Goal: Task Accomplishment & Management: Manage account settings

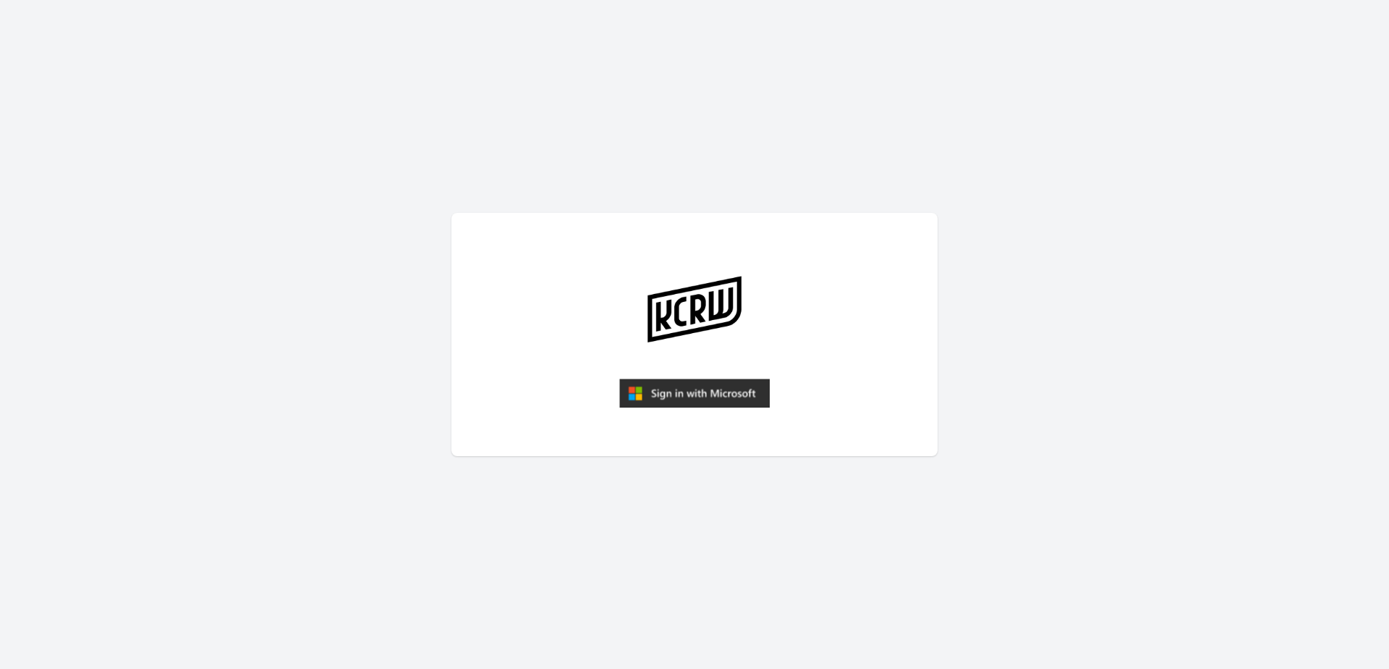
click at [721, 392] on img "submit" at bounding box center [694, 392] width 151 height 29
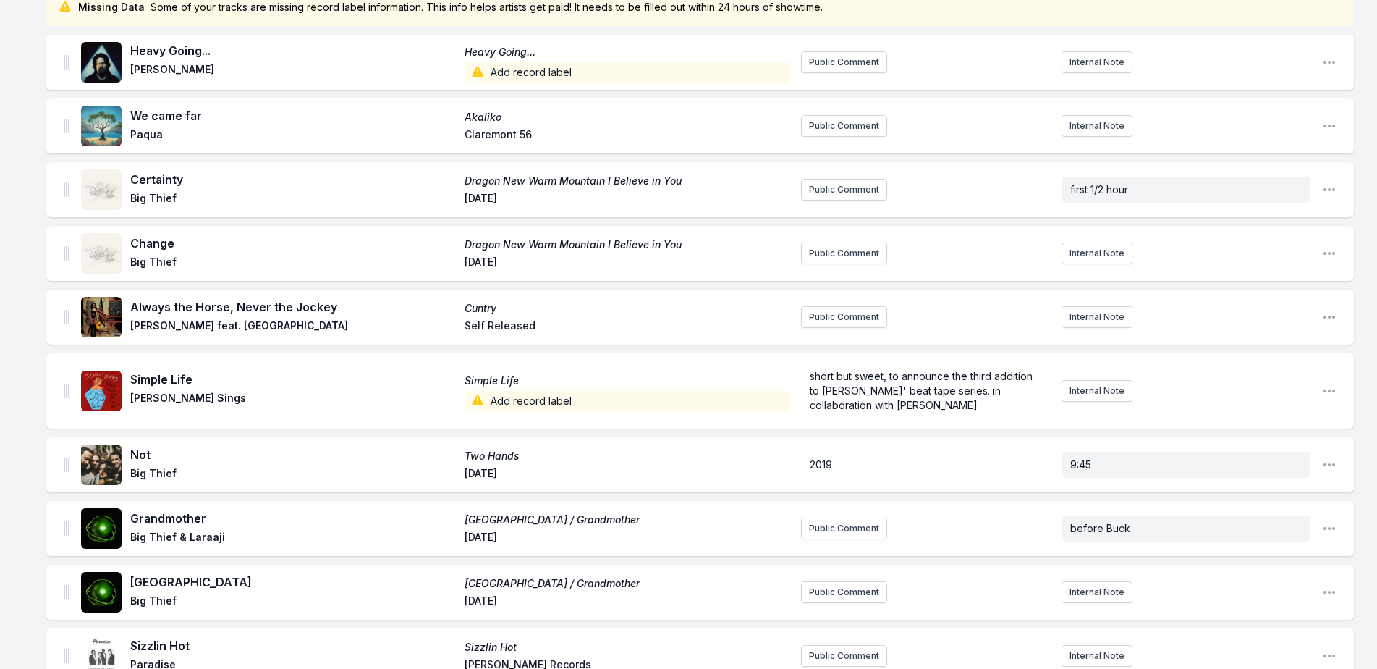
scroll to position [579, 0]
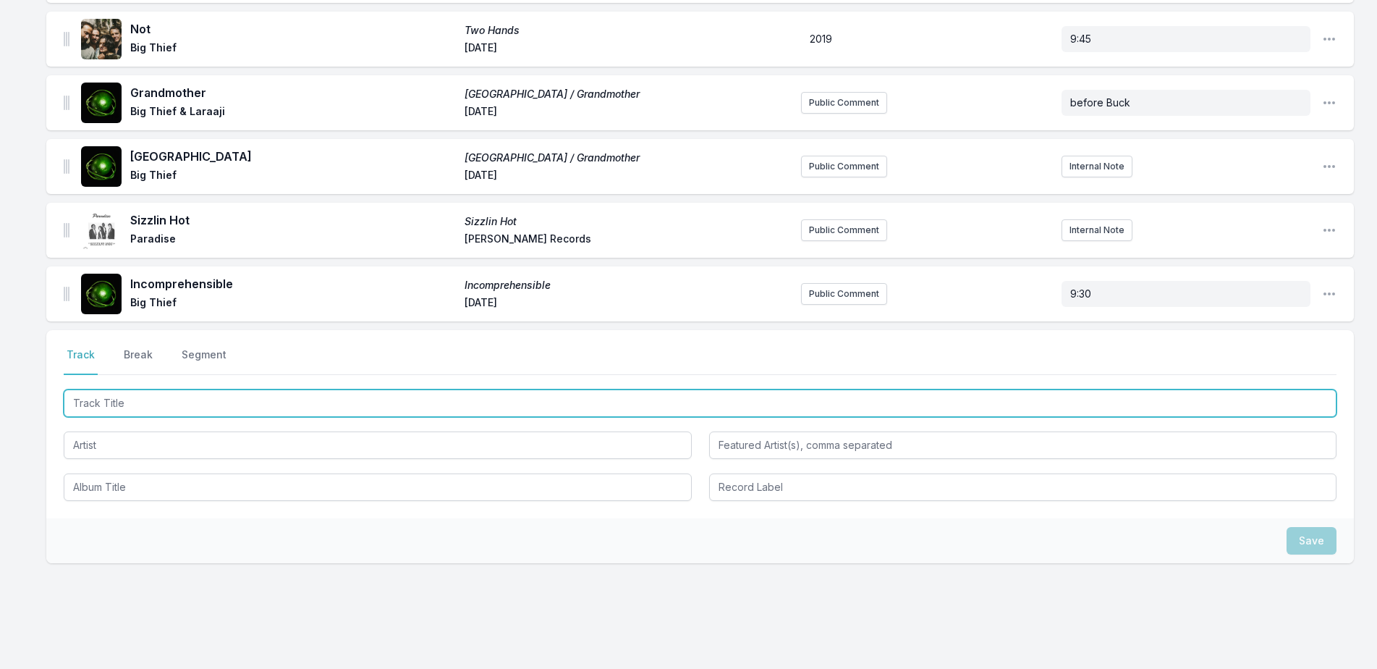
click at [418, 407] on input "Track Title" at bounding box center [700, 402] width 1273 height 27
type input "t"
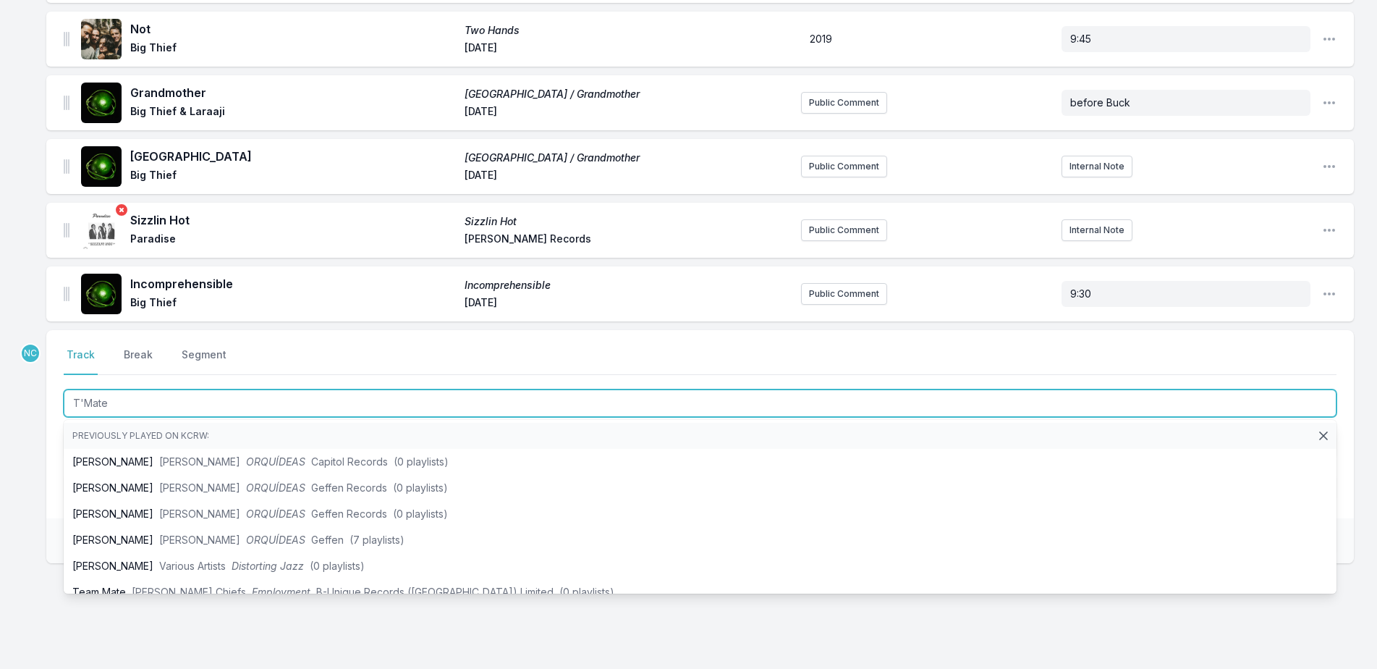
type input "T'Mater"
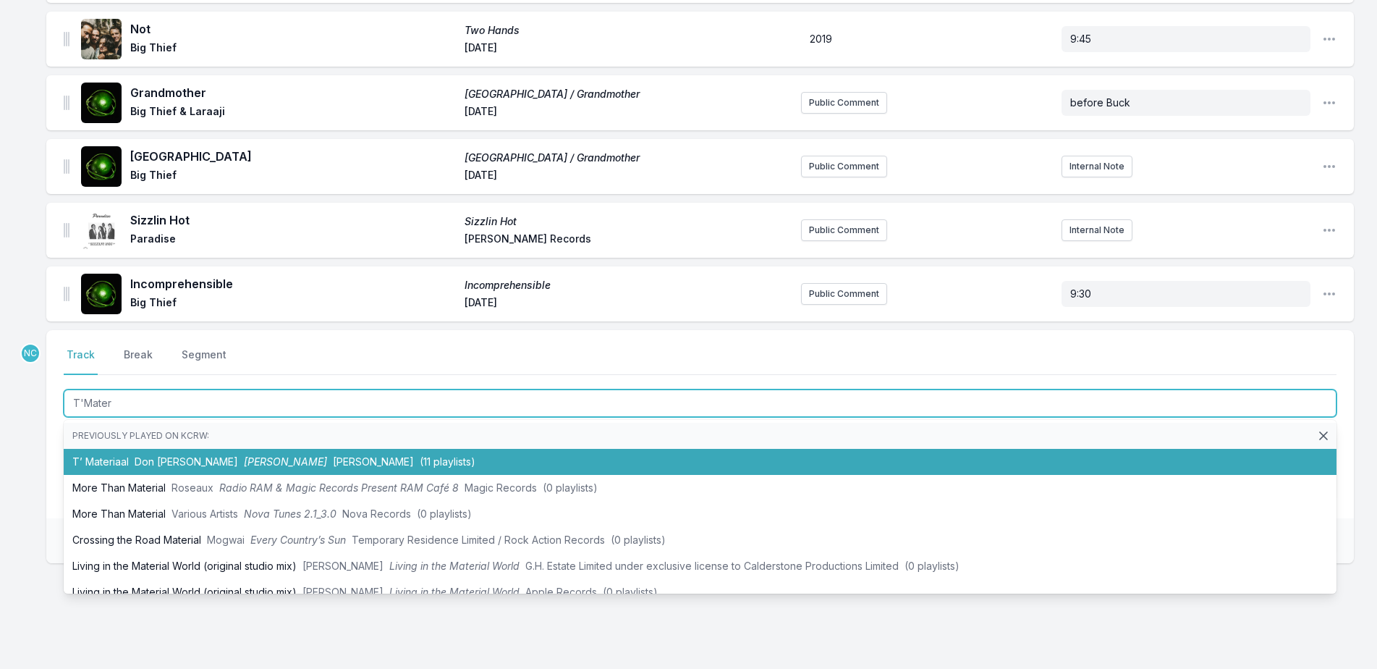
click at [192, 473] on li "T’ Materiaal Don Melody Club Zonder Pardon Bongo Joe (11 playlists)" at bounding box center [700, 462] width 1273 height 26
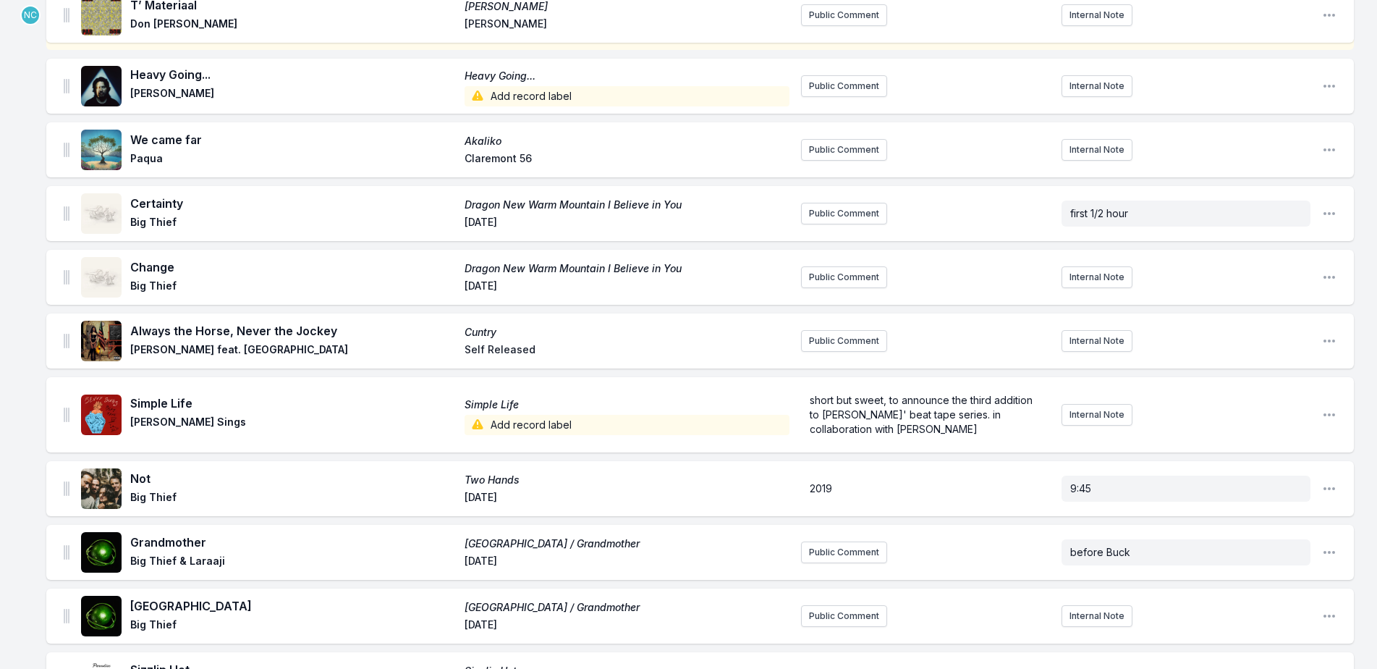
scroll to position [0, 0]
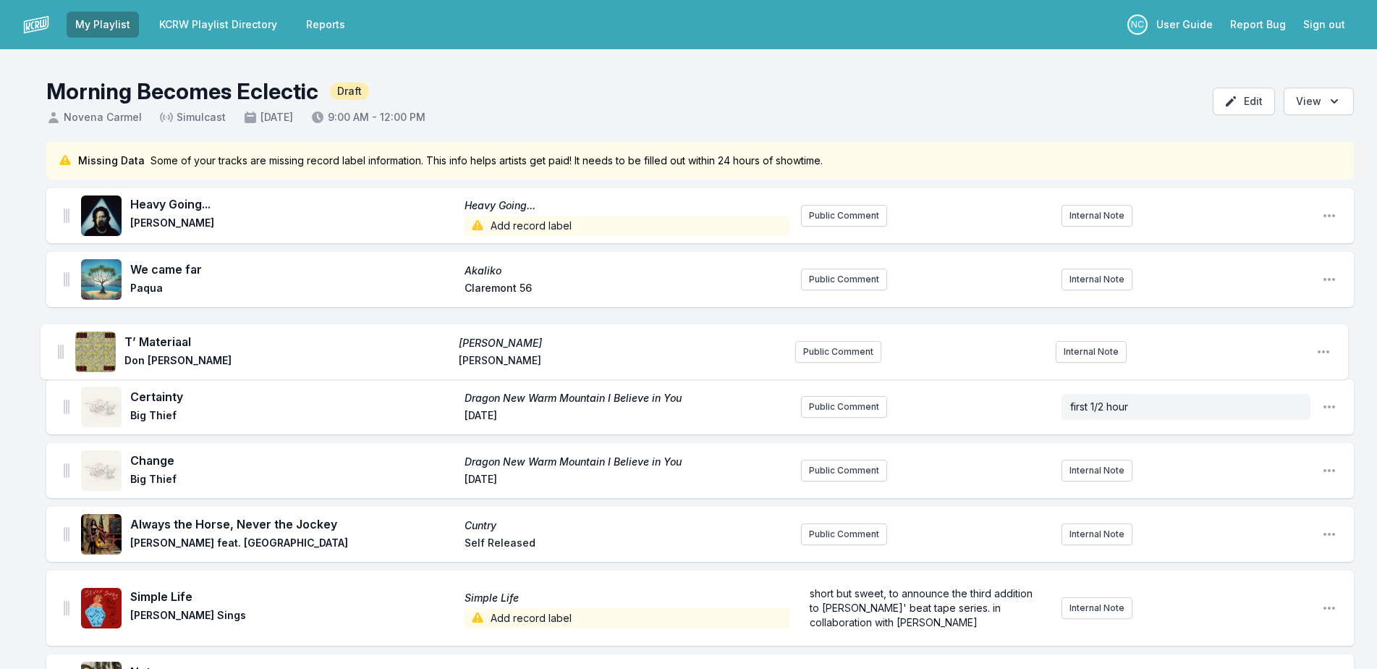
drag, startPoint x: 69, startPoint y: 208, endPoint x: 63, endPoint y: 340, distance: 132.6
click at [63, 340] on ul "Heavy Going... Heavy Going... Jamie Woon Add record label Public Comment Intern…" at bounding box center [700, 576] width 1308 height 776
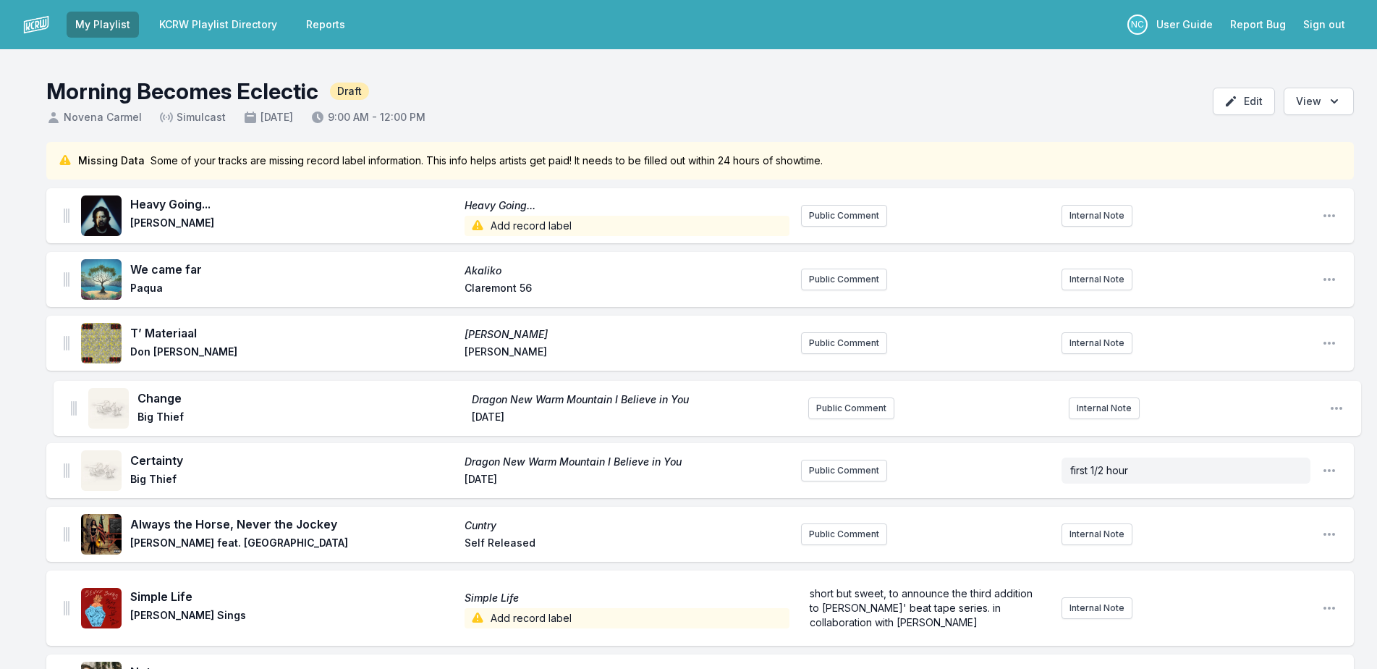
drag, startPoint x: 66, startPoint y: 471, endPoint x: 73, endPoint y: 398, distance: 73.4
click at [73, 398] on ul "Heavy Going... Heavy Going... Jamie Woon Add record label Public Comment Intern…" at bounding box center [700, 576] width 1308 height 776
click at [1330, 470] on icon "Open playlist item options" at bounding box center [1330, 470] width 12 height 3
click at [1288, 520] on button "Delete Entry" at bounding box center [1255, 525] width 162 height 26
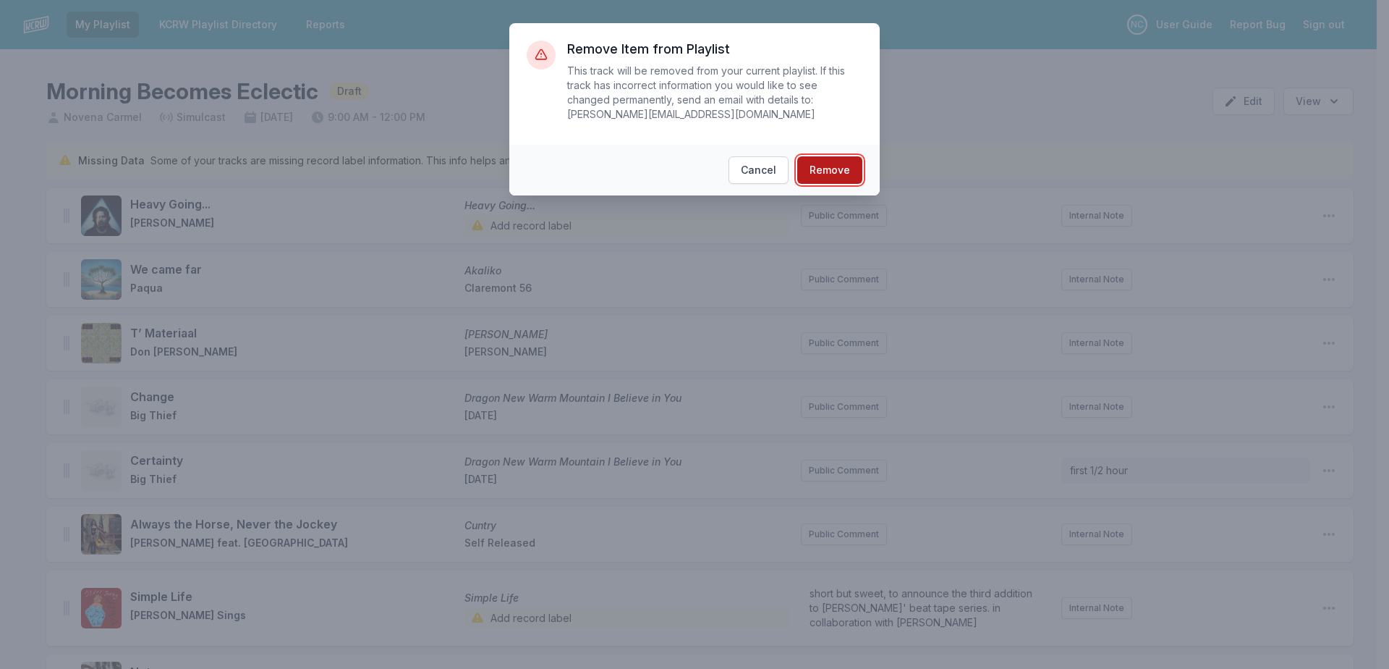
click at [845, 164] on button "Remove" at bounding box center [829, 169] width 65 height 27
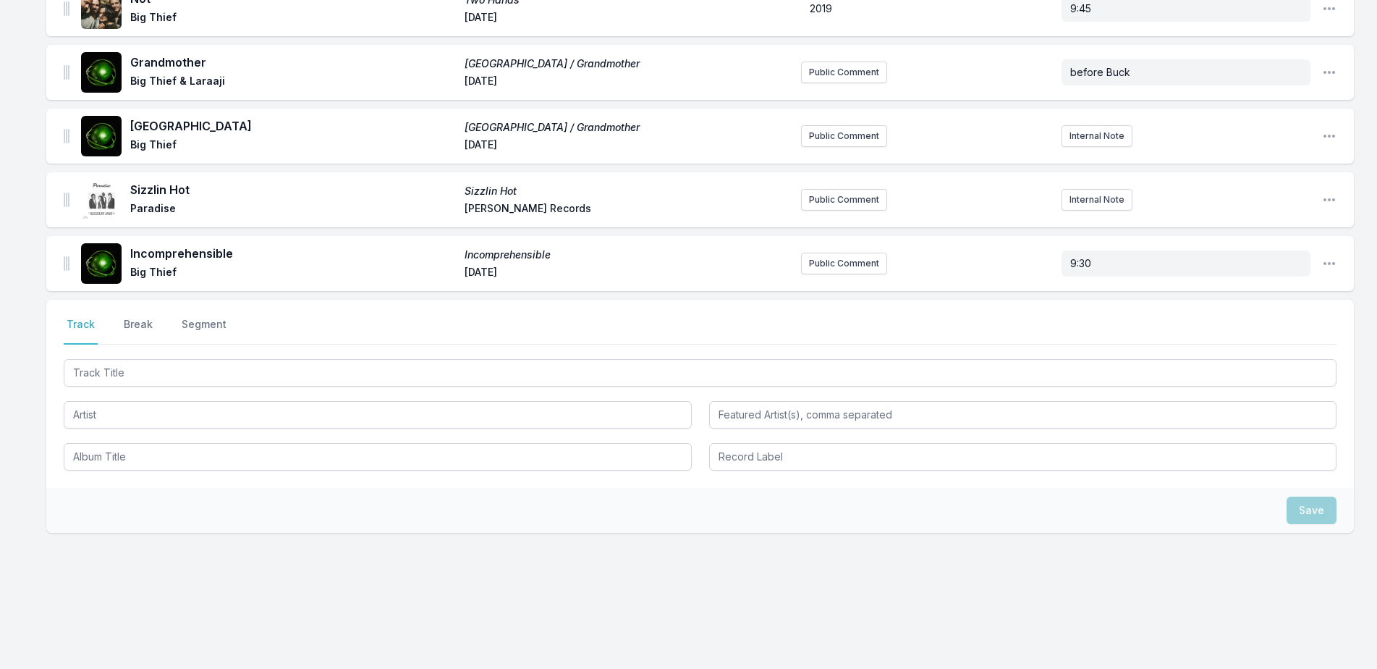
scroll to position [612, 0]
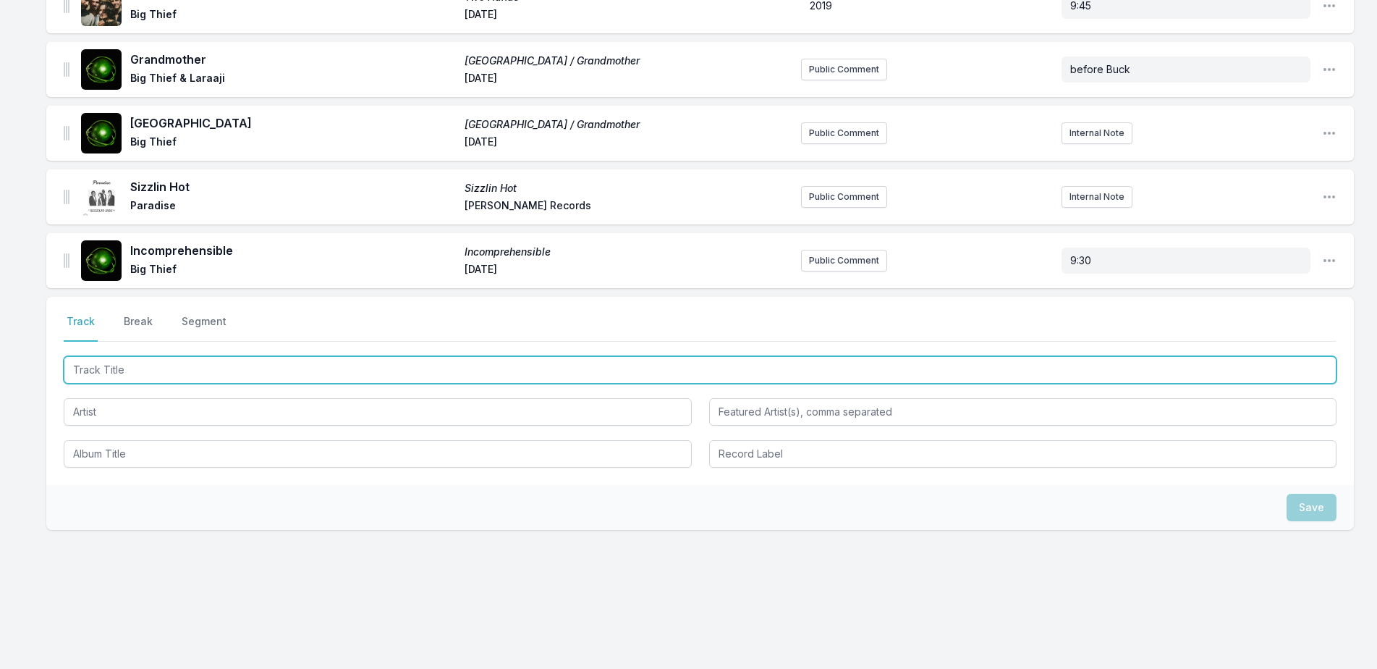
click at [499, 378] on input "Track Title" at bounding box center [700, 369] width 1273 height 27
type input "Feeling"
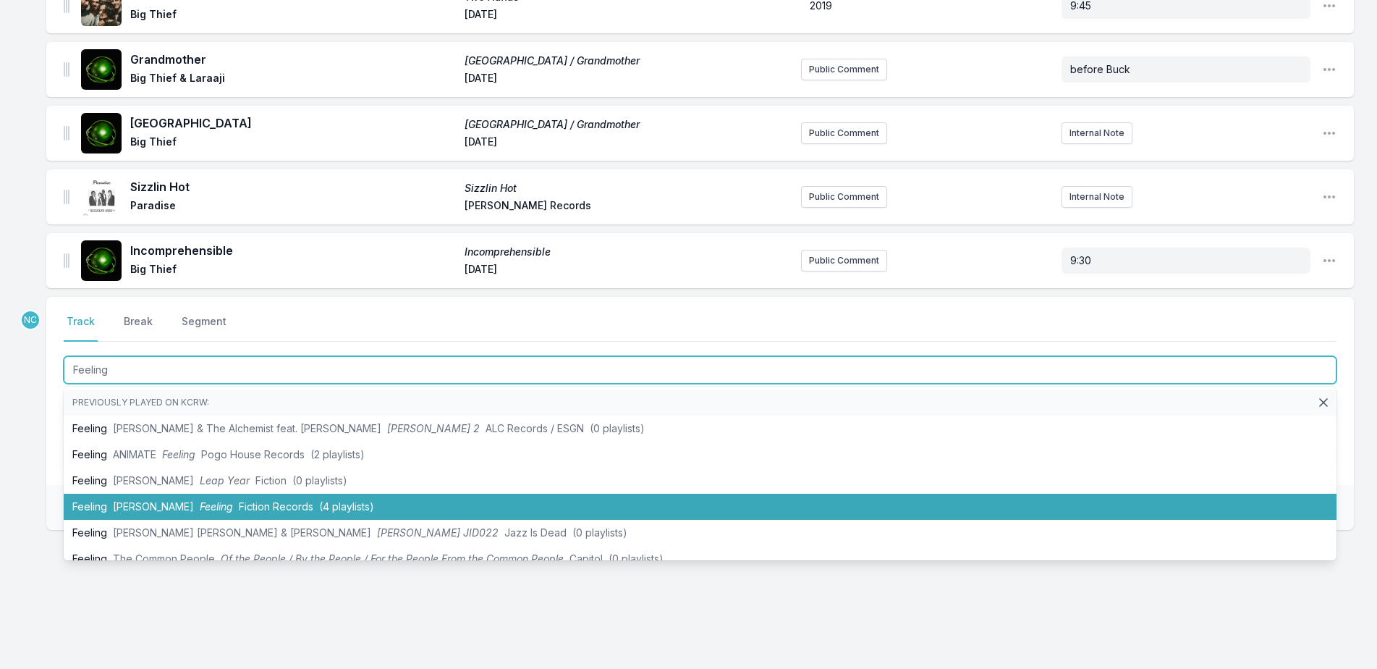
click at [376, 501] on li "Feeling Billie Marten Feeling Fiction Records (4 playlists)" at bounding box center [700, 507] width 1273 height 26
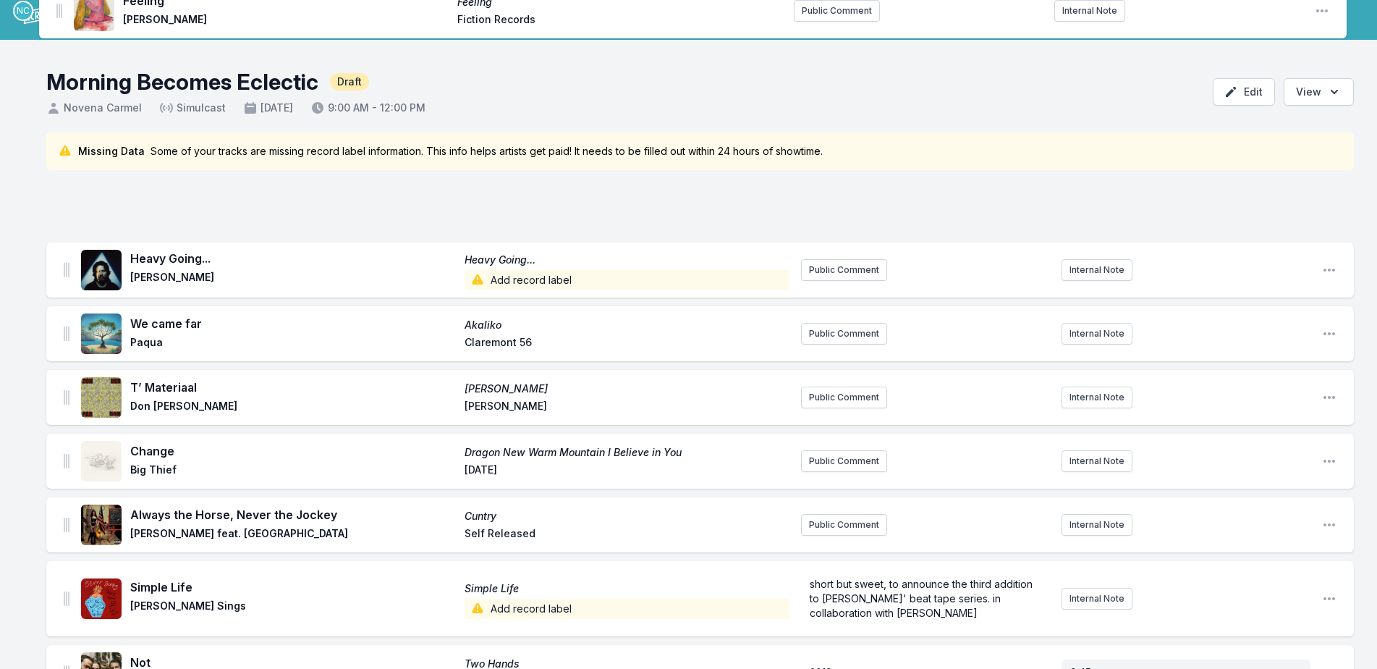
scroll to position [0, 0]
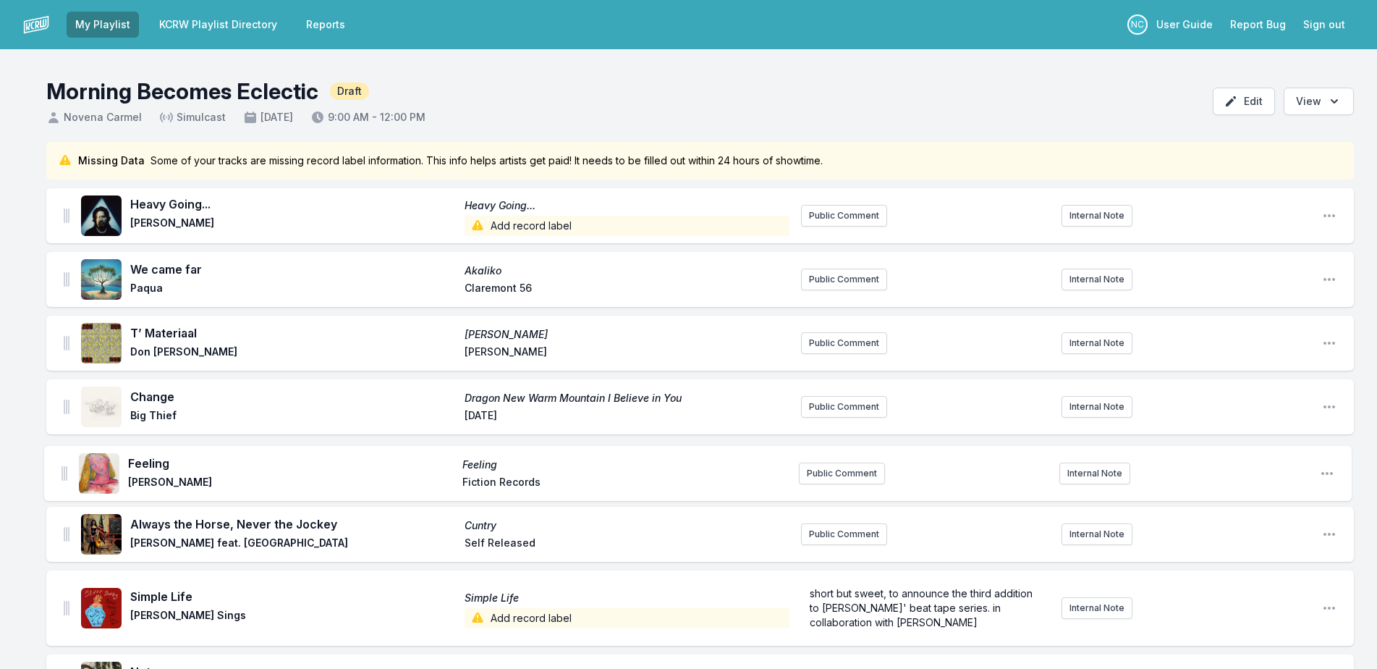
drag, startPoint x: 64, startPoint y: 259, endPoint x: 62, endPoint y: 468, distance: 209.1
click at [62, 468] on ul "Heavy Going... Heavy Going... Jamie Woon Add record label Public Comment Intern…" at bounding box center [700, 576] width 1308 height 776
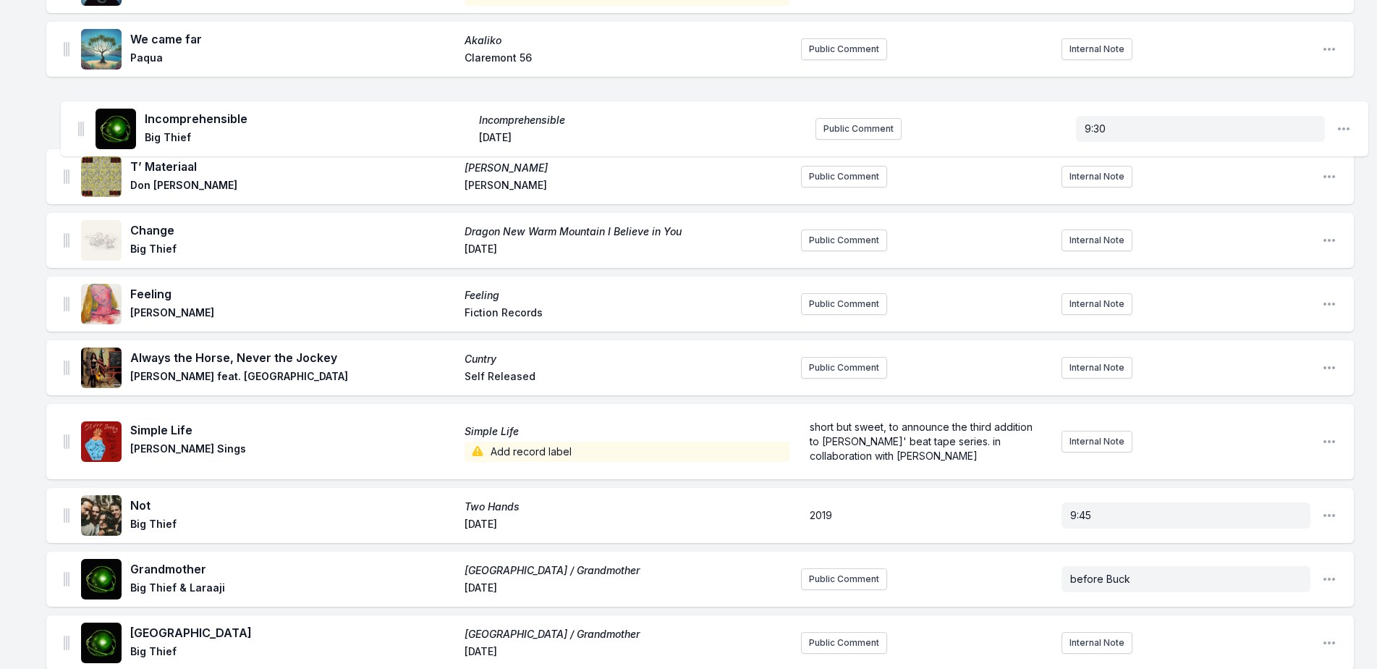
scroll to position [222, 0]
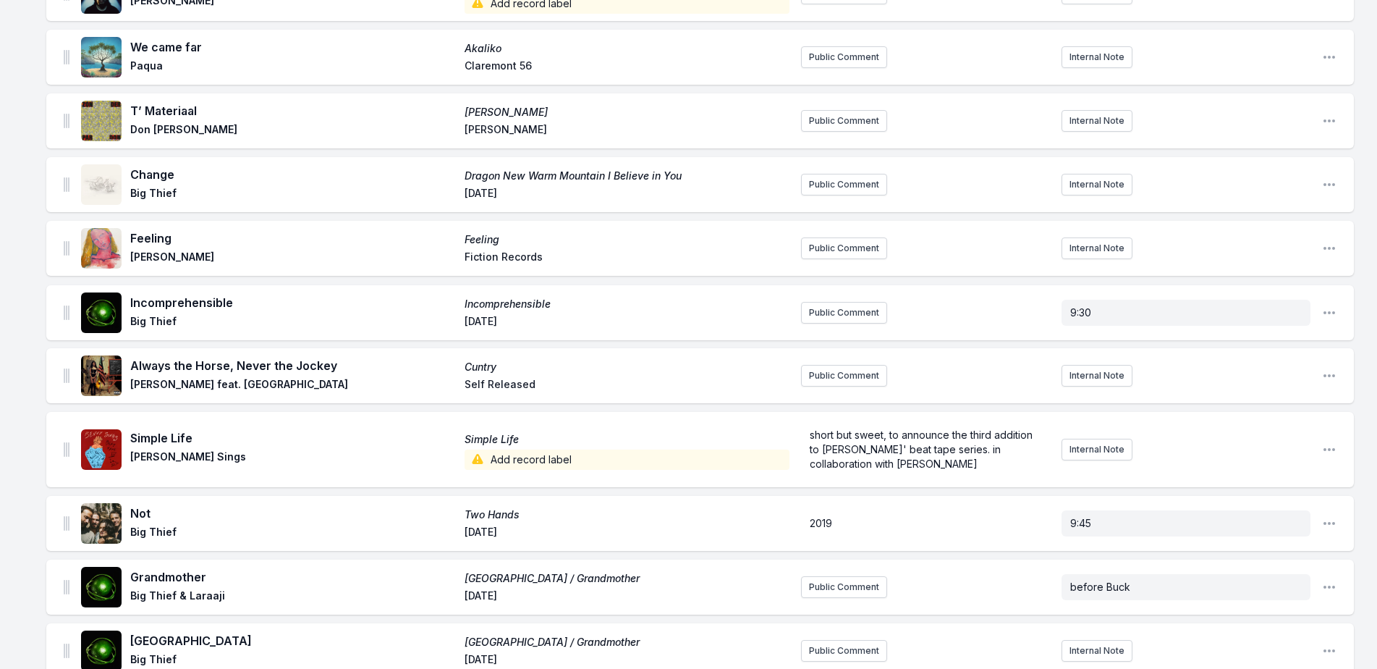
drag, startPoint x: 64, startPoint y: 258, endPoint x: 67, endPoint y: 295, distance: 37.0
click at [67, 295] on ul "Heavy Going... Heavy Going... Jamie Woon Add record label Public Comment Intern…" at bounding box center [700, 354] width 1308 height 776
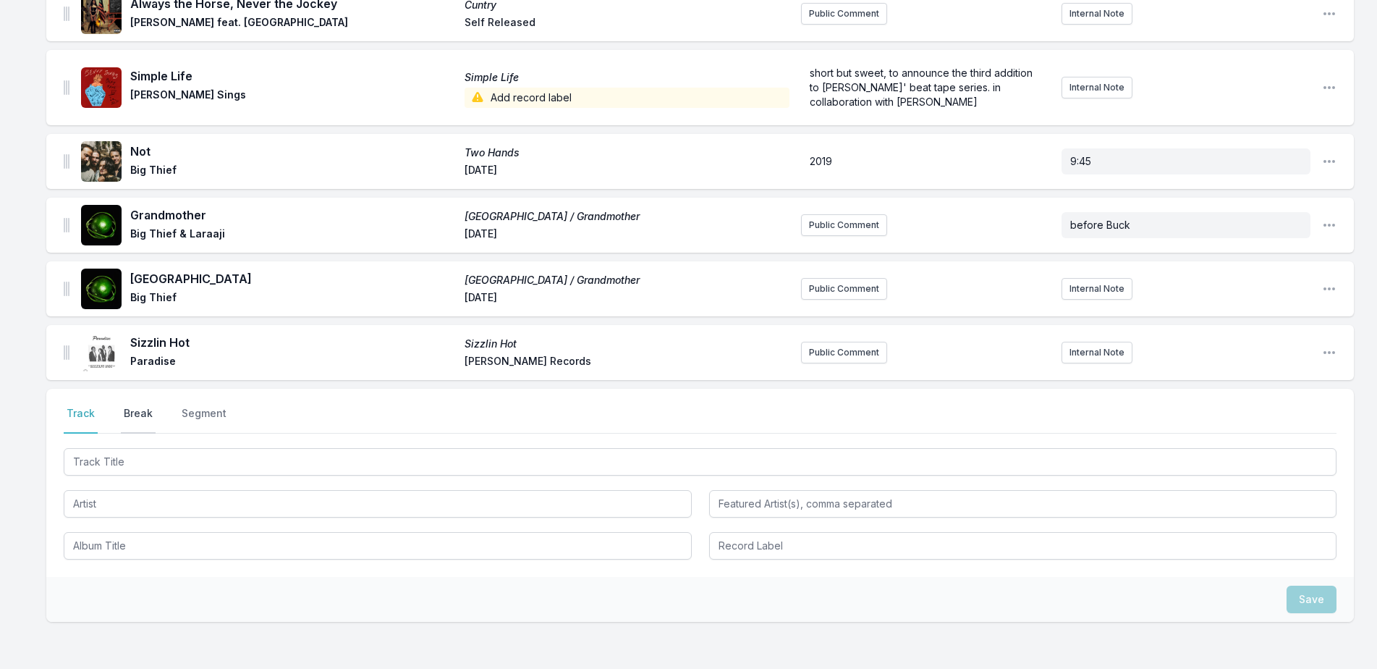
click at [149, 414] on button "Break" at bounding box center [138, 419] width 35 height 27
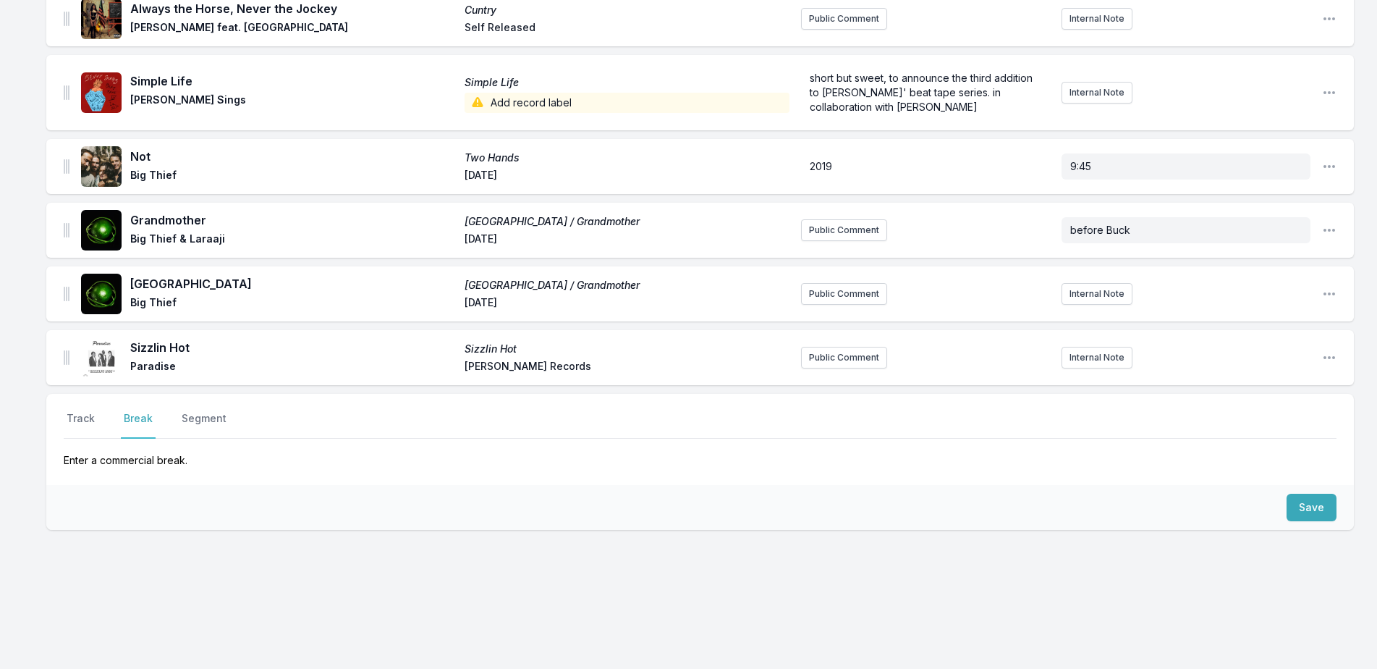
scroll to position [579, 0]
click at [1306, 501] on button "Save" at bounding box center [1312, 507] width 50 height 27
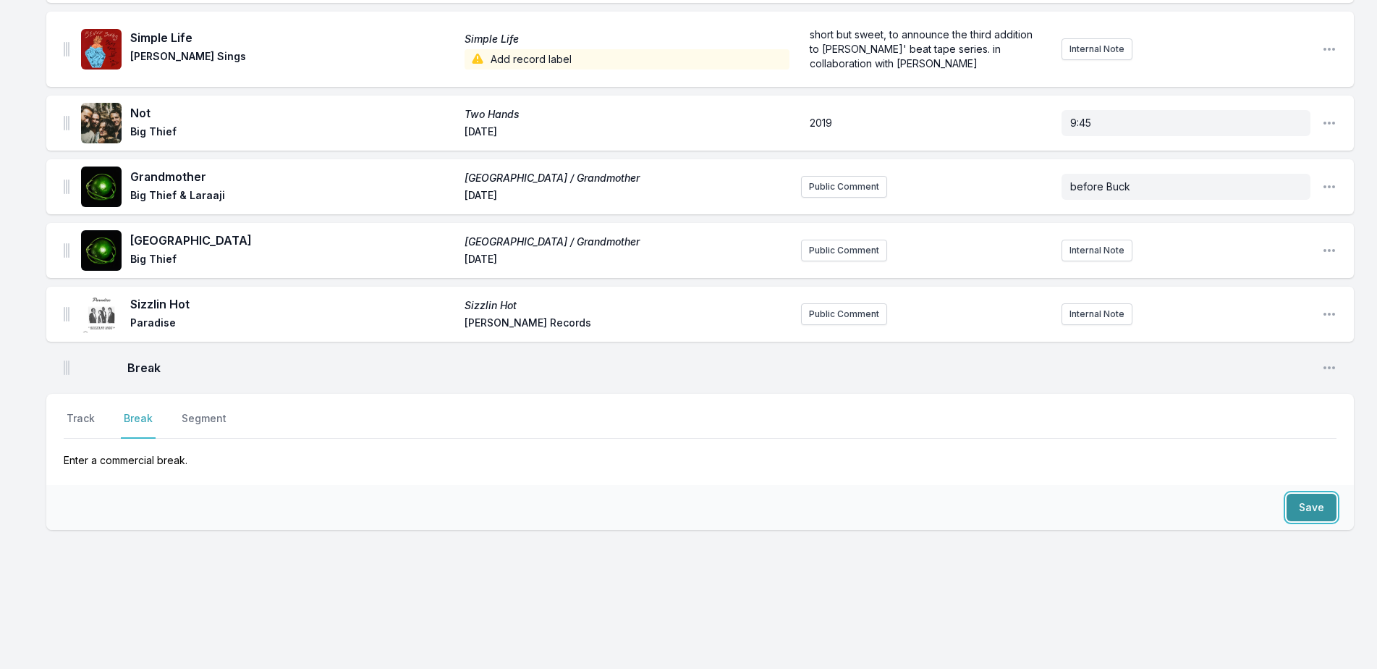
click at [1306, 501] on button "Save" at bounding box center [1312, 507] width 50 height 27
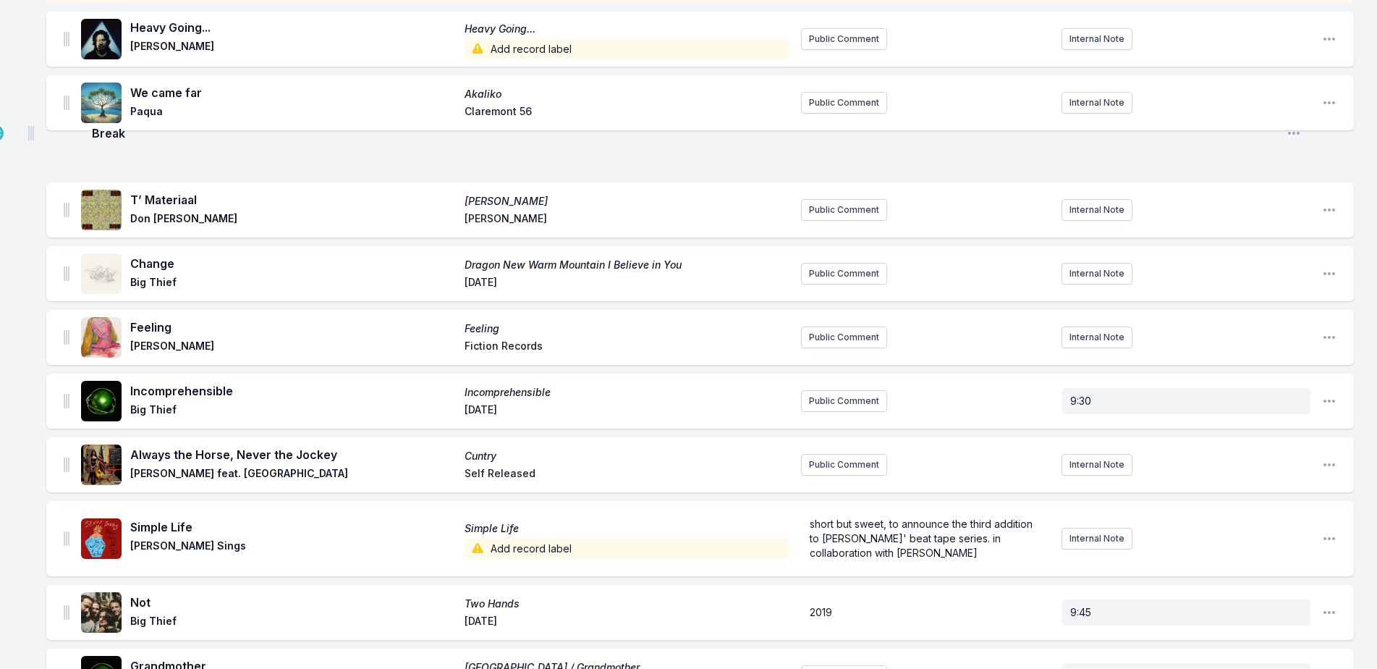
scroll to position [174, 0]
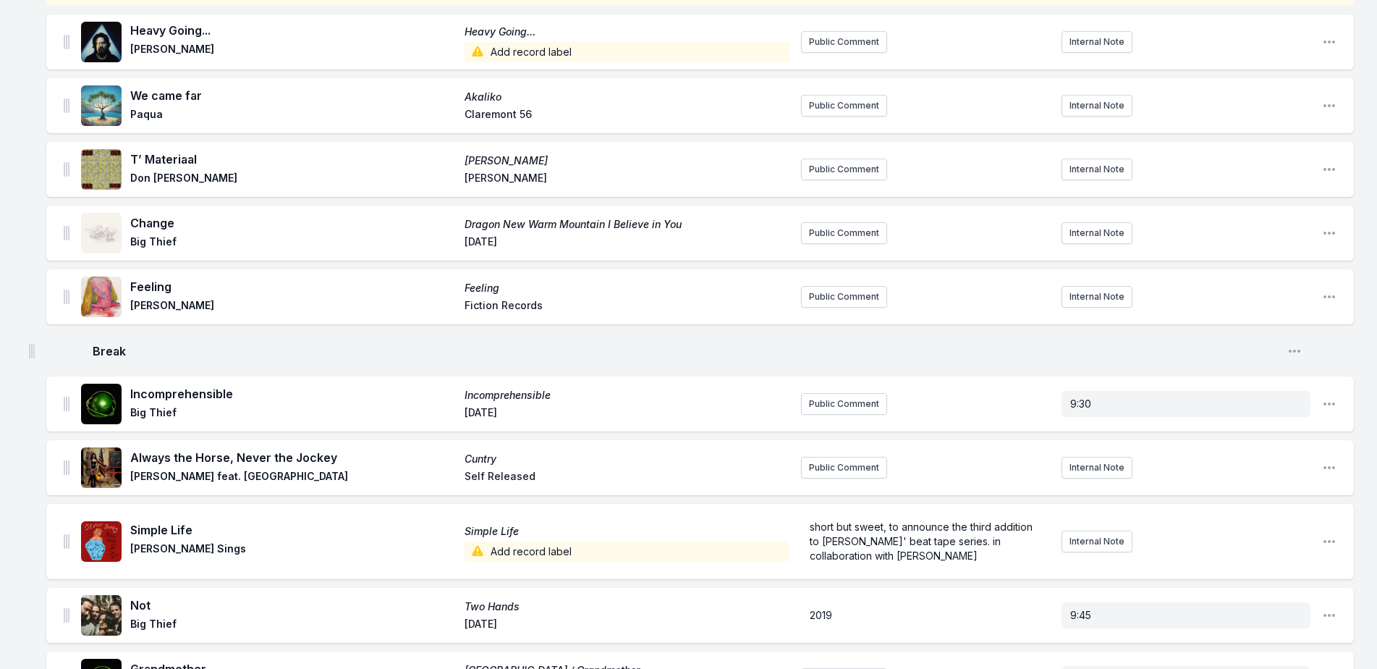
drag, startPoint x: 67, startPoint y: 280, endPoint x: 32, endPoint y: 339, distance: 68.8
click at [32, 339] on div "Missing Data Some of your tracks are missing record label information. This inf…" at bounding box center [688, 586] width 1377 height 1236
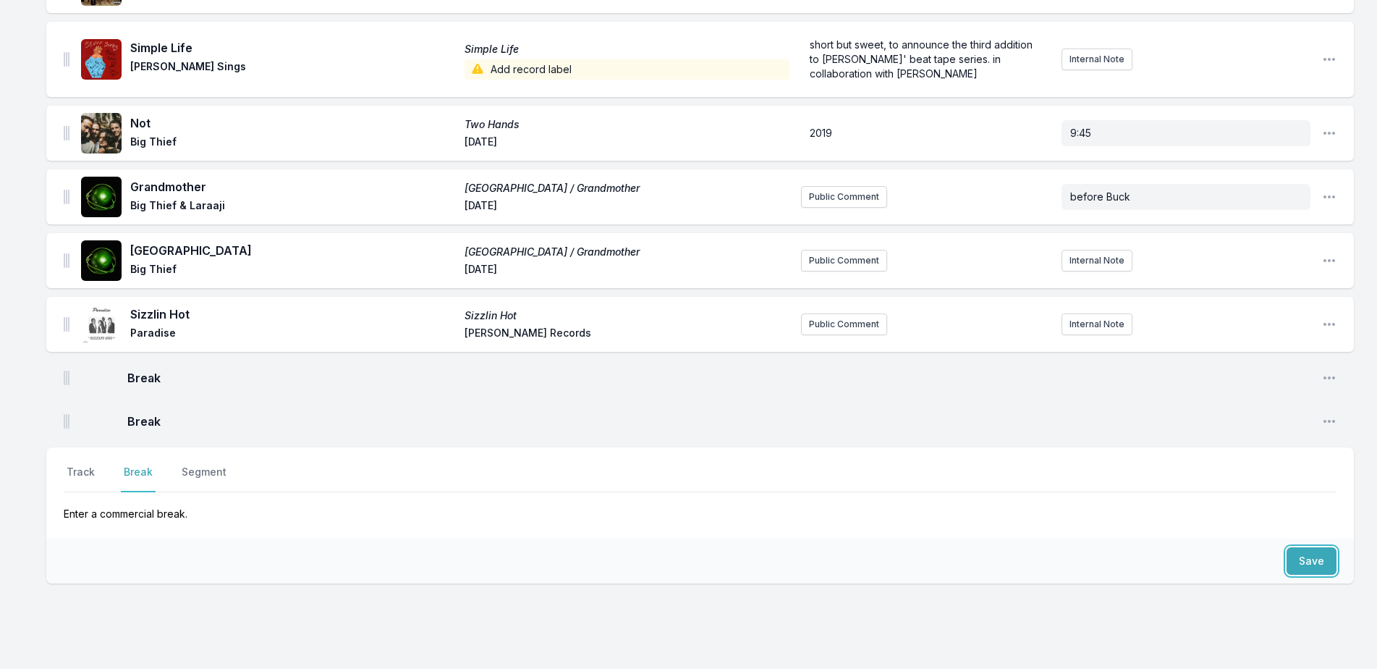
scroll to position [709, 0]
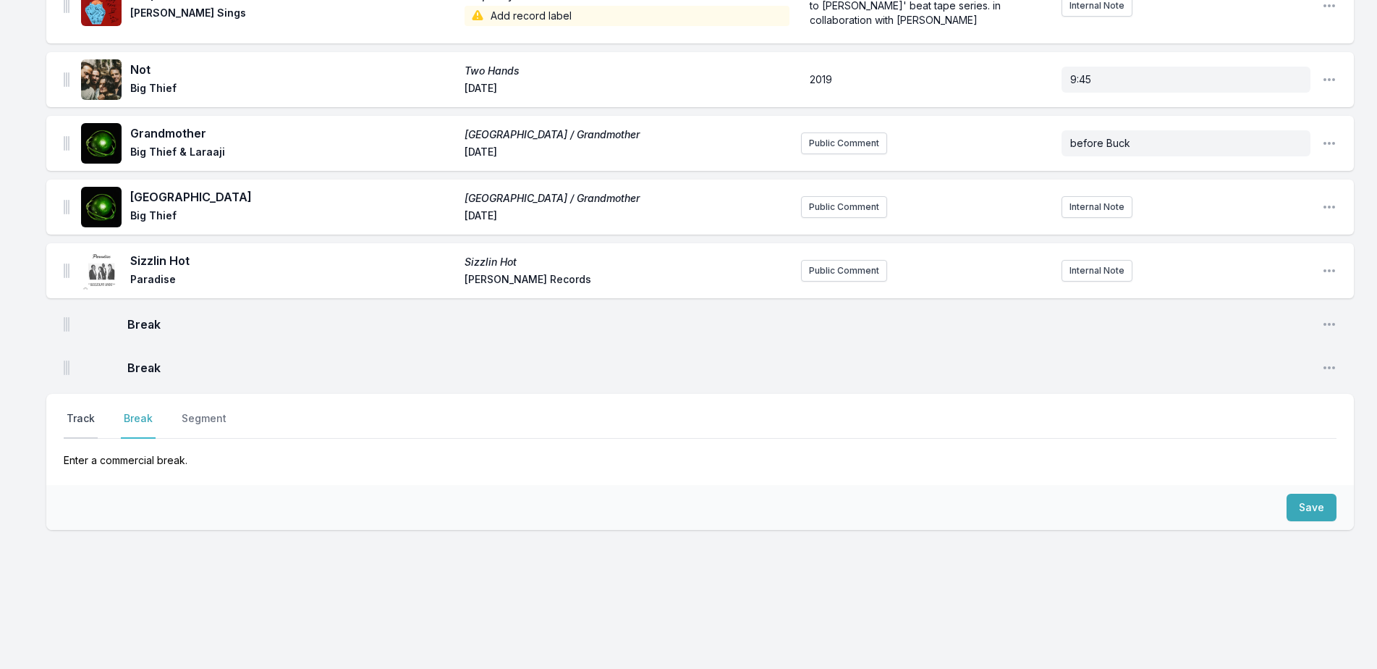
click at [81, 422] on button "Track" at bounding box center [81, 424] width 34 height 27
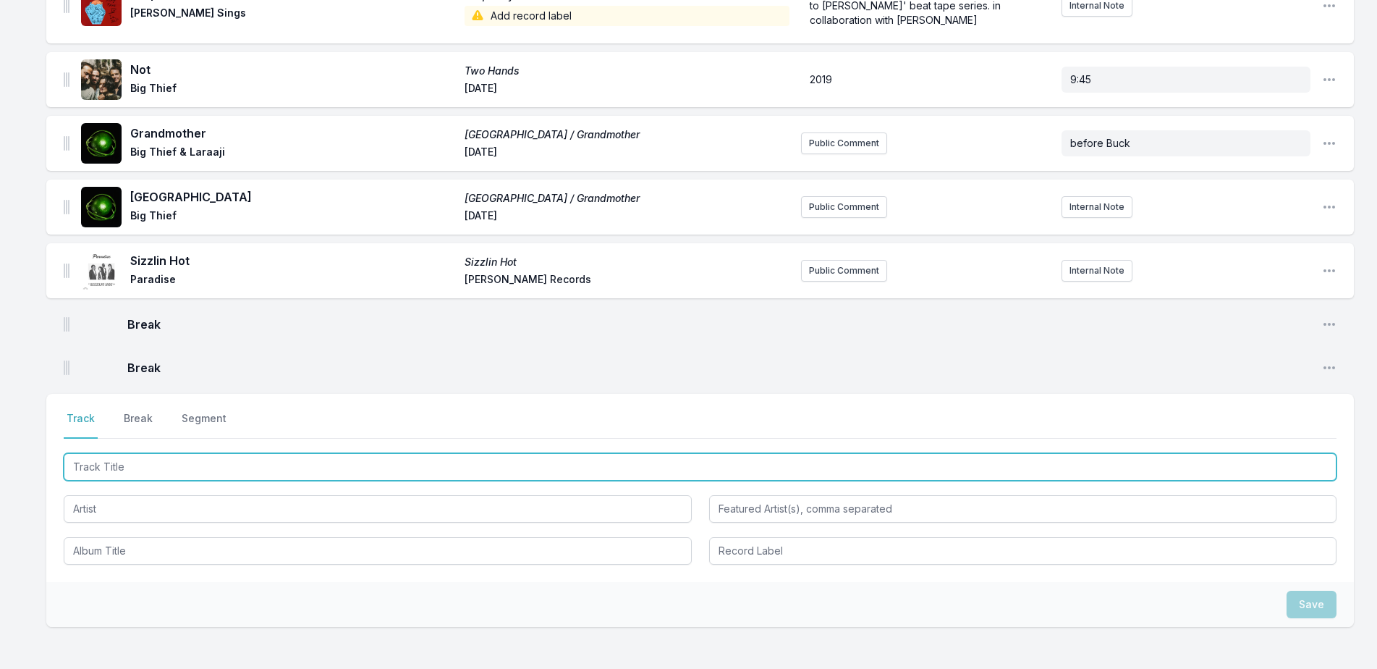
click at [162, 477] on input "Track Title" at bounding box center [700, 466] width 1273 height 27
type input "God Gave me Feet"
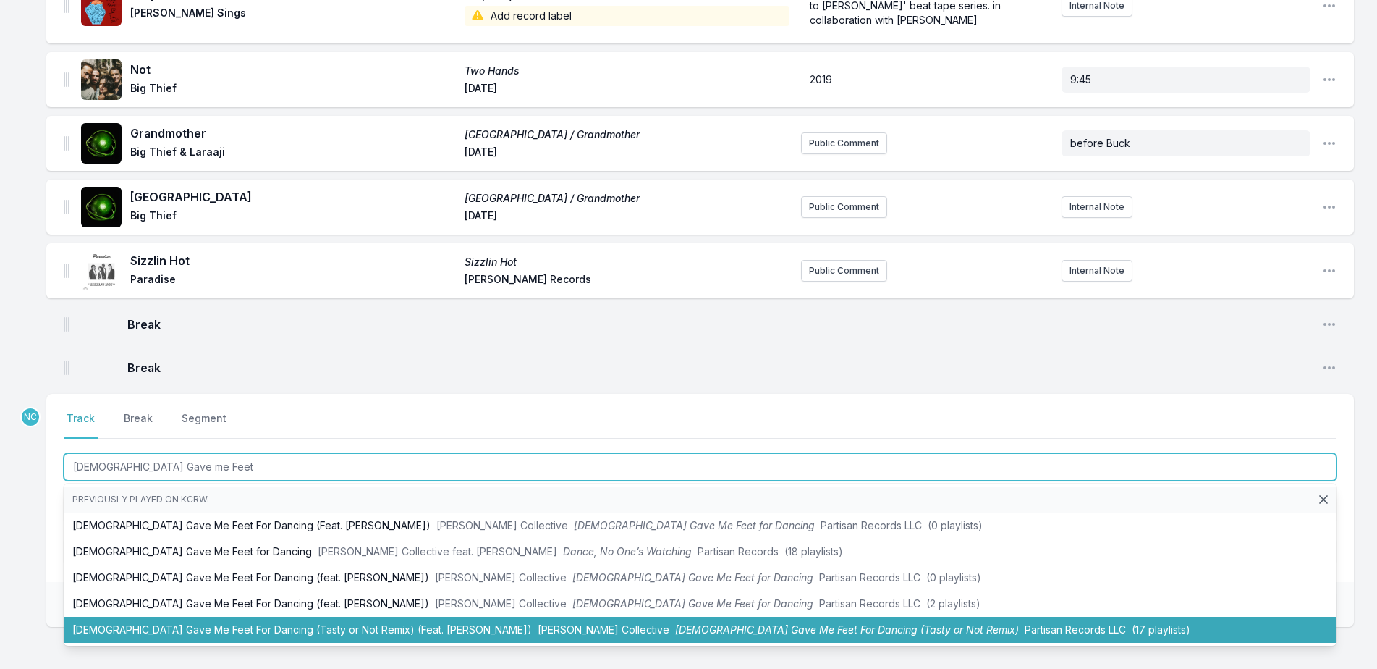
click at [353, 637] on li "God Gave Me Feet For Dancing (Tasty or Not Remix) (Feat. Yazmin Lacey) Ezra Col…" at bounding box center [700, 630] width 1273 height 26
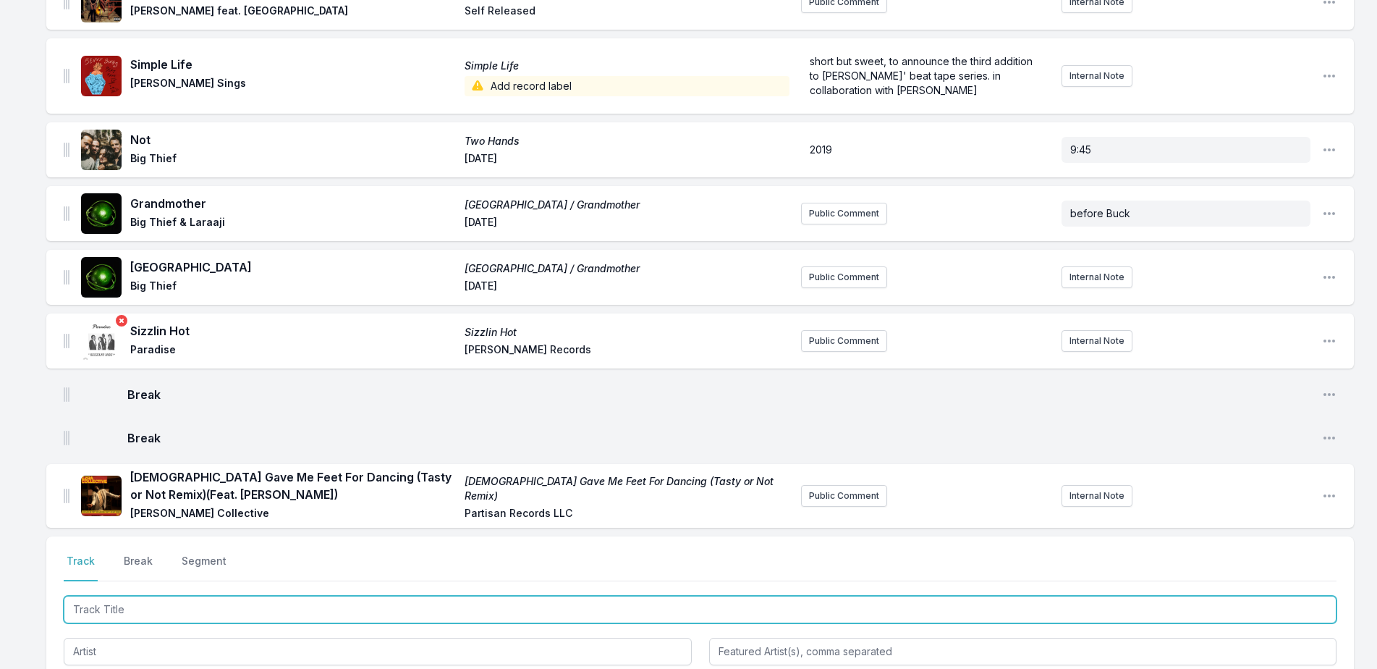
scroll to position [637, 0]
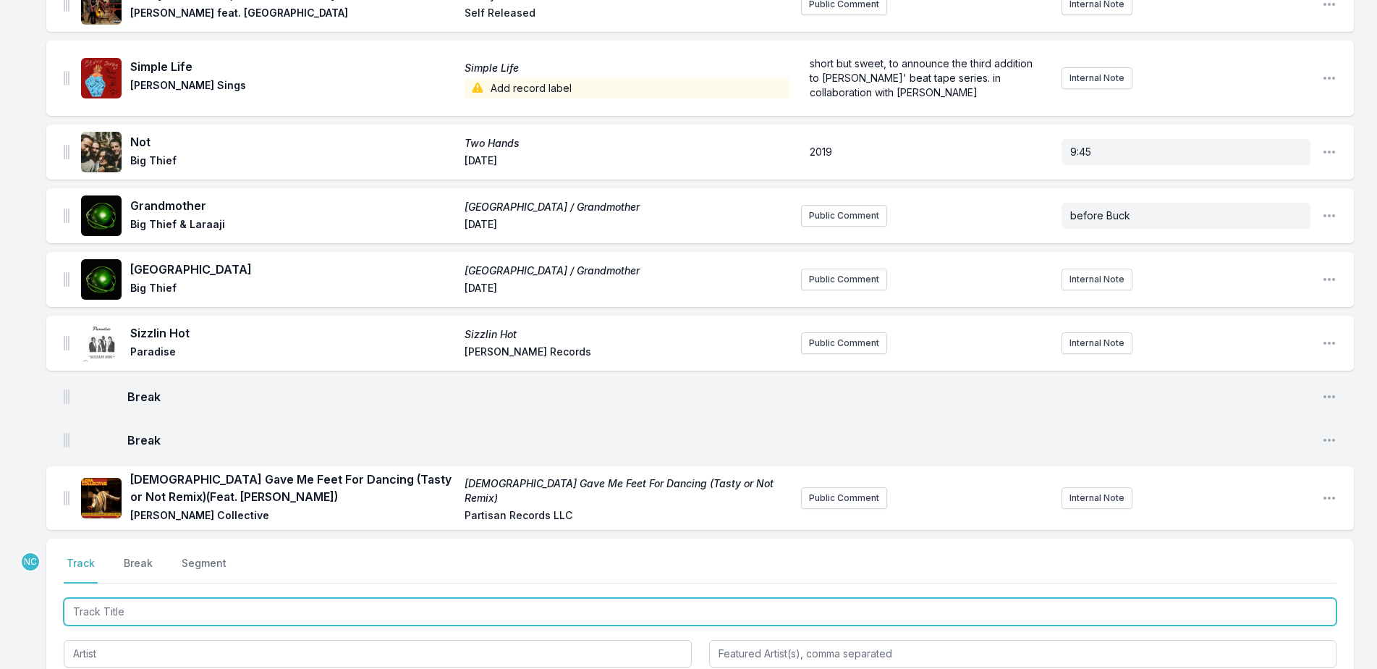
click at [279, 601] on input "Track Title" at bounding box center [700, 611] width 1273 height 27
paste input "Dança no Sol"
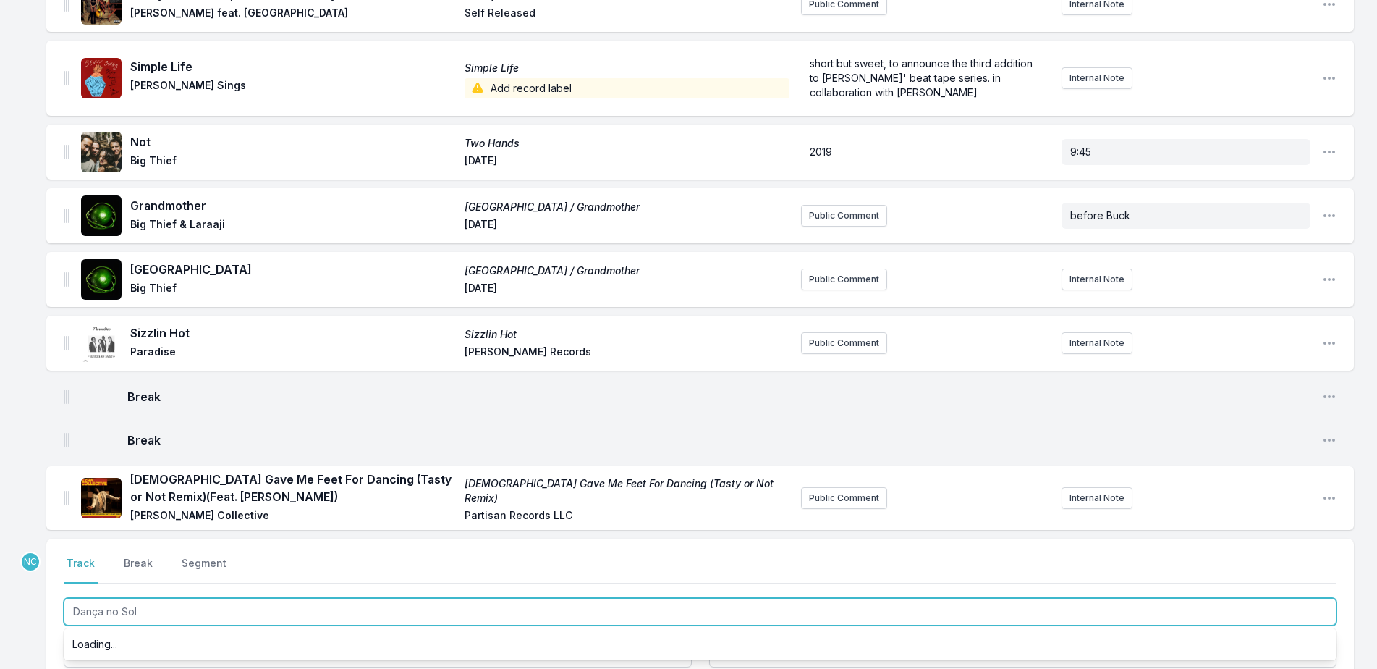
scroll to position [782, 0]
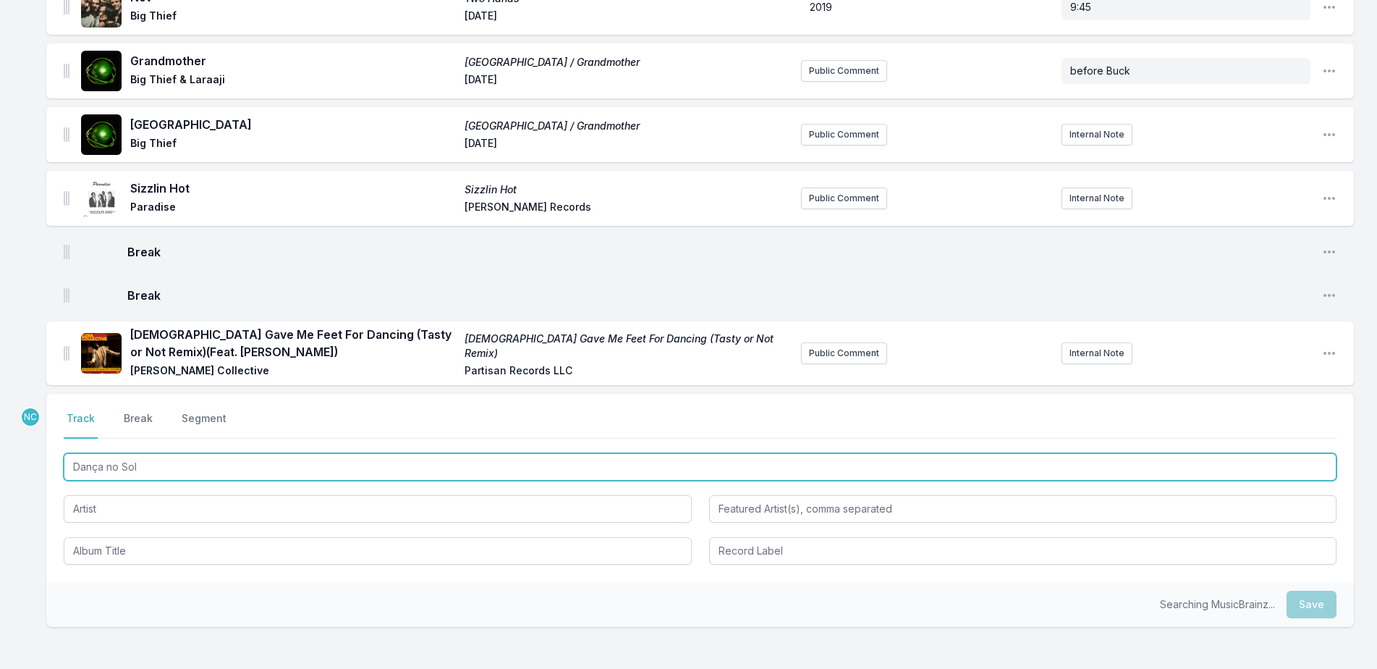
type input "Dança no Sol"
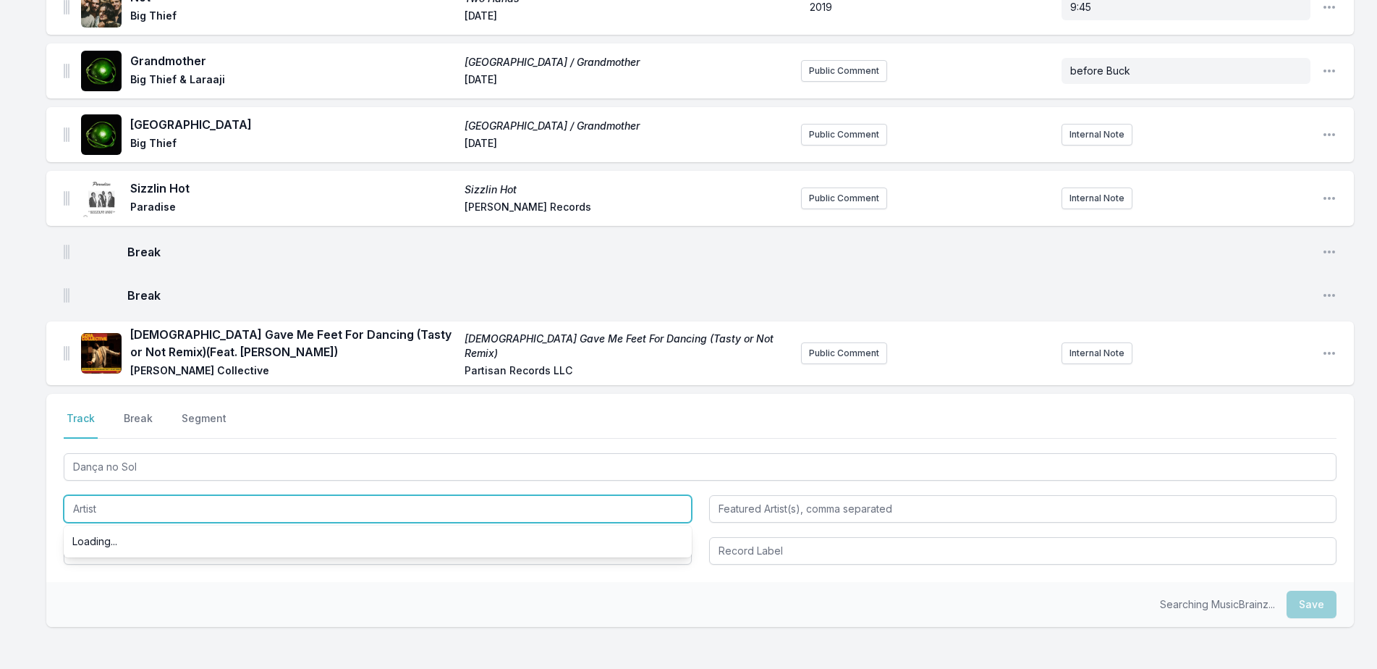
click at [261, 516] on input "Artist" at bounding box center [378, 508] width 628 height 27
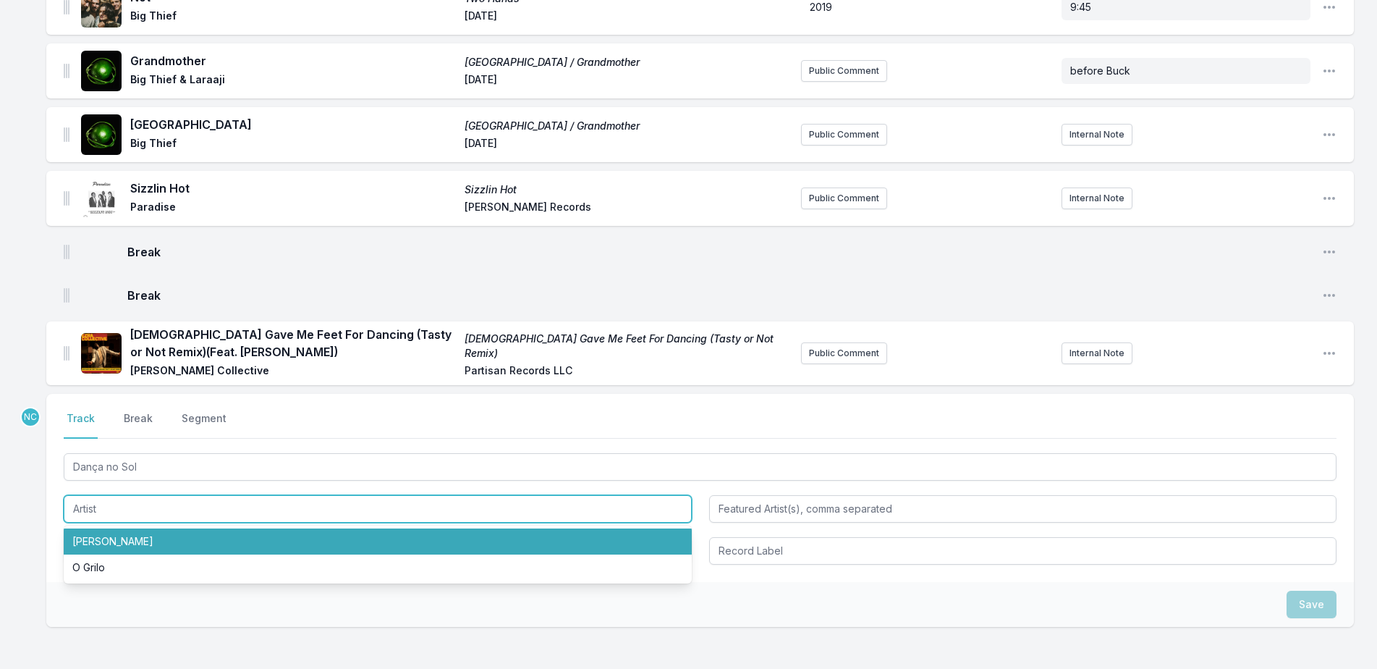
click at [261, 516] on input "Artist" at bounding box center [378, 508] width 628 height 27
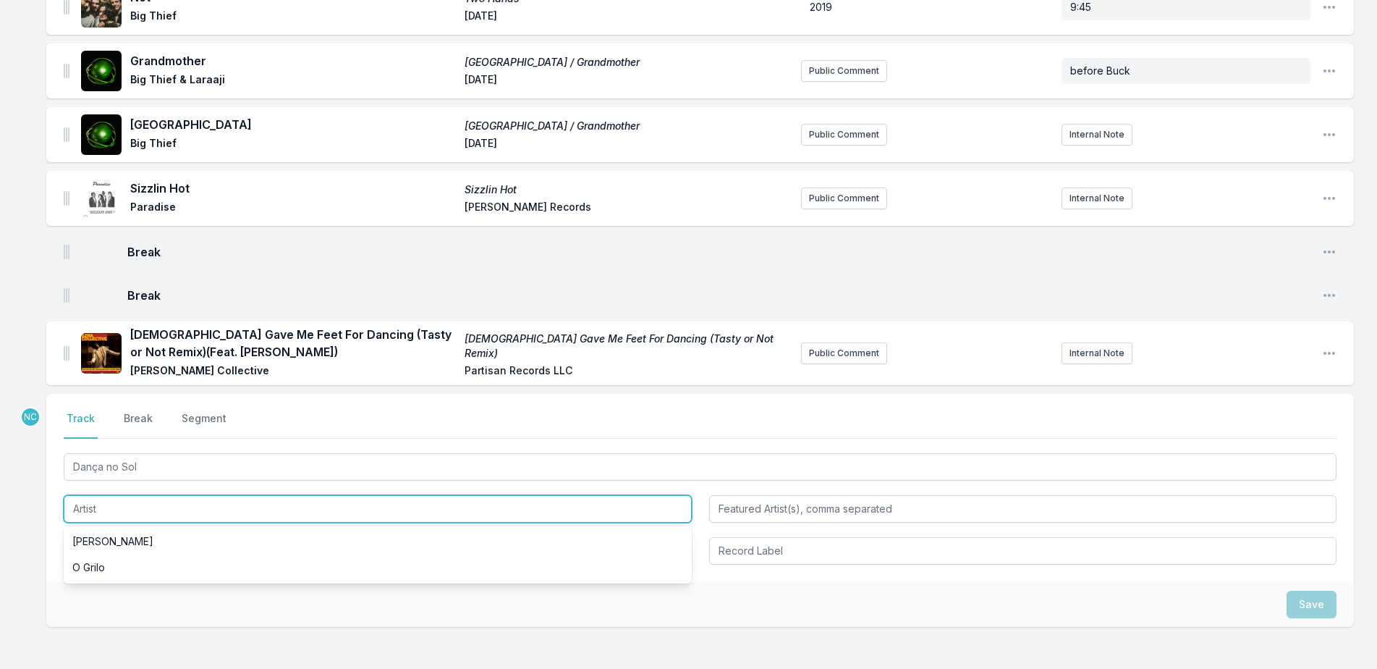
click at [261, 516] on input "Artist" at bounding box center [378, 508] width 628 height 27
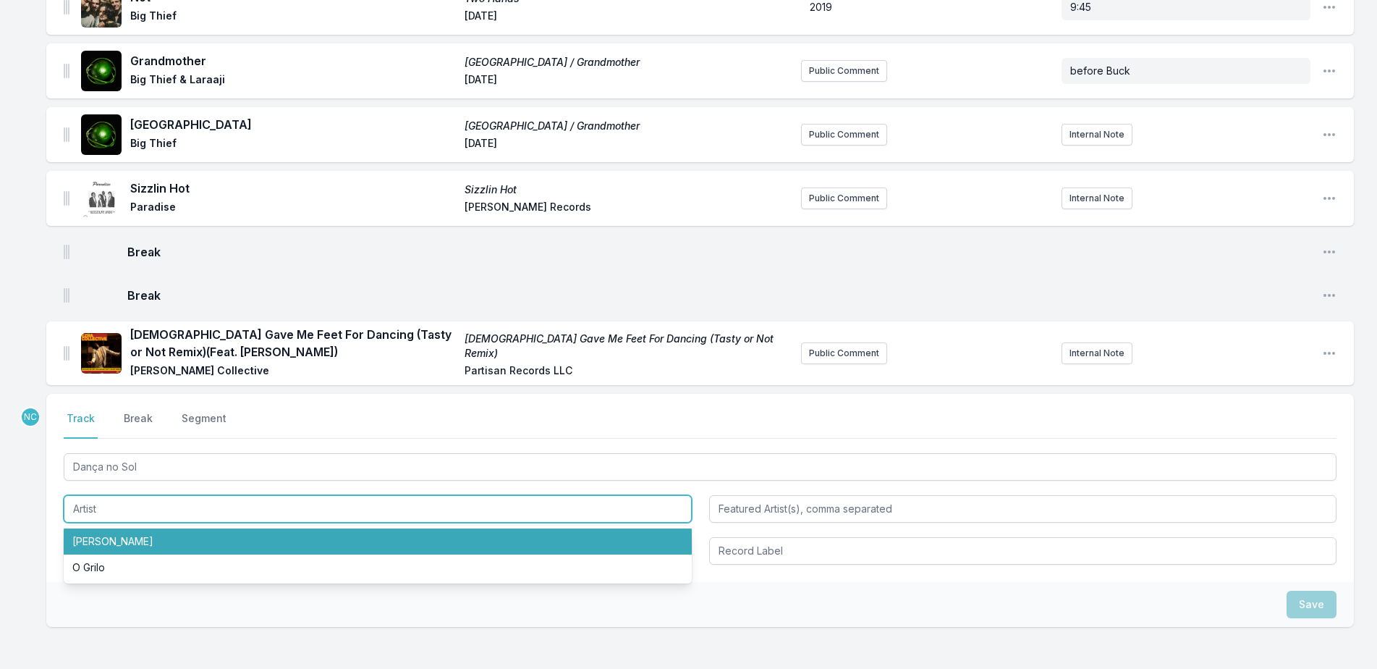
paste input "Juls, [PERSON_NAME] & [PERSON_NAME]"
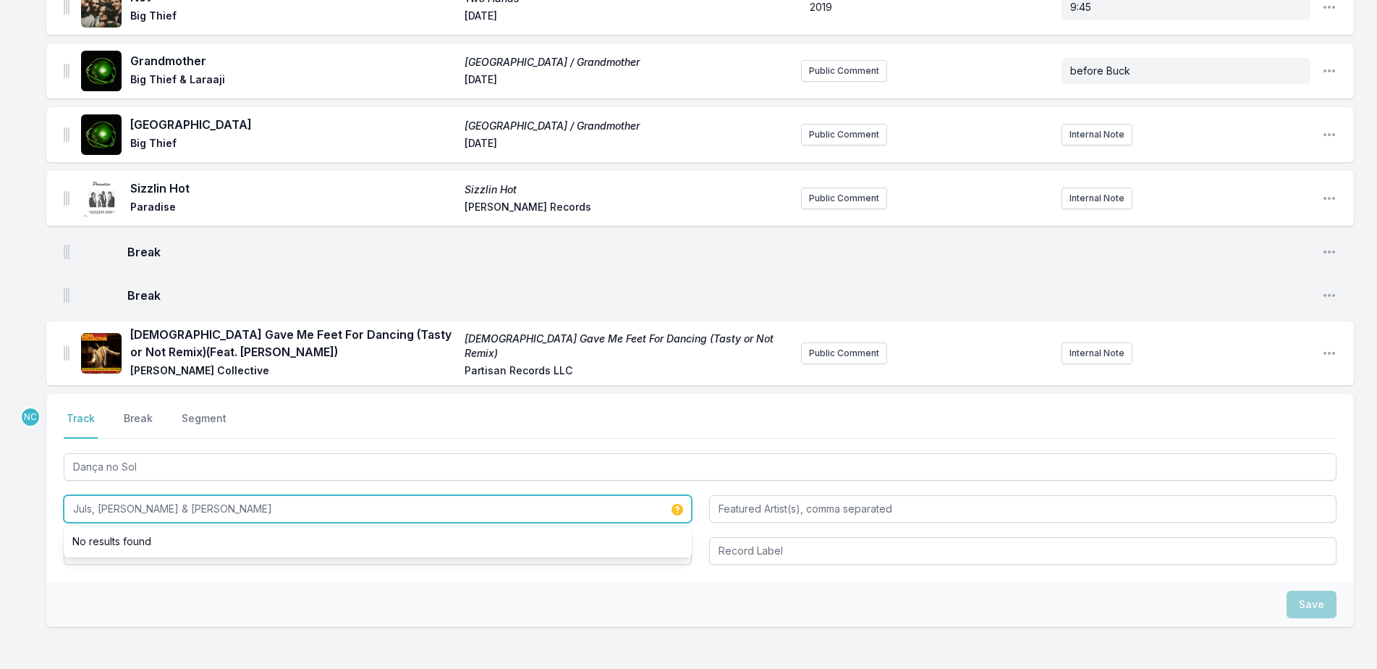
type input "Juls, [PERSON_NAME] & [PERSON_NAME]"
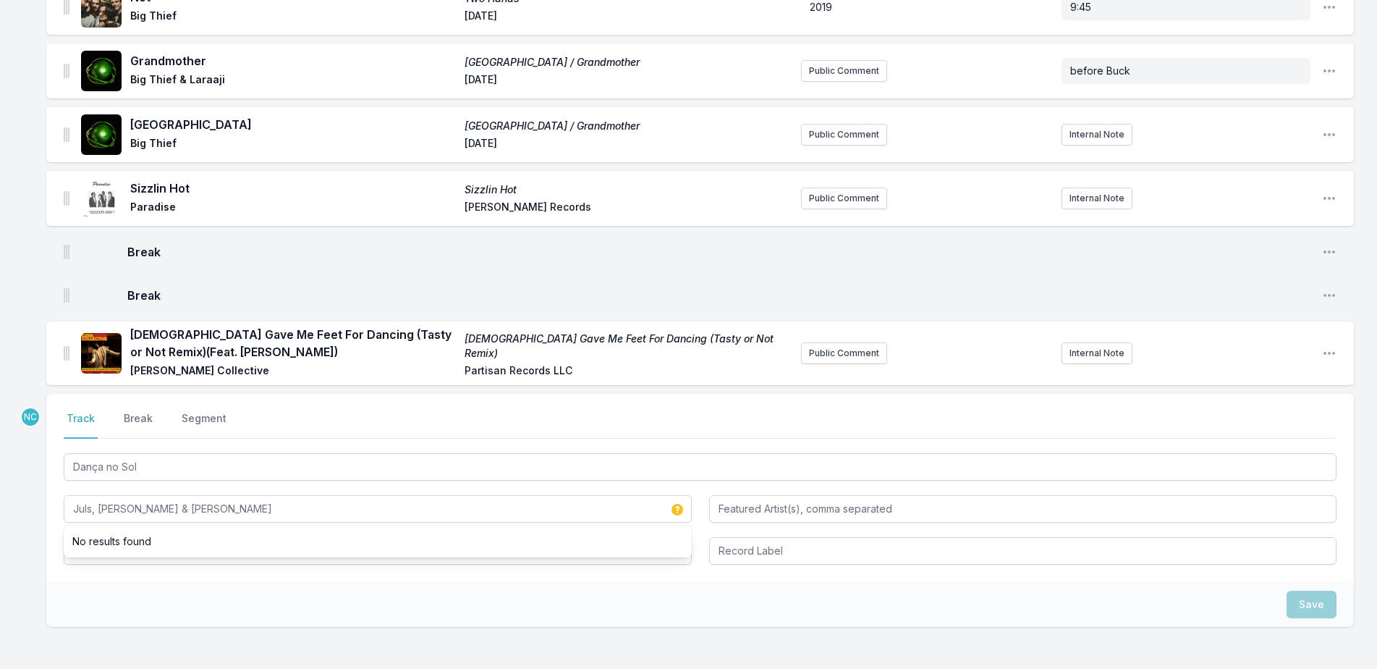
click at [249, 588] on div "Save" at bounding box center [700, 604] width 1308 height 45
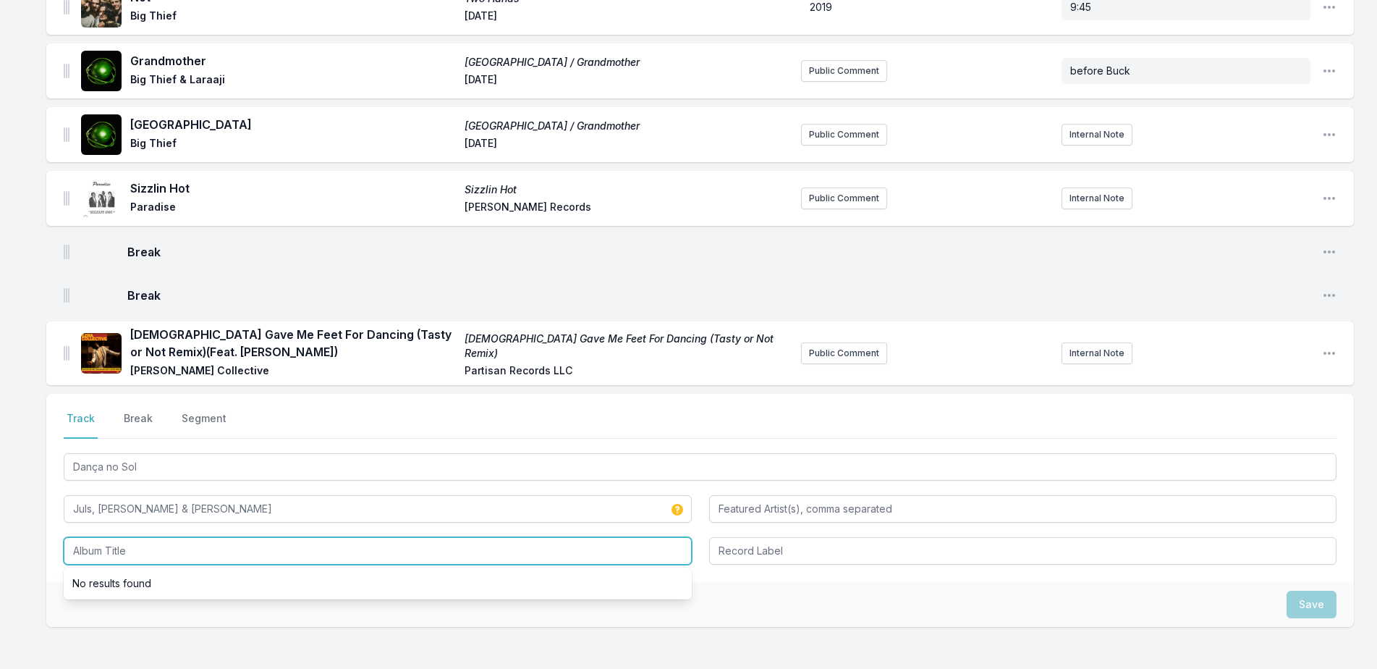
click at [247, 547] on input "Album Title" at bounding box center [378, 550] width 628 height 27
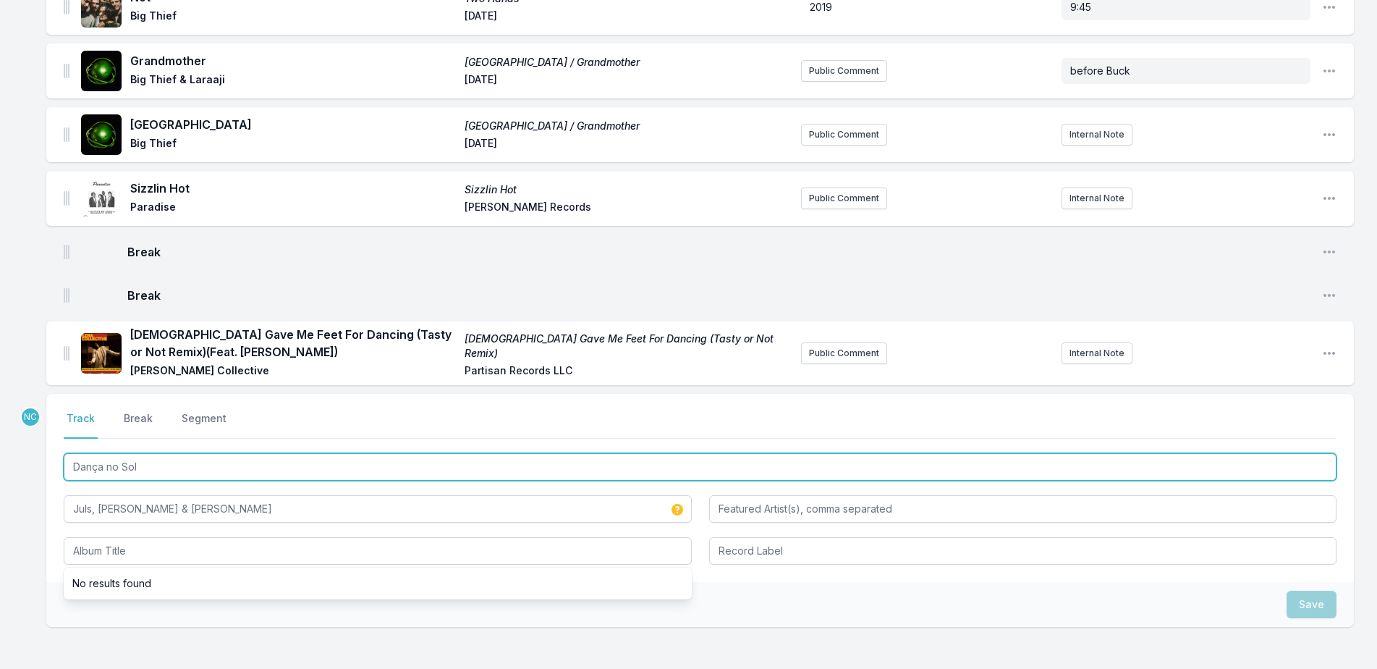
click at [249, 475] on input "Dança no Sol" at bounding box center [700, 466] width 1273 height 27
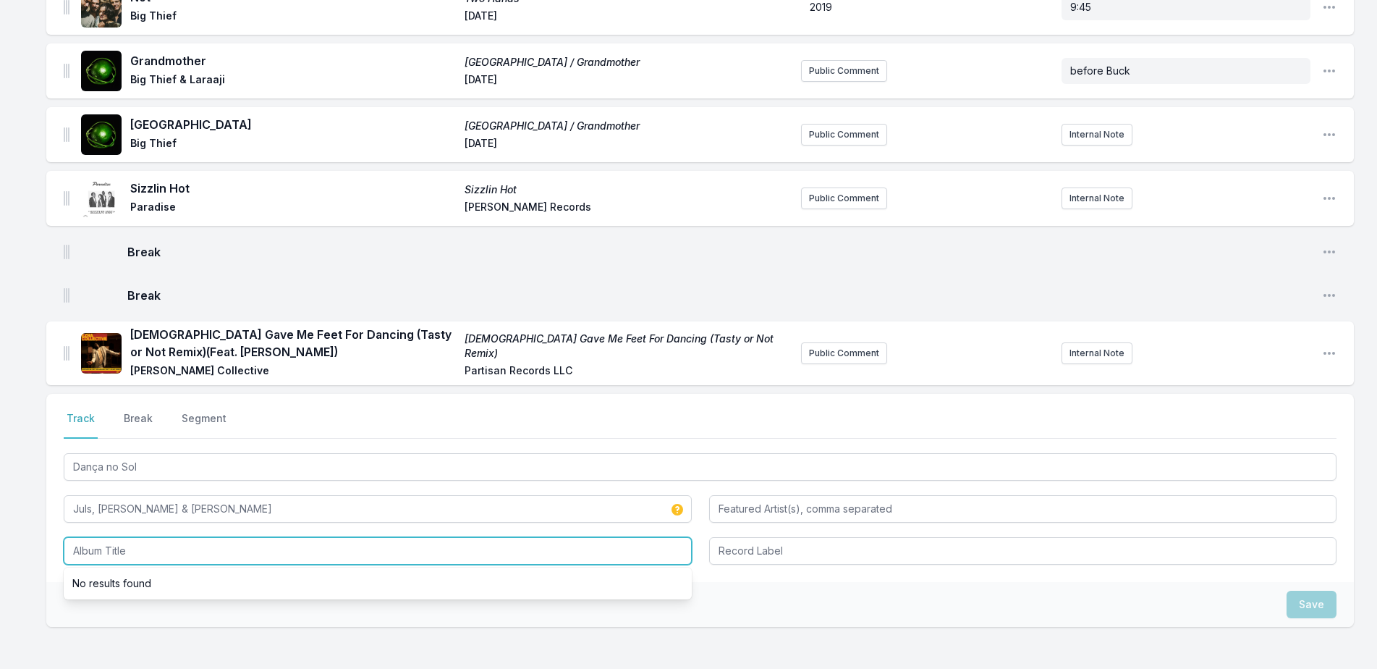
click at [250, 556] on input "Album Title" at bounding box center [378, 550] width 628 height 27
type input "Com Amor [GEOGRAPHIC_DATA]"
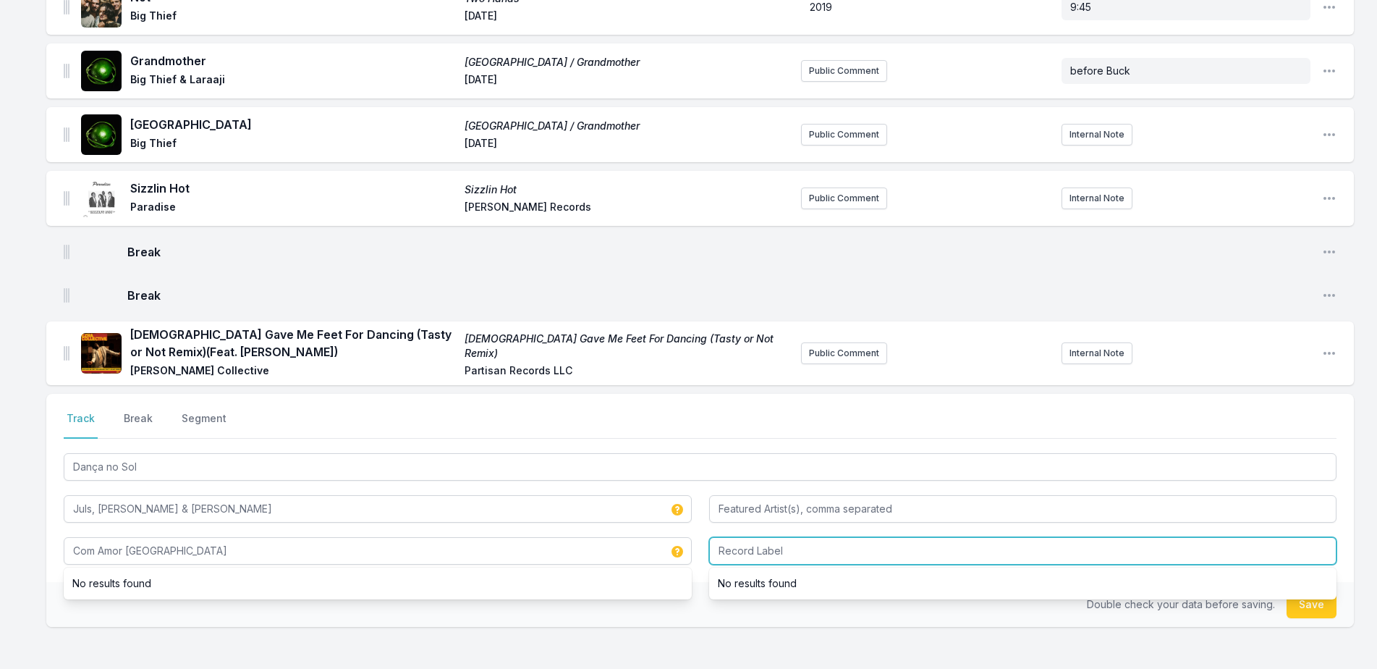
click at [940, 553] on input "Record Label" at bounding box center [1023, 550] width 628 height 27
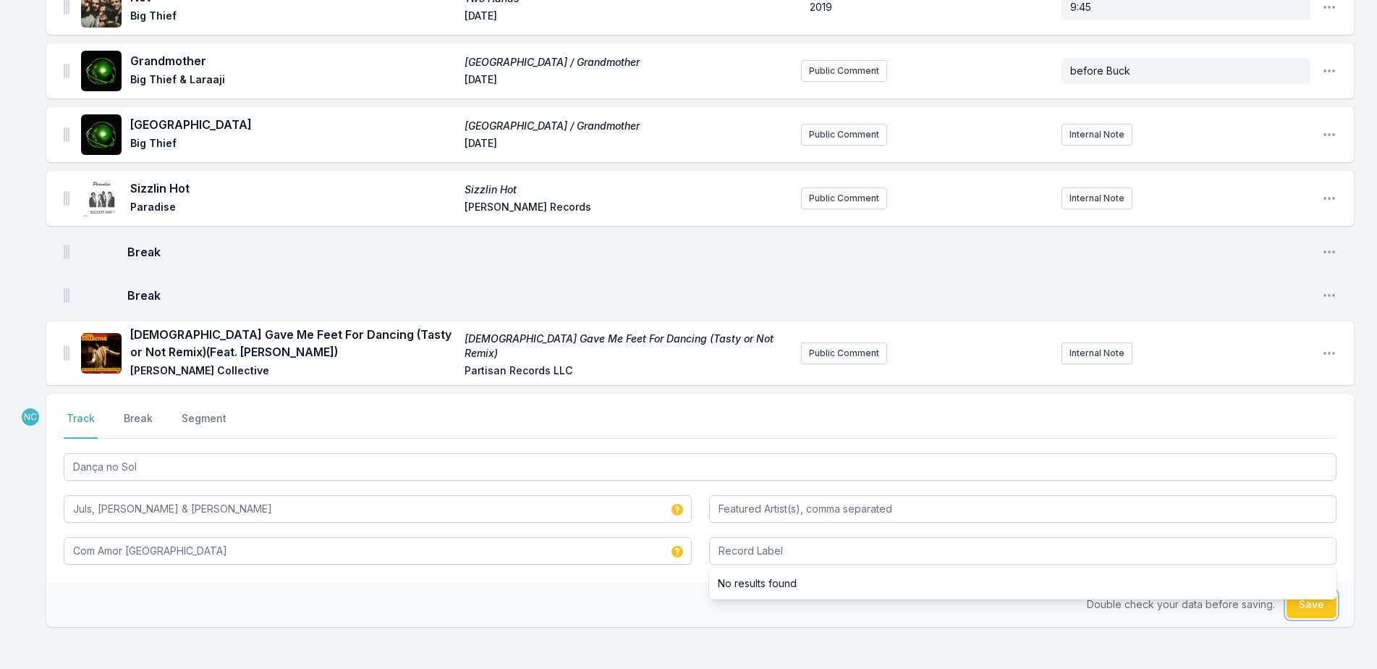
click at [1307, 610] on button "Save" at bounding box center [1312, 603] width 50 height 27
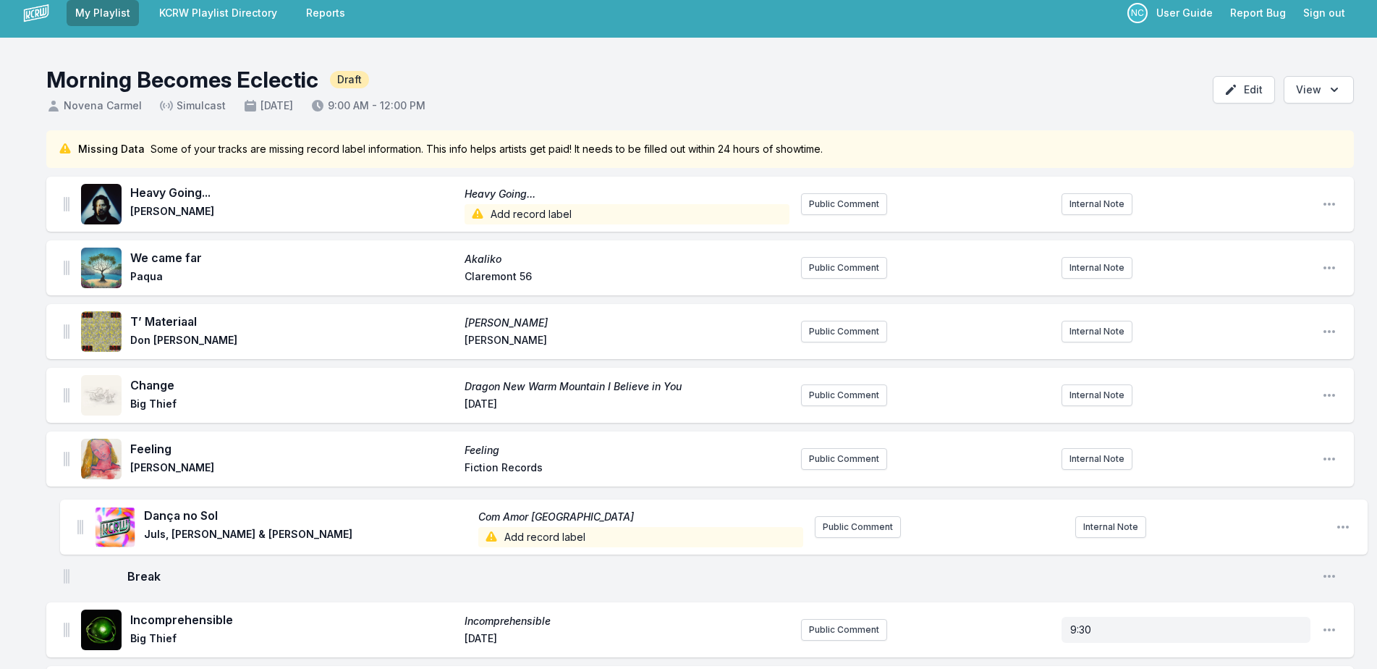
scroll to position [25, 0]
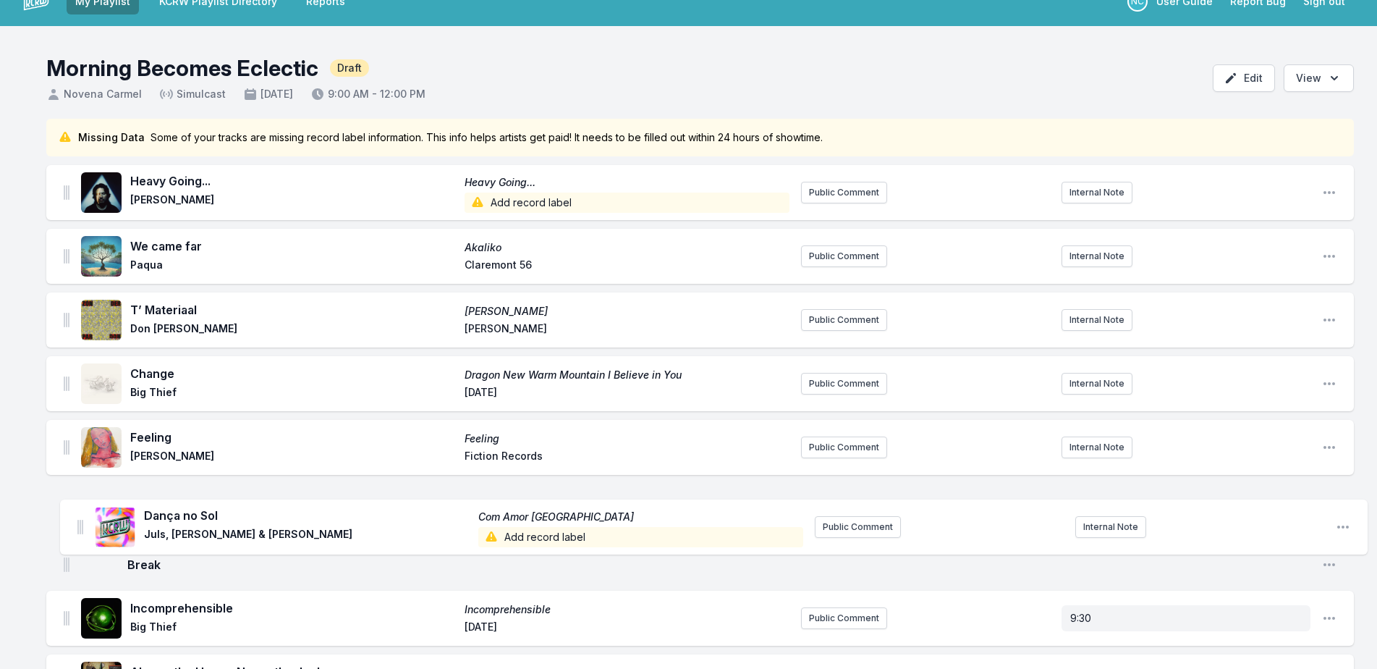
drag, startPoint x: 64, startPoint y: 358, endPoint x: 77, endPoint y: 524, distance: 166.2
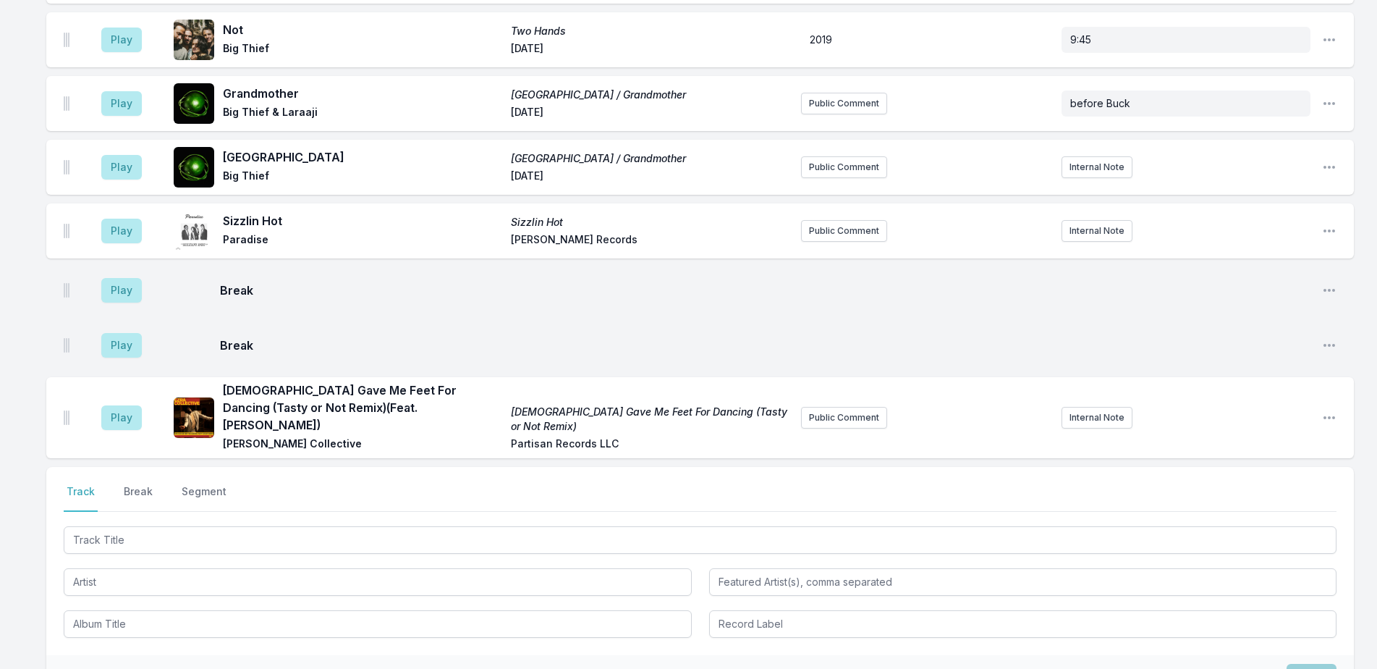
scroll to position [977, 0]
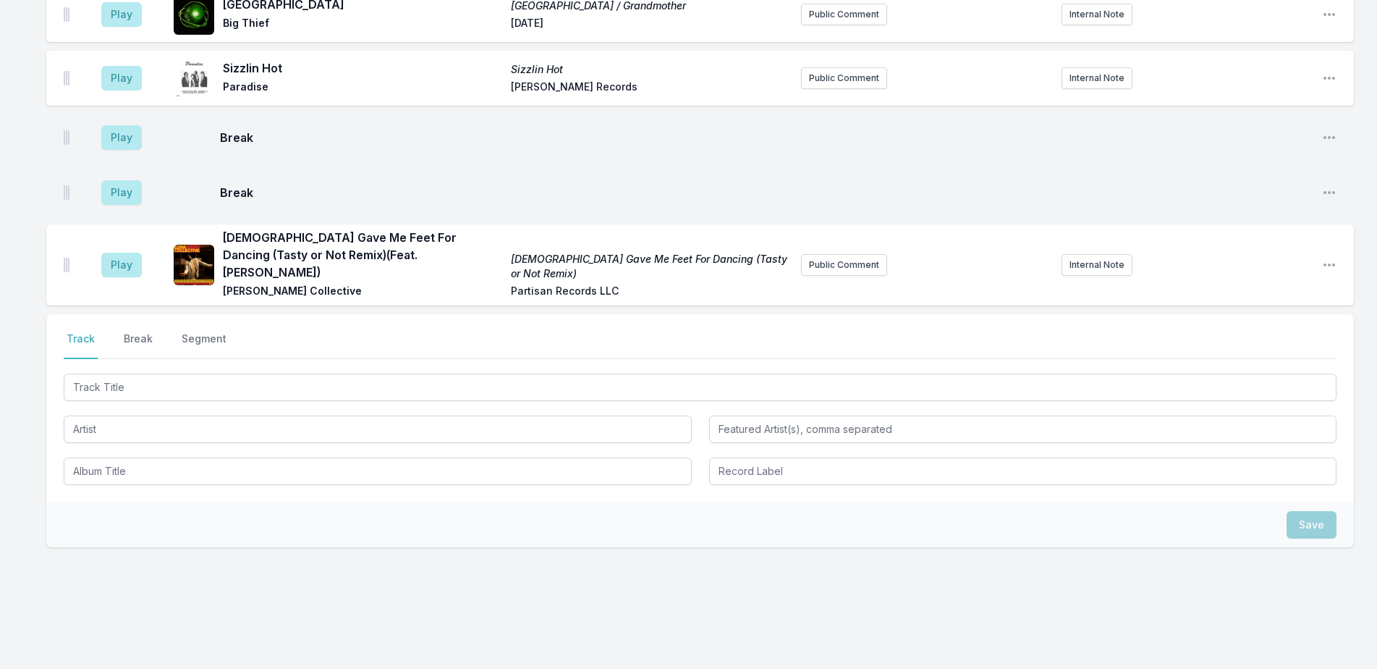
click at [334, 384] on div at bounding box center [700, 428] width 1273 height 114
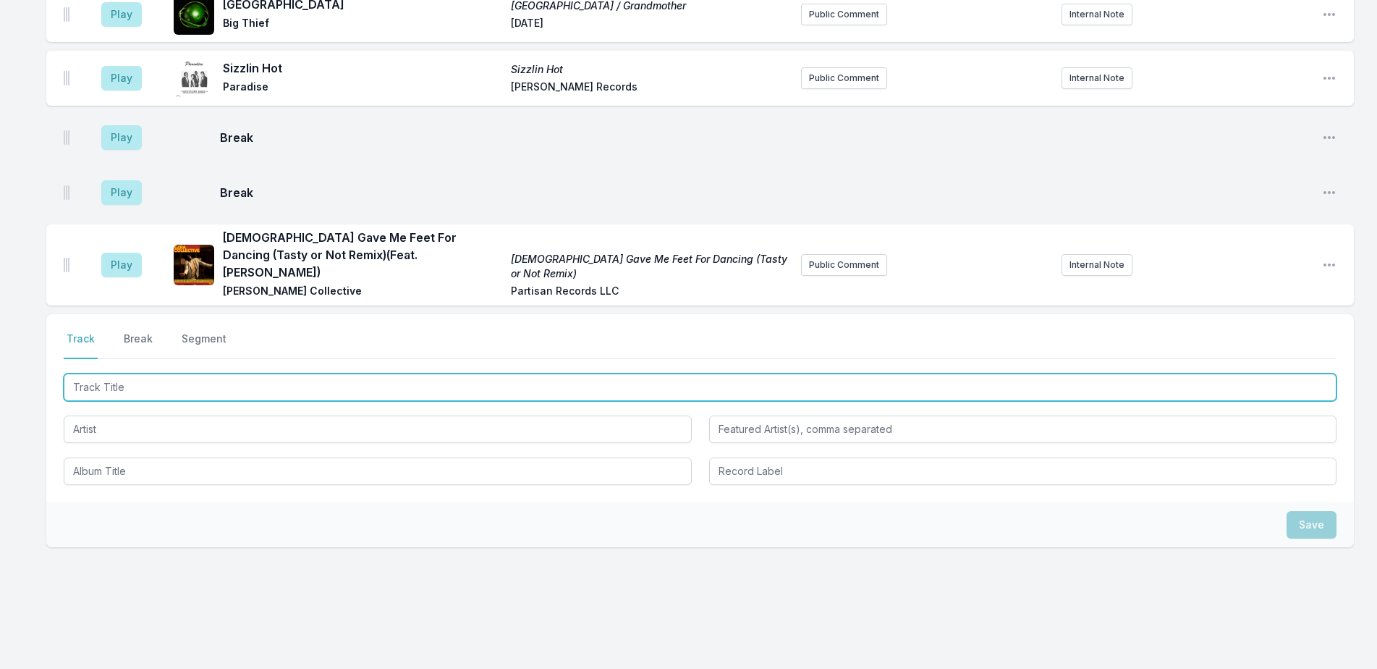
click at [844, 373] on input "Track Title" at bounding box center [700, 386] width 1273 height 27
type input "Guess I'm Falling in Love"
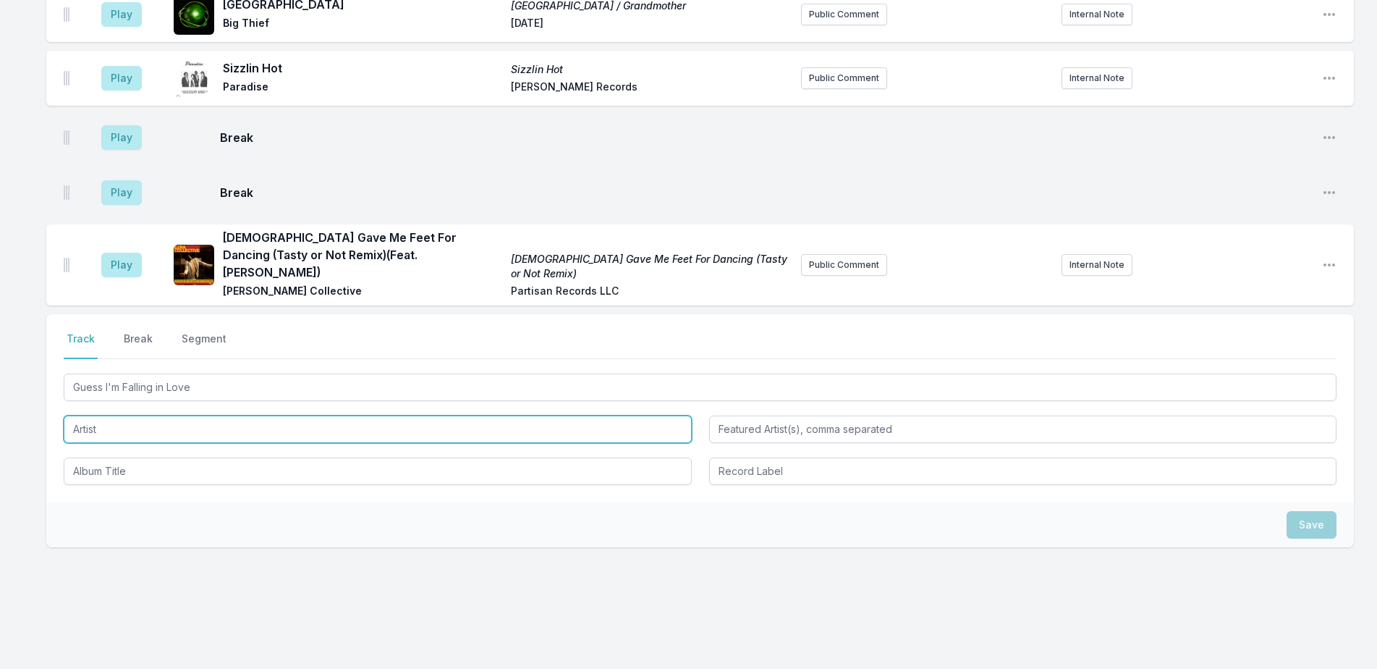
click at [132, 415] on input "Artist" at bounding box center [378, 428] width 628 height 27
type input "Spoon"
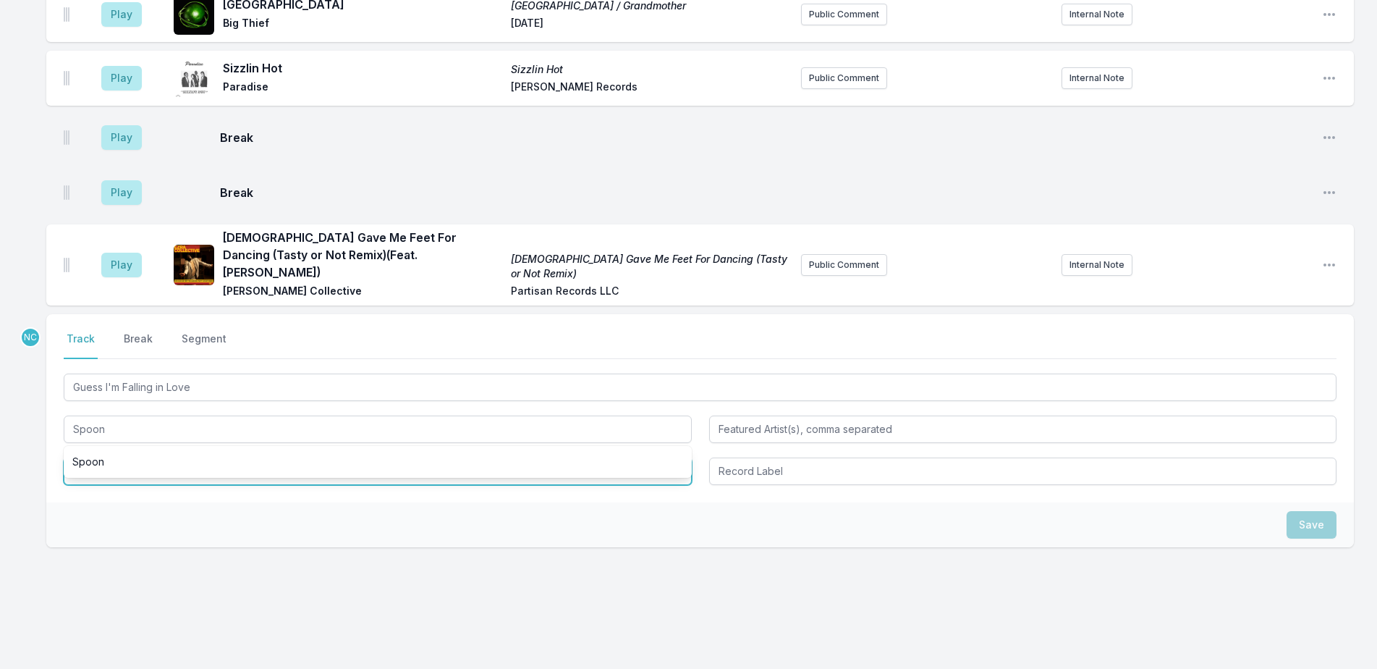
click at [109, 460] on input "Album Title" at bounding box center [378, 470] width 628 height 27
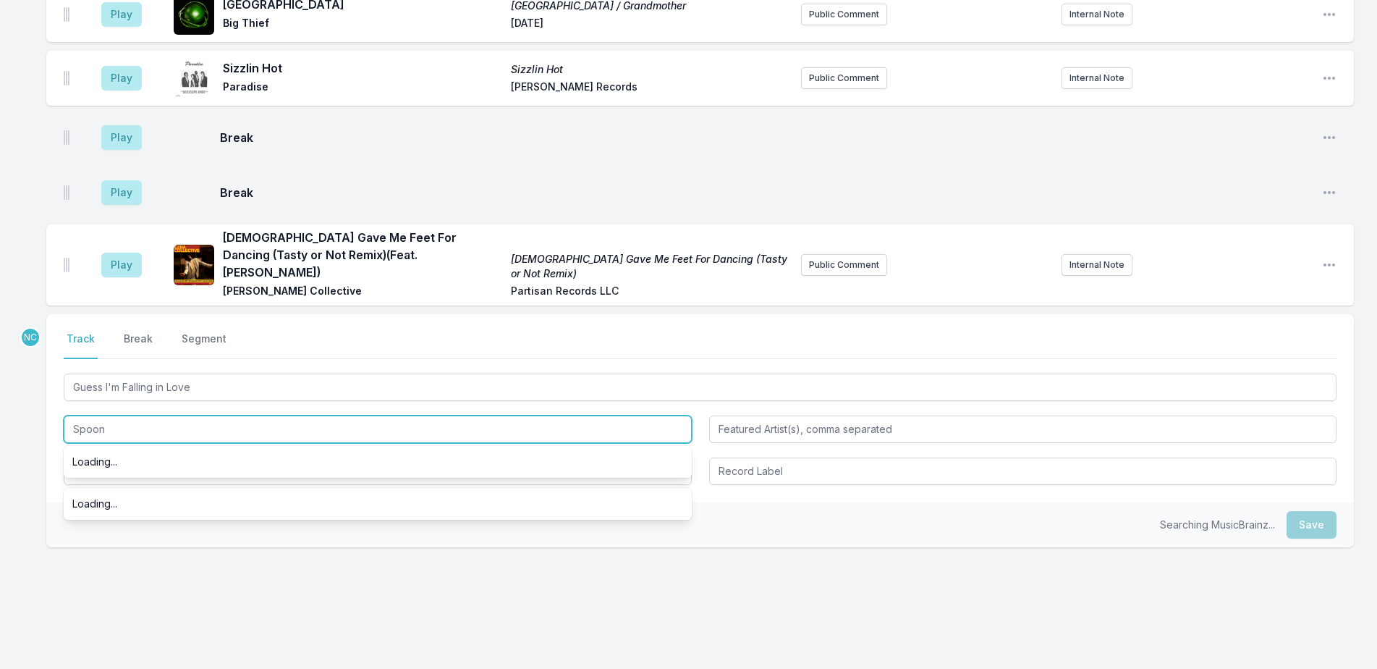
click at [107, 415] on input "Spoon" at bounding box center [378, 428] width 628 height 27
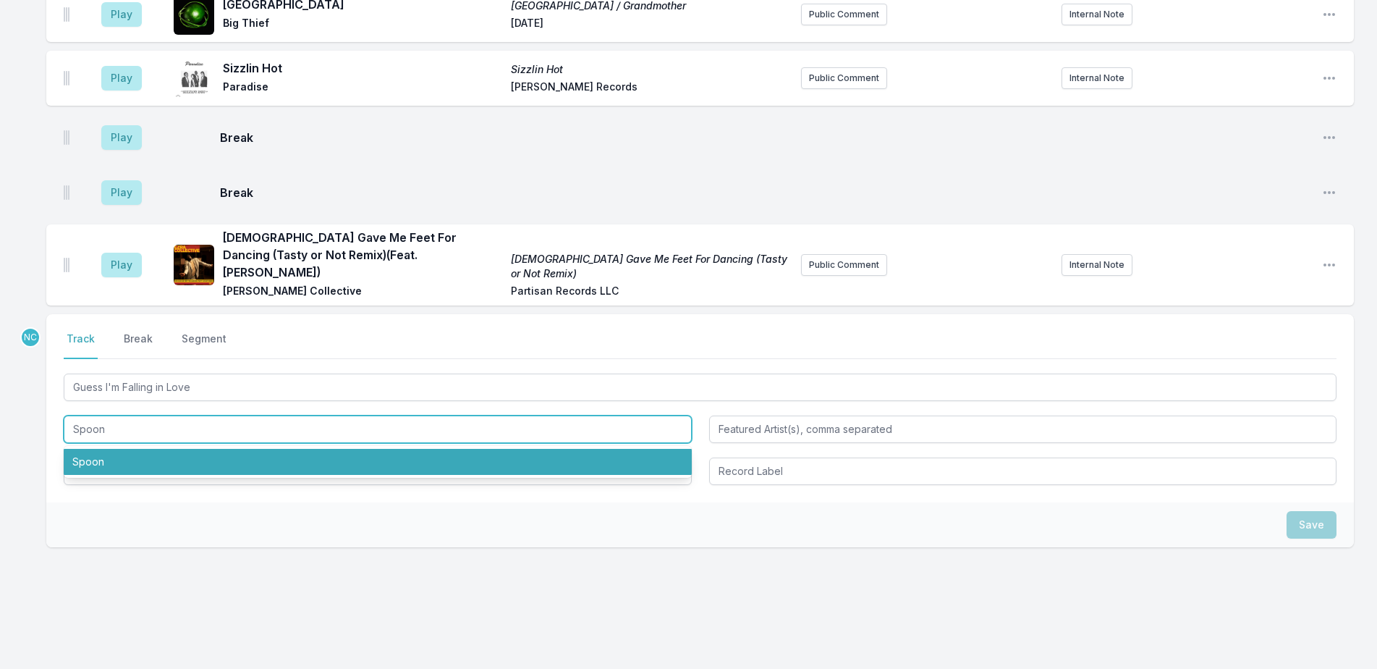
click at [129, 449] on li "Spoon" at bounding box center [378, 462] width 628 height 26
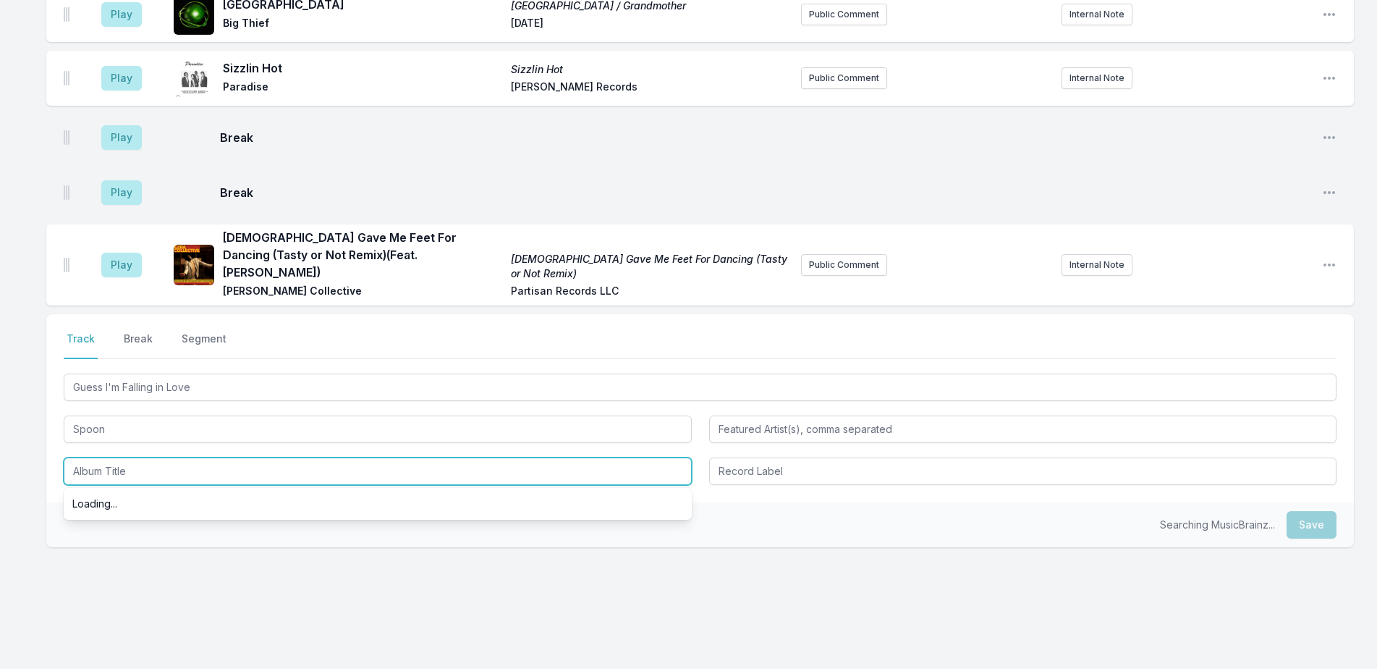
click at [137, 457] on input "Album Title" at bounding box center [378, 470] width 628 height 27
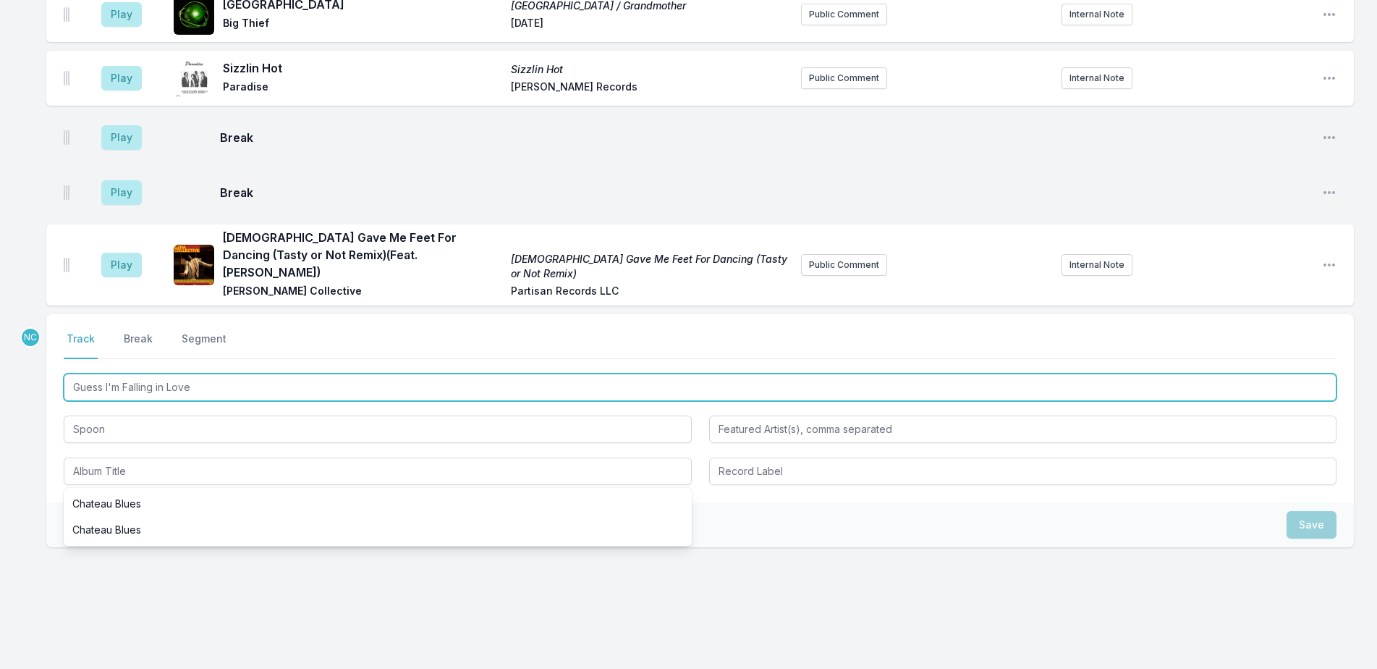
click at [208, 373] on input "Guess I'm Falling in Love" at bounding box center [700, 386] width 1273 height 27
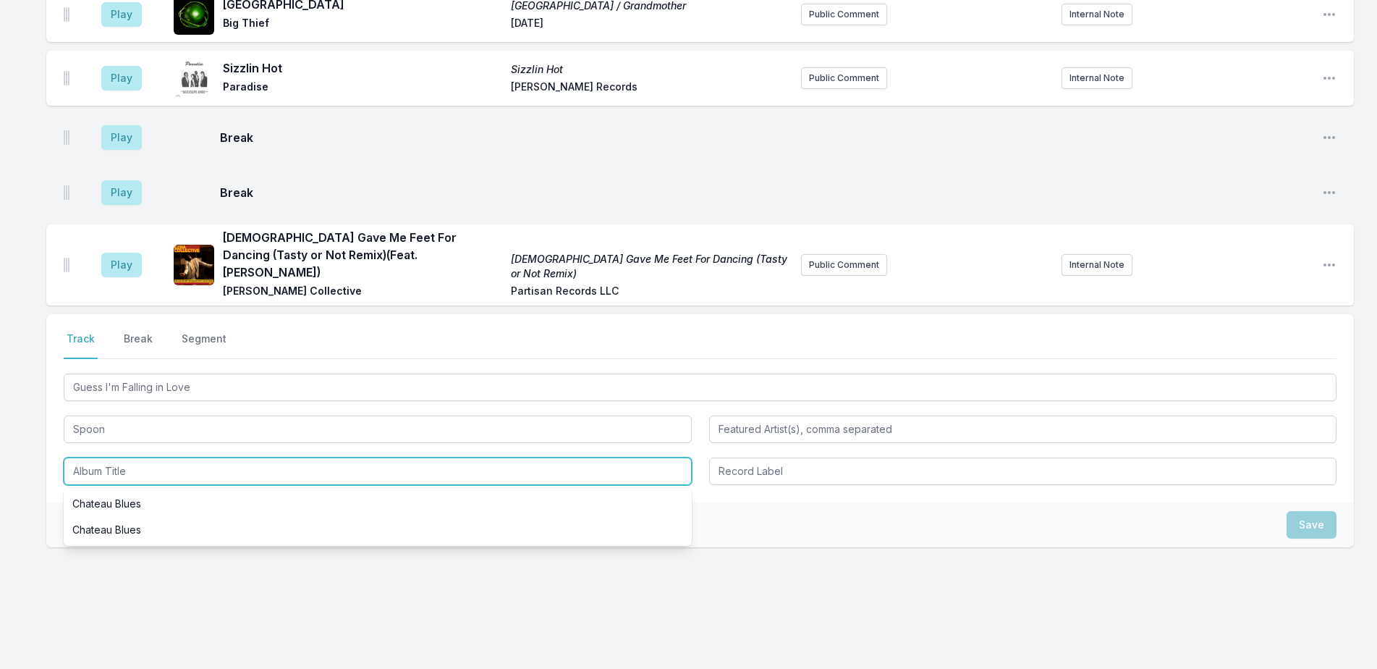
click at [191, 457] on input "Album Title" at bounding box center [378, 470] width 628 height 27
paste input "Guess I'm Falling in Love"
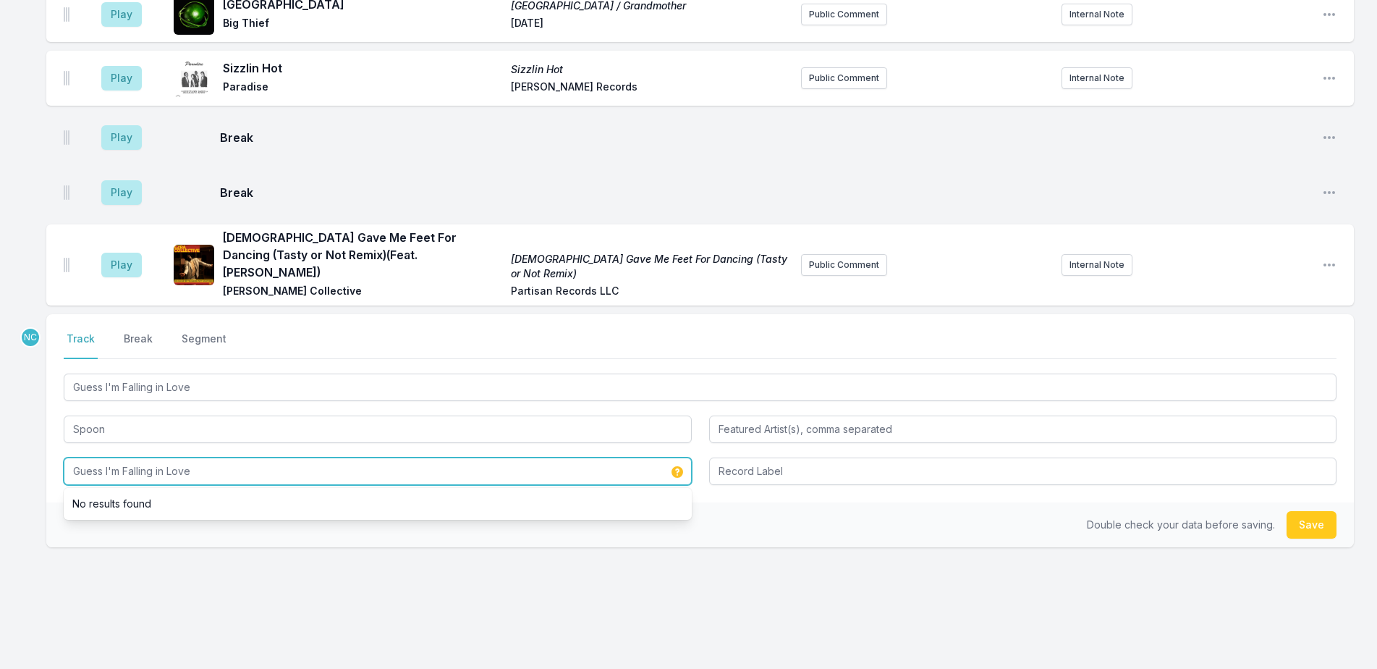
type input "Guess I'm Falling in Love"
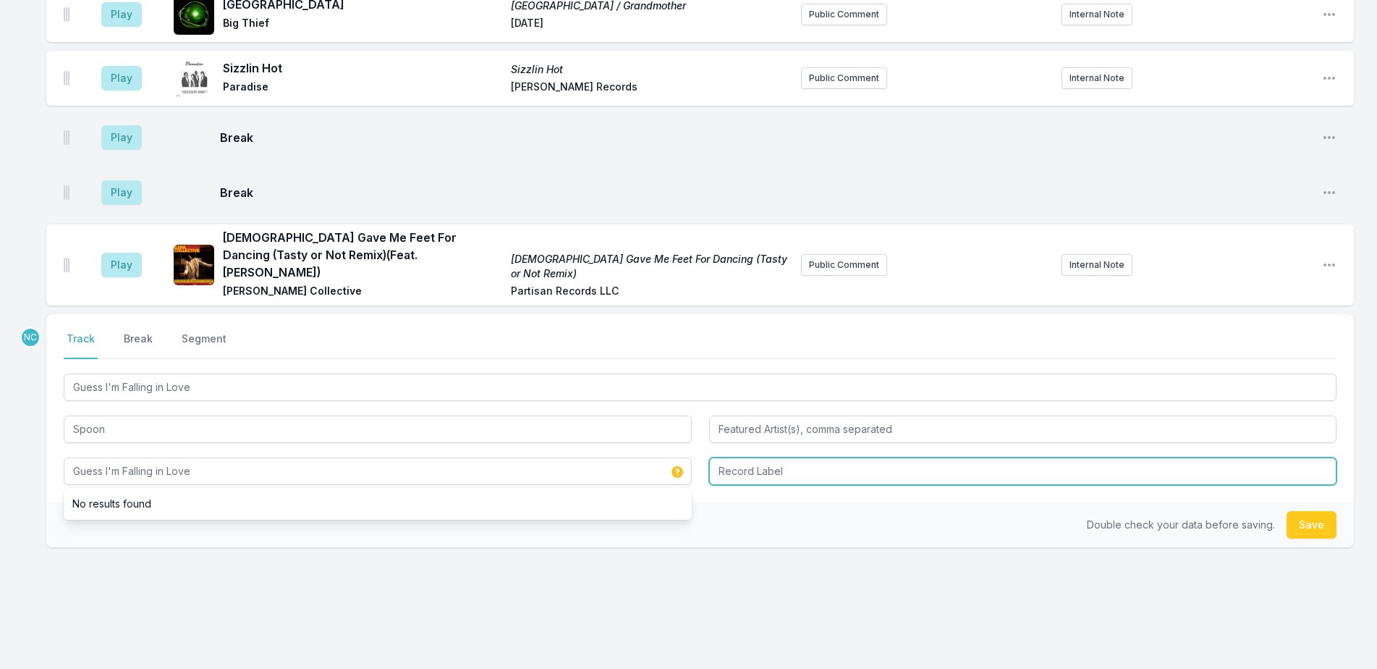
click at [798, 457] on input "Record Label" at bounding box center [1023, 470] width 628 height 27
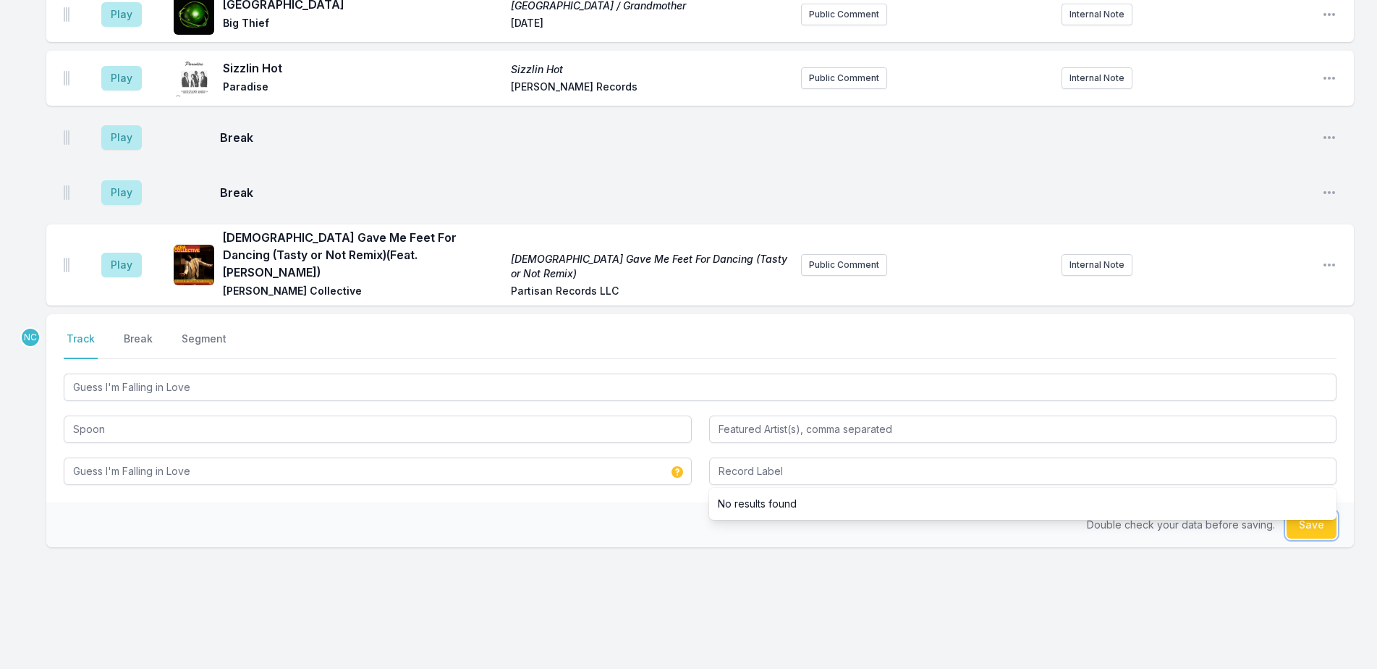
click at [1326, 511] on button "Save" at bounding box center [1312, 524] width 50 height 27
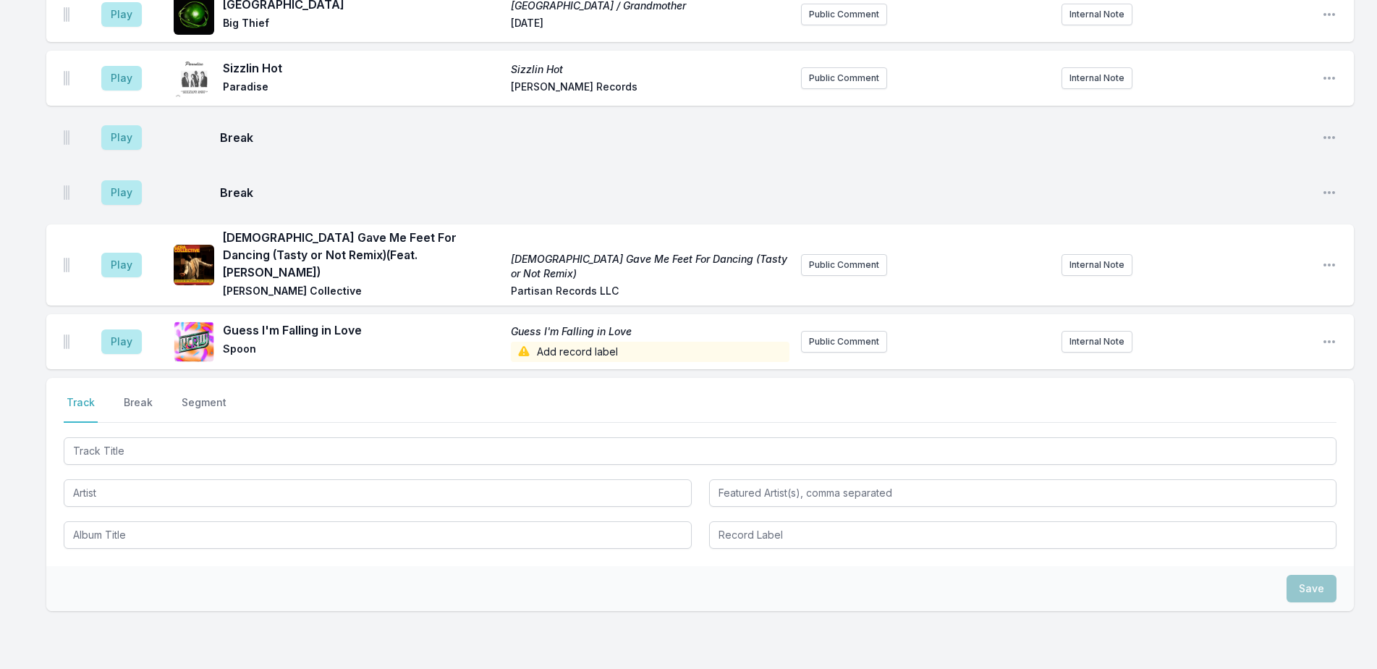
scroll to position [1041, 0]
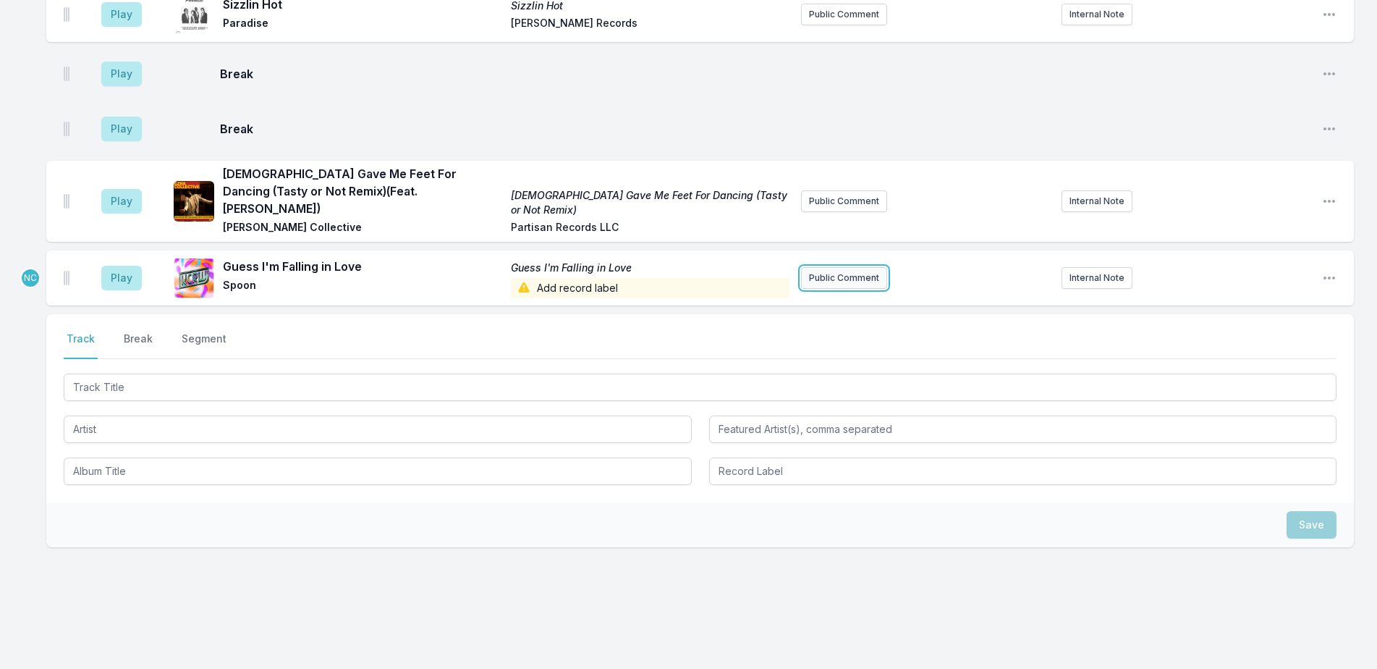
click at [810, 267] on button "Public Comment" at bounding box center [844, 278] width 86 height 22
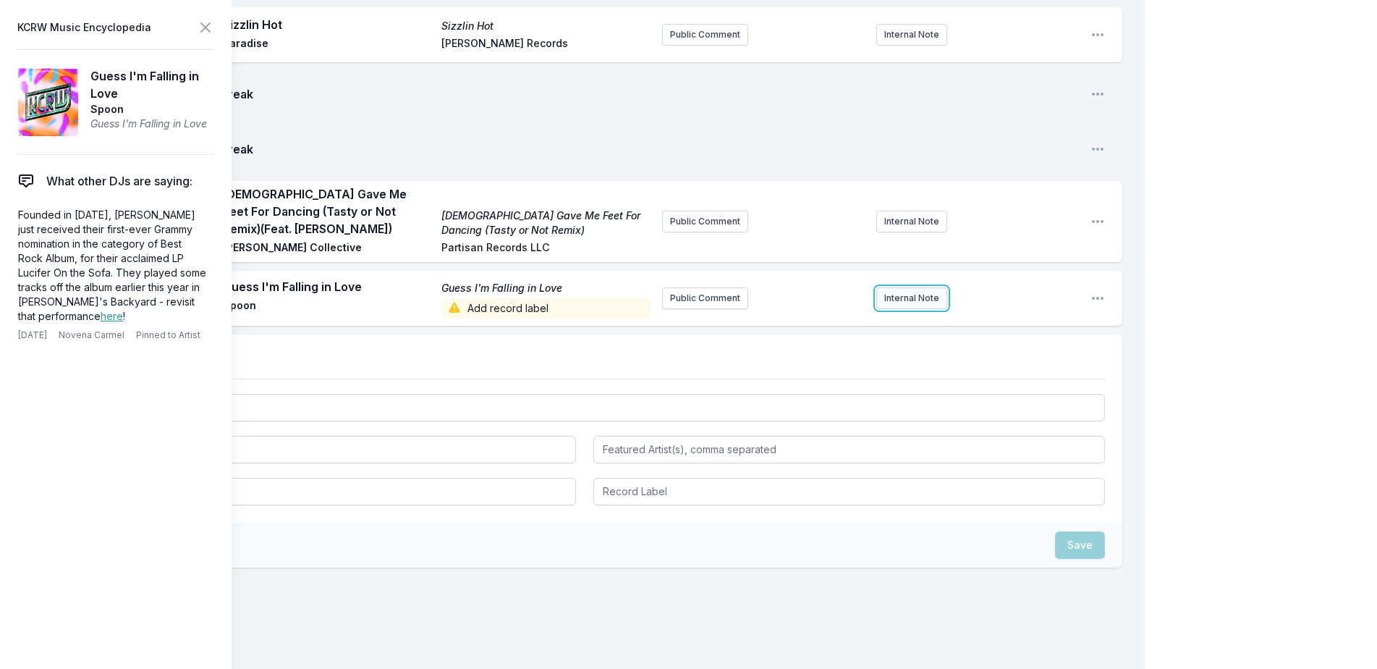
click at [899, 289] on button "Internal Note" at bounding box center [911, 298] width 71 height 22
click at [198, 31] on icon at bounding box center [205, 27] width 17 height 17
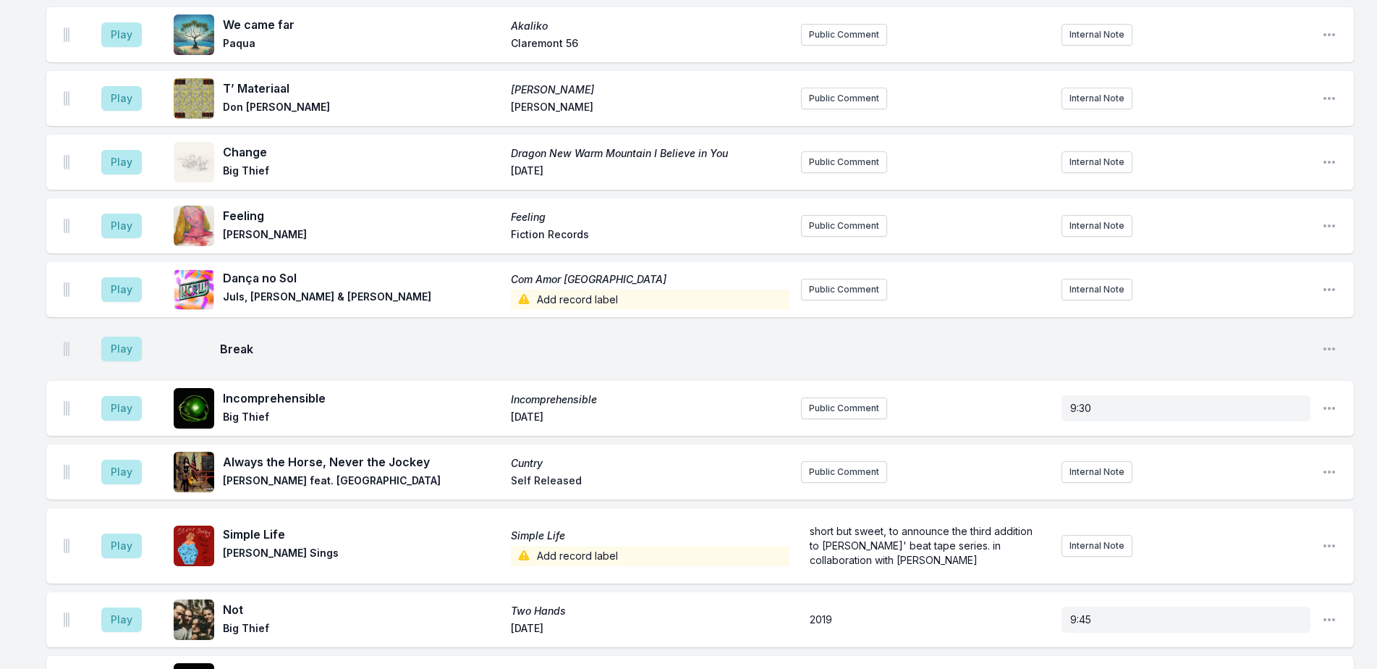
scroll to position [0, 0]
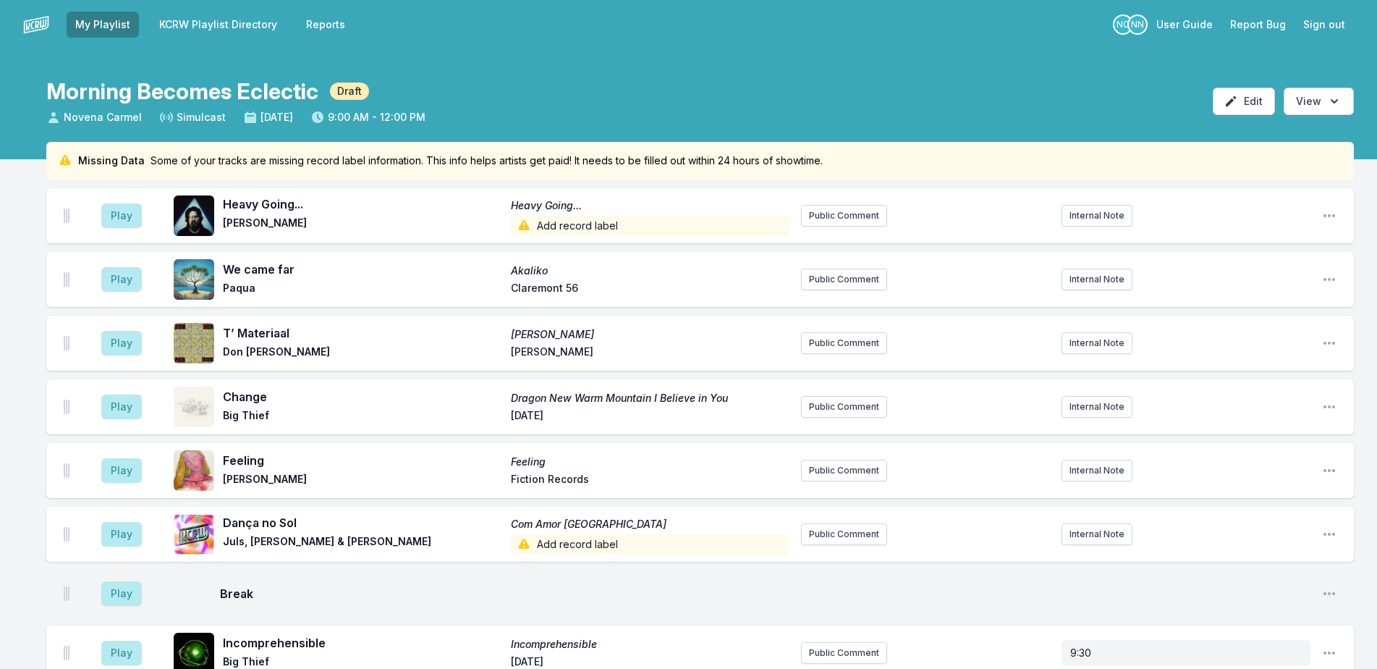
click at [117, 203] on aside "Play" at bounding box center [121, 215] width 81 height 46
click at [117, 206] on button "Play" at bounding box center [121, 215] width 41 height 25
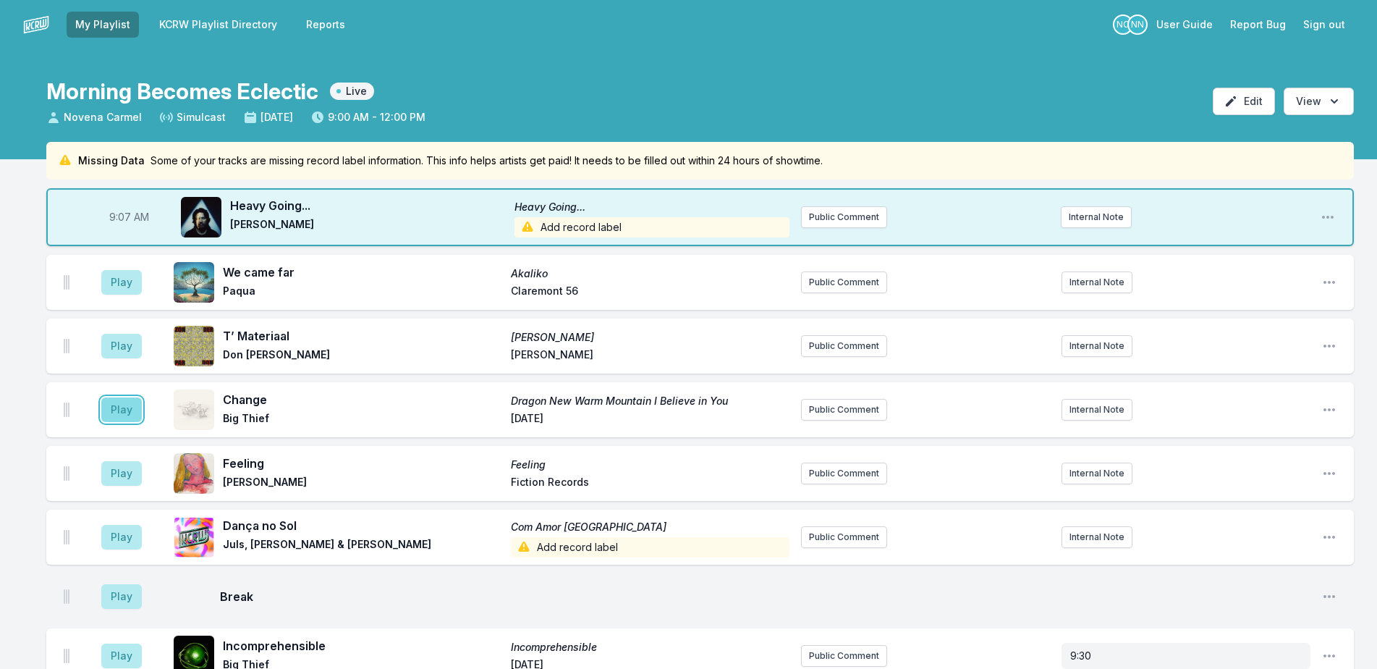
click at [112, 410] on button "Play" at bounding box center [121, 409] width 41 height 25
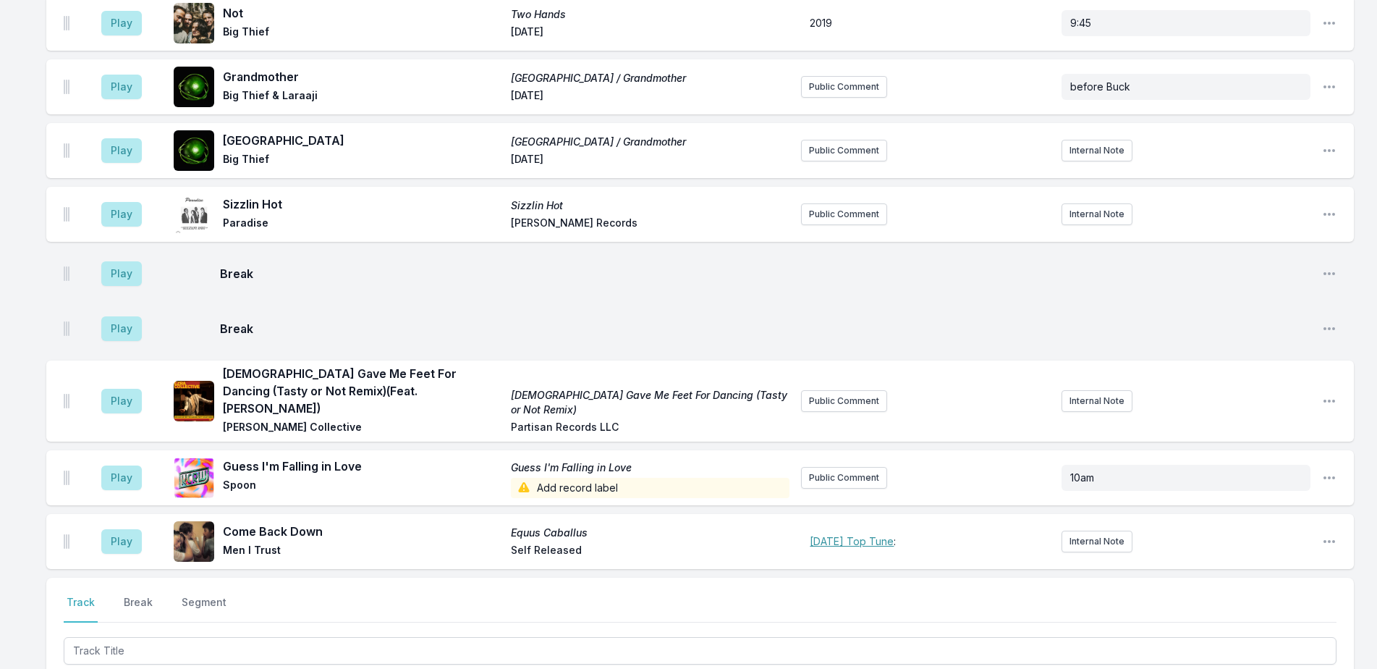
scroll to position [1107, 0]
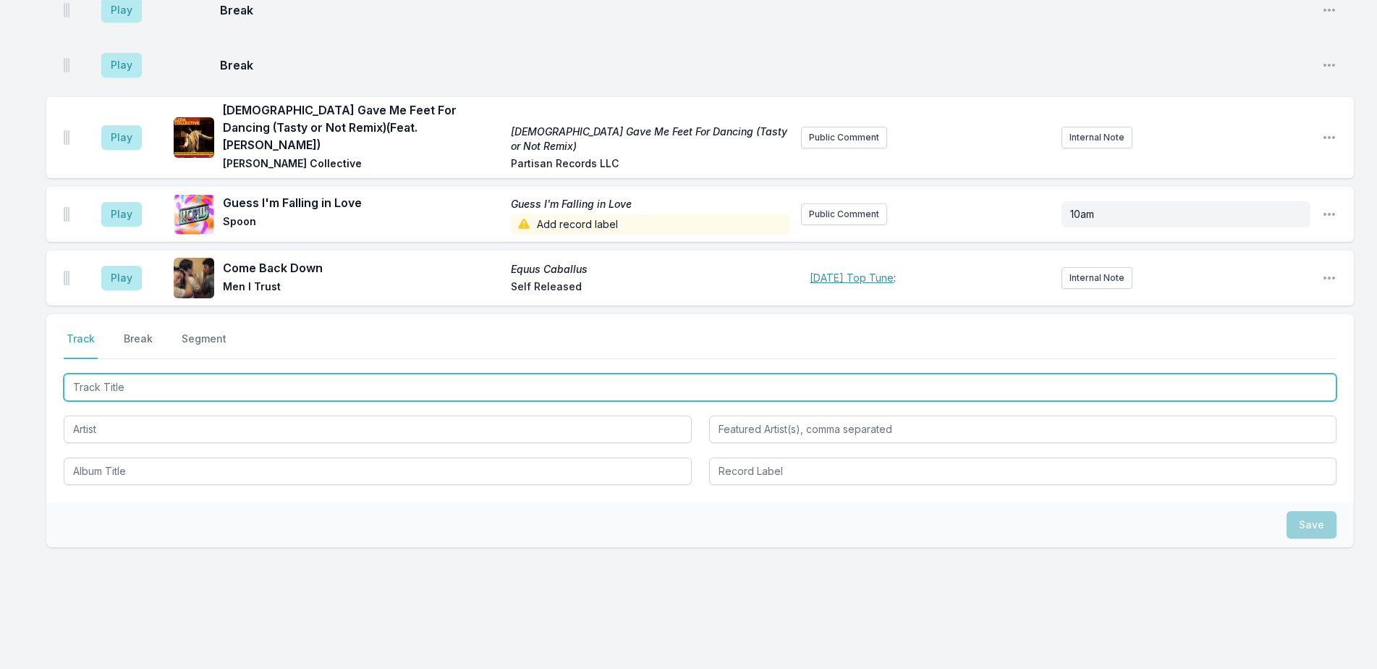
click at [342, 373] on input "Track Title" at bounding box center [700, 386] width 1273 height 27
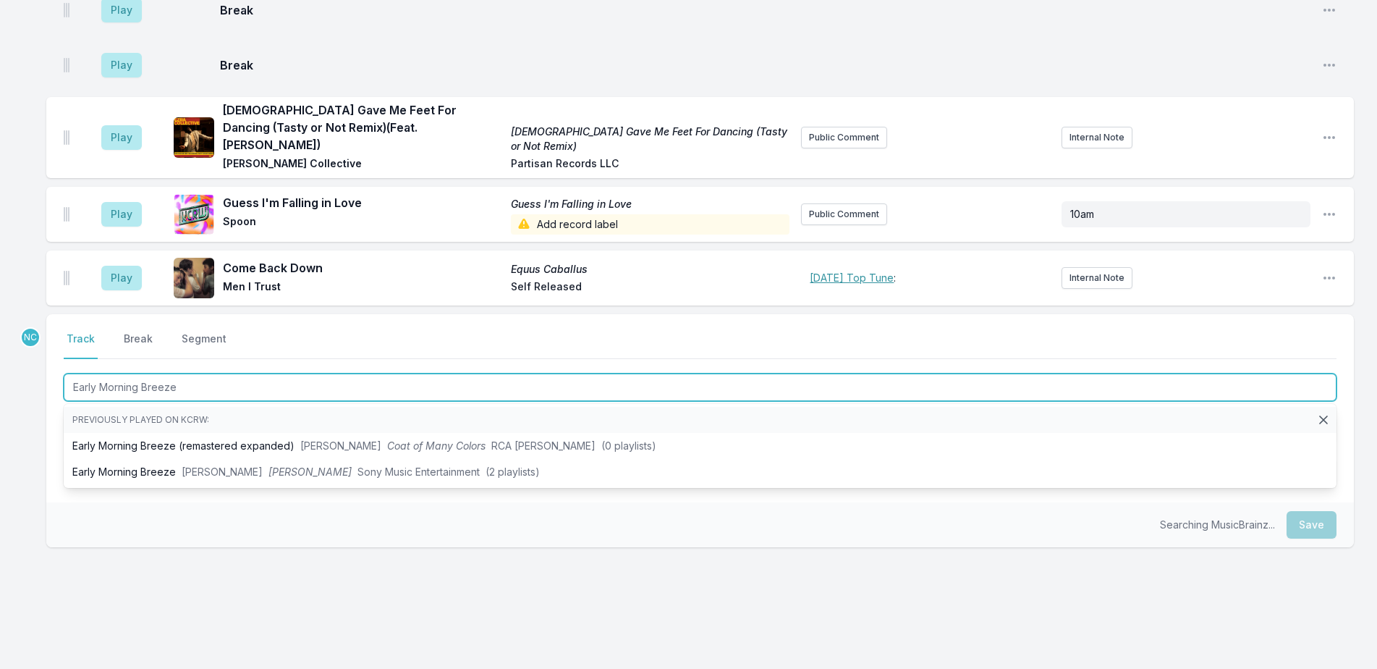
type input "Early Morning Breeze"
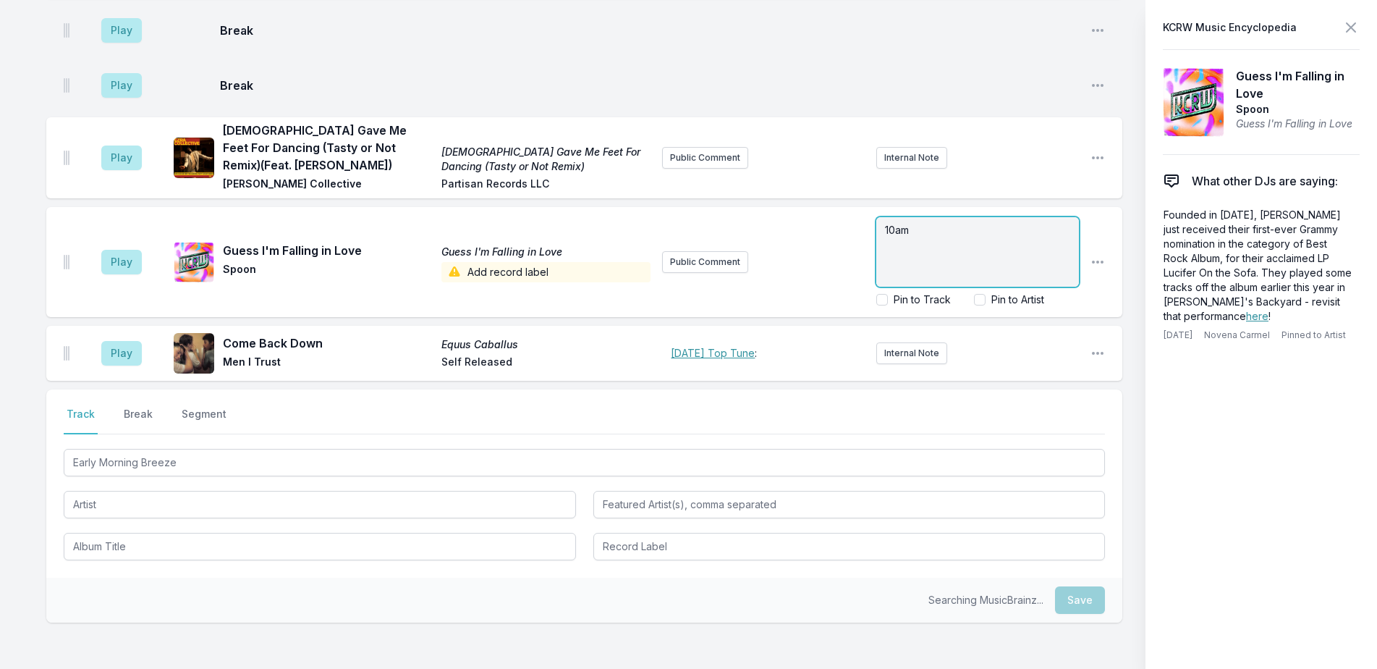
scroll to position [1162, 0]
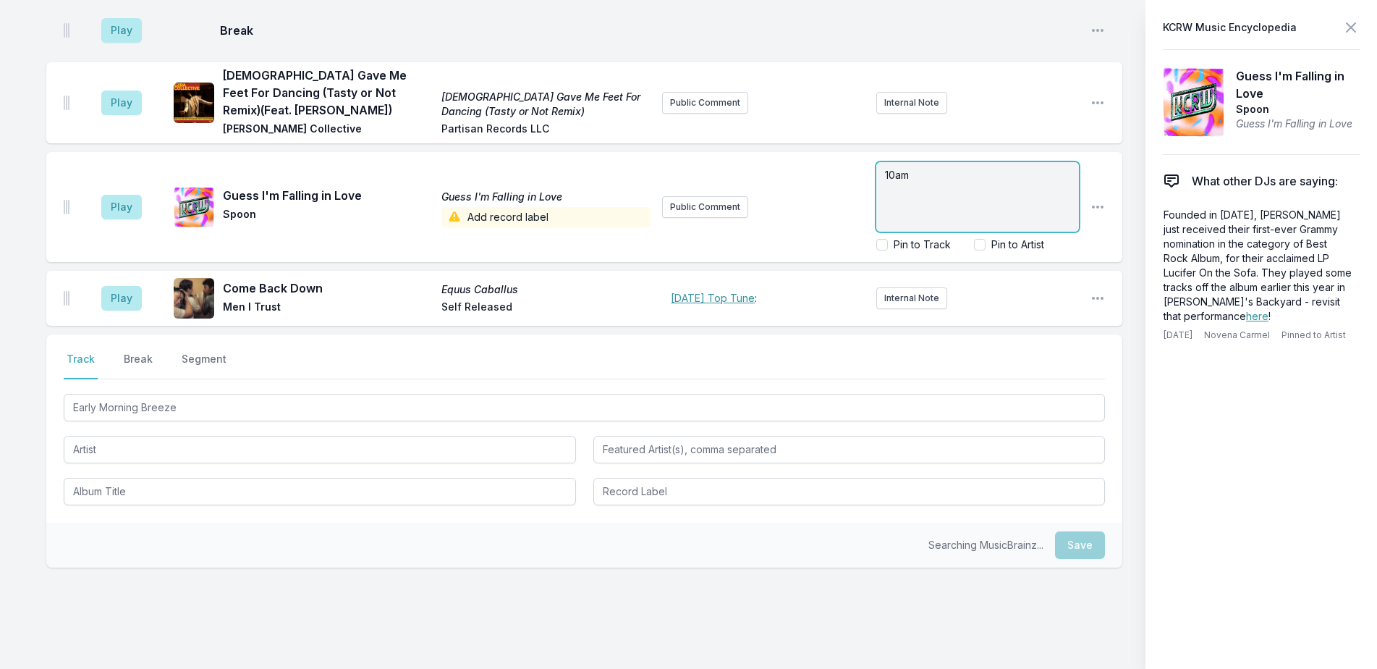
click at [1079, 192] on div "10am" at bounding box center [977, 196] width 203 height 69
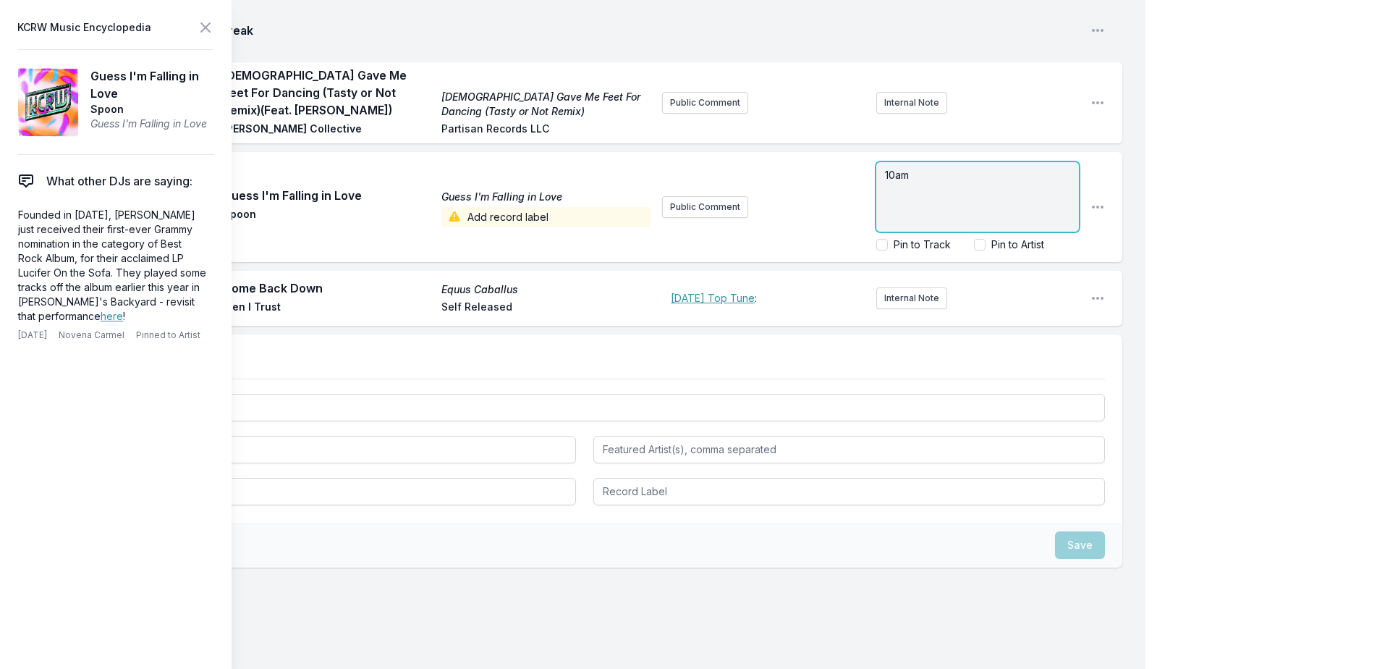
click at [1015, 170] on div "10am" at bounding box center [977, 196] width 203 height 69
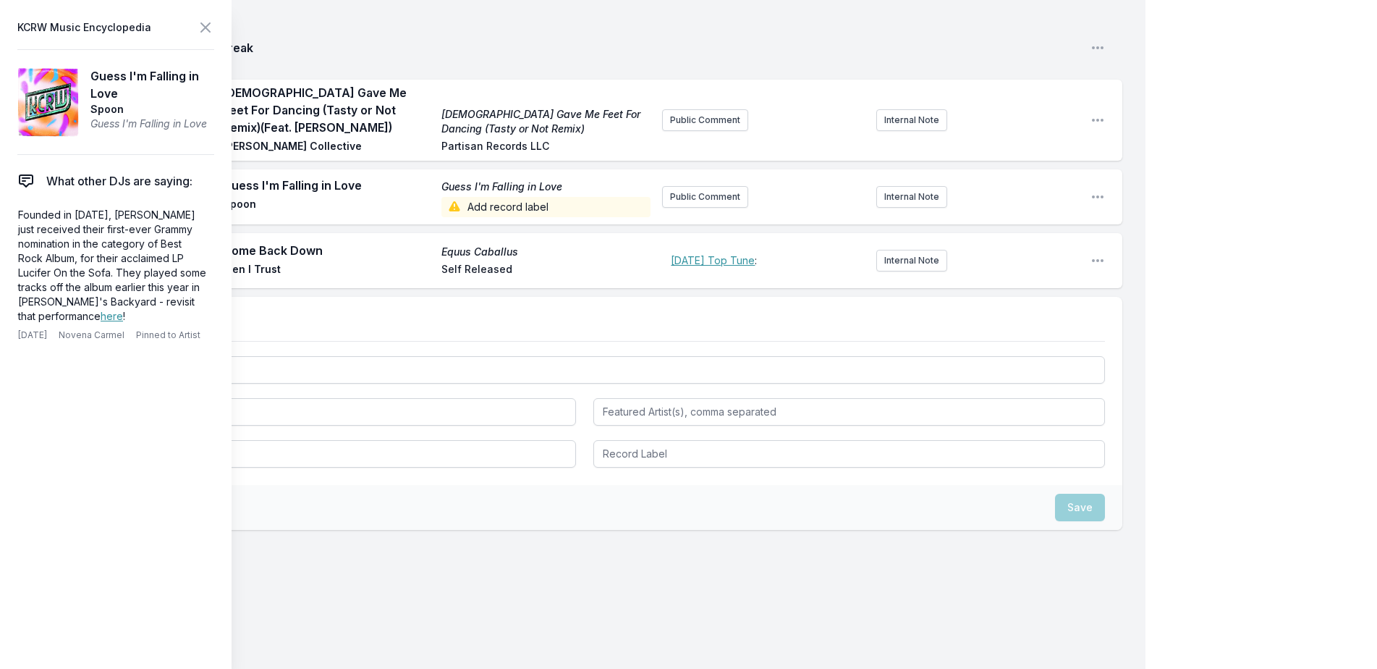
click at [486, 622] on div "Select a tab Track Break Segment Track Break Segment Early Morning Breeze Save" at bounding box center [584, 460] width 1076 height 326
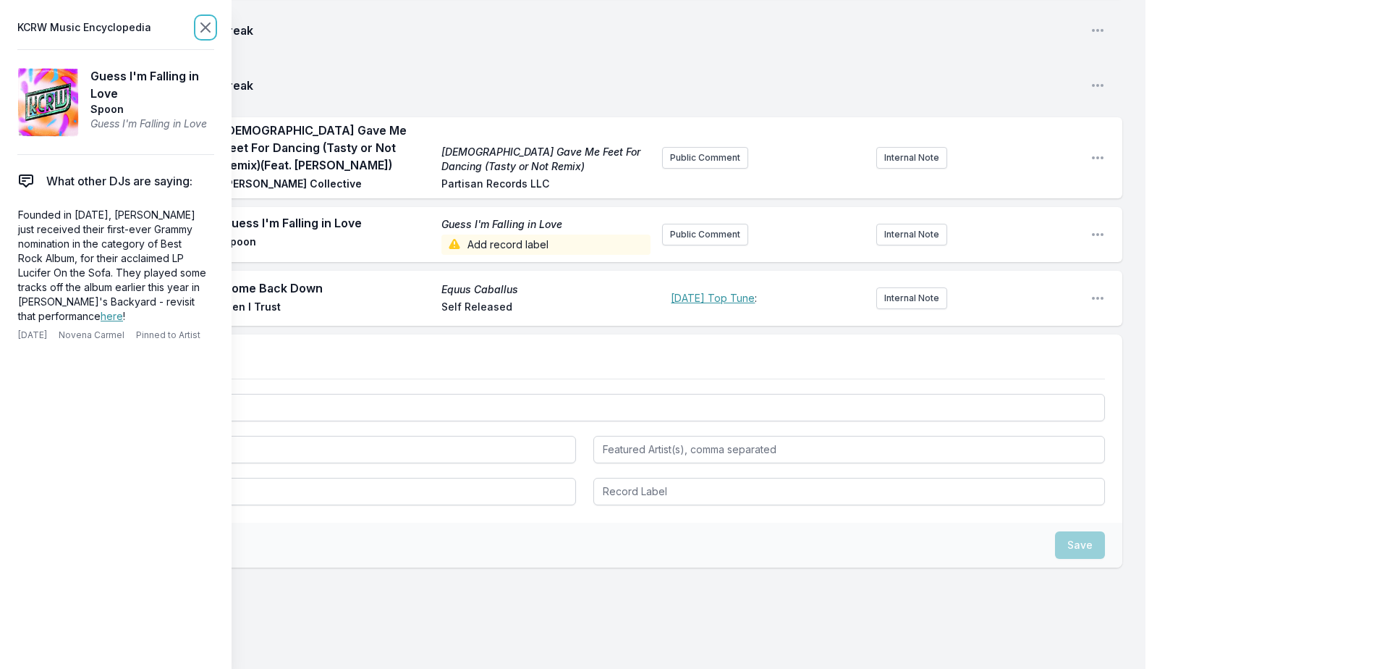
click at [205, 30] on icon at bounding box center [205, 27] width 17 height 17
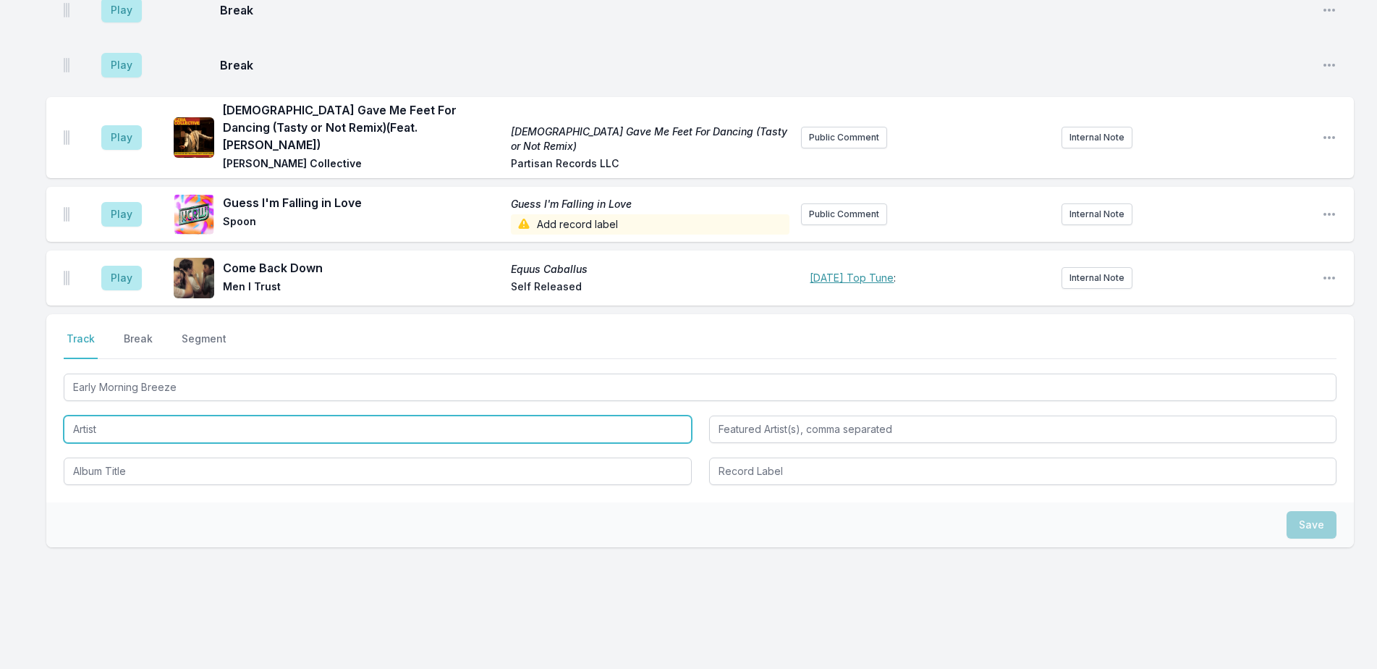
click at [217, 420] on input "Artist" at bounding box center [378, 428] width 628 height 27
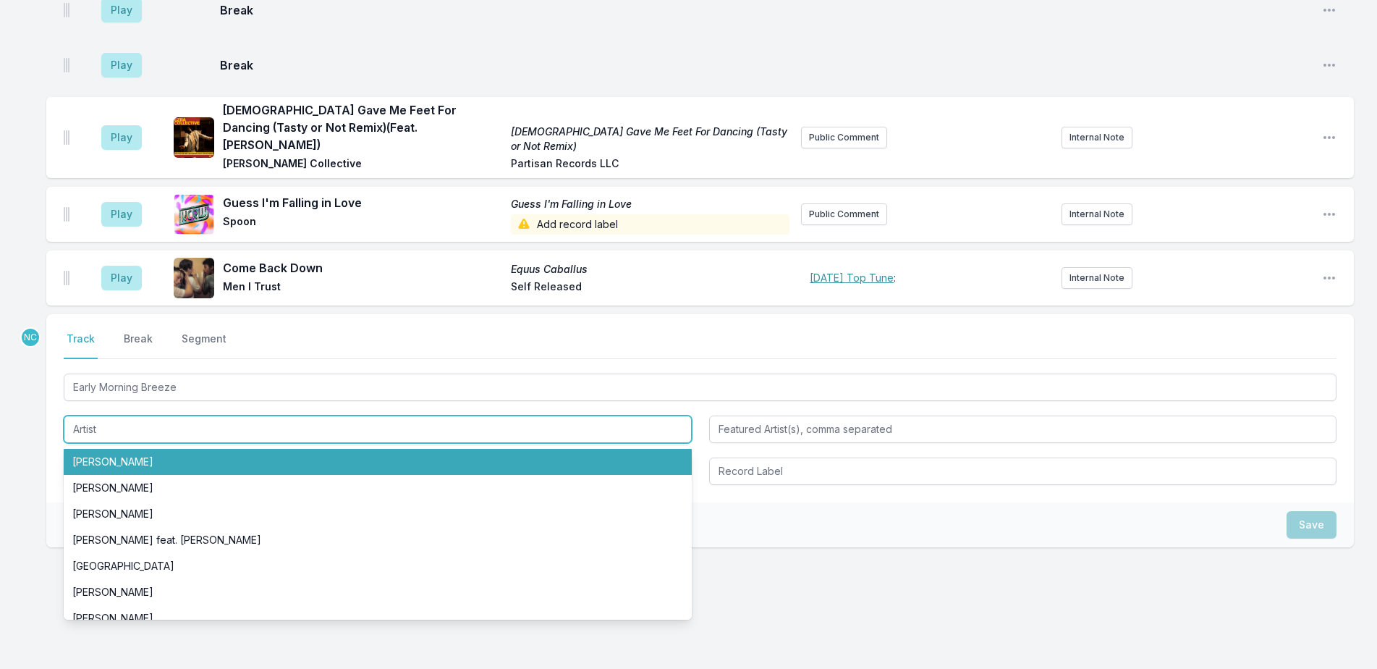
click at [222, 449] on li "[PERSON_NAME]" at bounding box center [378, 462] width 628 height 26
type input "[PERSON_NAME]"
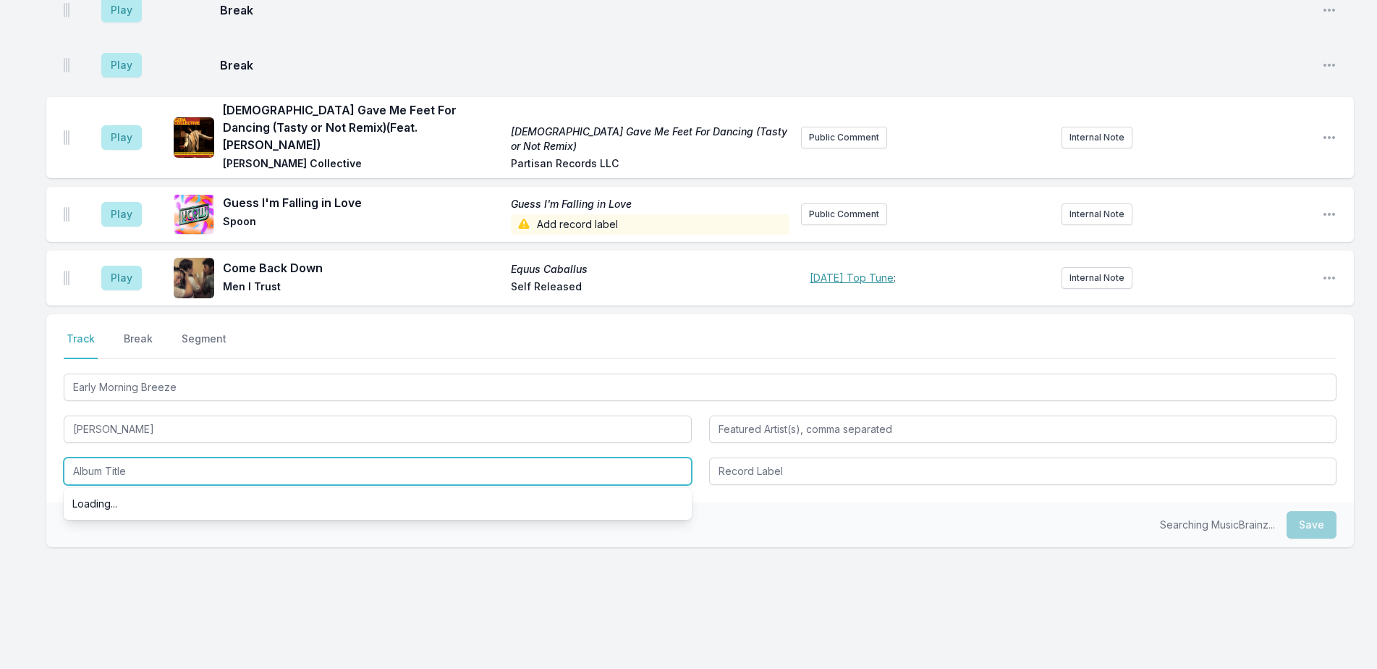
click at [219, 457] on input "Album Title" at bounding box center [378, 470] width 628 height 27
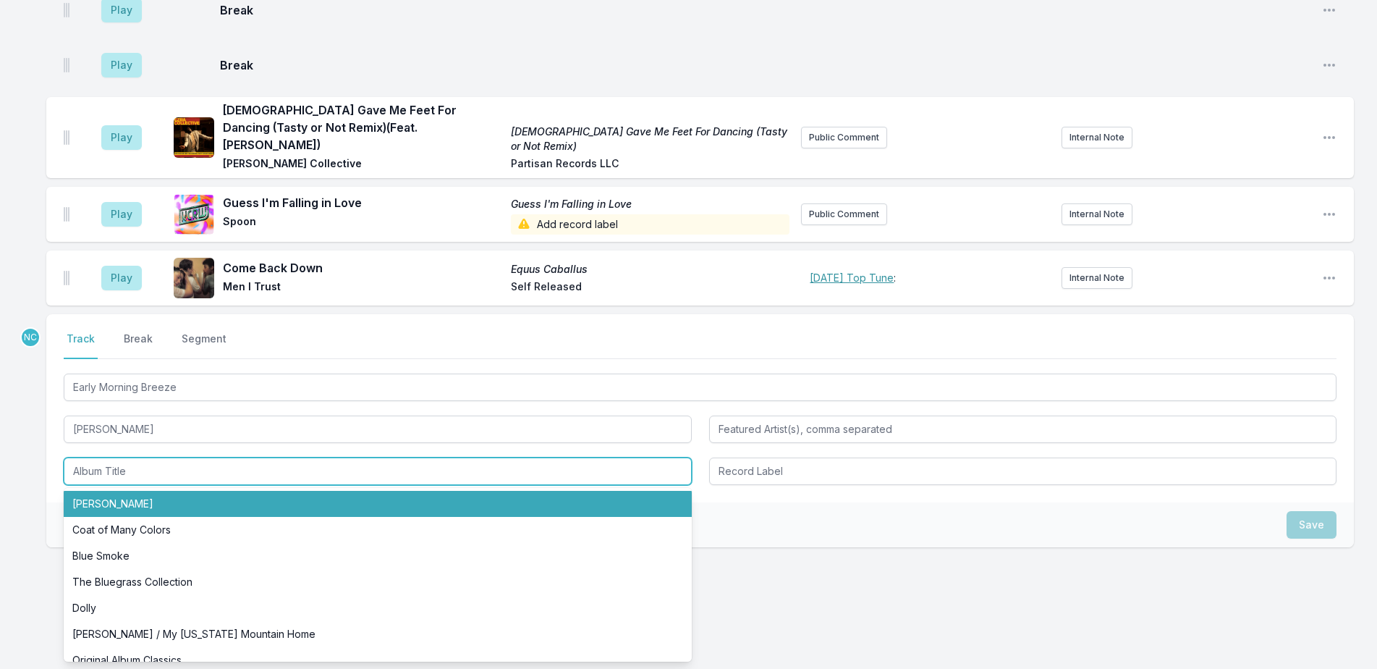
click at [225, 491] on li "[PERSON_NAME]" at bounding box center [378, 504] width 628 height 26
type input "[PERSON_NAME]"
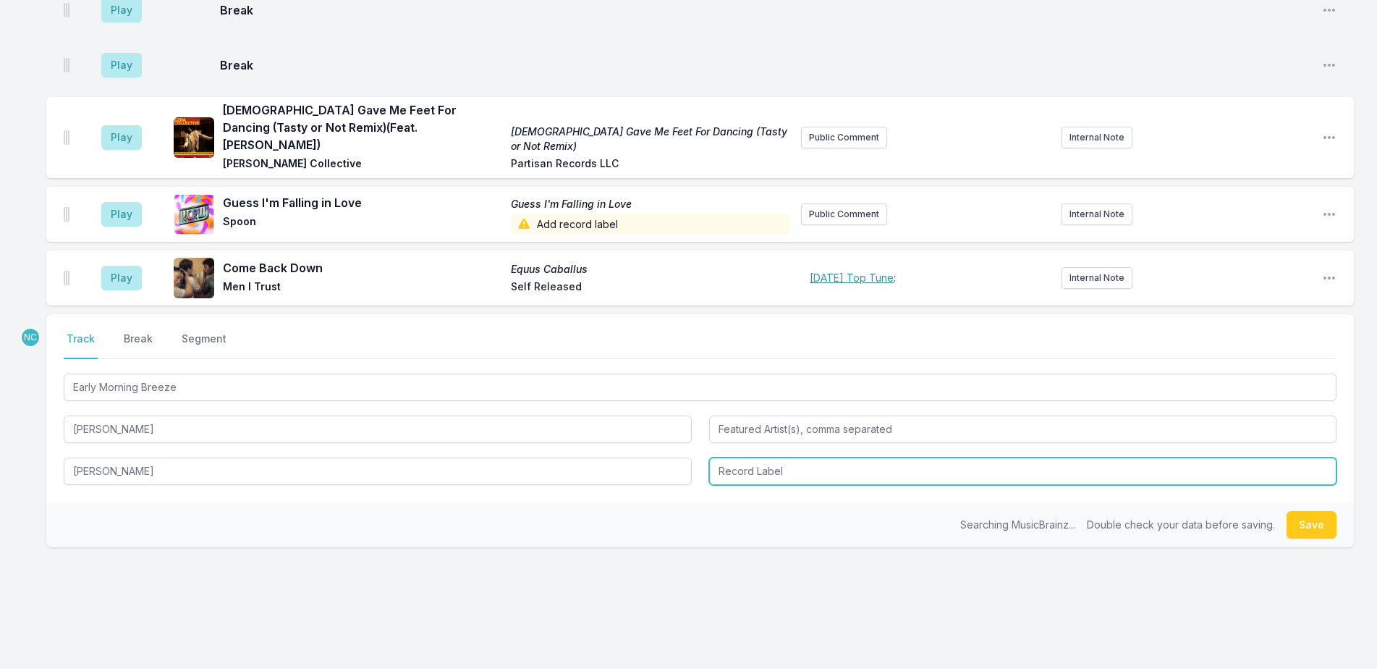
click at [910, 460] on input "Record Label" at bounding box center [1023, 470] width 628 height 27
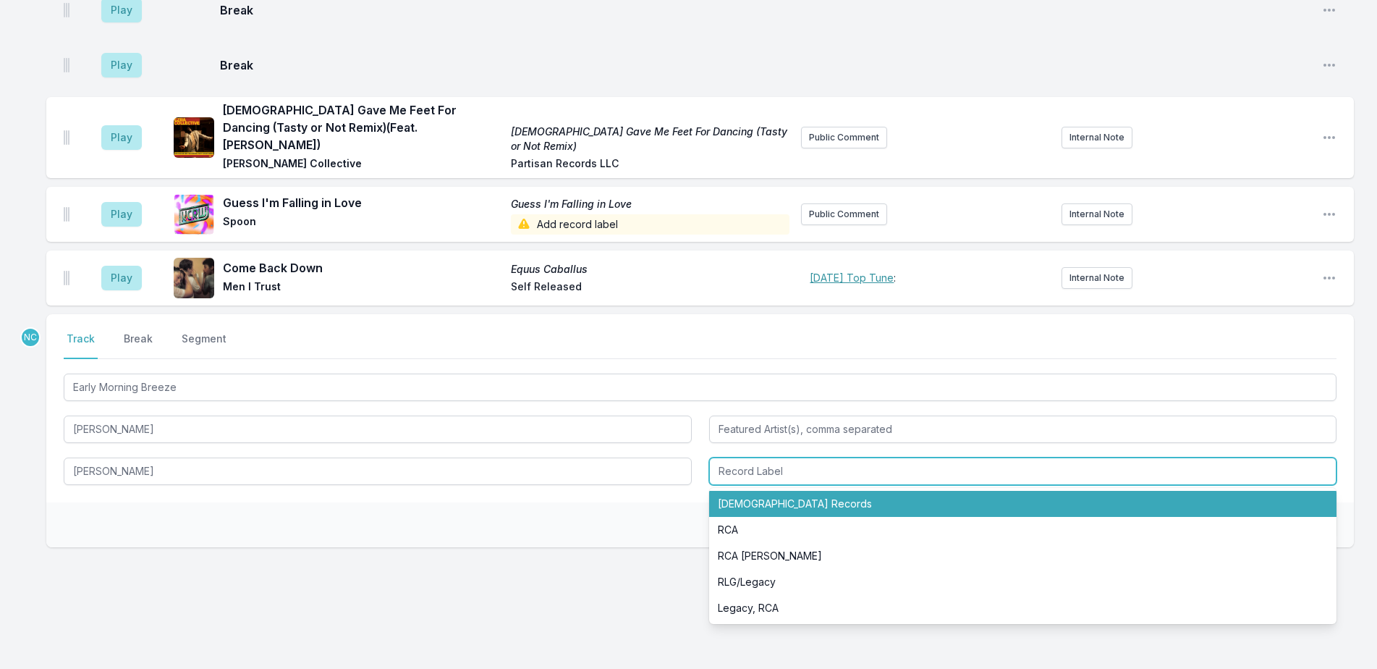
click at [912, 491] on li "[DEMOGRAPHIC_DATA] Records" at bounding box center [1023, 504] width 628 height 26
type input "[DEMOGRAPHIC_DATA] Records"
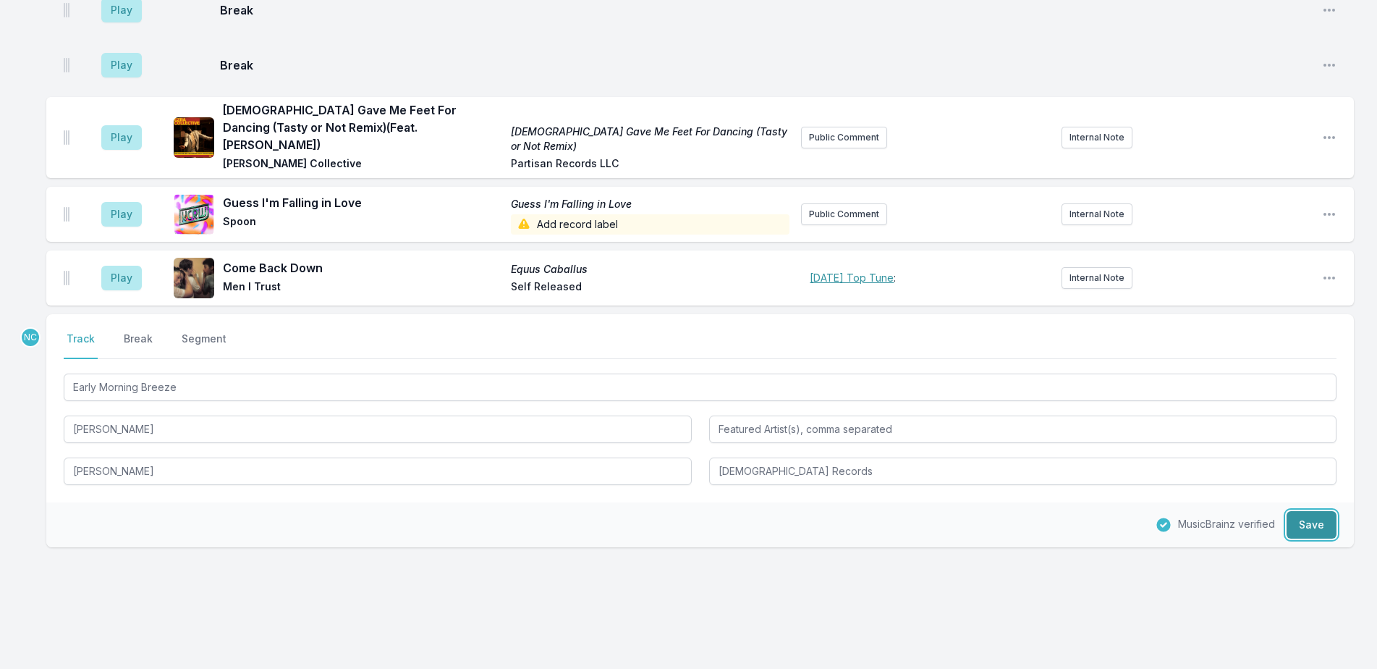
click at [1291, 511] on button "Save" at bounding box center [1312, 524] width 50 height 27
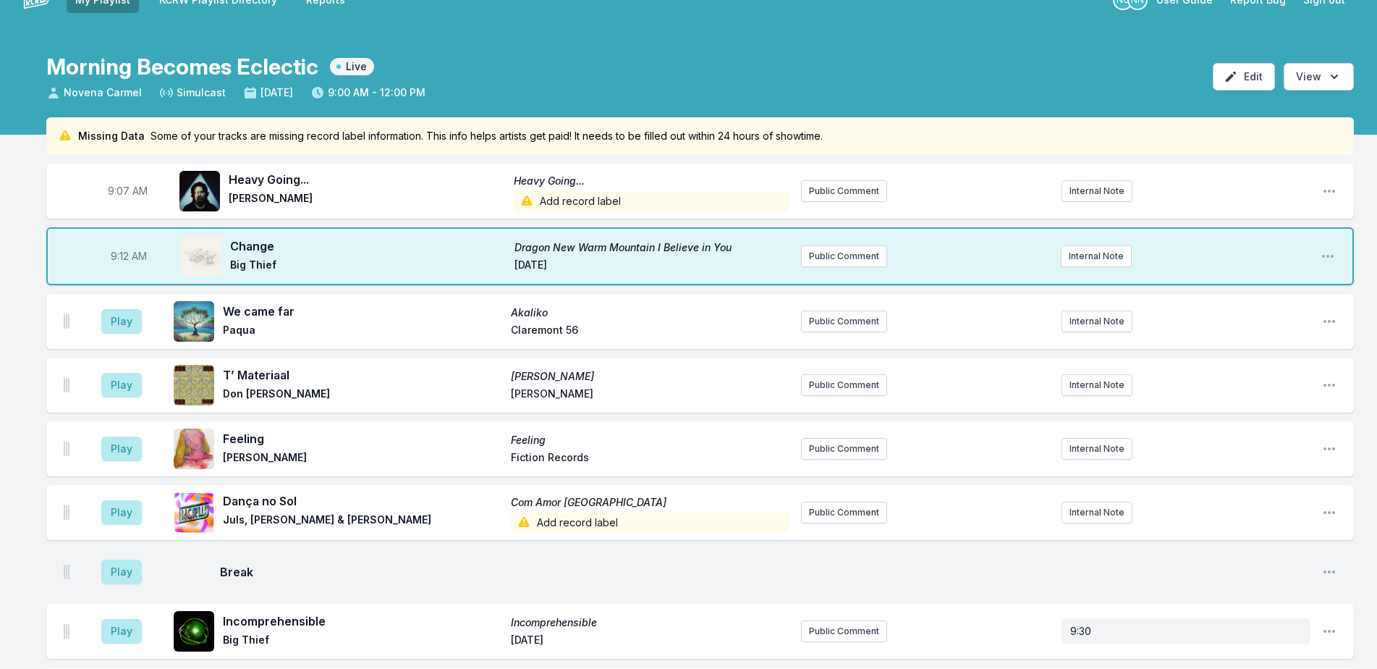
scroll to position [0, 0]
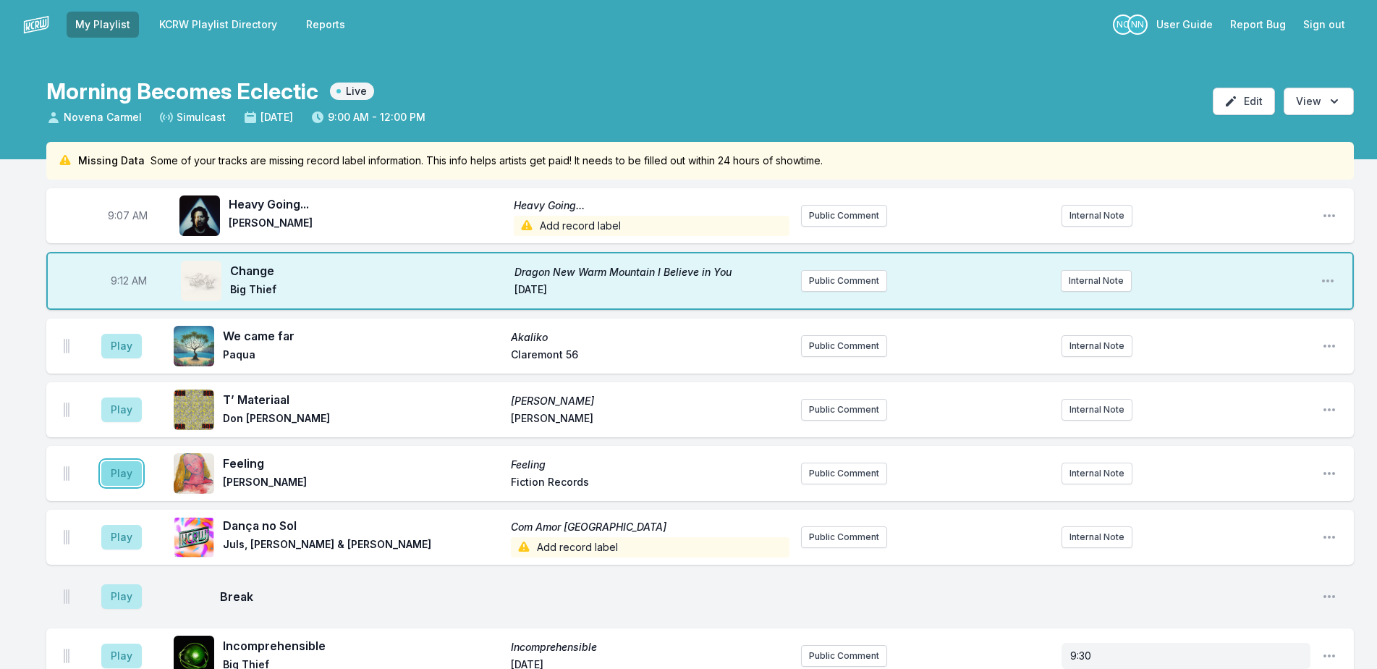
click at [122, 465] on button "Play" at bounding box center [121, 473] width 41 height 25
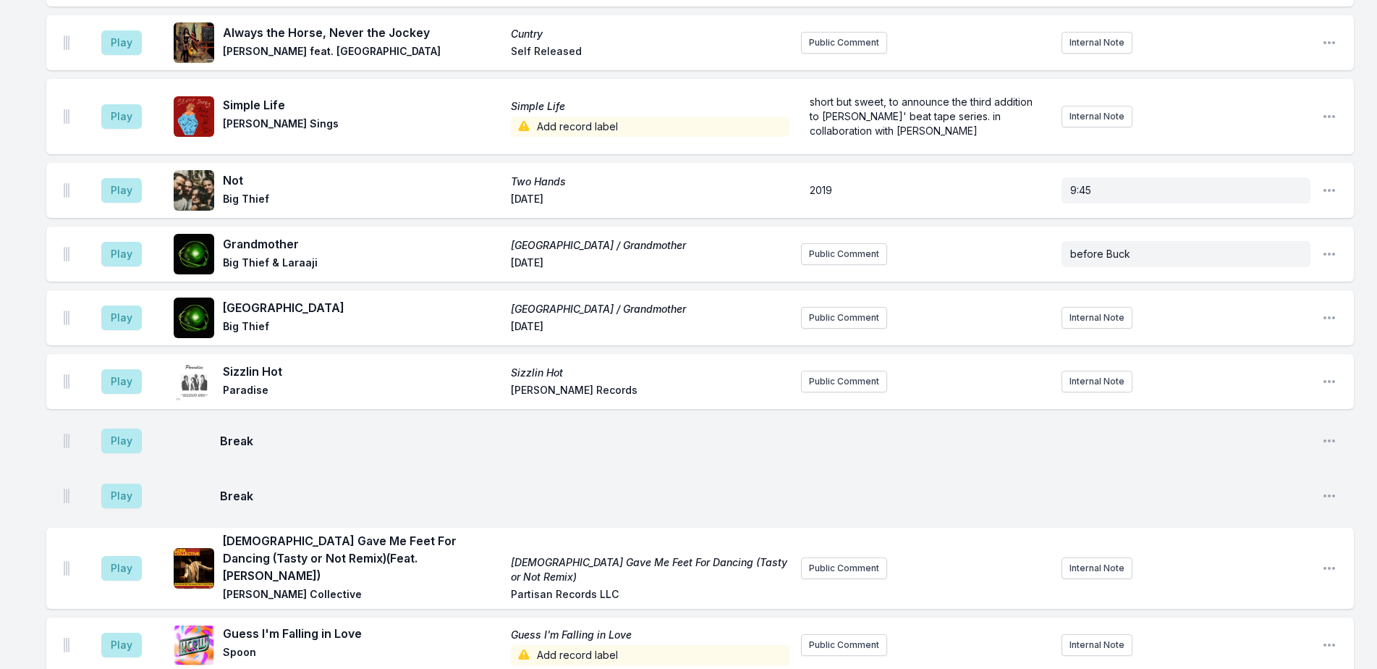
scroll to position [1085, 0]
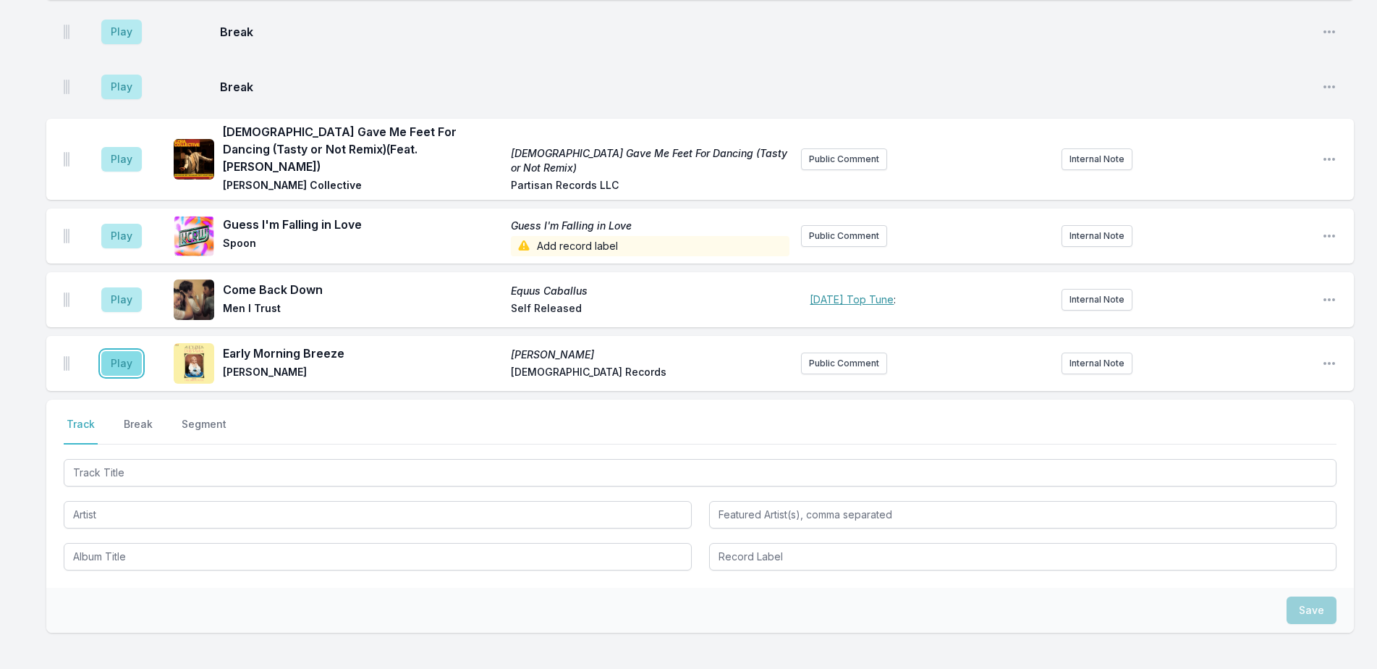
click at [103, 351] on button "Play" at bounding box center [121, 363] width 41 height 25
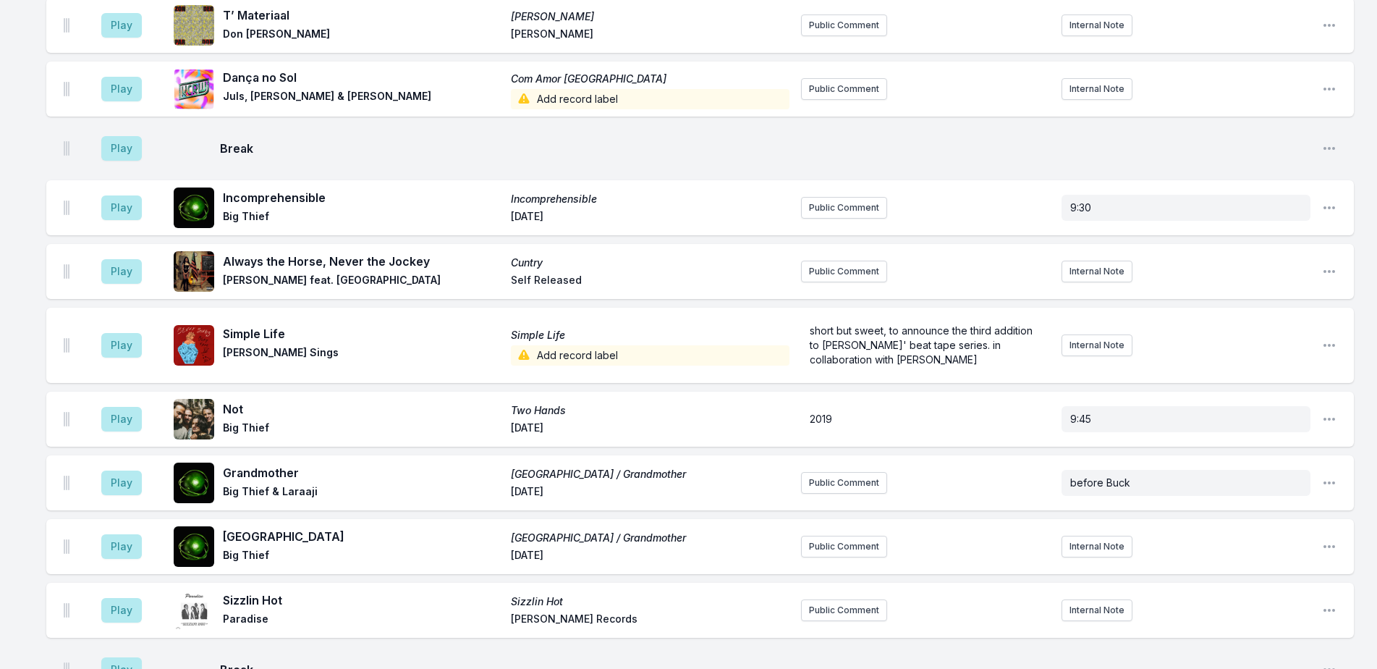
scroll to position [362, 0]
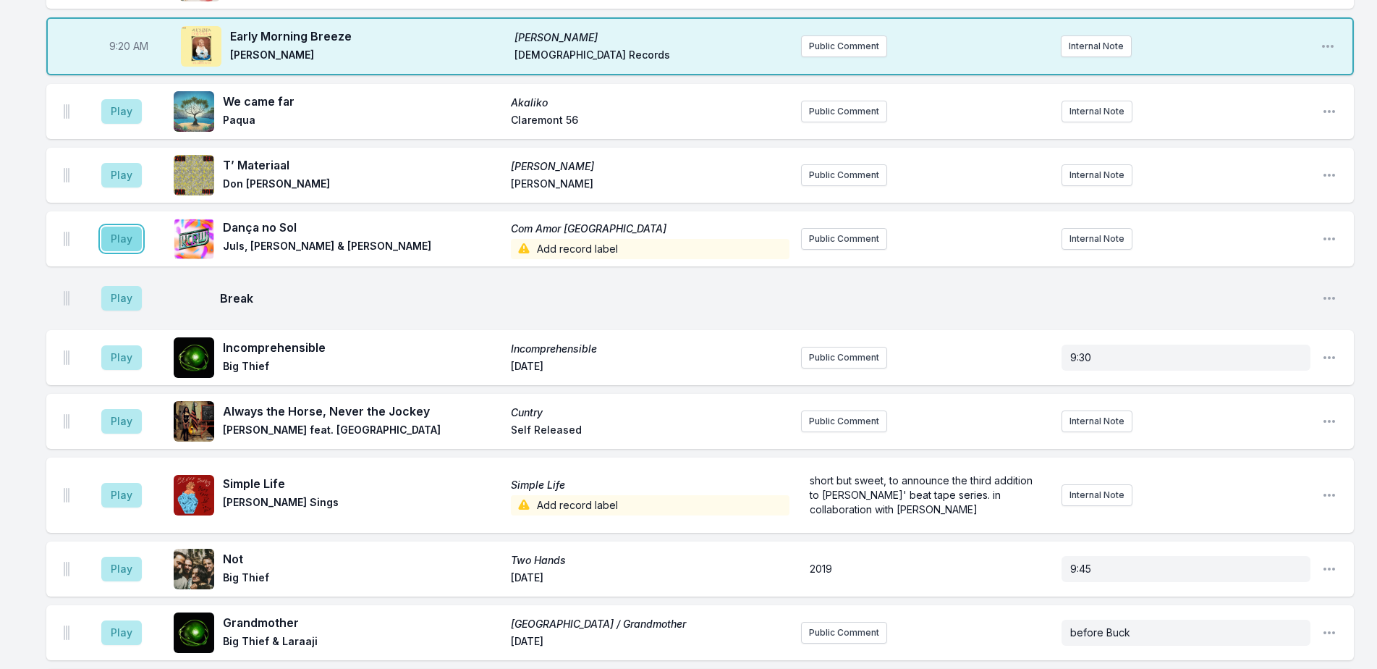
click at [131, 238] on button "Play" at bounding box center [121, 239] width 41 height 25
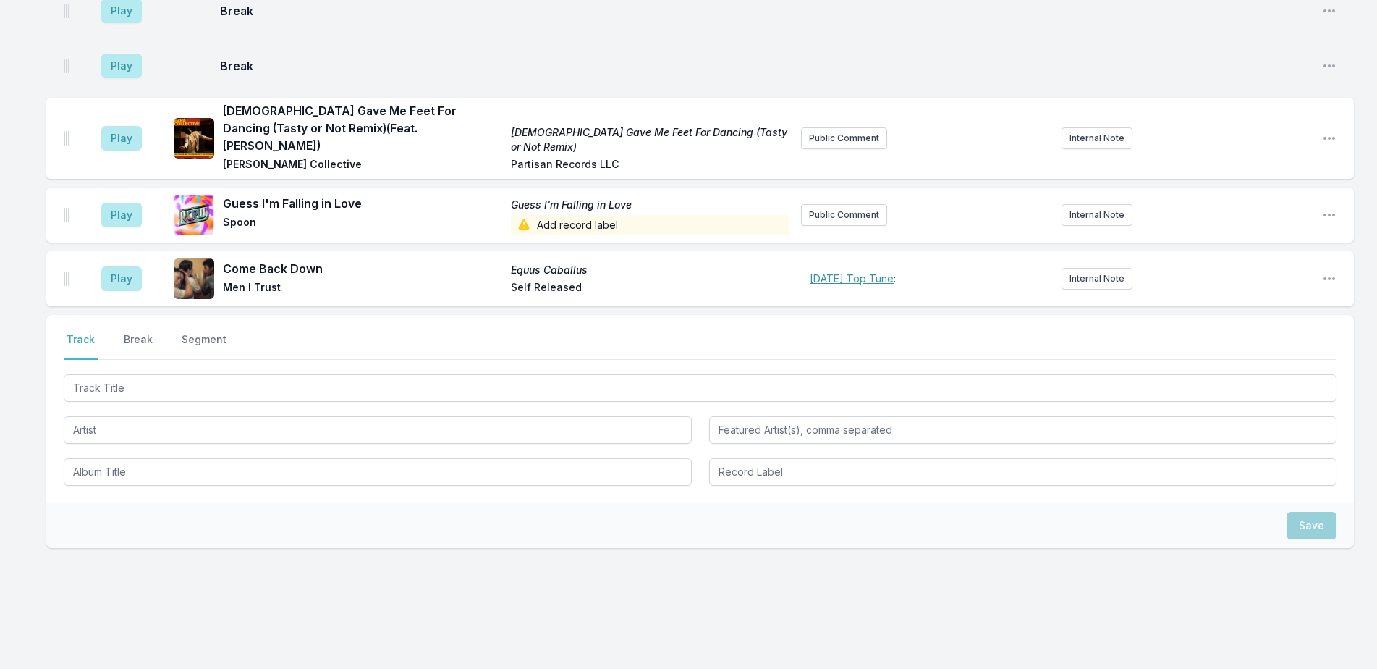
scroll to position [1171, 0]
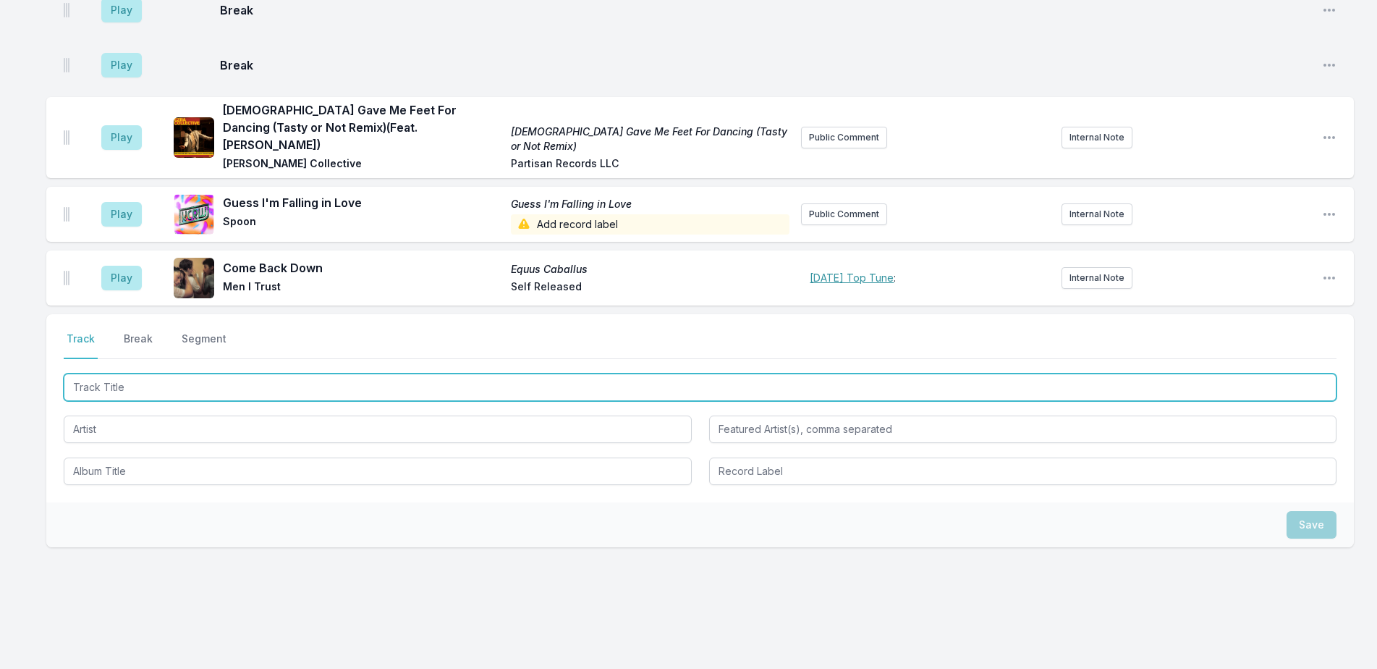
click at [292, 375] on input "Track Title" at bounding box center [700, 386] width 1273 height 27
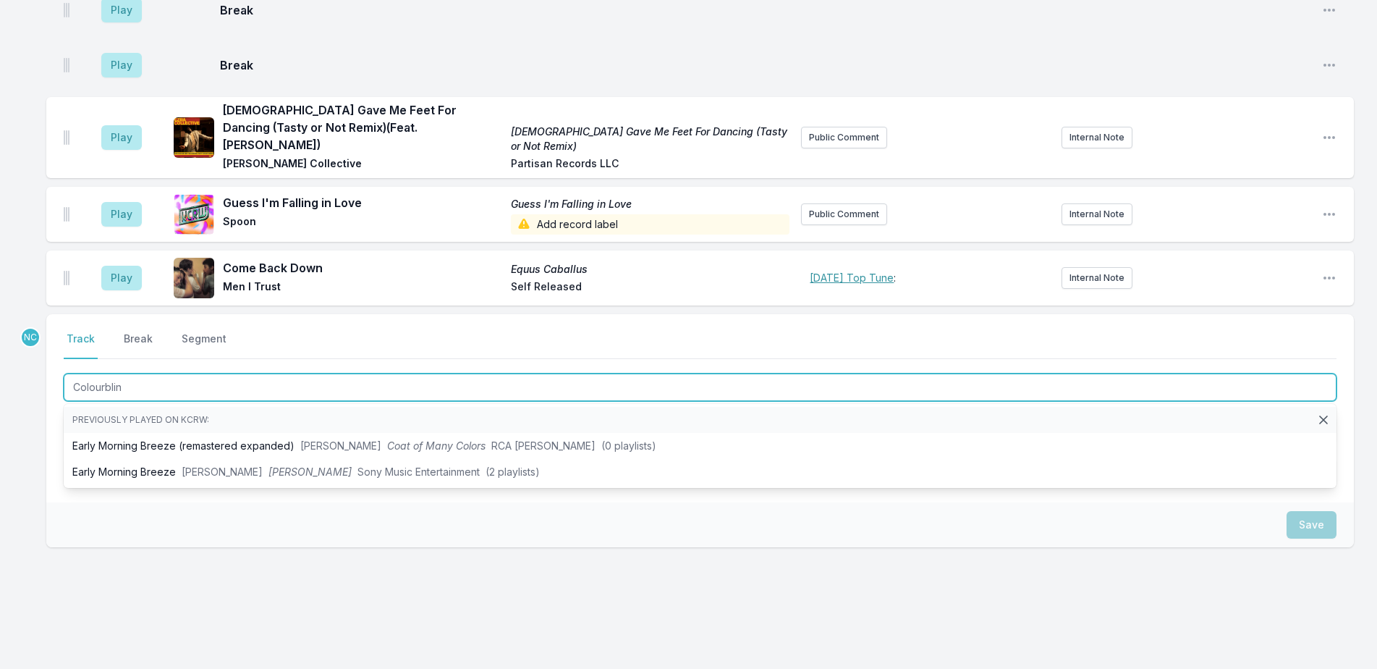
type input "Colourblind"
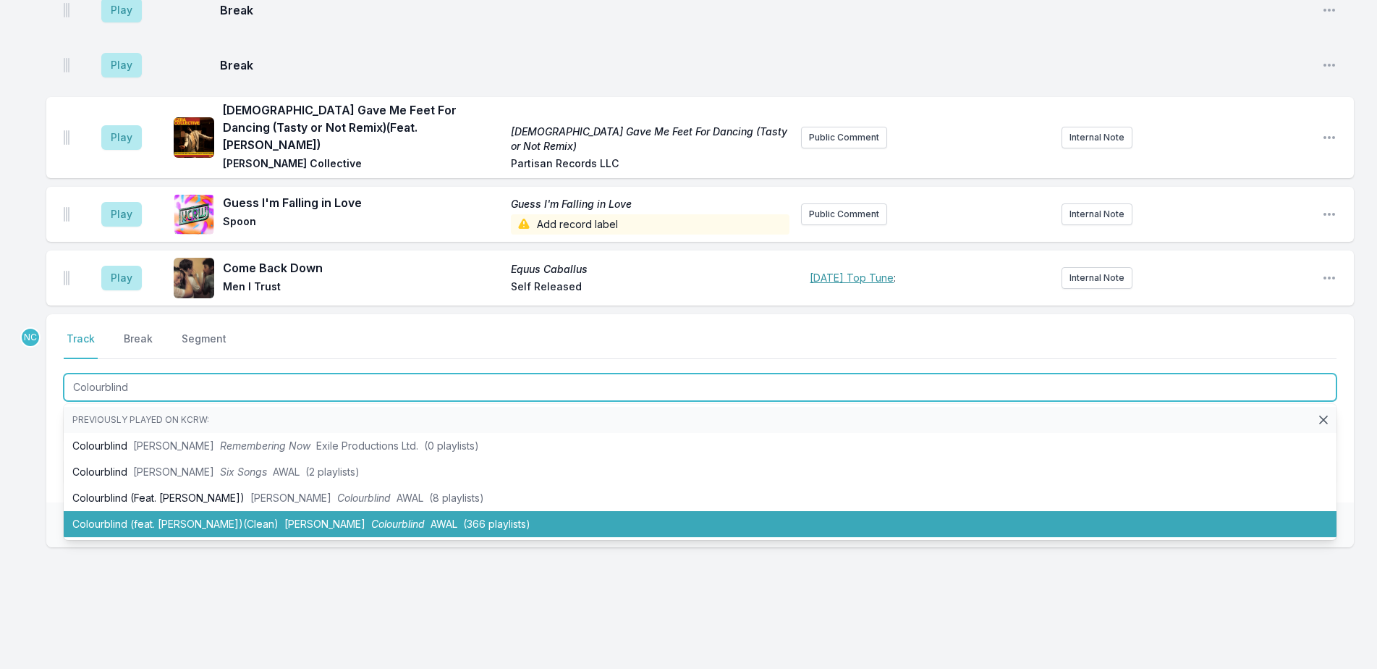
click at [124, 511] on li "Colourblind (feat. Loyle Carner)(Clean) Tom Misch Colourblind AWAL (366 playlis…" at bounding box center [700, 524] width 1273 height 26
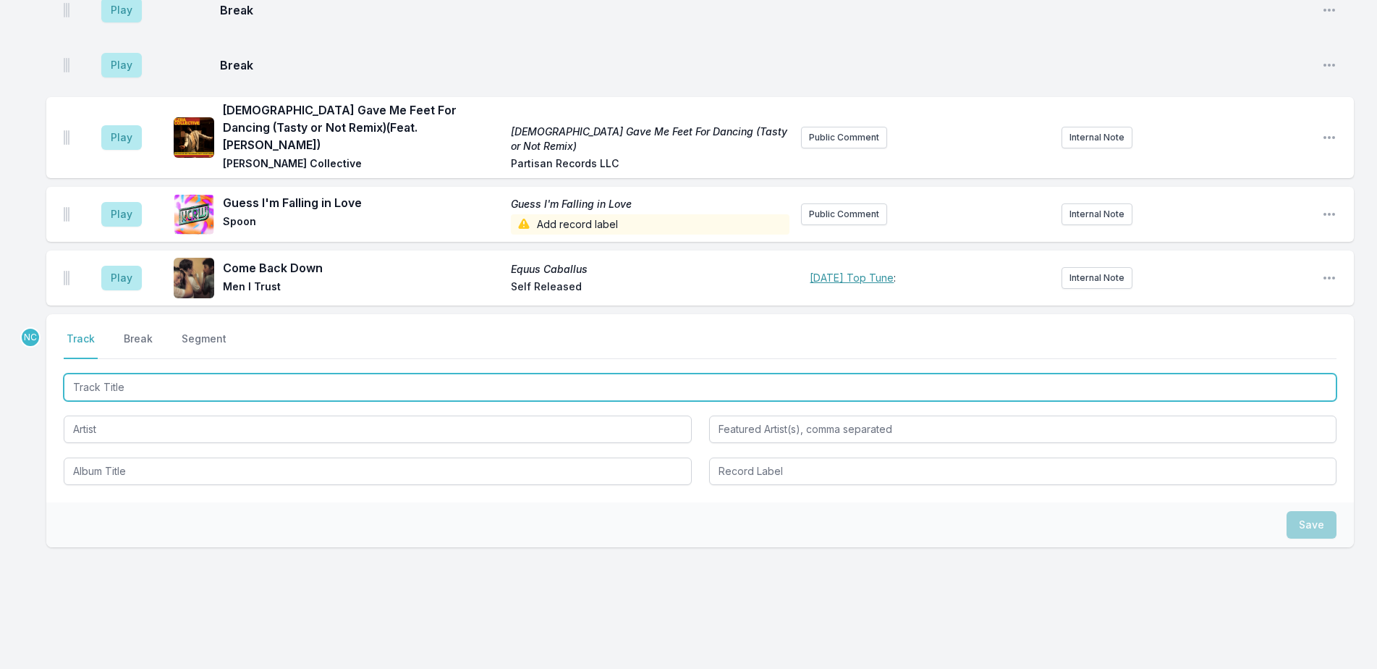
scroll to position [1235, 0]
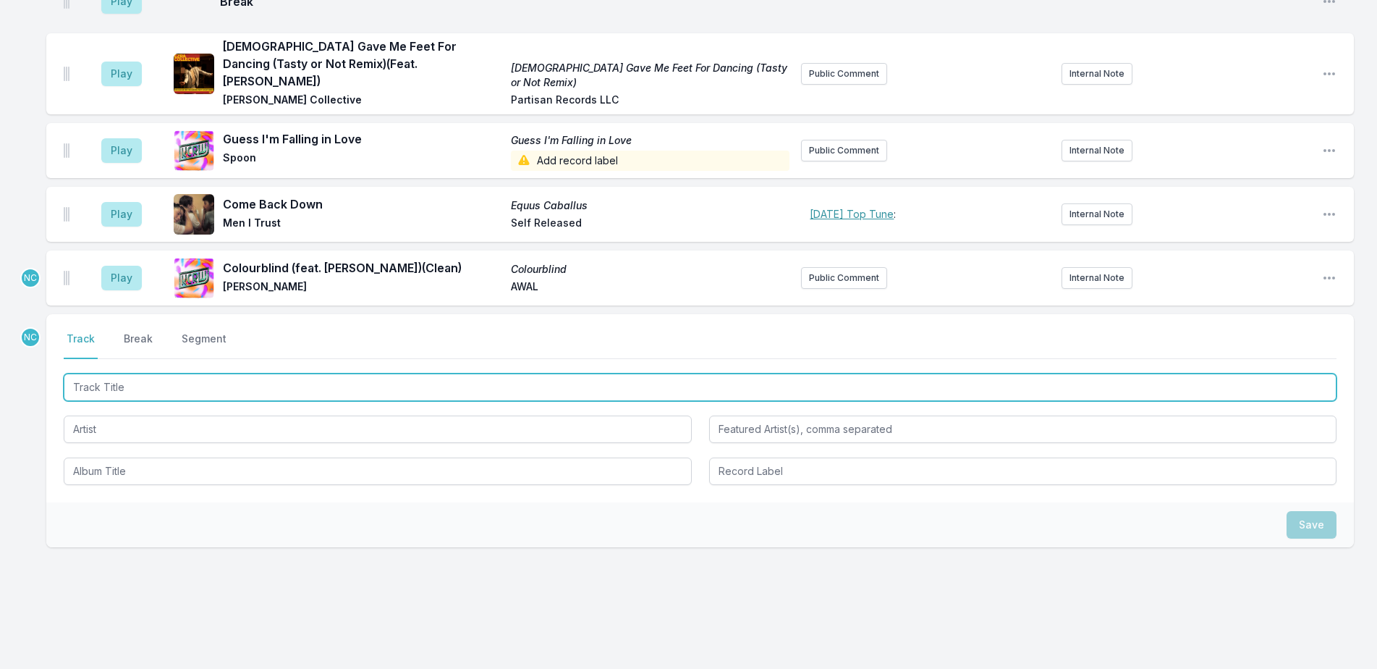
click at [151, 373] on input "Track Title" at bounding box center [700, 386] width 1273 height 27
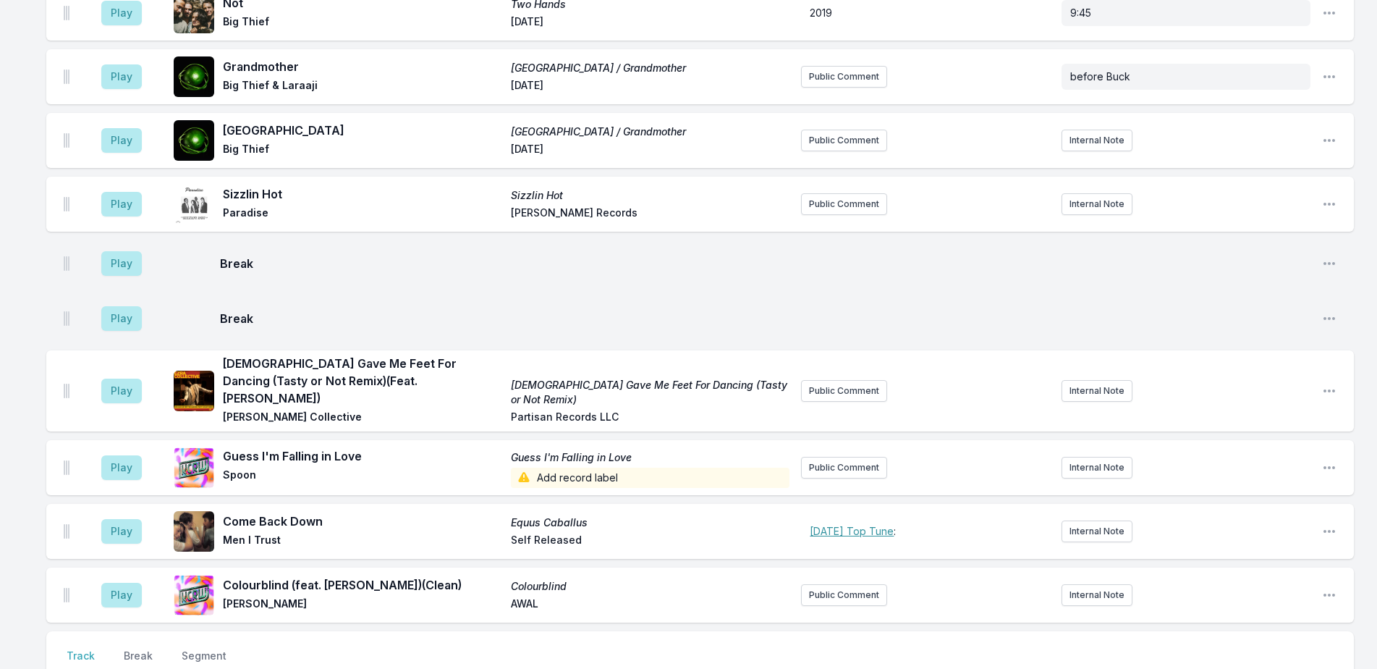
scroll to position [1235, 0]
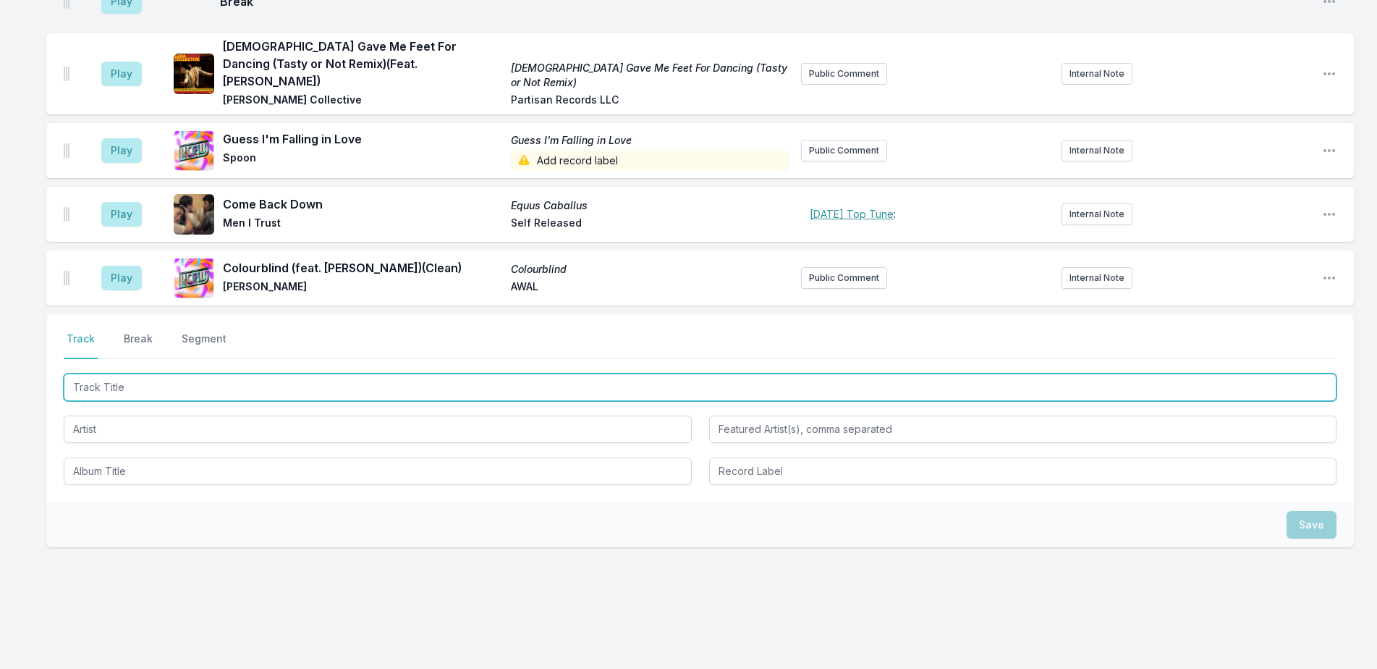
click at [329, 374] on input "Track Title" at bounding box center [700, 386] width 1273 height 27
type input "Colourblind"
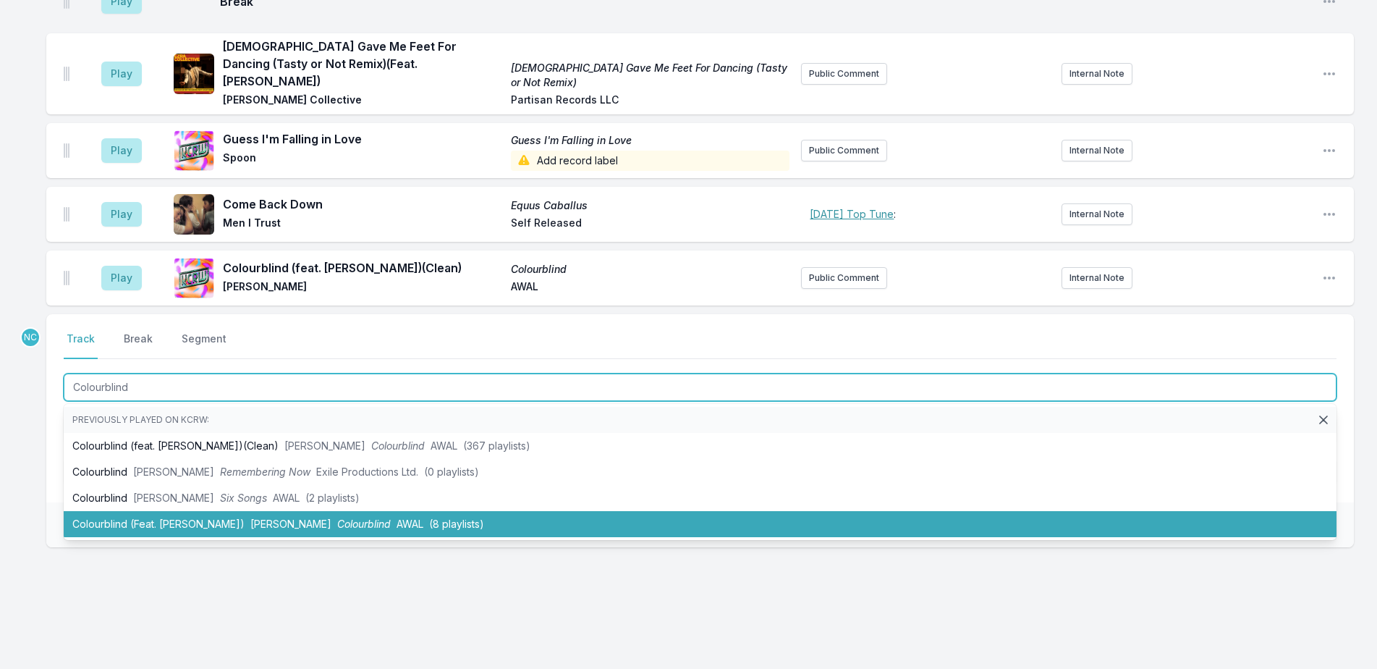
click at [276, 511] on li "Colourblind (Feat. [PERSON_NAME]) [PERSON_NAME] Colourblind AWAL (8 playlists)" at bounding box center [700, 524] width 1273 height 26
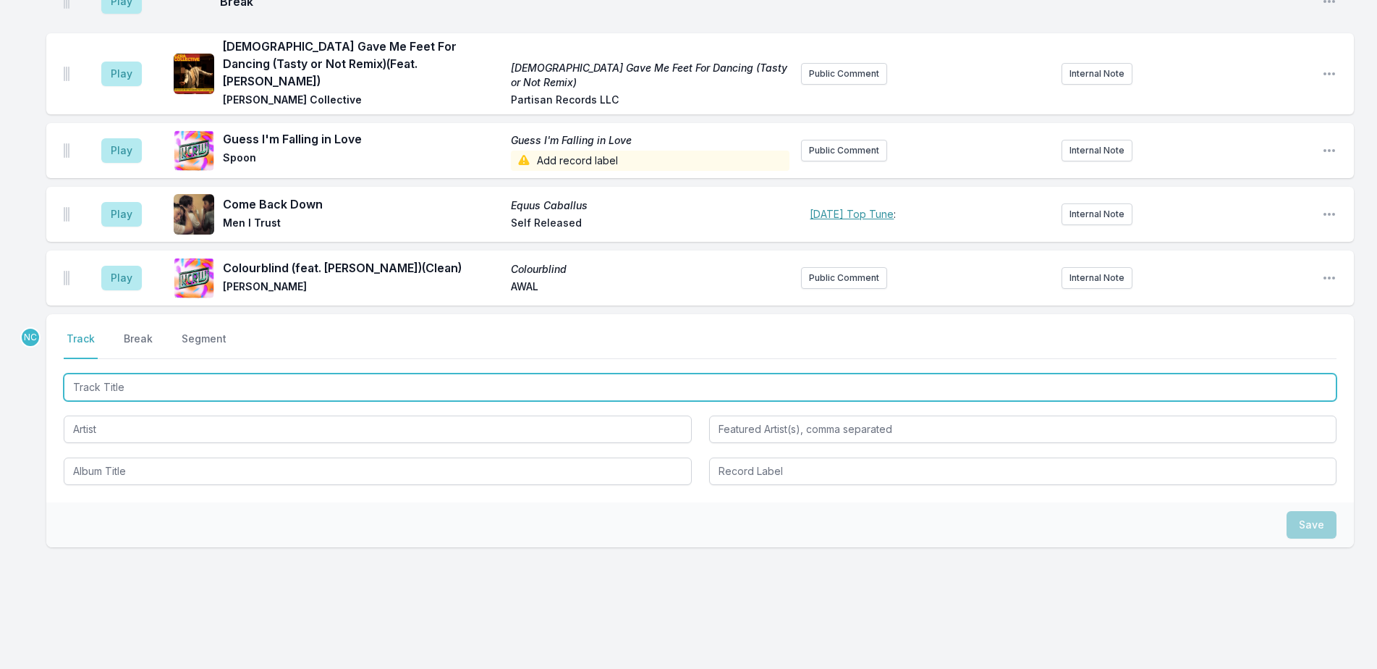
scroll to position [1298, 0]
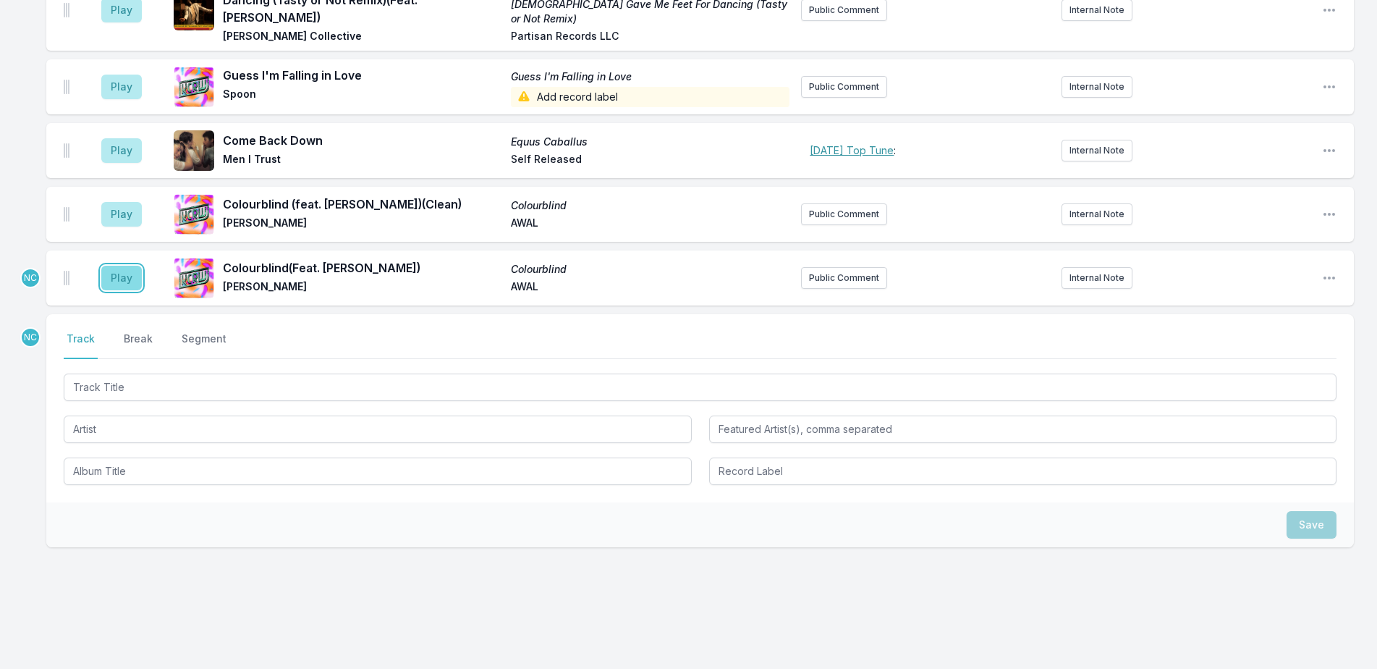
click at [119, 266] on button "Play" at bounding box center [121, 278] width 41 height 25
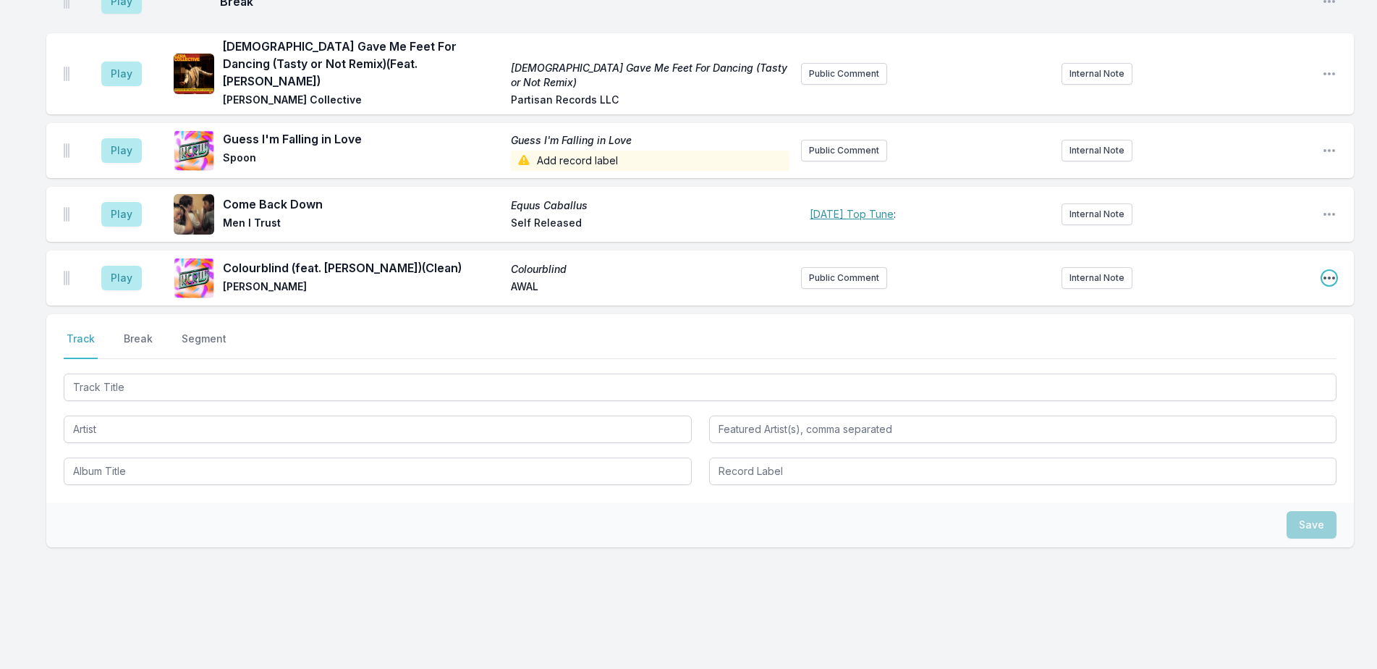
click at [1327, 271] on icon "Open playlist item options" at bounding box center [1329, 278] width 14 height 14
click at [1219, 350] on button "Delete Entry" at bounding box center [1255, 359] width 162 height 26
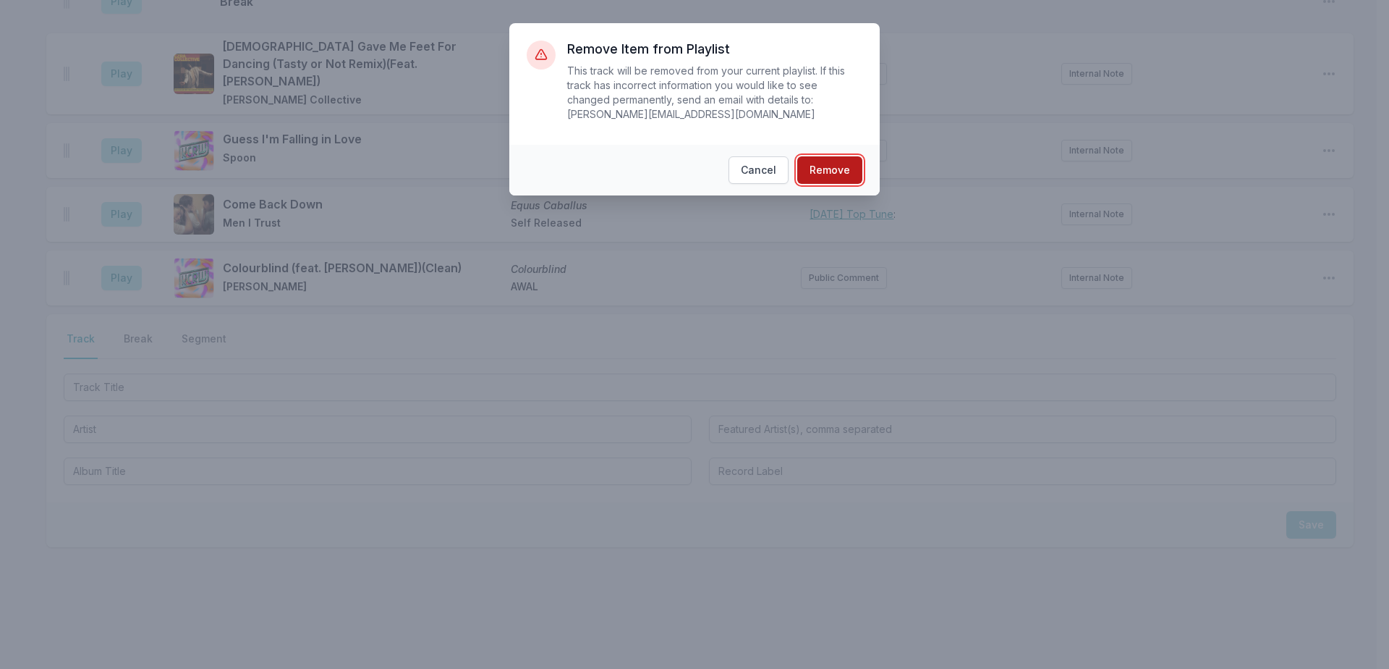
click at [803, 156] on button "Remove" at bounding box center [829, 169] width 65 height 27
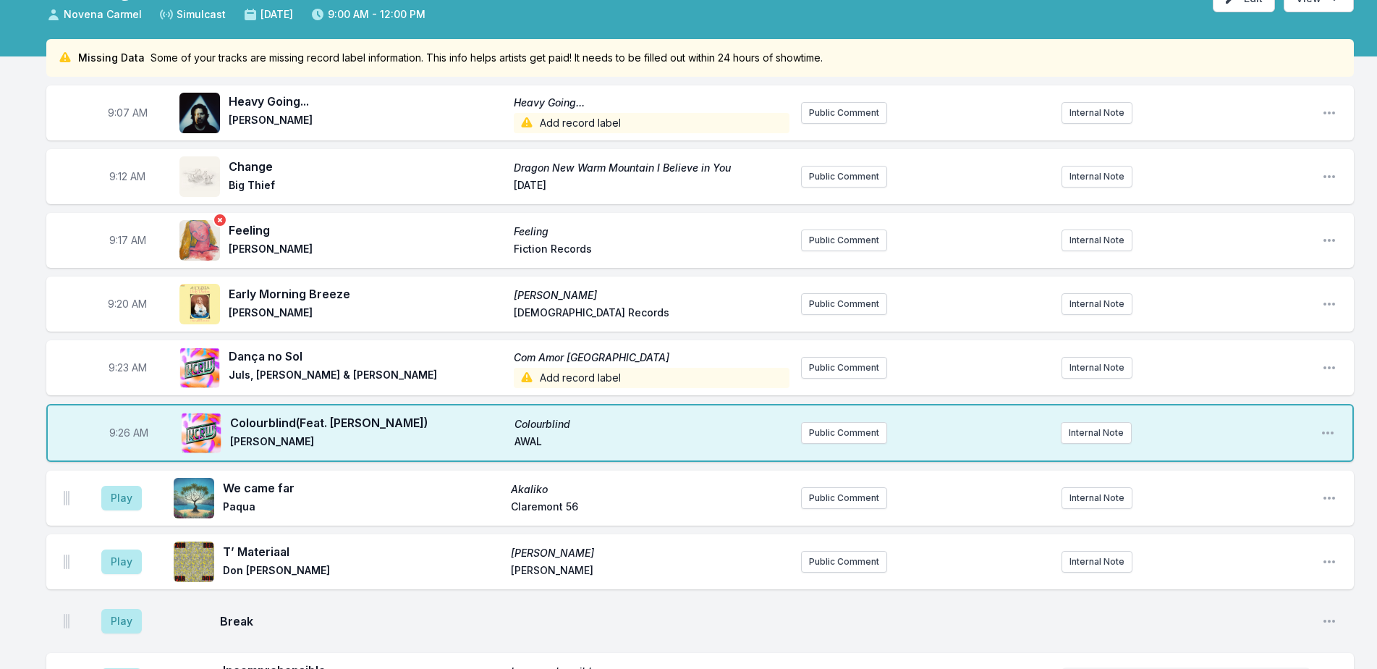
scroll to position [77, 0]
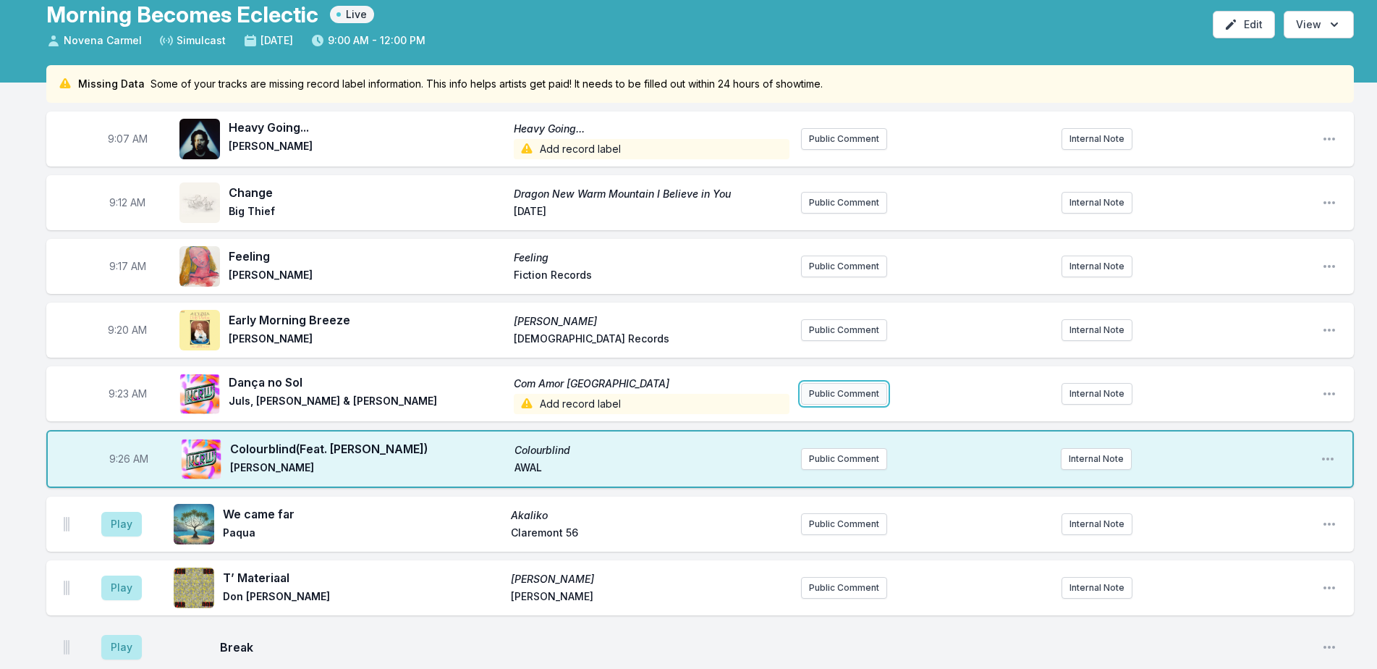
click at [850, 393] on button "Public Comment" at bounding box center [844, 394] width 86 height 22
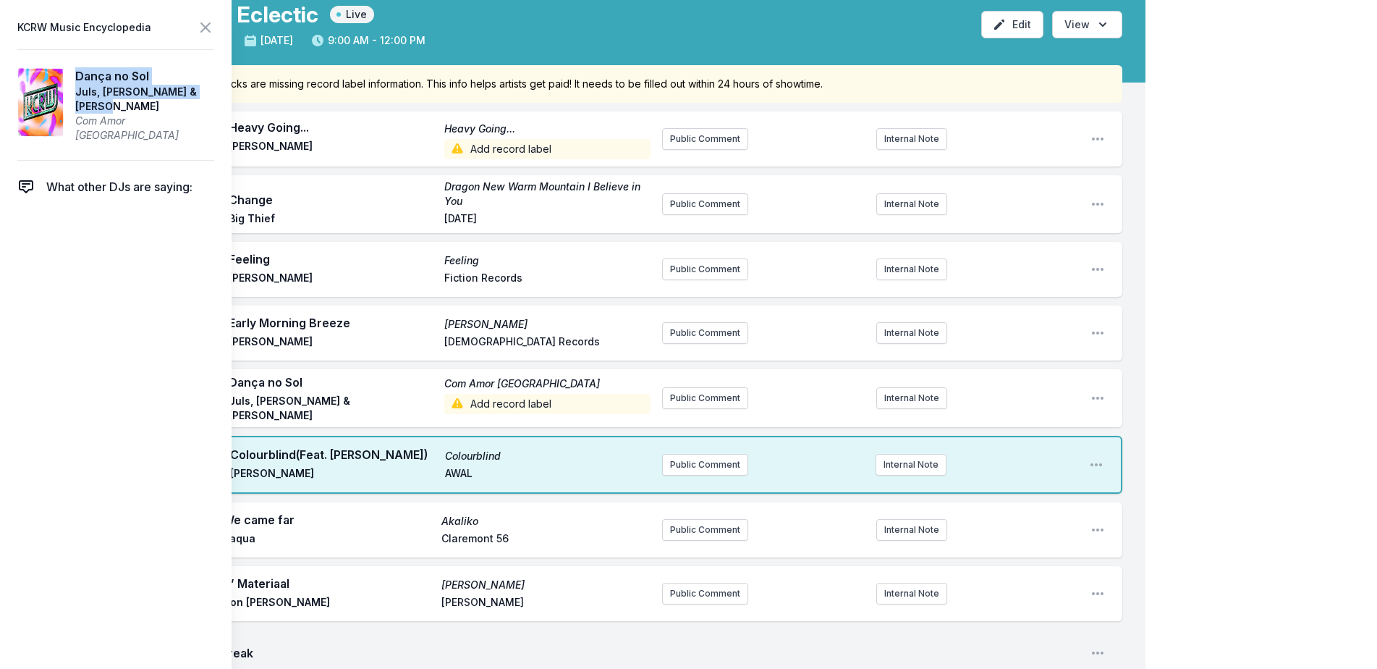
drag, startPoint x: 136, startPoint y: 104, endPoint x: 89, endPoint y: 77, distance: 54.1
click at [89, 77] on aside "Dança no Sol Juls, [PERSON_NAME] & kadiata Com Amor [GEOGRAPHIC_DATA]" at bounding box center [144, 104] width 139 height 75
copy aside "Dança no Sol Juls, [PERSON_NAME] & [PERSON_NAME]"
click at [683, 390] on button "Public Comment" at bounding box center [705, 398] width 86 height 22
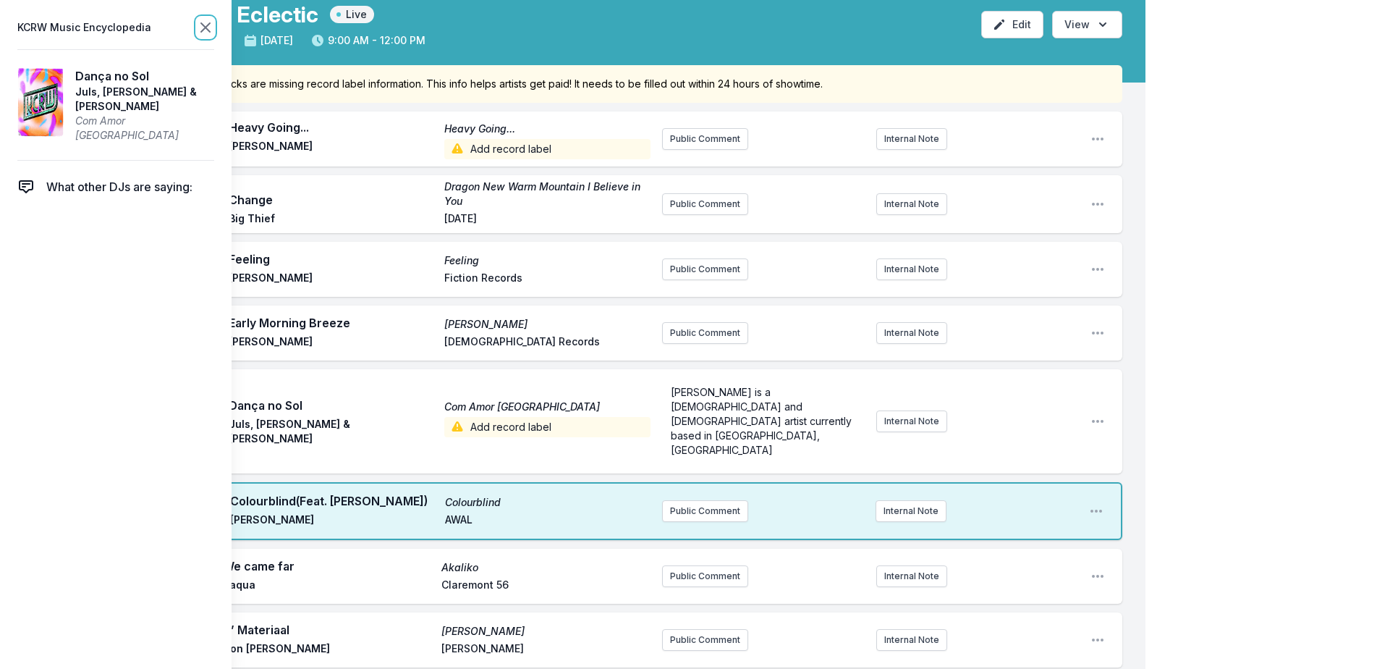
click at [205, 26] on icon at bounding box center [205, 27] width 9 height 9
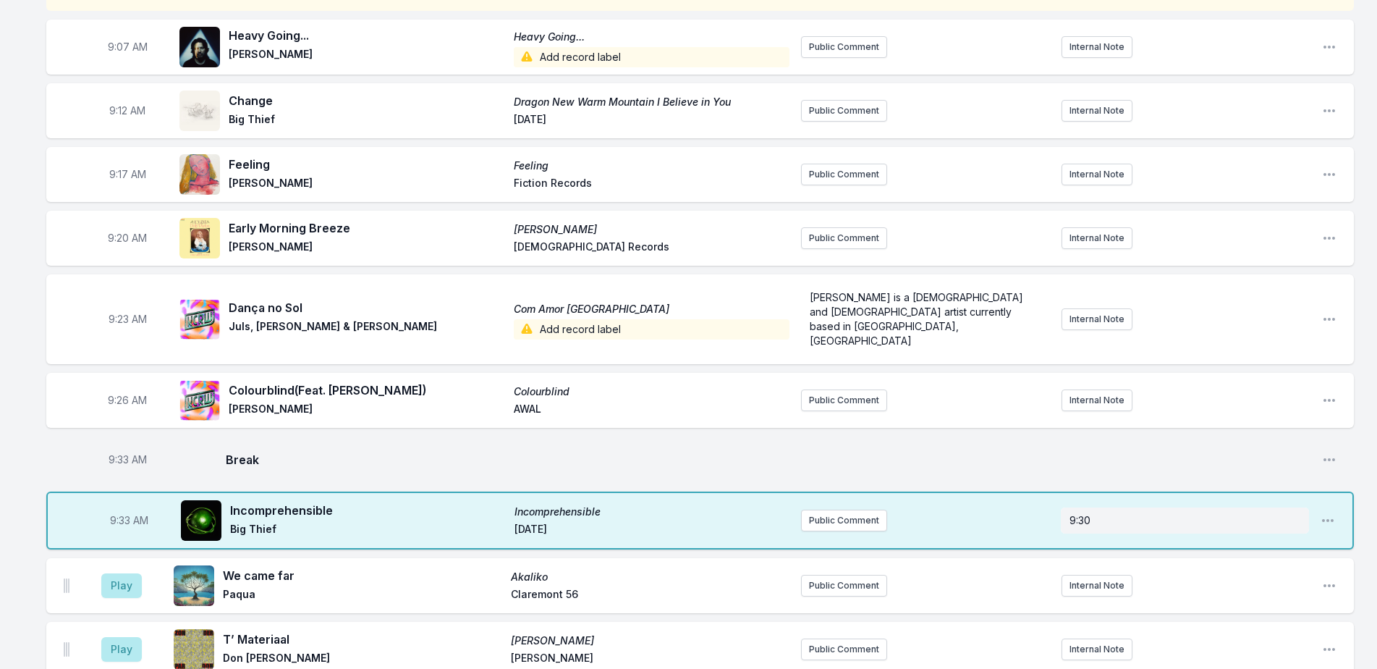
scroll to position [294, 0]
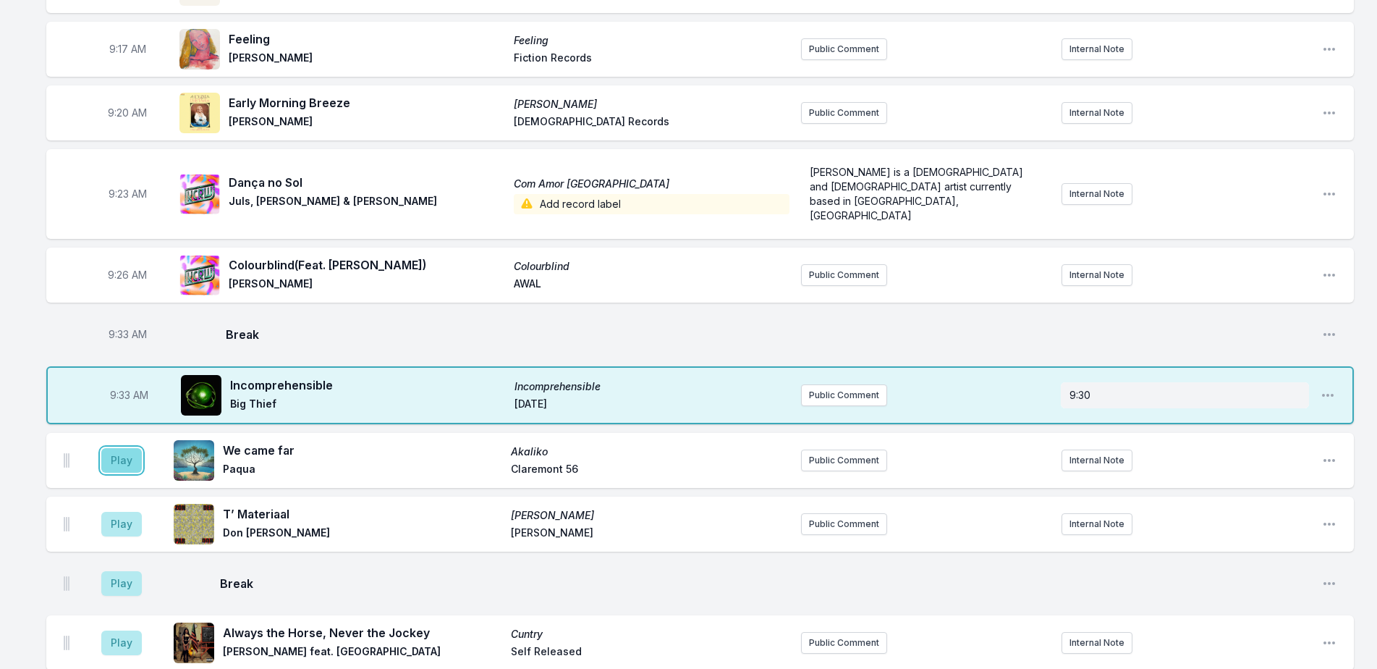
click at [119, 448] on button "Play" at bounding box center [121, 460] width 41 height 25
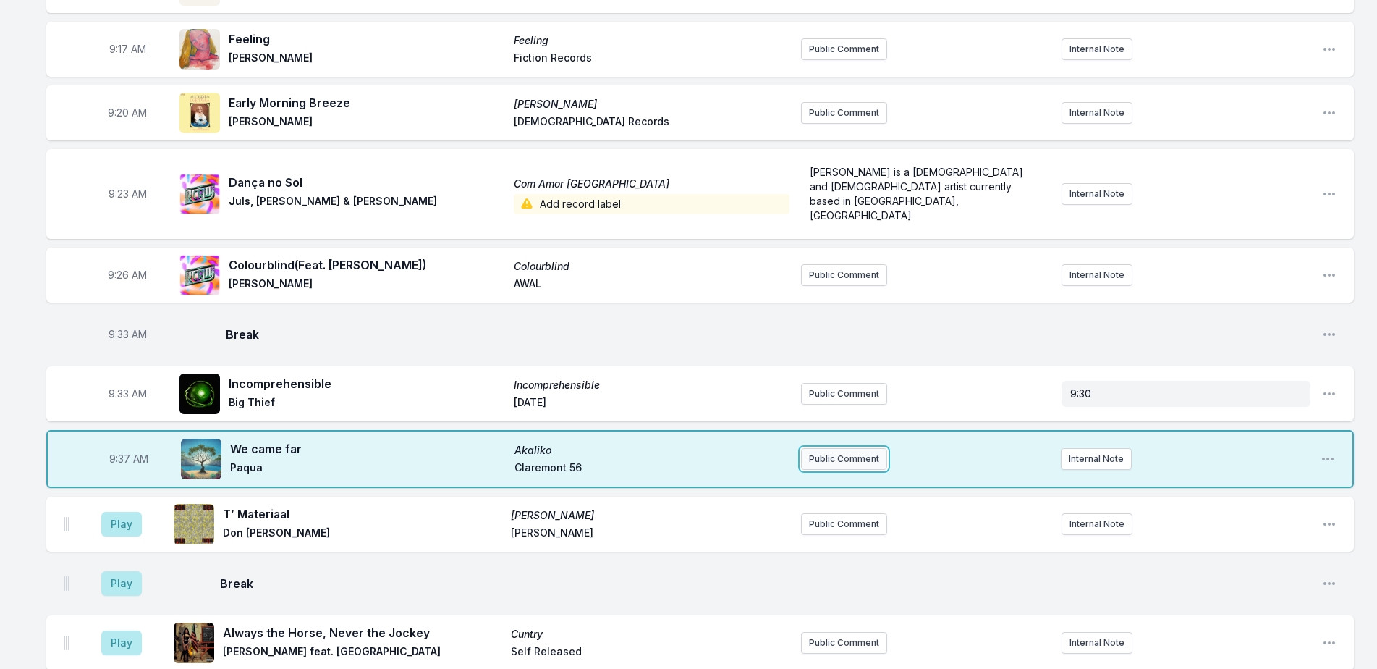
click at [831, 448] on button "Public Comment" at bounding box center [844, 459] width 86 height 22
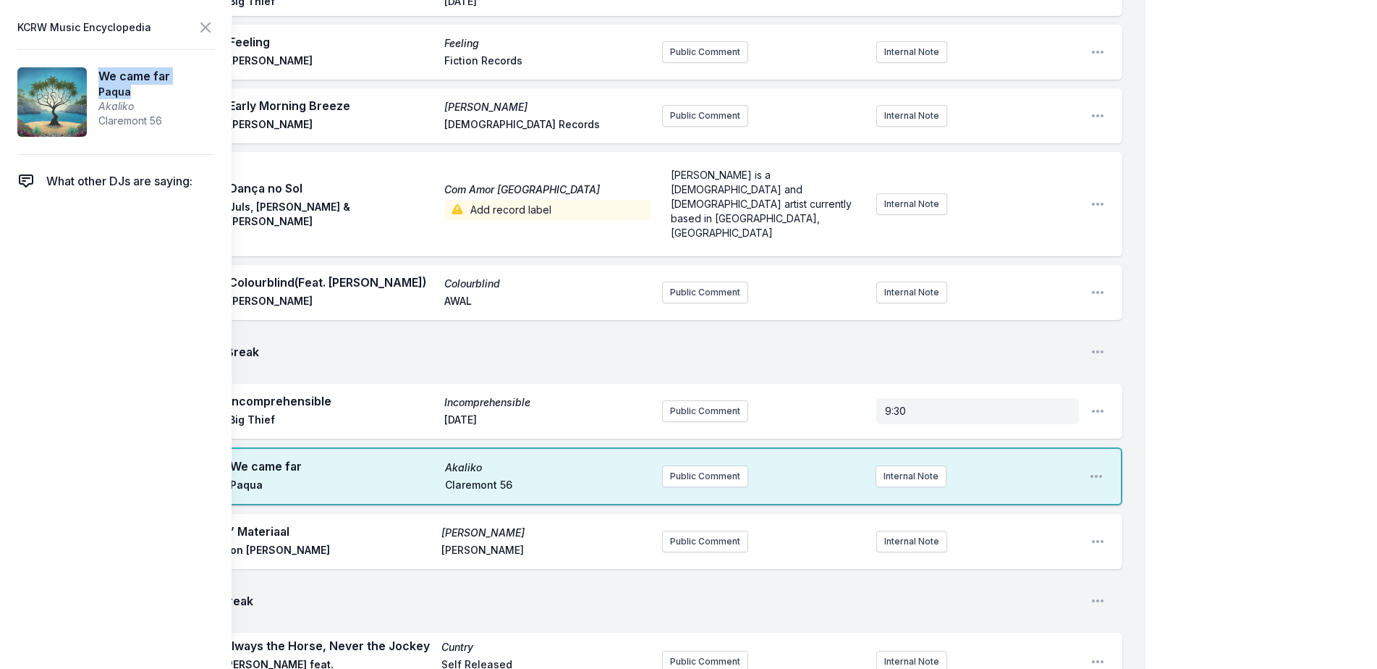
drag, startPoint x: 137, startPoint y: 90, endPoint x: 101, endPoint y: 75, distance: 39.9
click at [101, 75] on aside "We came far [PERSON_NAME] Claremont 56" at bounding box center [134, 101] width 72 height 69
copy aside "We came far Paqua"
click at [732, 465] on button "Public Comment" at bounding box center [705, 476] width 86 height 22
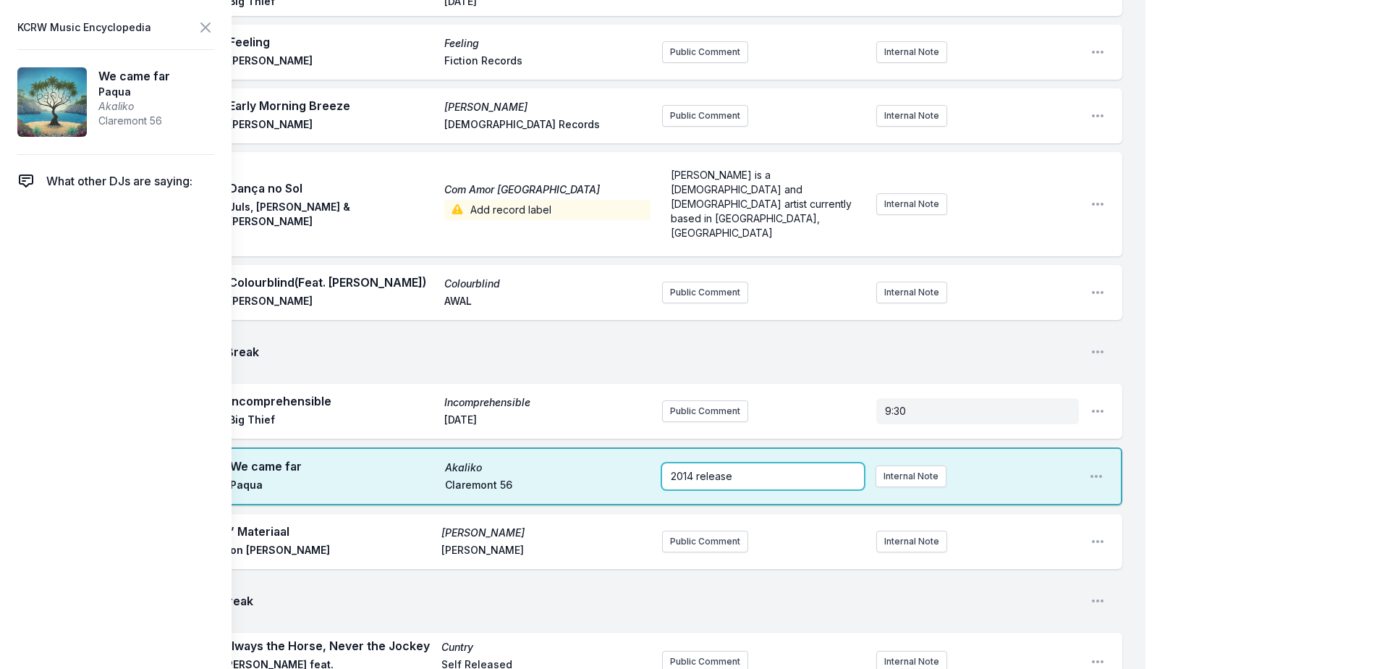
click at [694, 470] on span "2014 release" at bounding box center [702, 476] width 62 height 12
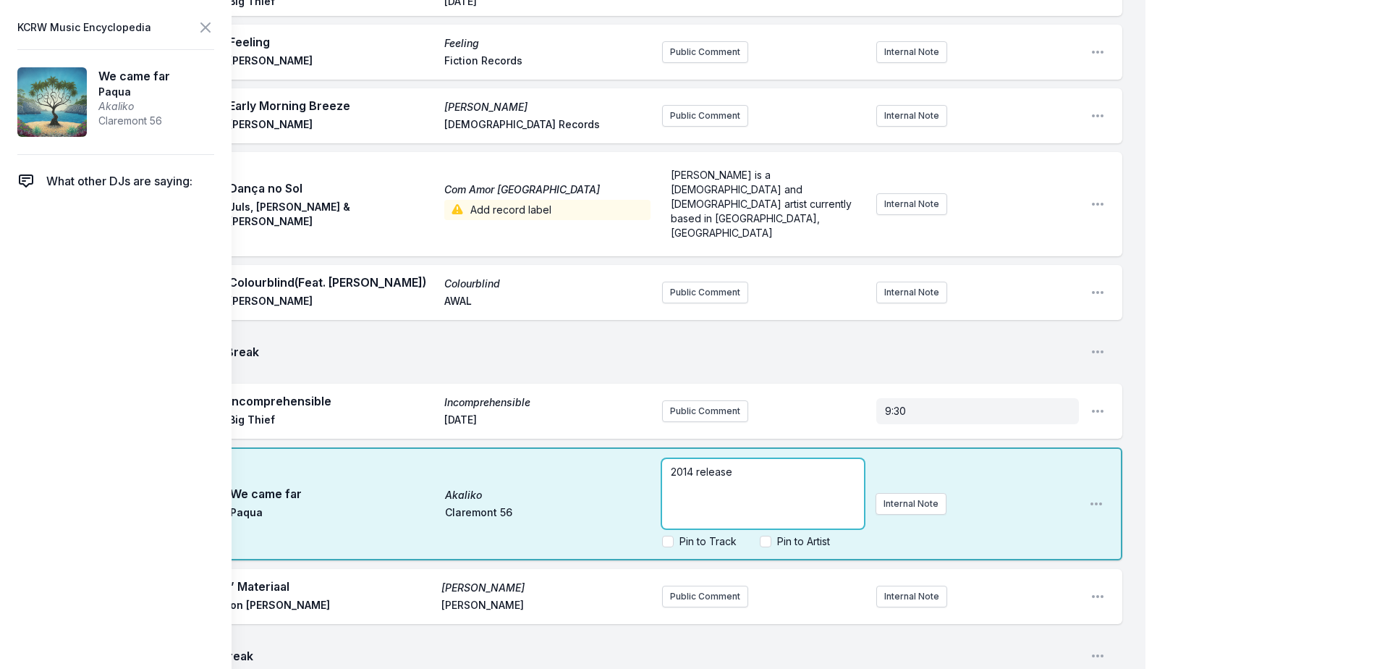
click at [694, 465] on span "2014 release" at bounding box center [702, 471] width 62 height 12
click at [745, 465] on p "2016 release" at bounding box center [763, 472] width 185 height 14
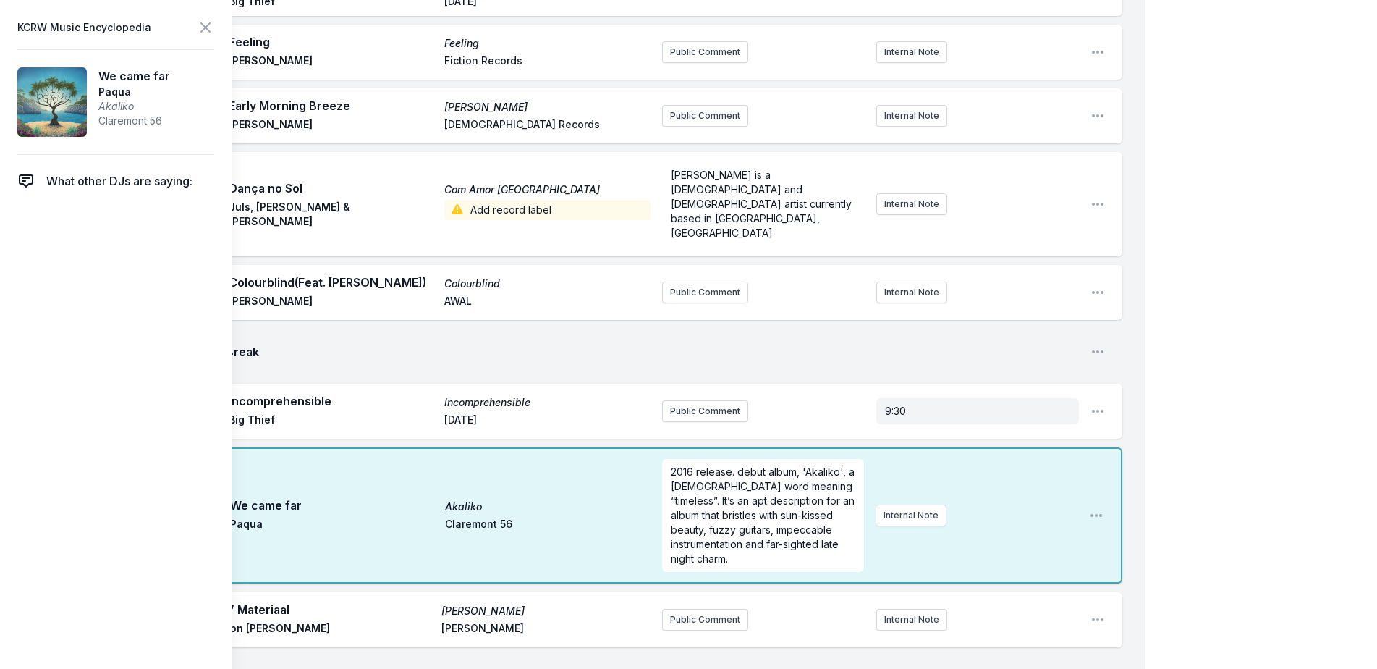
click at [204, 24] on icon at bounding box center [205, 27] width 17 height 17
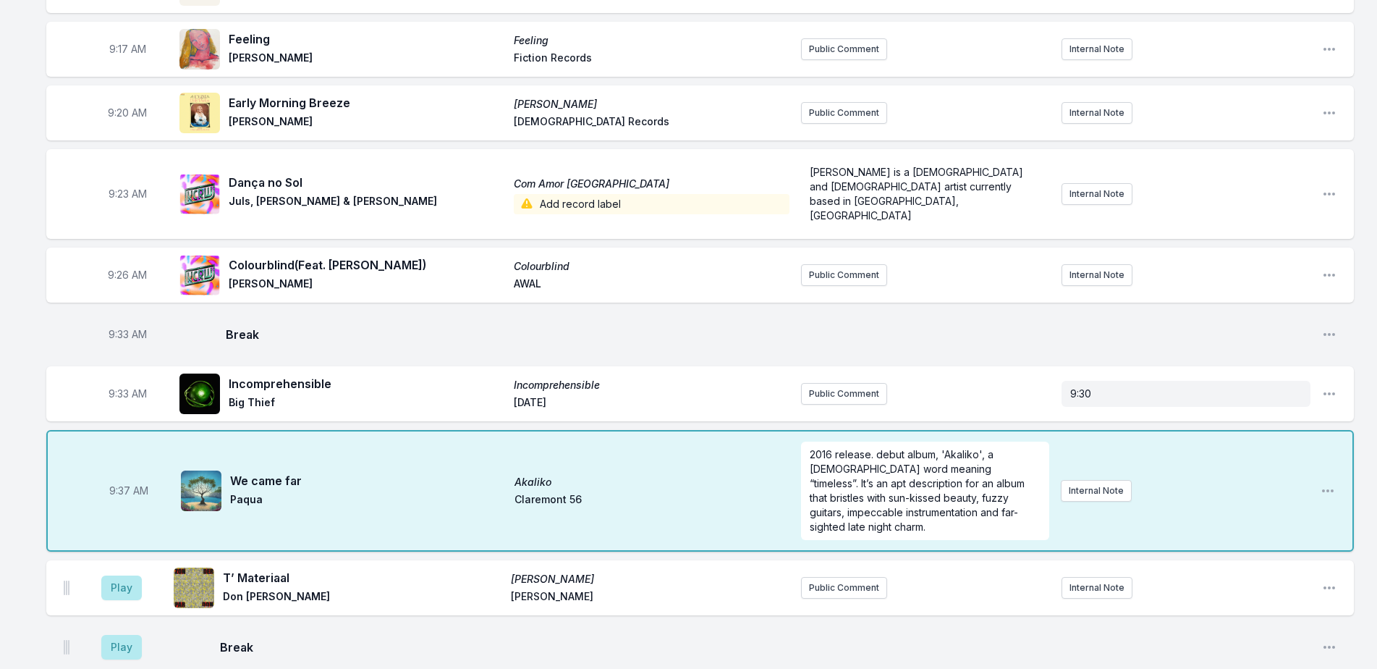
click at [101, 564] on aside "Play" at bounding box center [121, 587] width 81 height 46
click at [115, 575] on button "Play" at bounding box center [121, 587] width 41 height 25
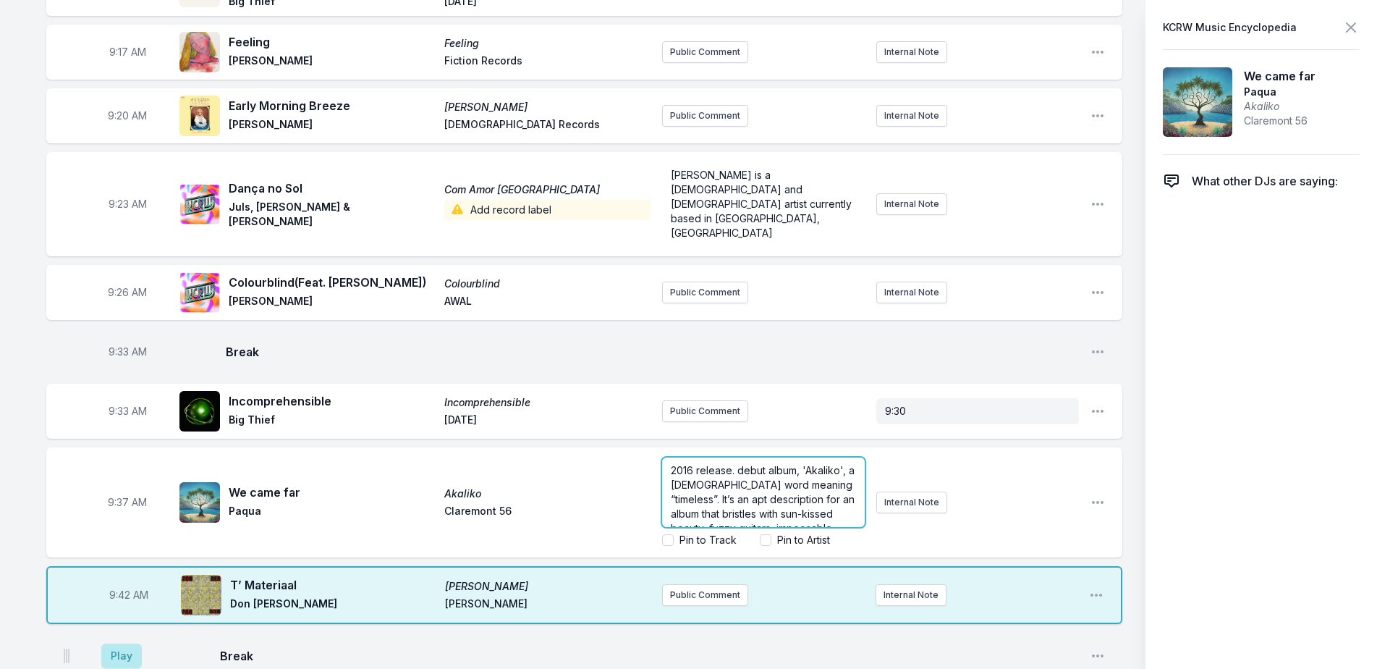
click at [858, 464] on span "2016 release. debut album, 'Akaliko', a [DEMOGRAPHIC_DATA] word meaning “timele…" at bounding box center [764, 513] width 187 height 99
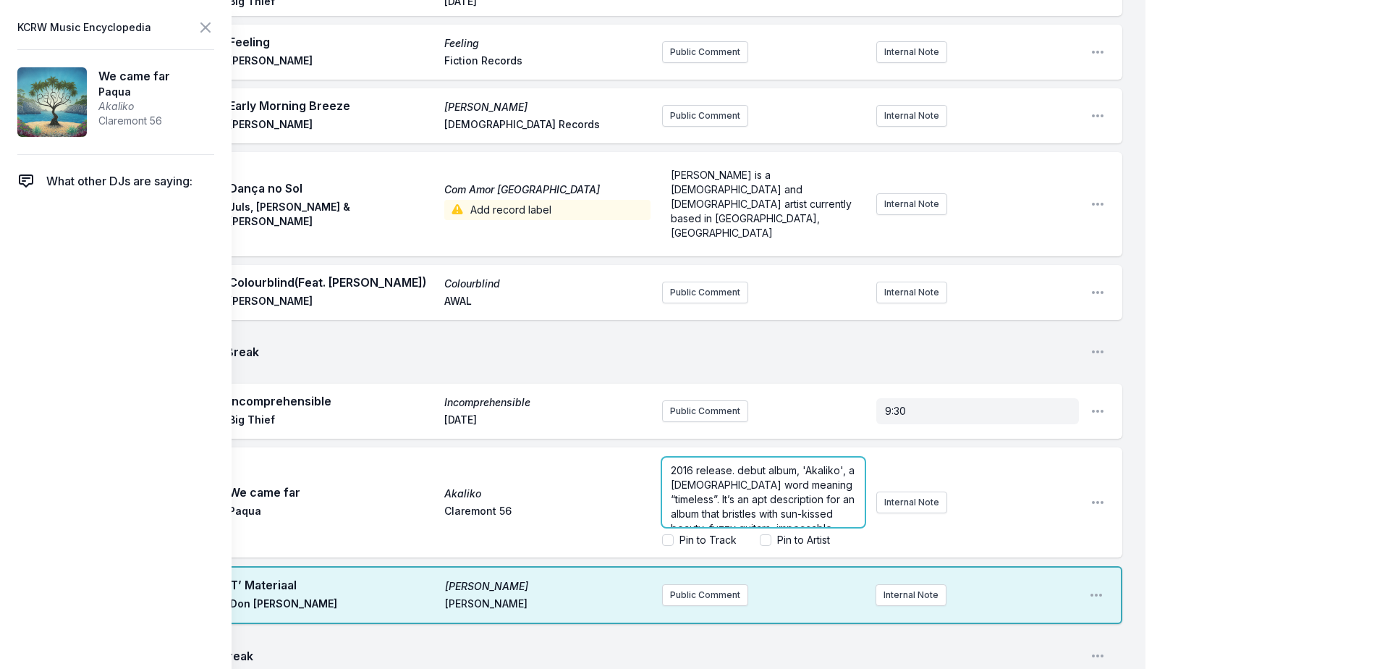
click at [721, 467] on span "2016 release. debut album, 'Akaliko', a [DEMOGRAPHIC_DATA] word meaning “timele…" at bounding box center [764, 513] width 187 height 99
click at [818, 478] on p "2016 release. debut album, 'Akaliko', a [DEMOGRAPHIC_DATA] word meaning “timele…" at bounding box center [763, 470] width 185 height 101
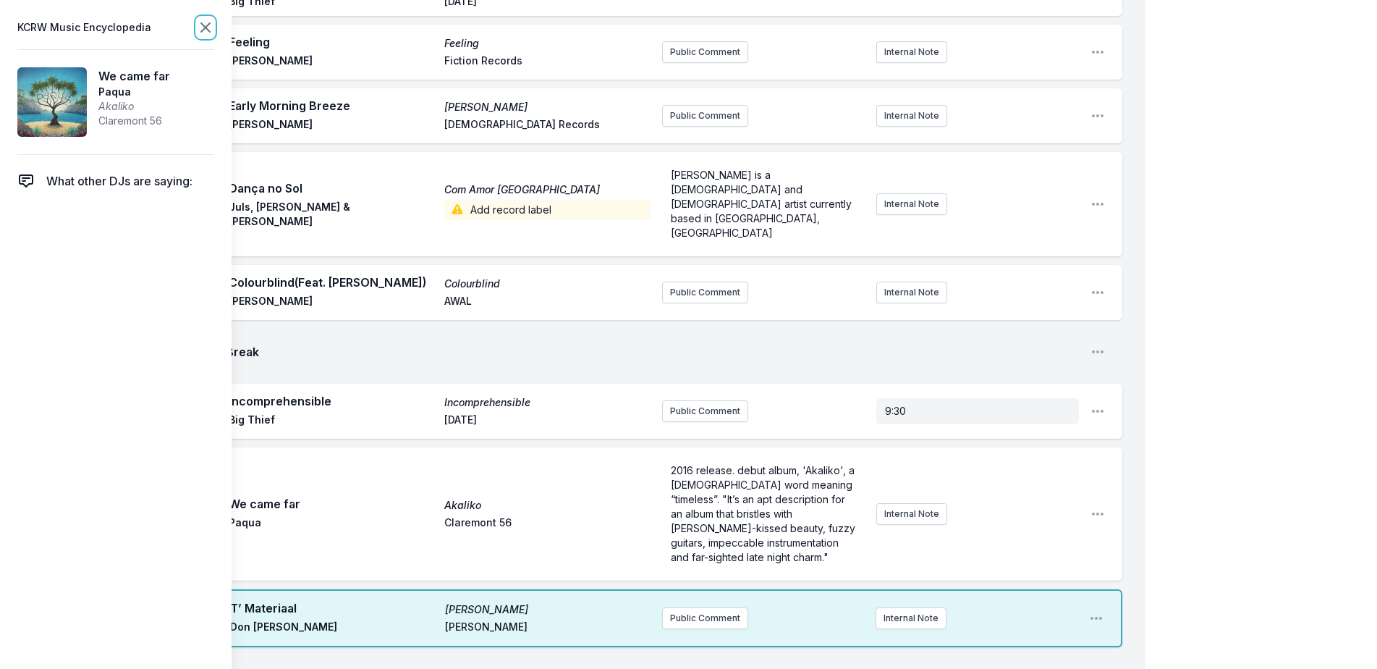
click at [208, 25] on icon at bounding box center [205, 27] width 9 height 9
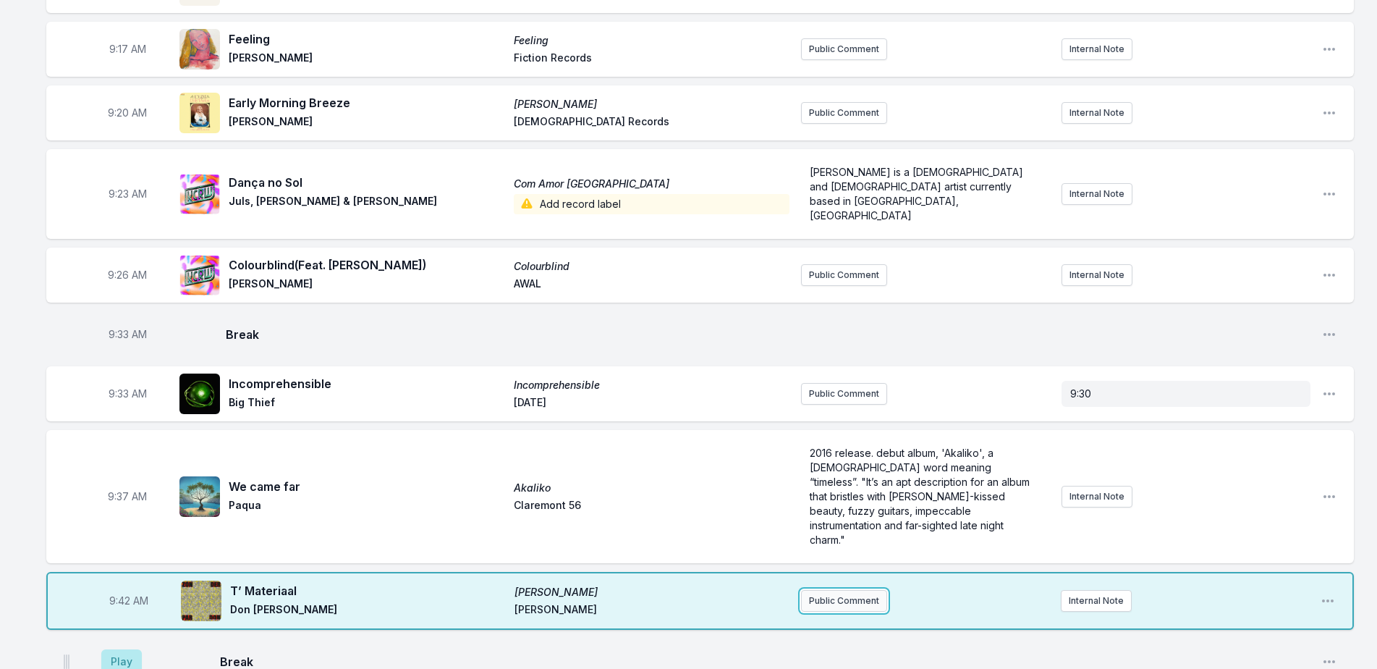
click at [876, 590] on button "Public Comment" at bounding box center [844, 601] width 86 height 22
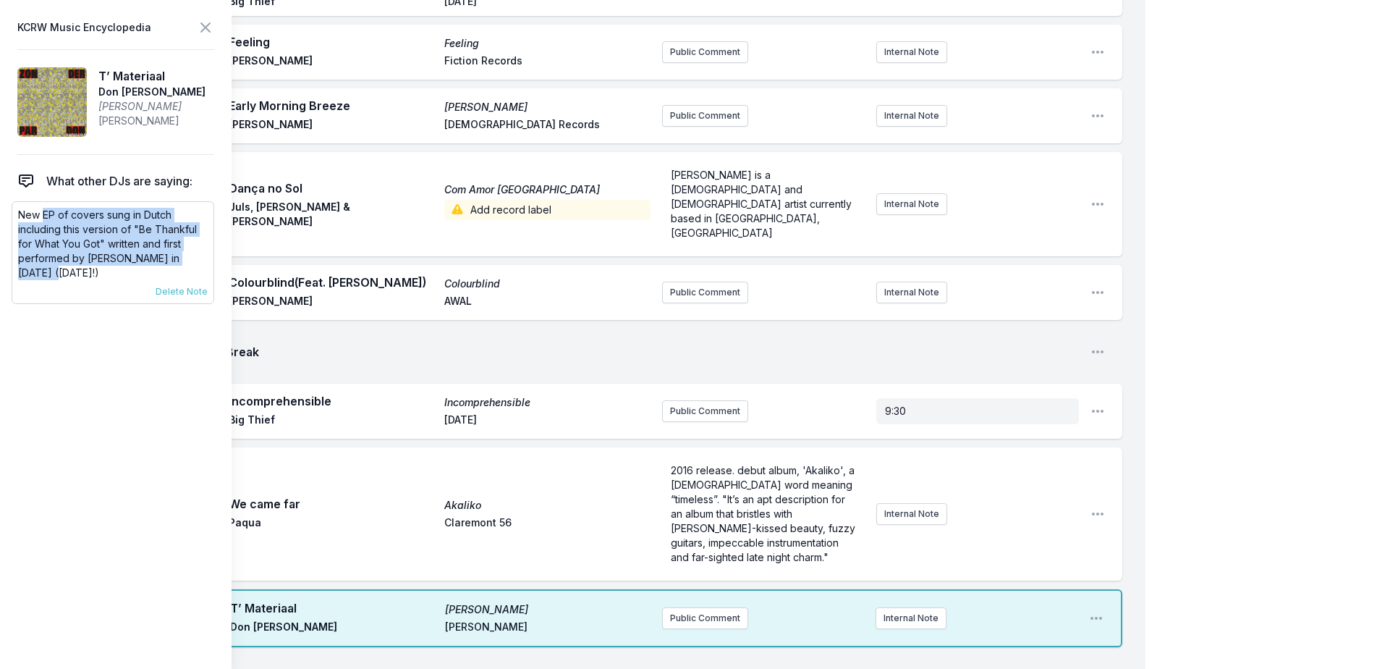
drag, startPoint x: 43, startPoint y: 211, endPoint x: 42, endPoint y: 273, distance: 62.2
click at [42, 273] on p "New EP of covers sung in Dutch including this version of "Be Thankful for What …" at bounding box center [113, 244] width 190 height 72
copy p "EP of covers sung in Dutch including this version of "Be Thankful for What You …"
click at [683, 607] on button "Public Comment" at bounding box center [705, 618] width 86 height 22
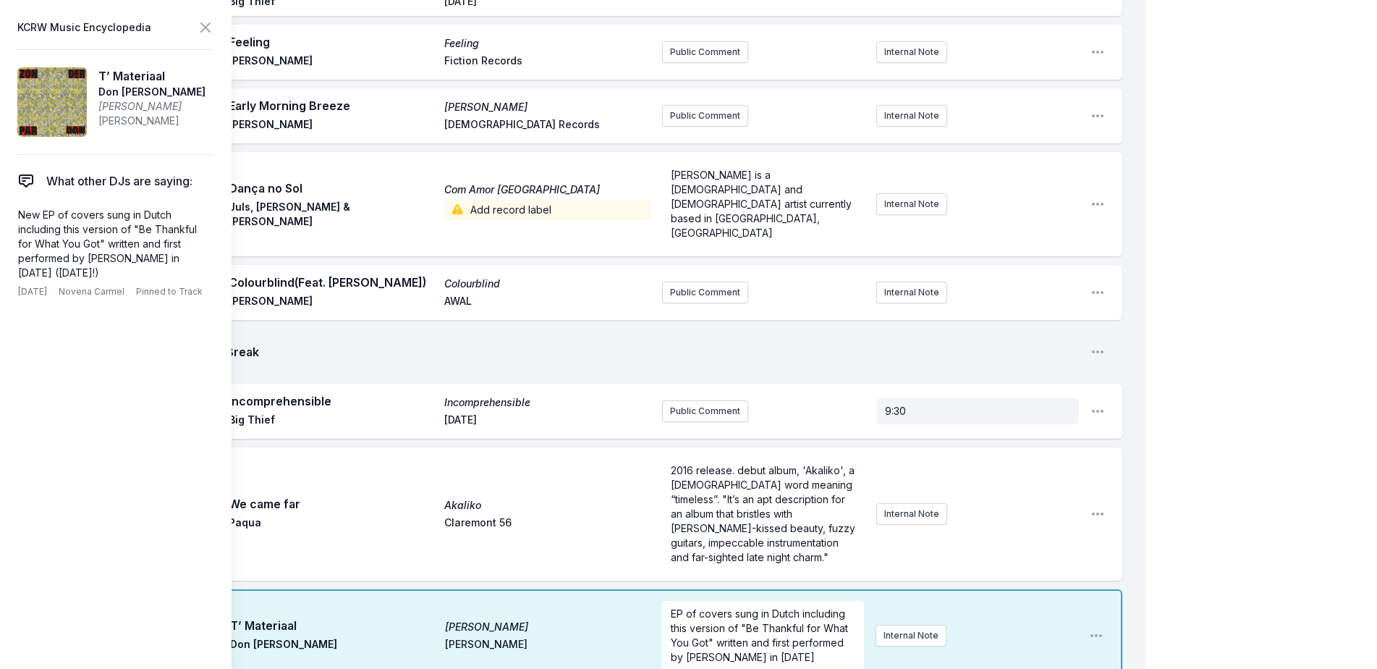
click at [206, 23] on icon at bounding box center [205, 27] width 17 height 17
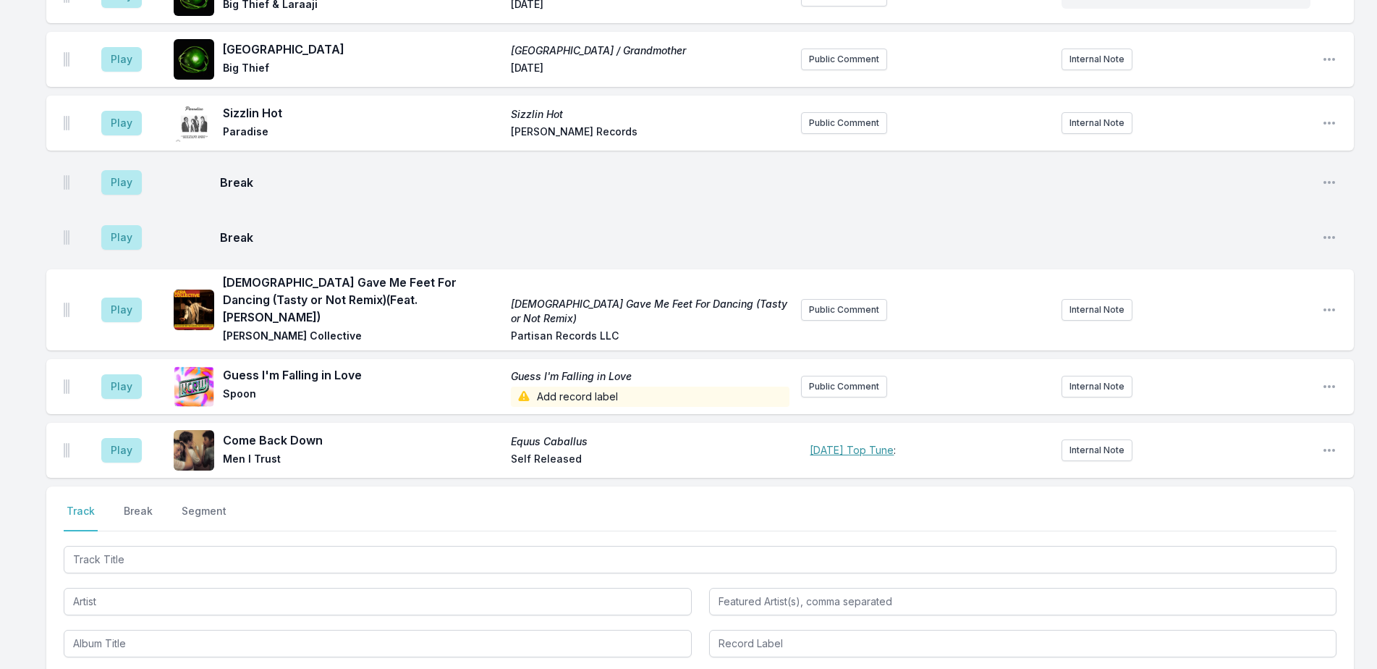
scroll to position [1394, 0]
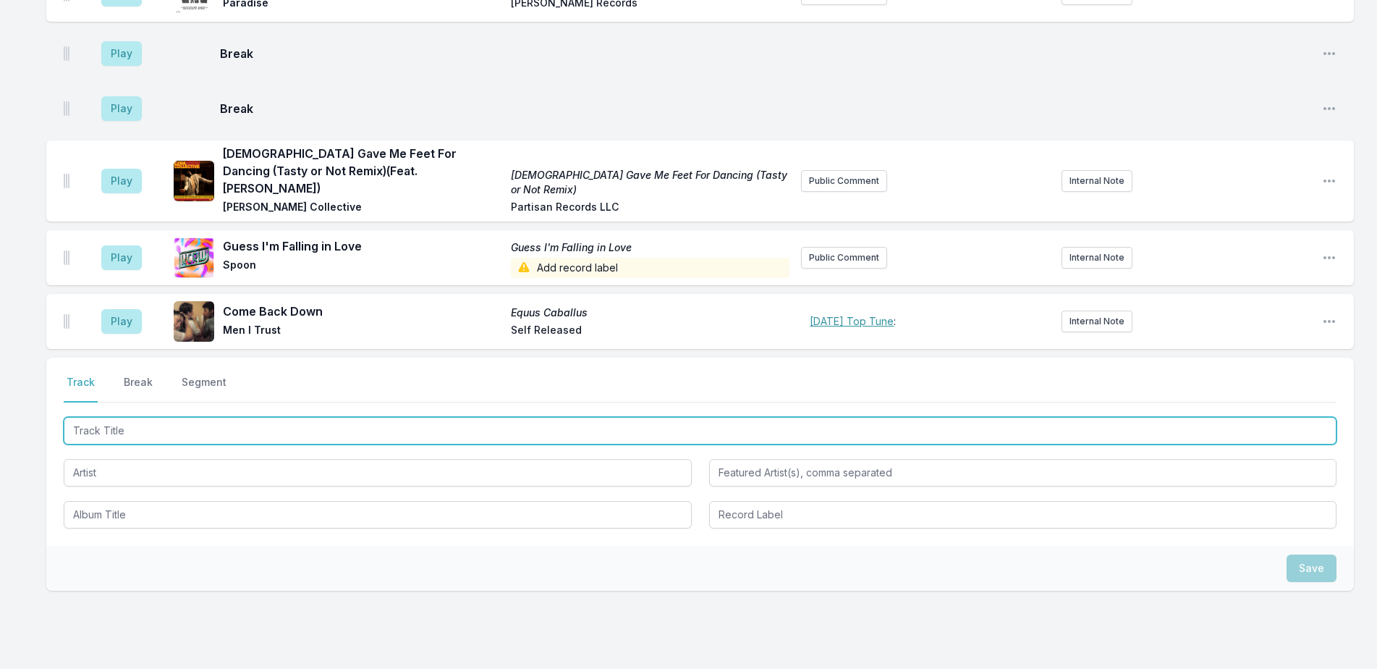
click at [449, 417] on input "Track Title" at bounding box center [700, 430] width 1273 height 27
type input "Distance"
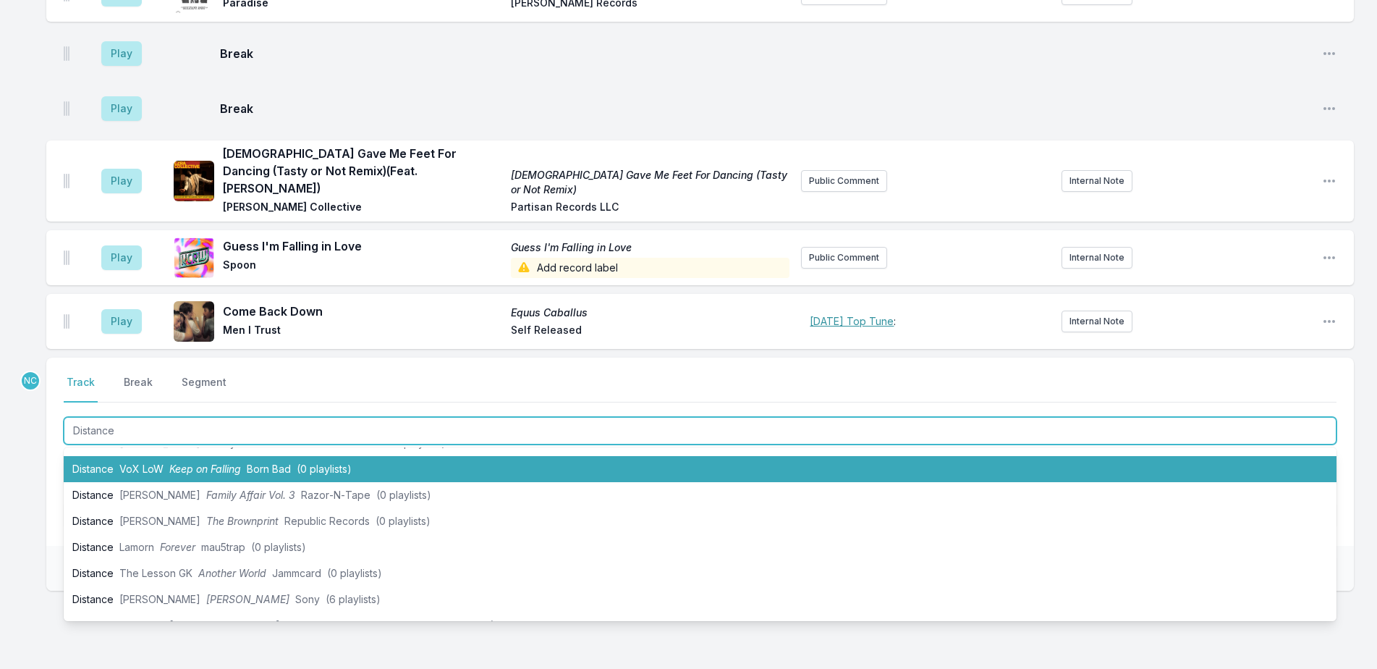
scroll to position [145, 0]
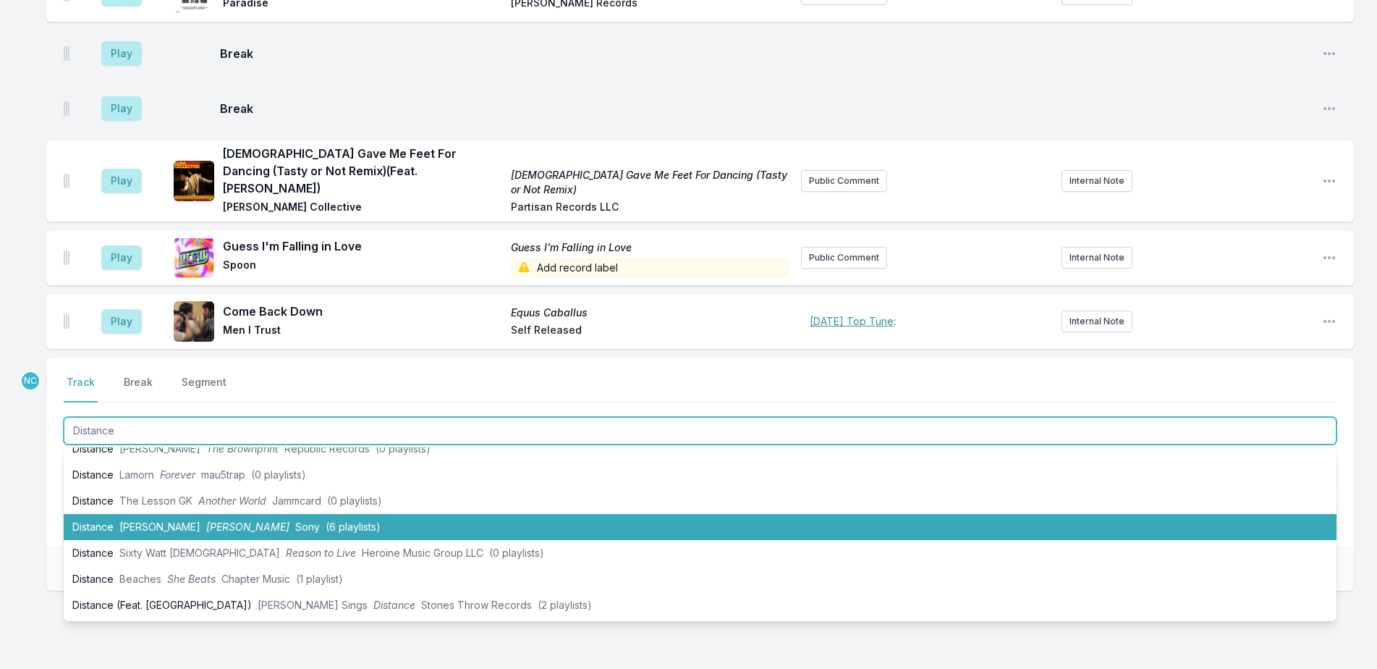
click at [326, 520] on span "(6 playlists)" at bounding box center [353, 526] width 55 height 12
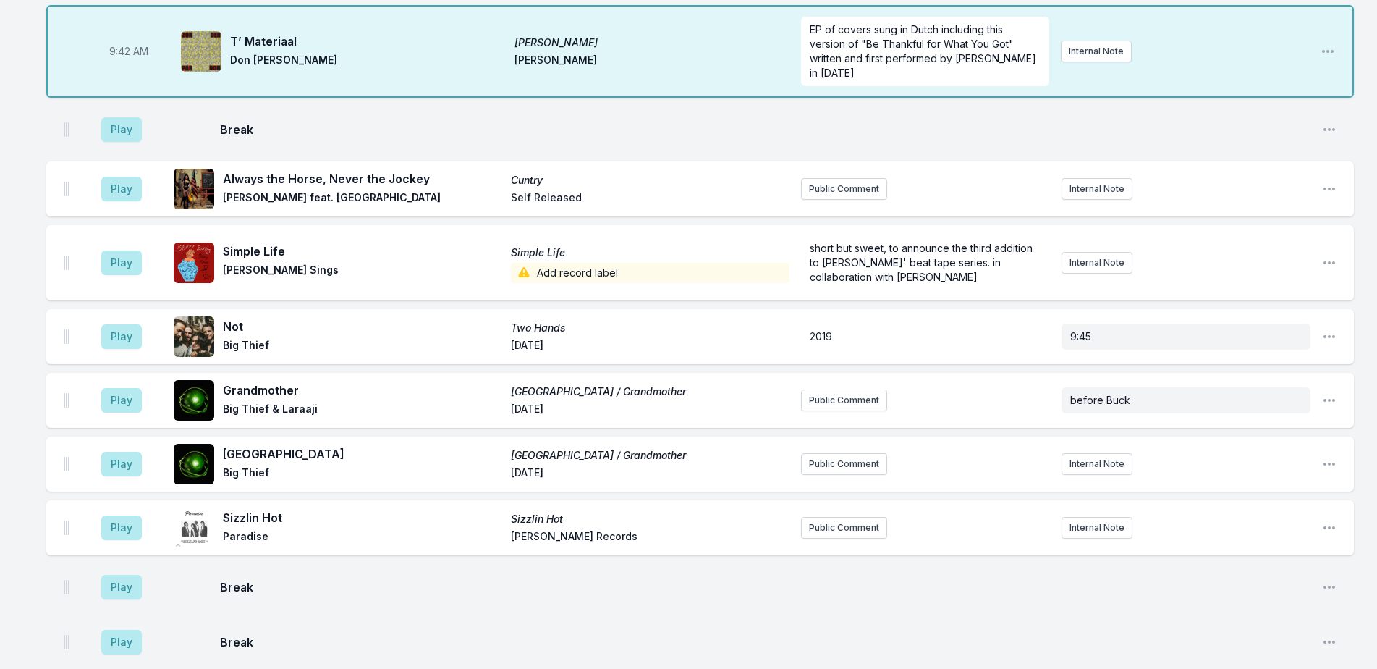
scroll to position [879, 0]
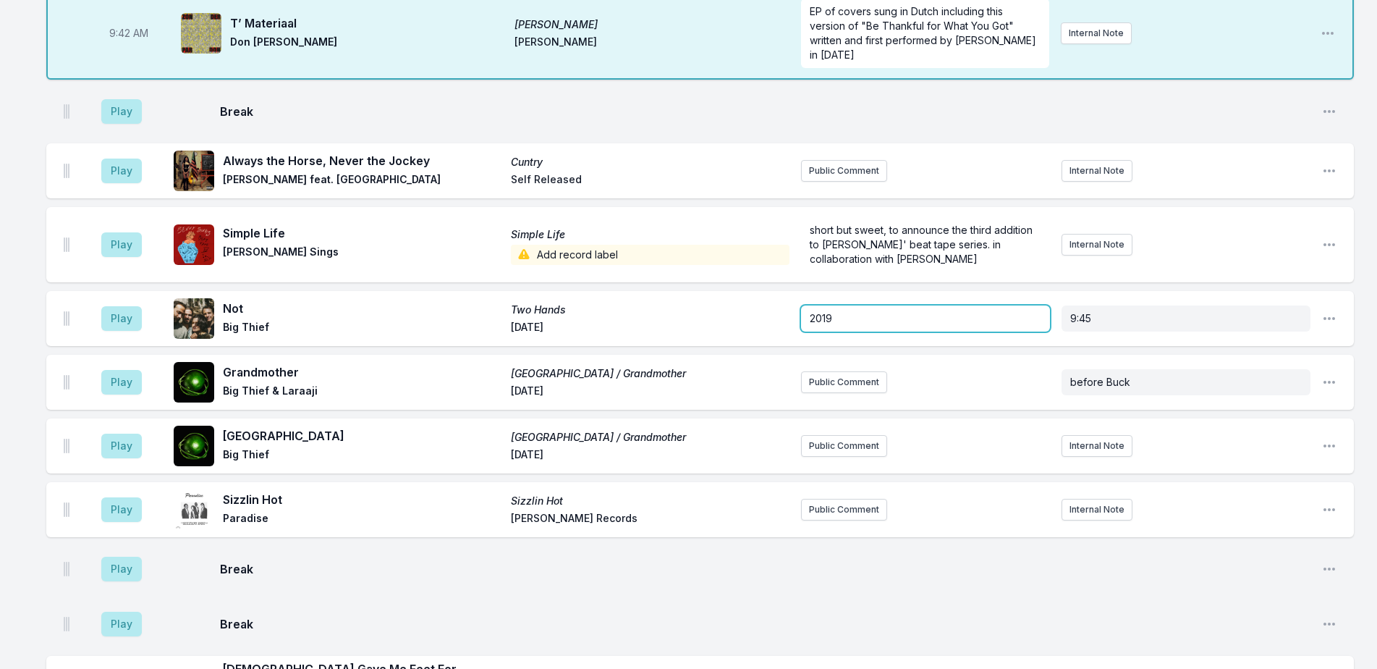
click at [932, 311] on p "2019" at bounding box center [926, 318] width 232 height 14
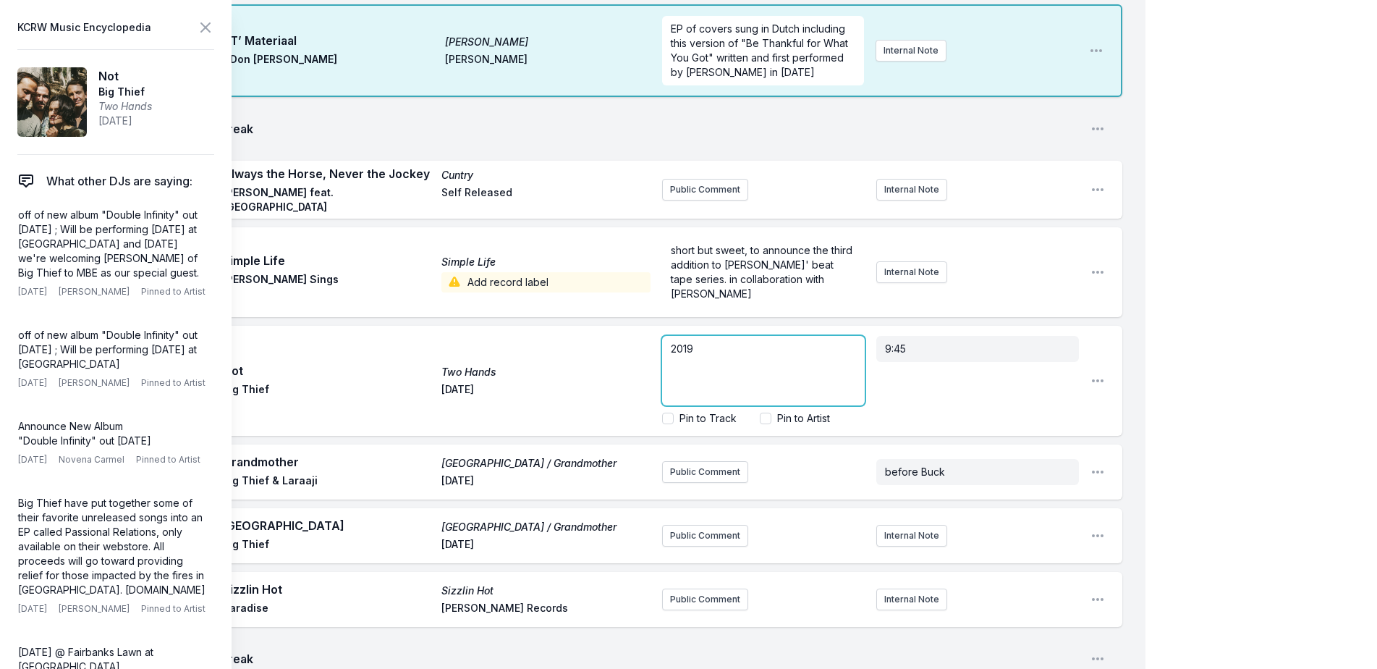
click at [807, 336] on div "2019" at bounding box center [763, 370] width 203 height 69
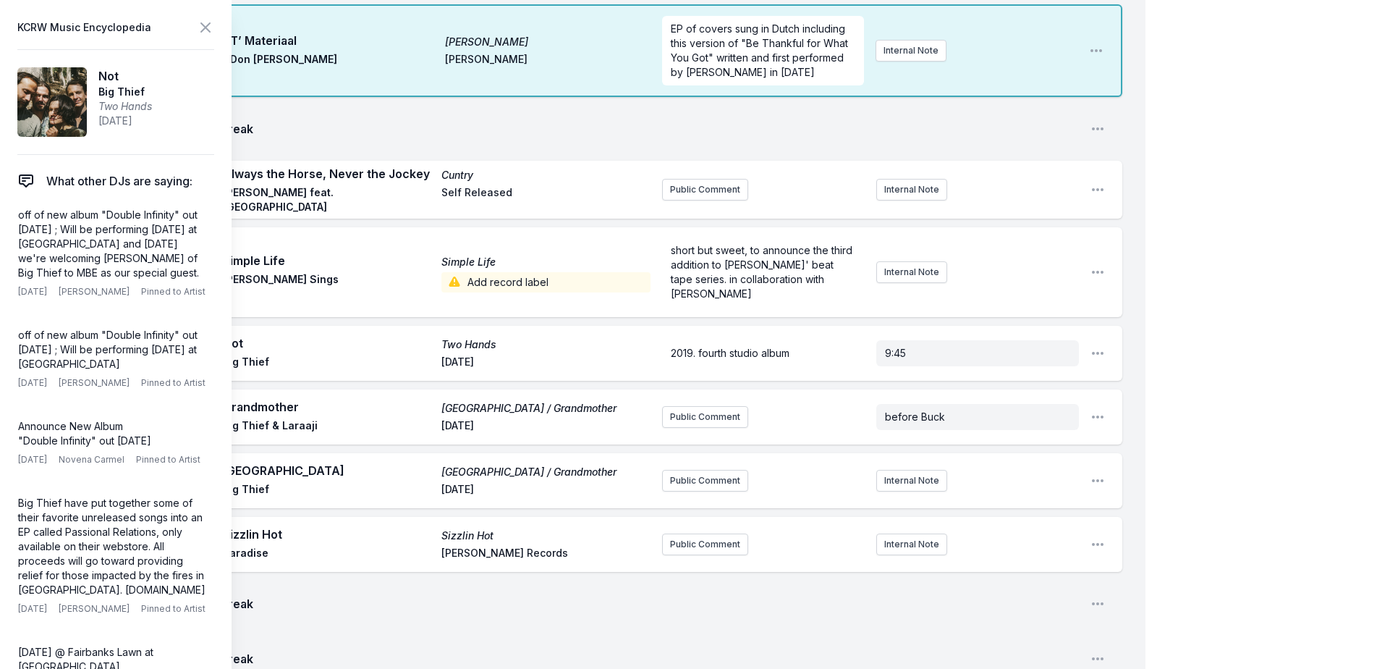
click at [1259, 280] on div "My Playlist KCRW Playlist Directory Reports NN NC User Guide Report Bug Sign ou…" at bounding box center [688, 232] width 1377 height 2222
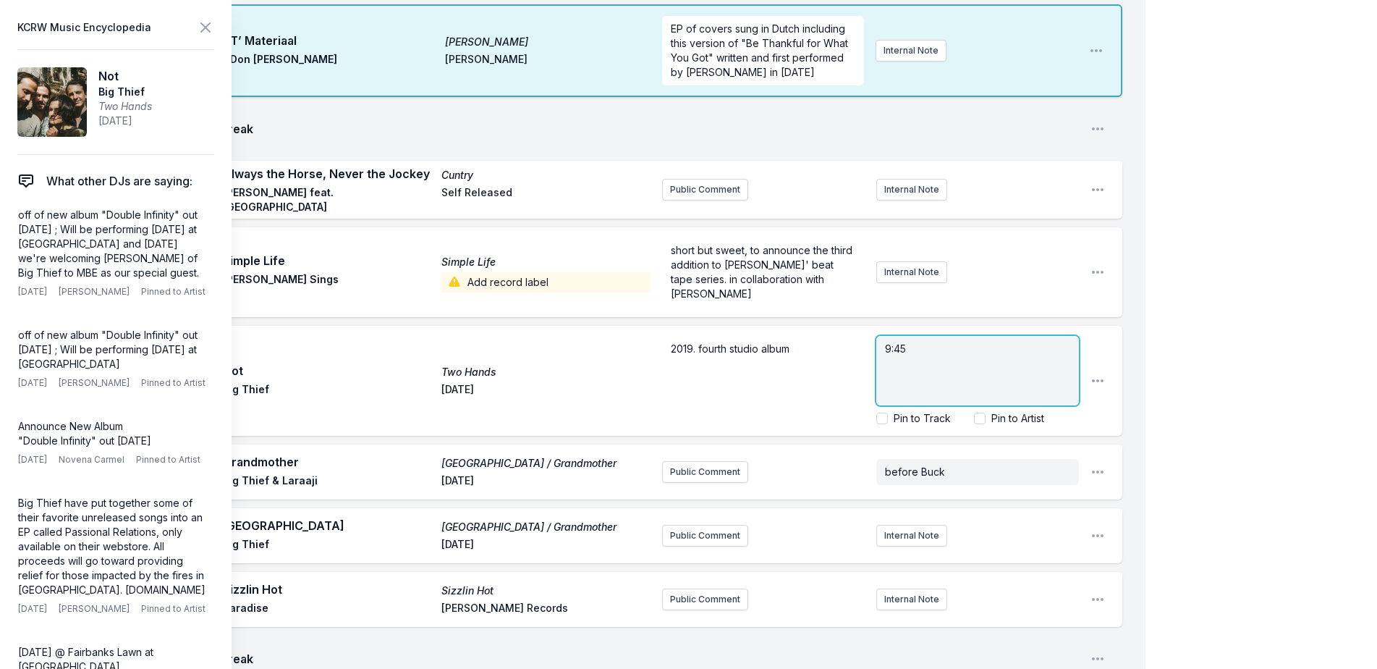
click at [925, 336] on div "9:45" at bounding box center [977, 370] width 203 height 69
drag, startPoint x: 925, startPoint y: 295, endPoint x: 874, endPoint y: 292, distance: 50.7
click at [874, 330] on div "2019. fourth studio album 9:45 Pin to Track Pin to Artist" at bounding box center [870, 380] width 417 height 101
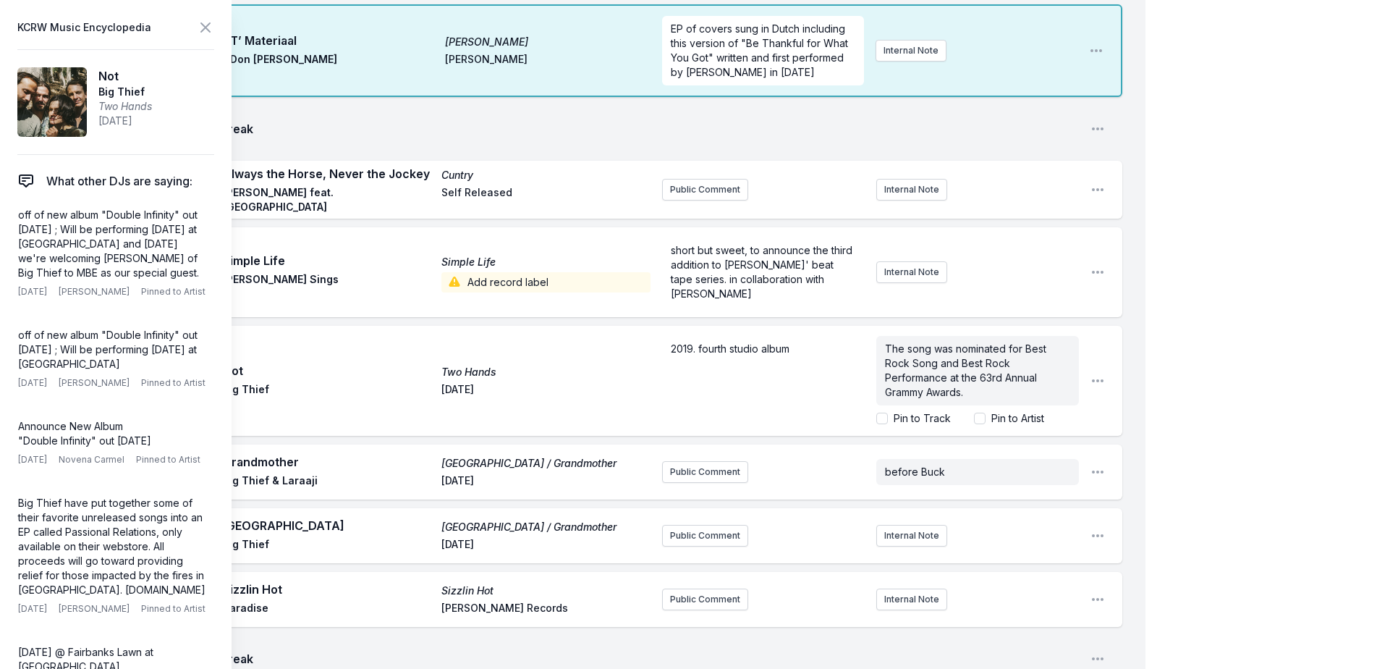
click at [1224, 312] on div "My Playlist KCRW Playlist Directory Reports NN NC User Guide Report Bug Sign ou…" at bounding box center [688, 259] width 1377 height 2277
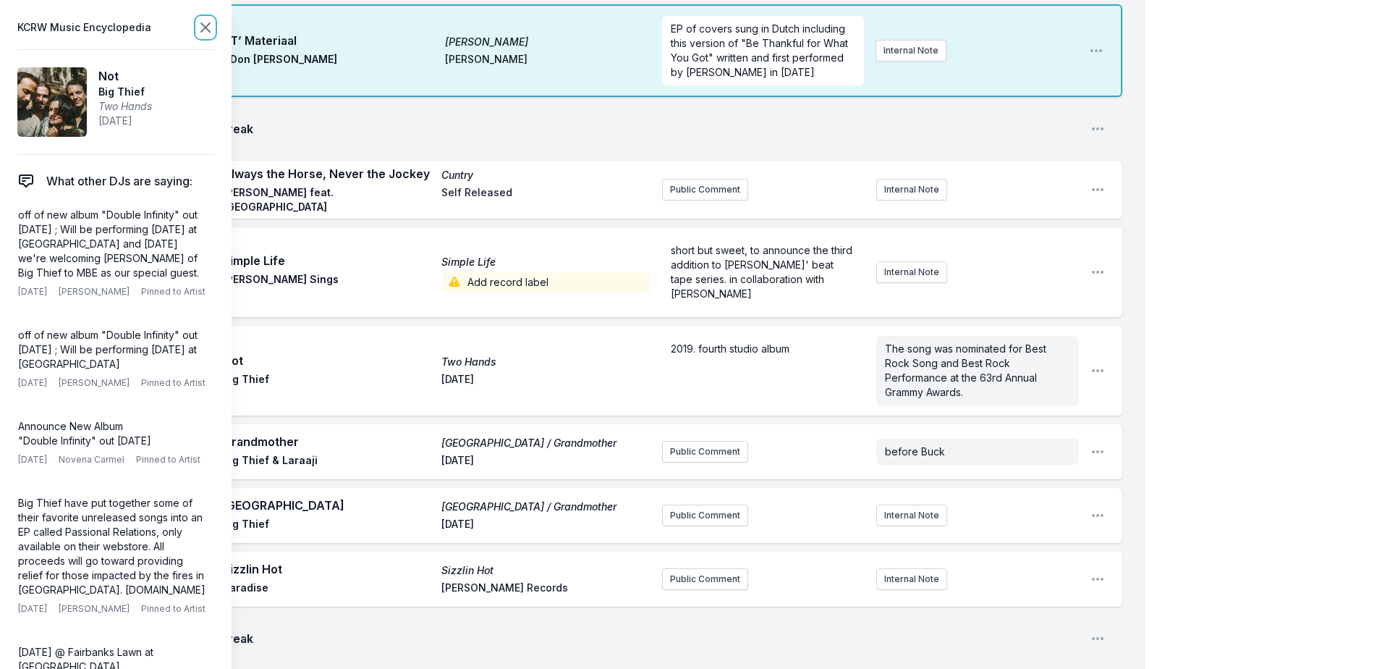
click at [207, 27] on icon at bounding box center [205, 27] width 17 height 17
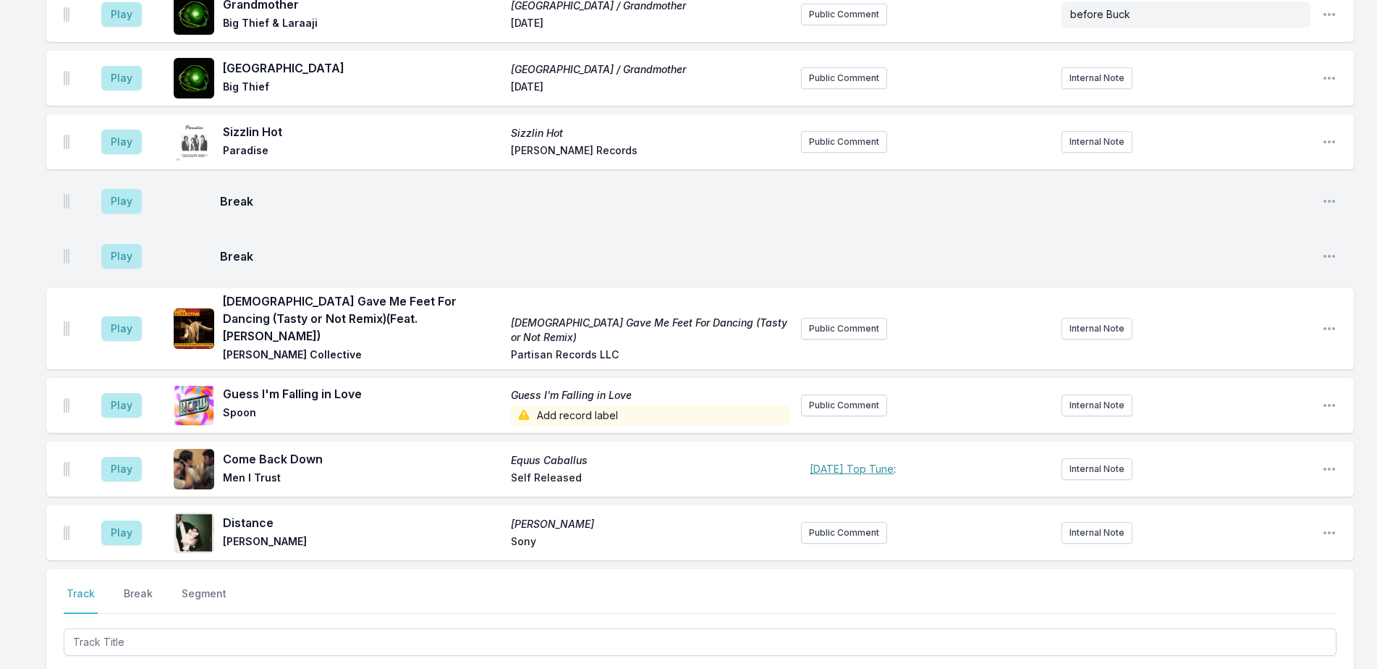
scroll to position [1240, 0]
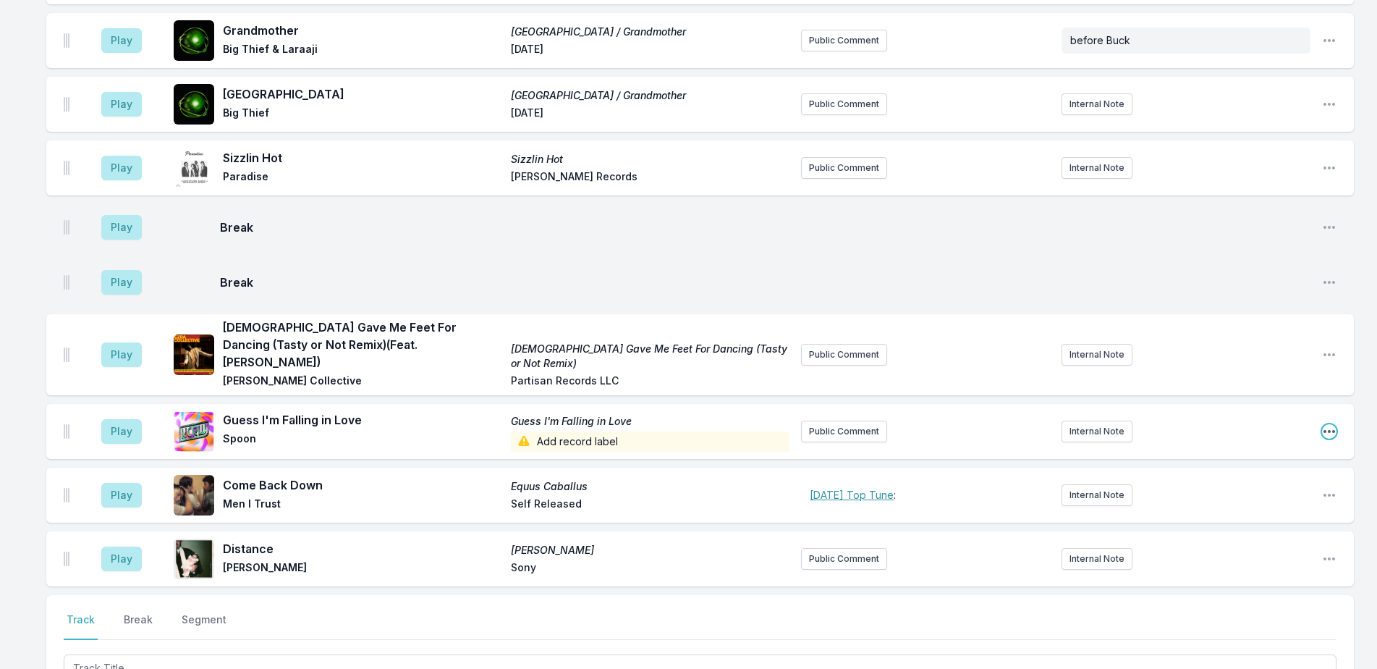
click at [1336, 424] on icon "Open playlist item options" at bounding box center [1329, 431] width 14 height 14
click at [1284, 473] on button "Edit Track Details" at bounding box center [1255, 486] width 162 height 26
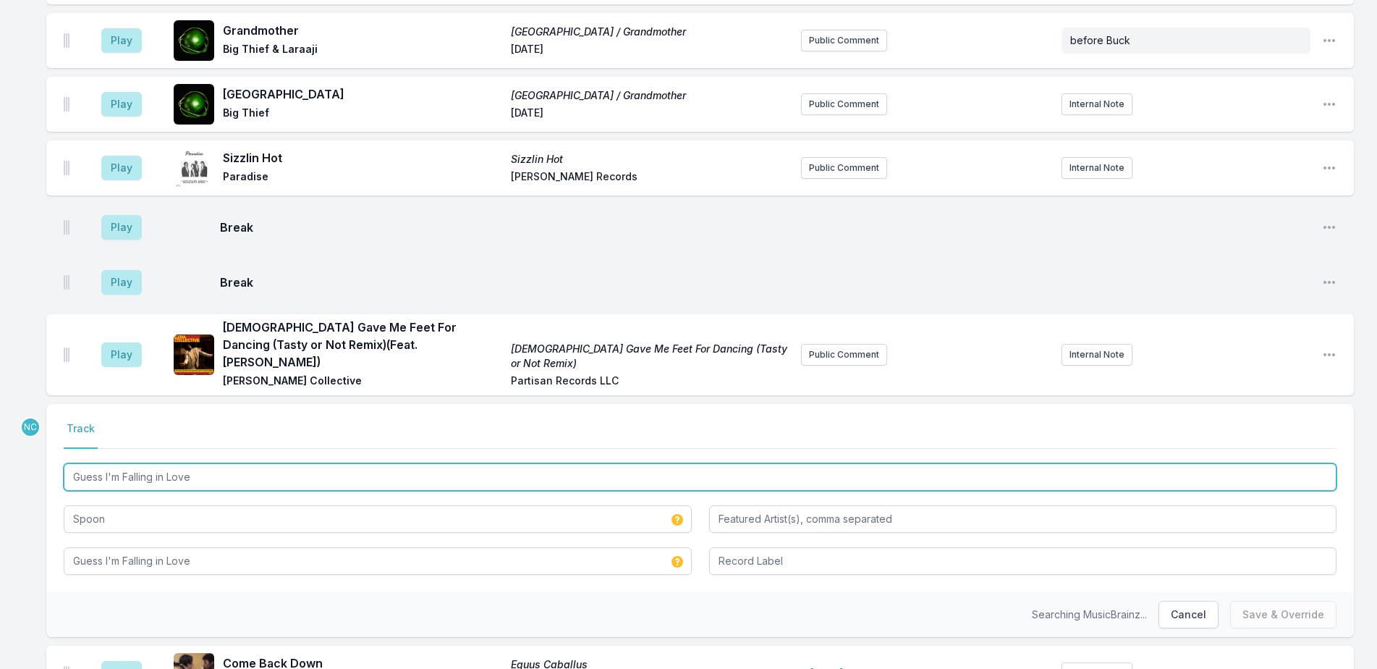
click at [153, 463] on input "Guess I'm Falling in Love" at bounding box center [700, 476] width 1273 height 27
type input "Guess I'm Fallin in Love"
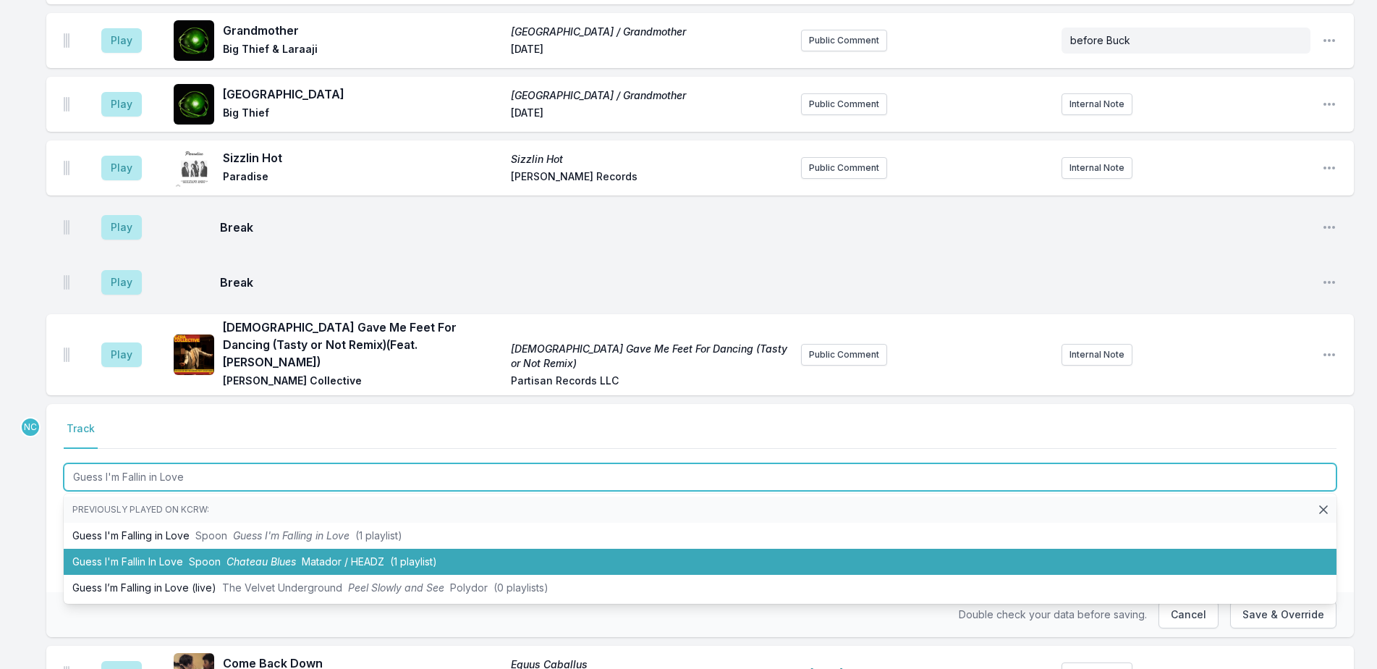
click at [423, 549] on li "Guess I'm Fallin In Love Spoon Chateau Blues Matador / HEADZ (1 playlist)" at bounding box center [700, 562] width 1273 height 26
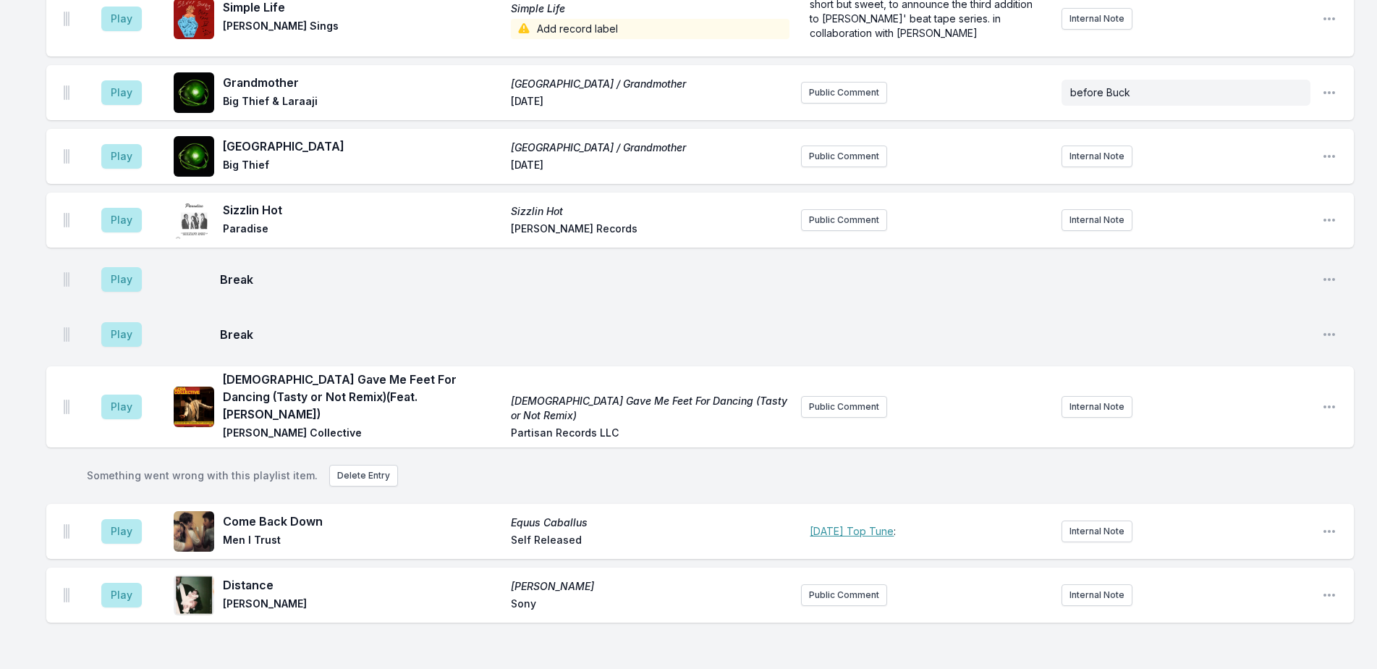
scroll to position [1113, 0]
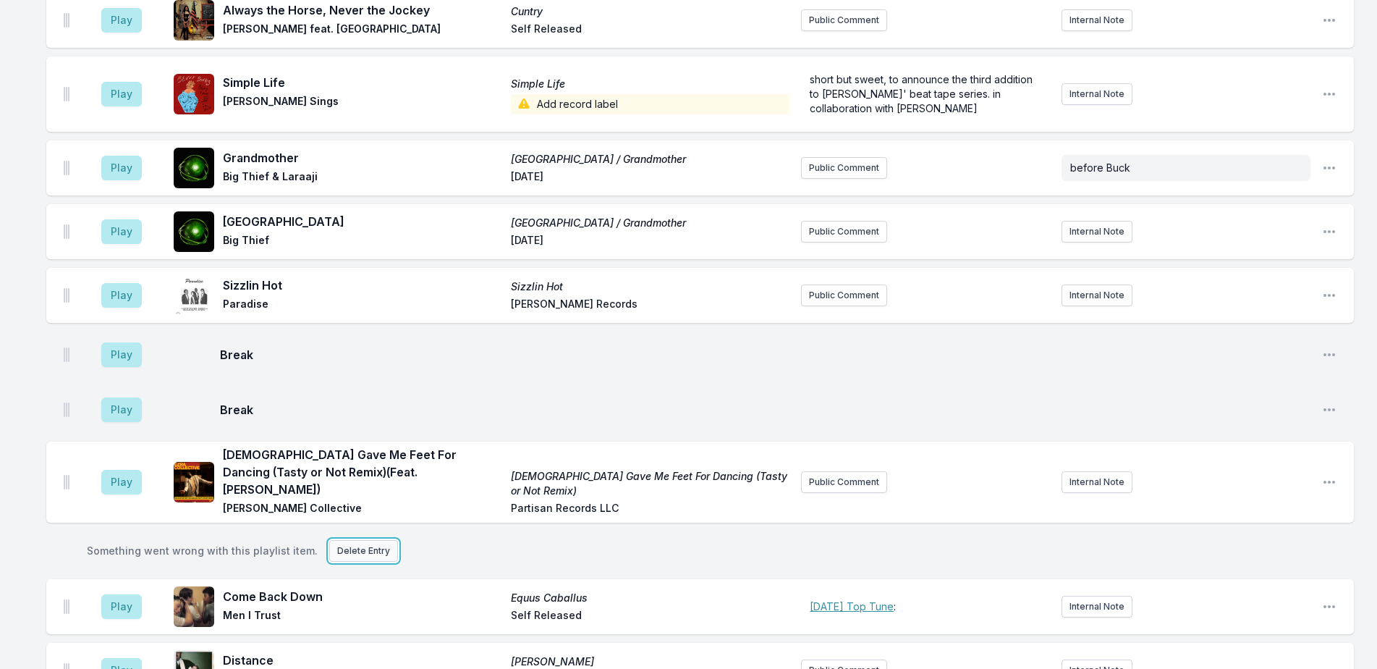
click at [363, 540] on button "Delete Entry" at bounding box center [363, 551] width 69 height 22
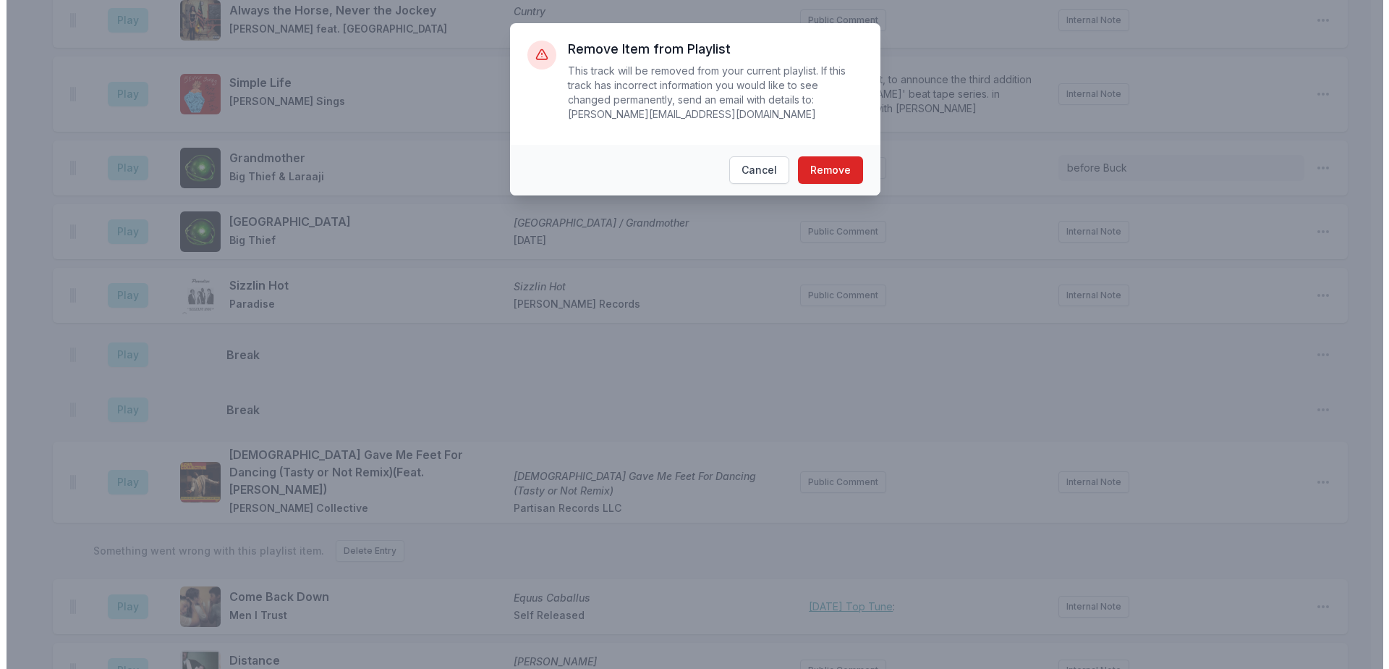
scroll to position [1098, 0]
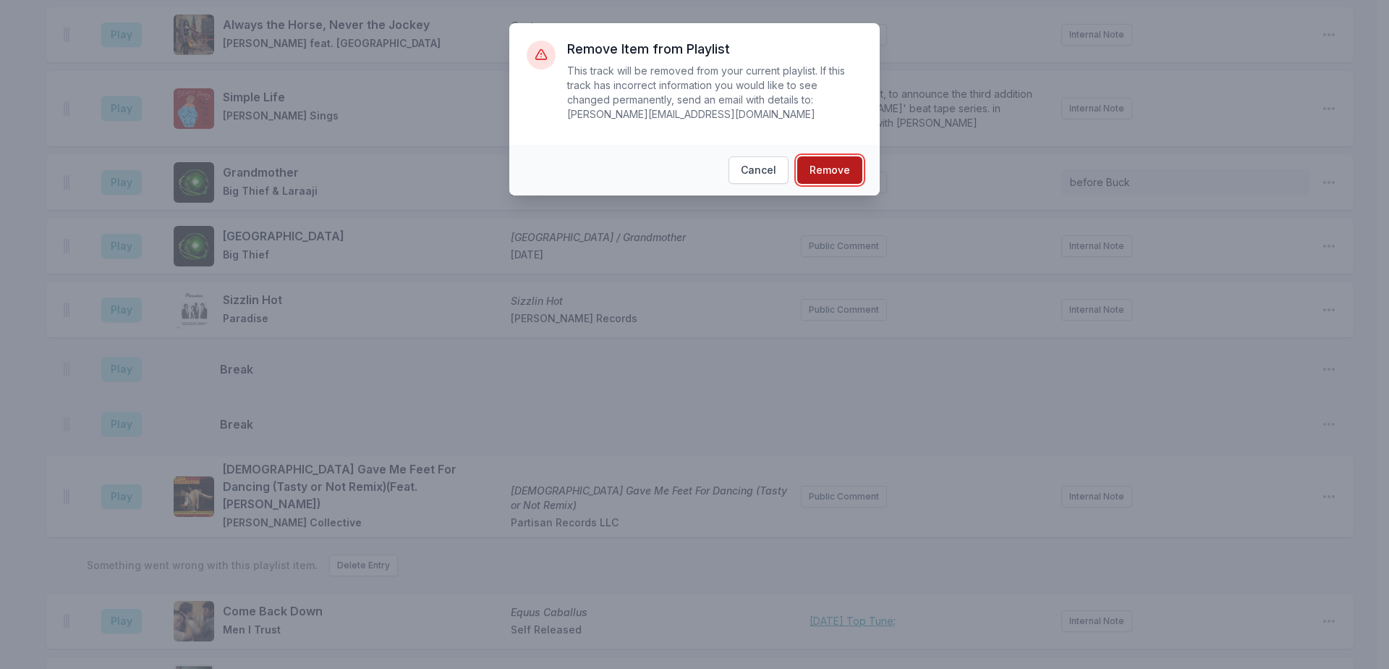
click at [822, 156] on button "Remove" at bounding box center [829, 169] width 65 height 27
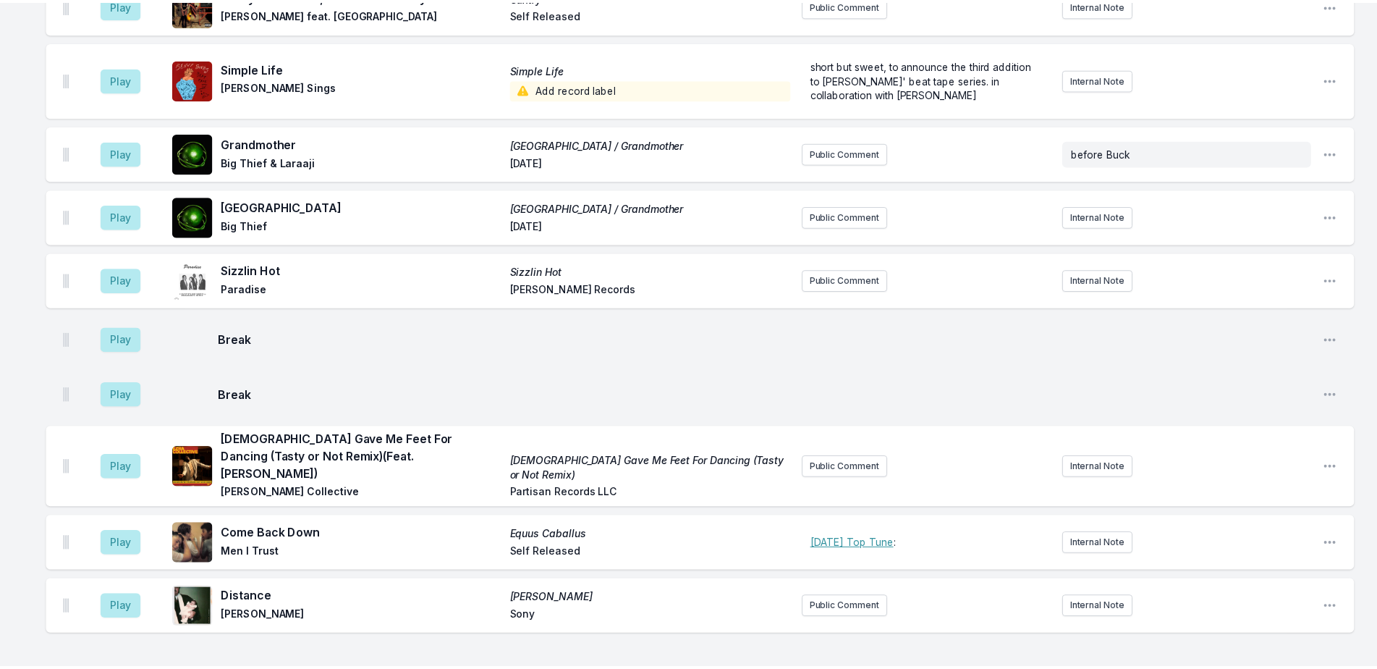
scroll to position [1065, 0]
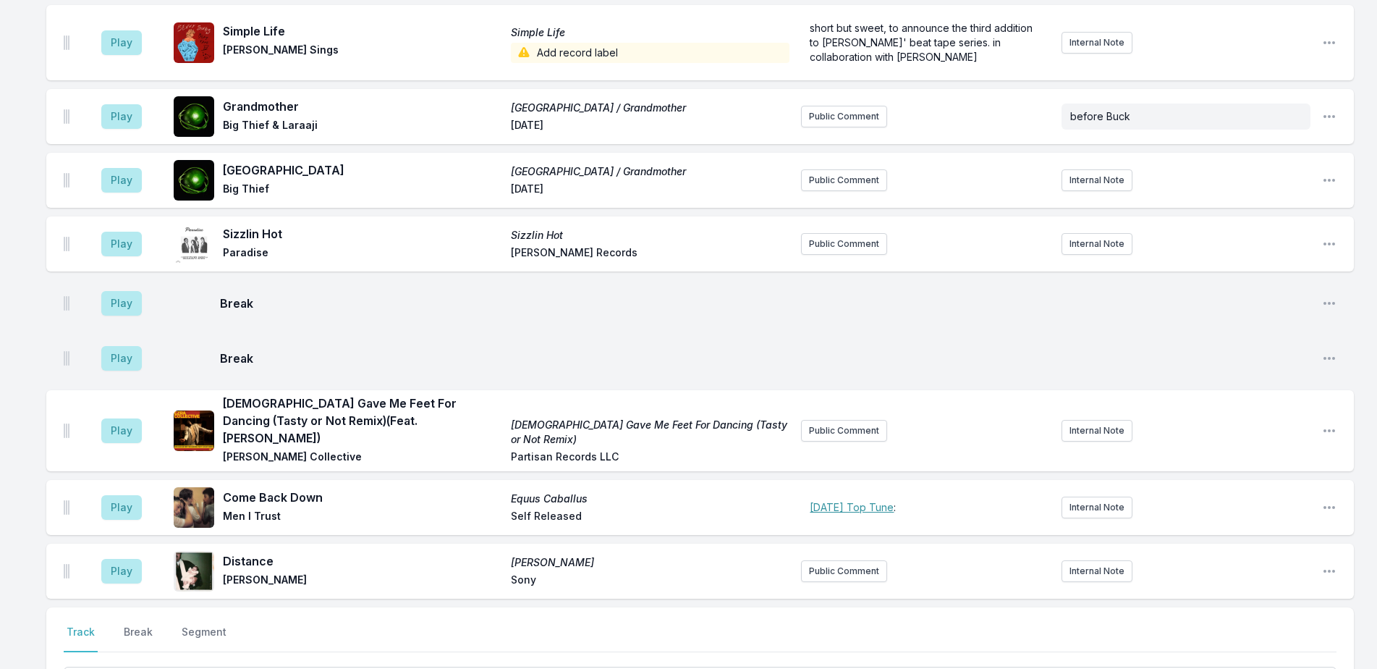
scroll to position [1303, 0]
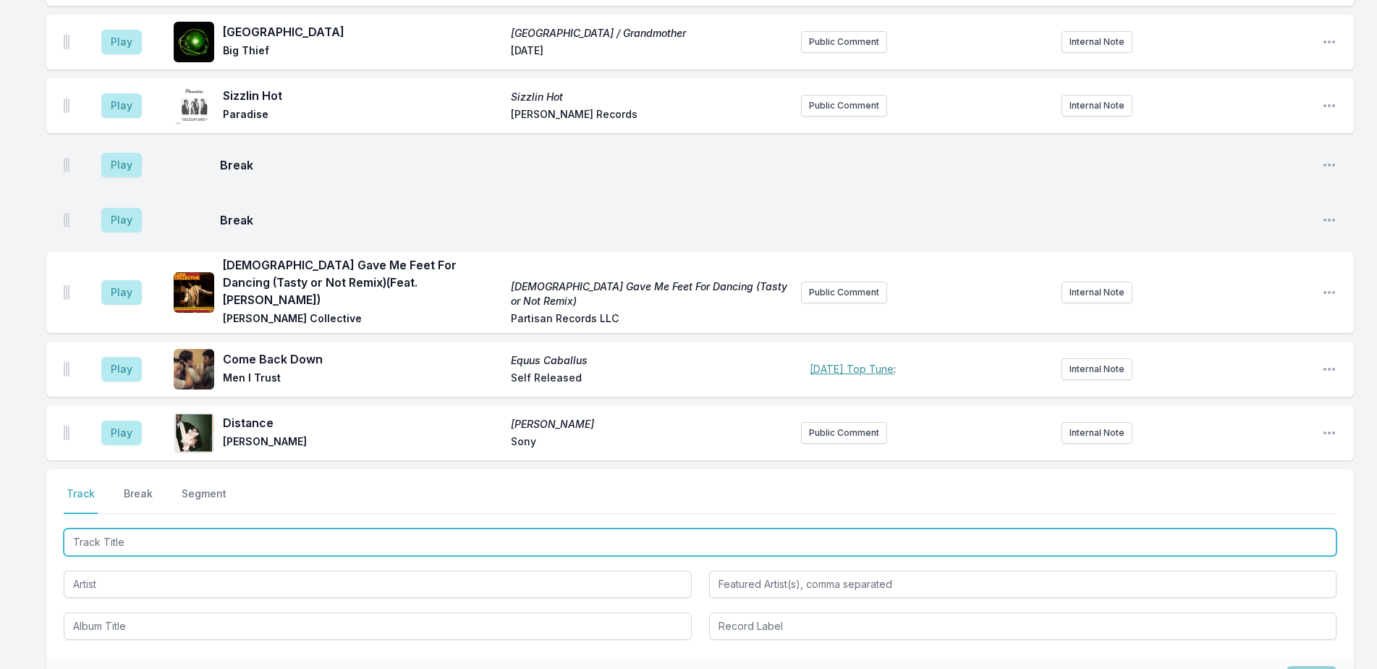
drag, startPoint x: 254, startPoint y: 464, endPoint x: 1389, endPoint y: 22, distance: 1217.8
click at [255, 528] on input "Track Title" at bounding box center [700, 541] width 1273 height 27
type input "g"
type input "Guess I'm Fallin In Love"
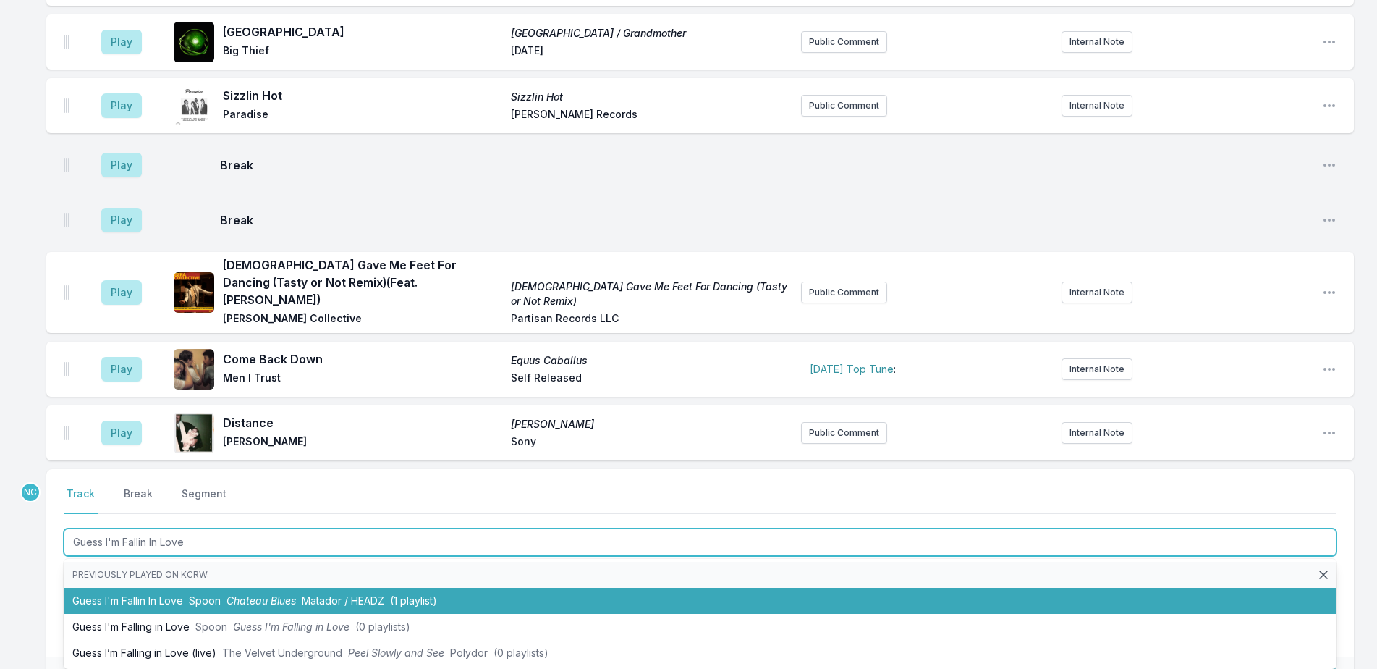
click at [169, 588] on li "Guess I'm Fallin In Love Spoon Chateau Blues Matador / HEADZ (1 playlist)" at bounding box center [700, 601] width 1273 height 26
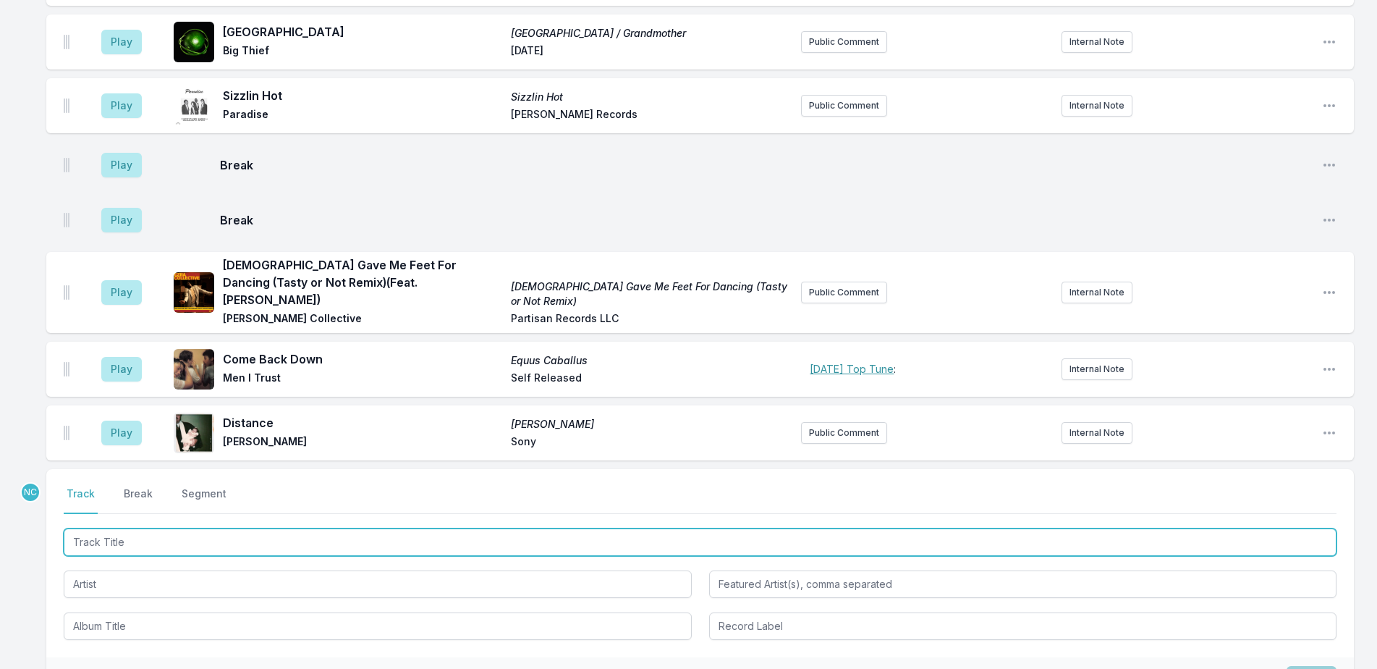
scroll to position [1366, 0]
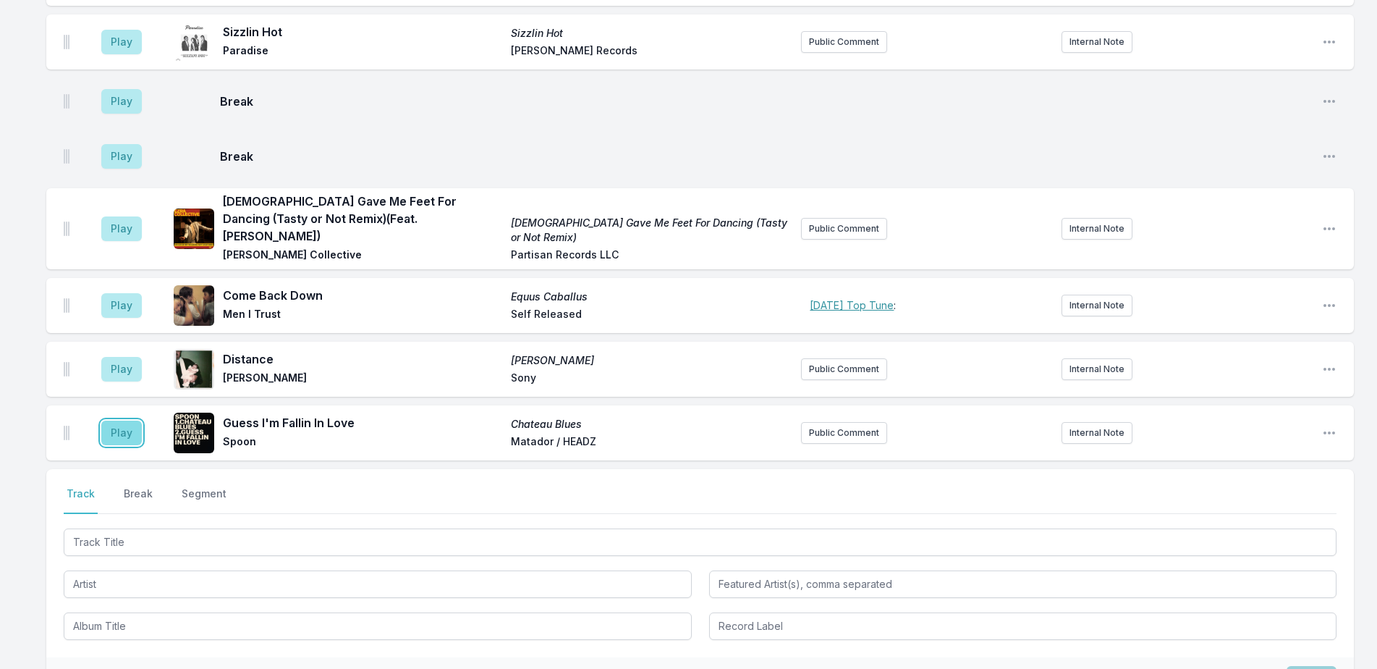
click at [132, 420] on button "Play" at bounding box center [121, 432] width 41 height 25
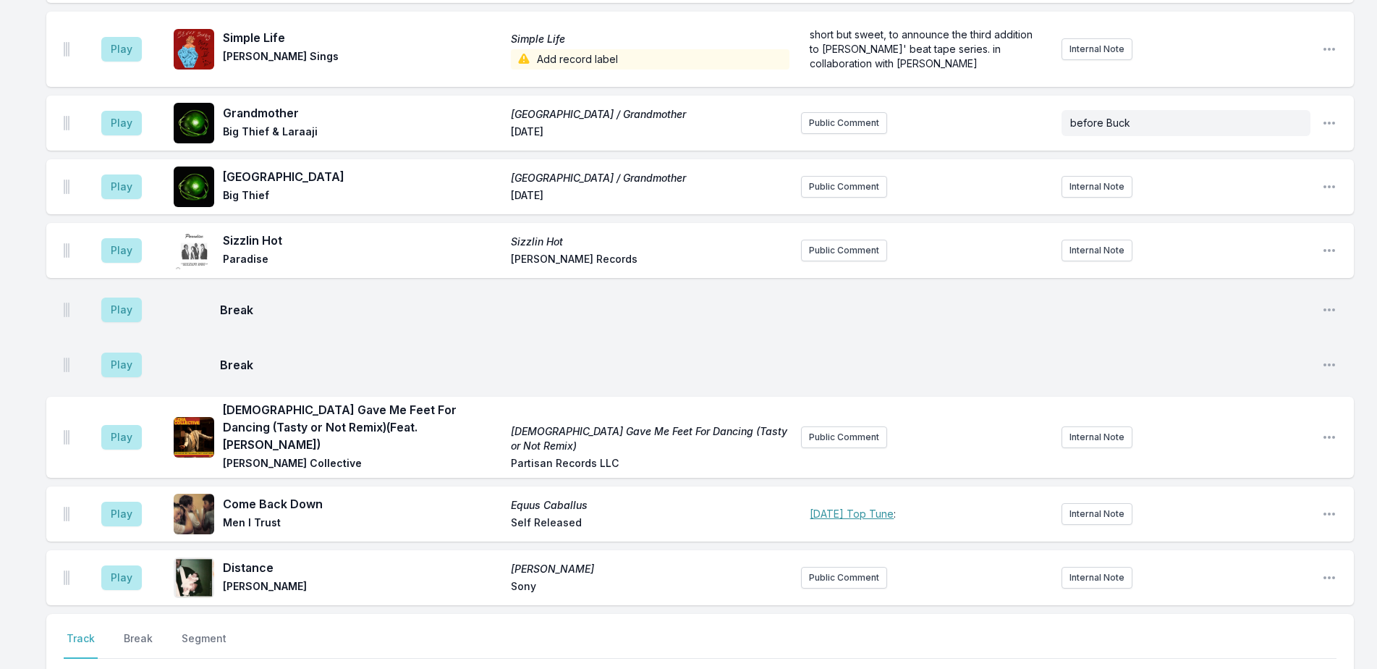
scroll to position [1463, 0]
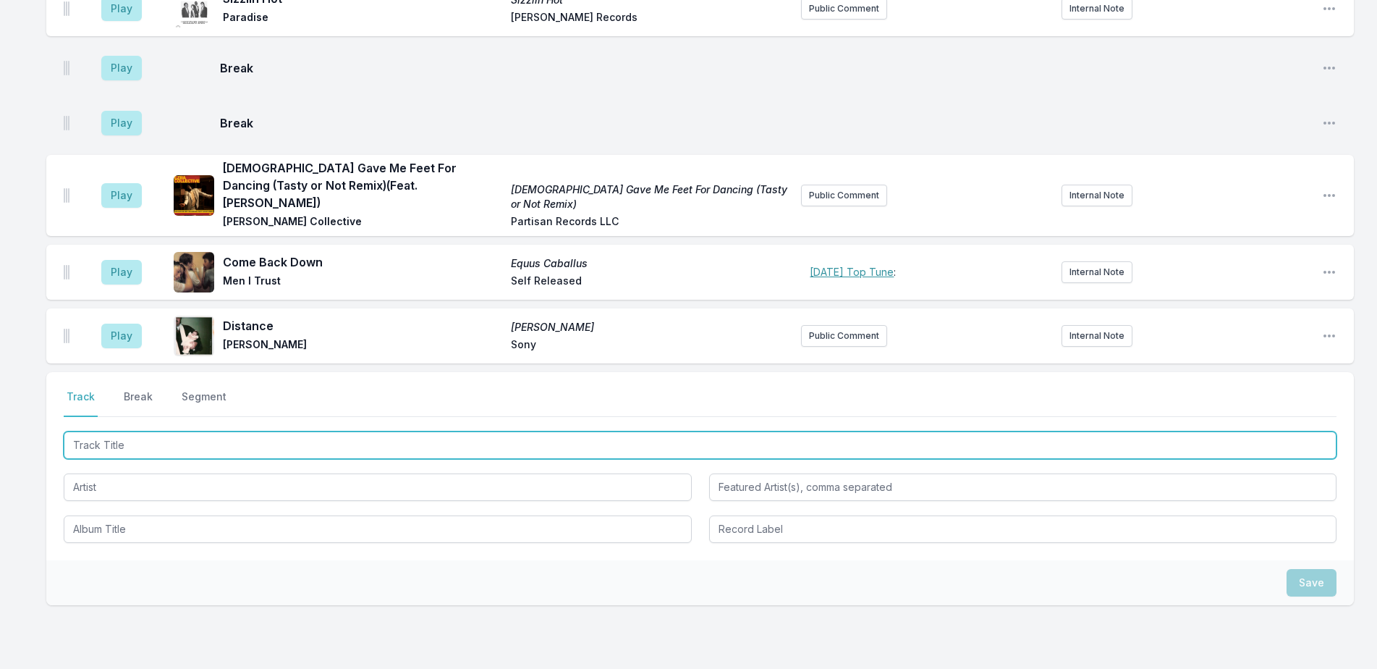
click at [275, 431] on input "Track Title" at bounding box center [700, 444] width 1273 height 27
type input "c"
type input "City of Alep"
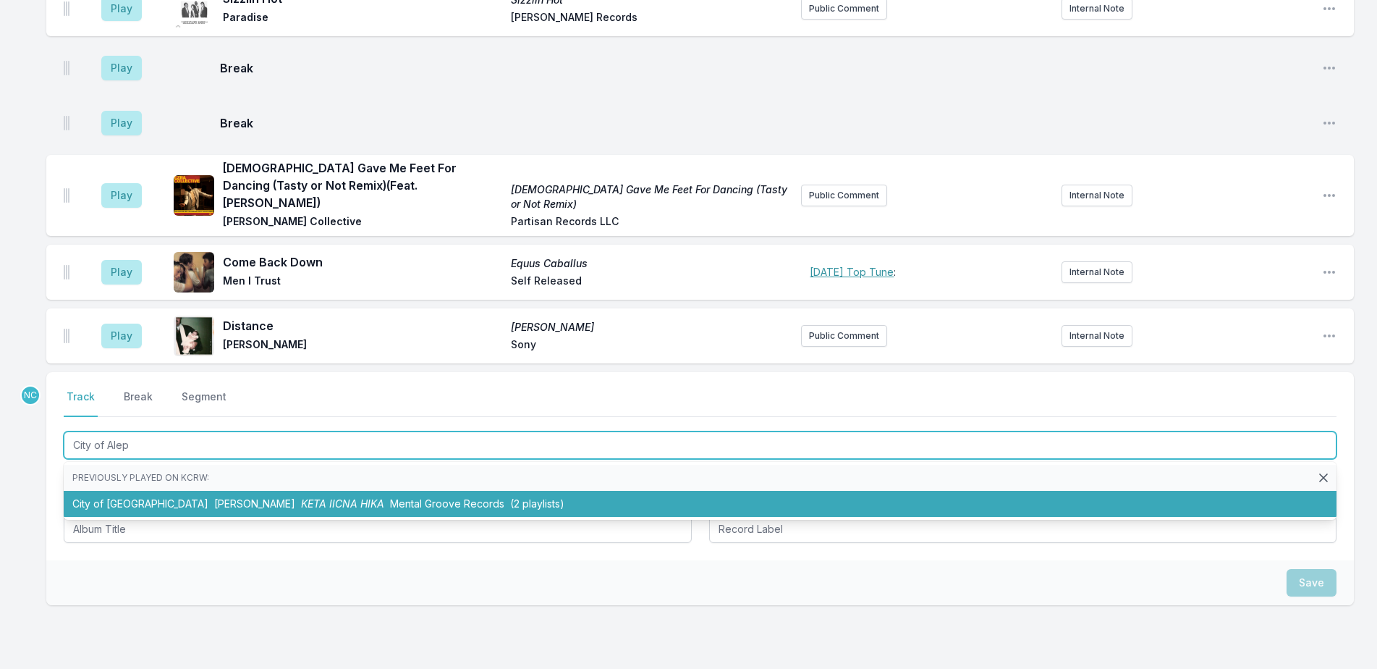
click at [390, 497] on span "Mental Groove Records" at bounding box center [447, 503] width 114 height 12
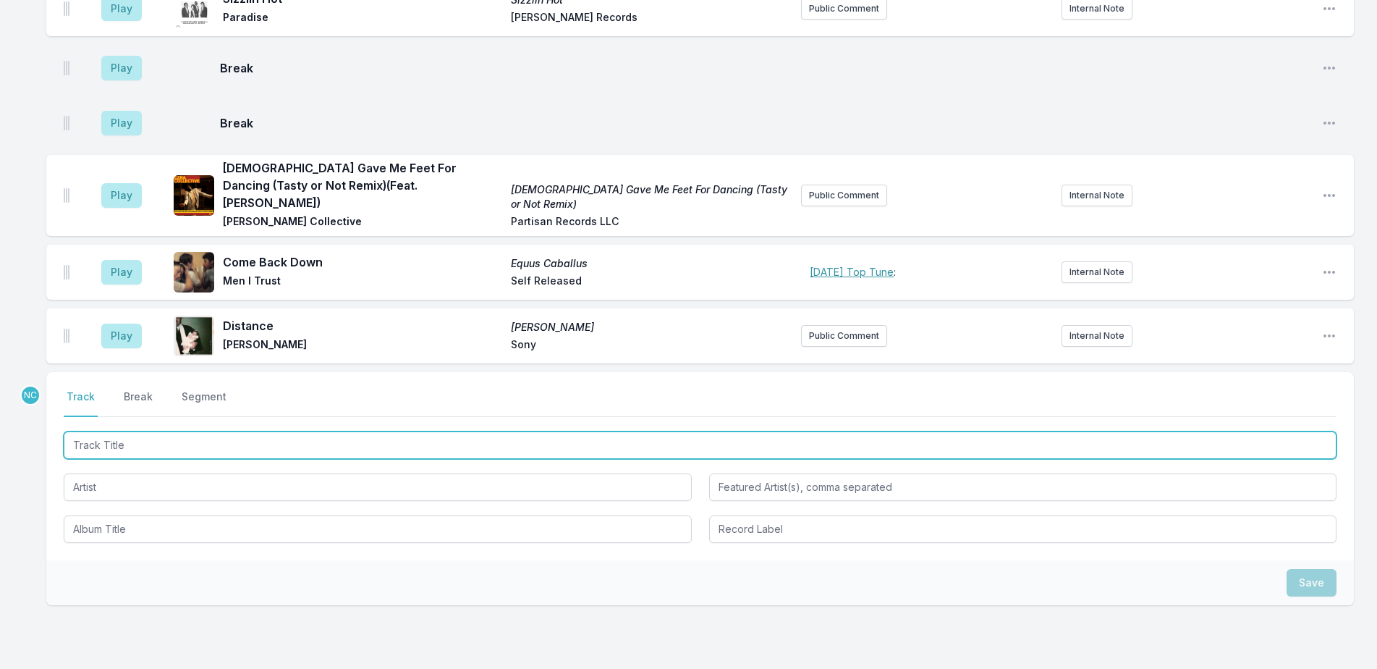
scroll to position [1527, 0]
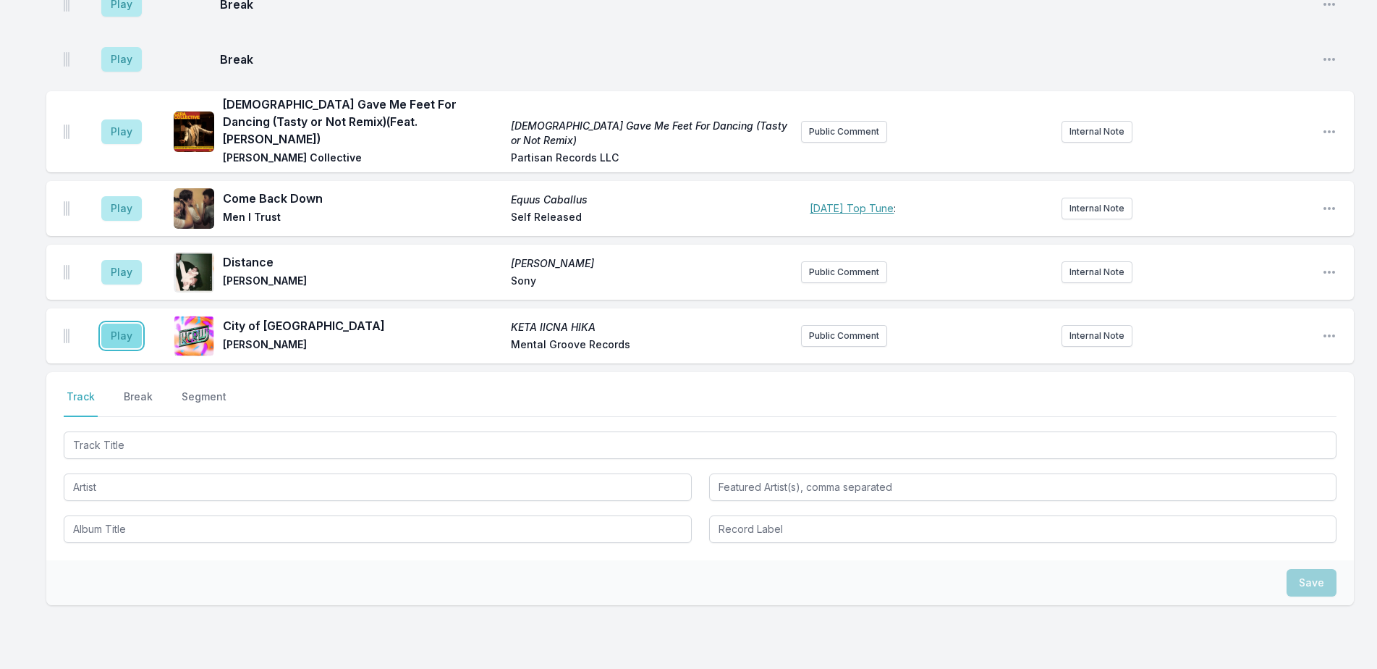
click at [118, 323] on button "Play" at bounding box center [121, 335] width 41 height 25
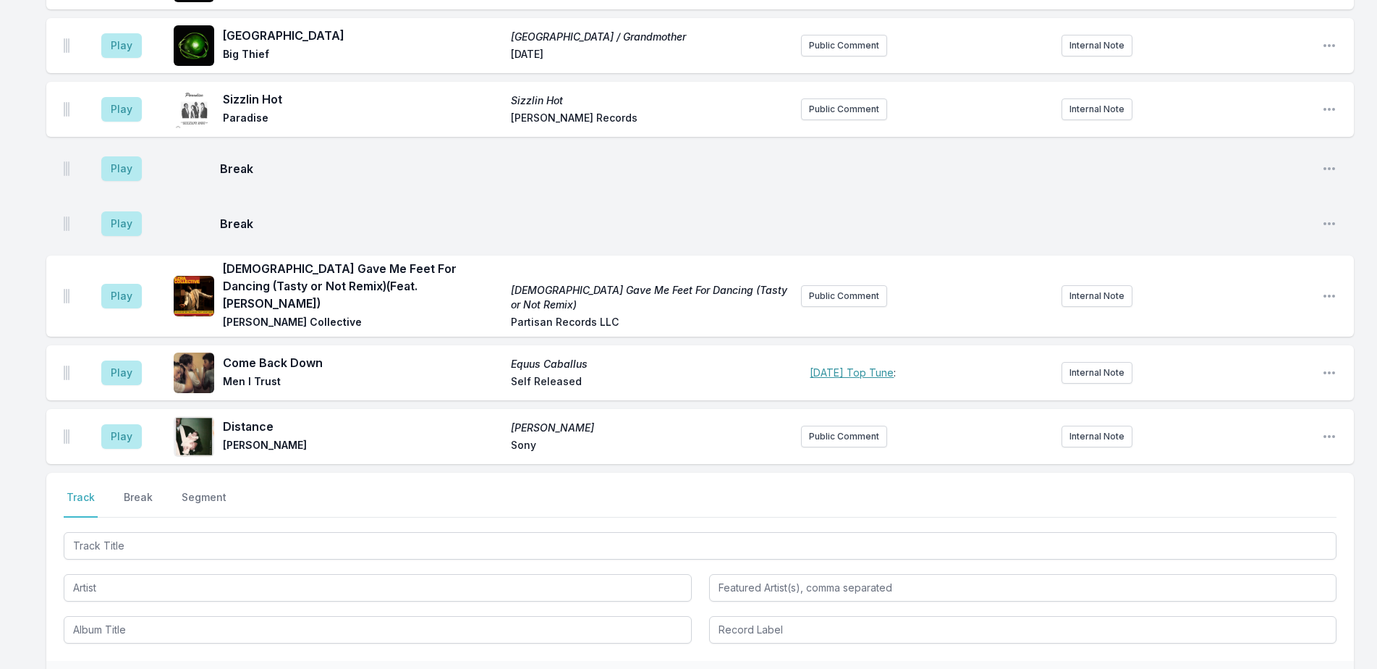
scroll to position [1582, 0]
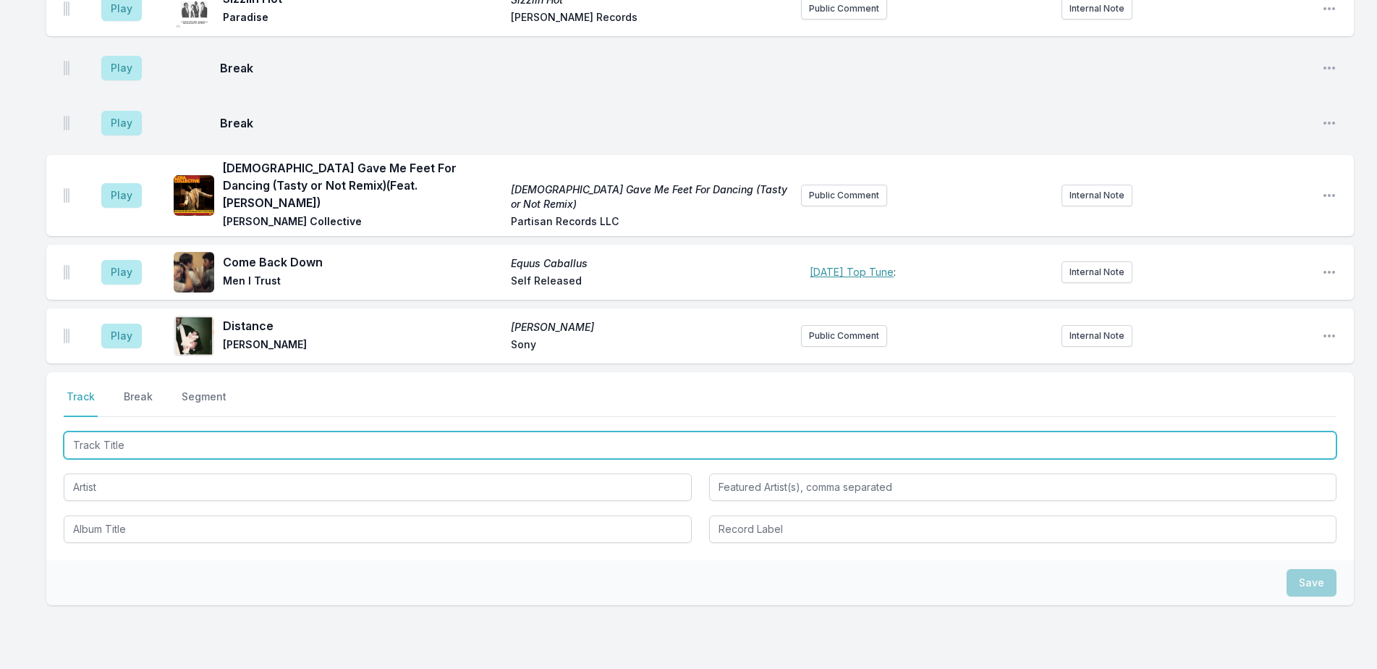
click at [292, 431] on input "Track Title" at bounding box center [700, 444] width 1273 height 27
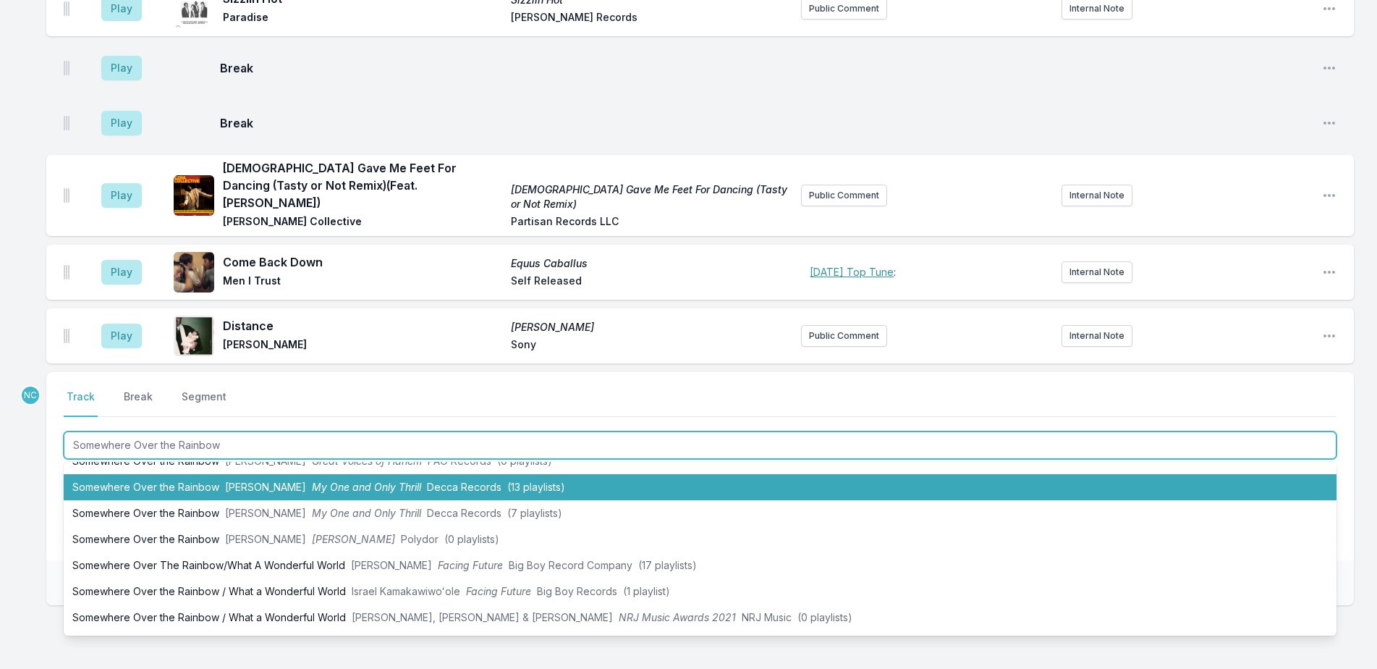
scroll to position [67, 0]
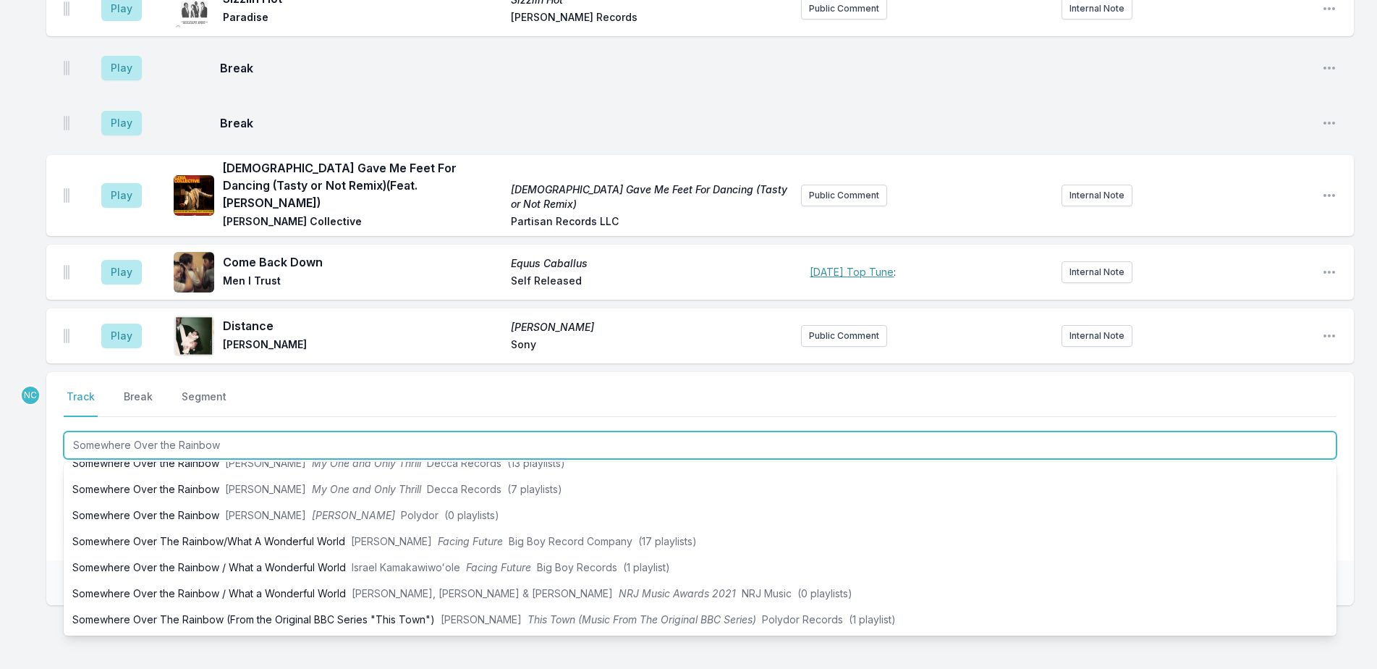
type input "Somewhere Over the Rainbow"
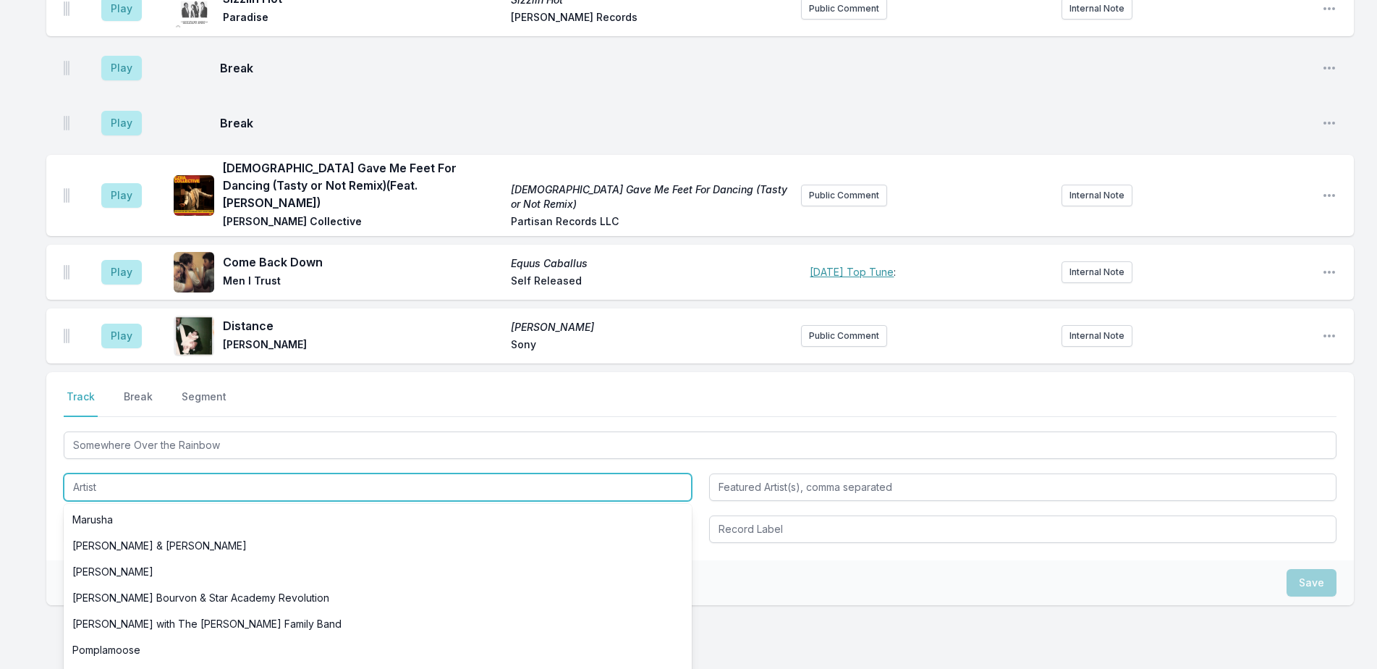
click at [106, 473] on input "Artist" at bounding box center [378, 486] width 628 height 27
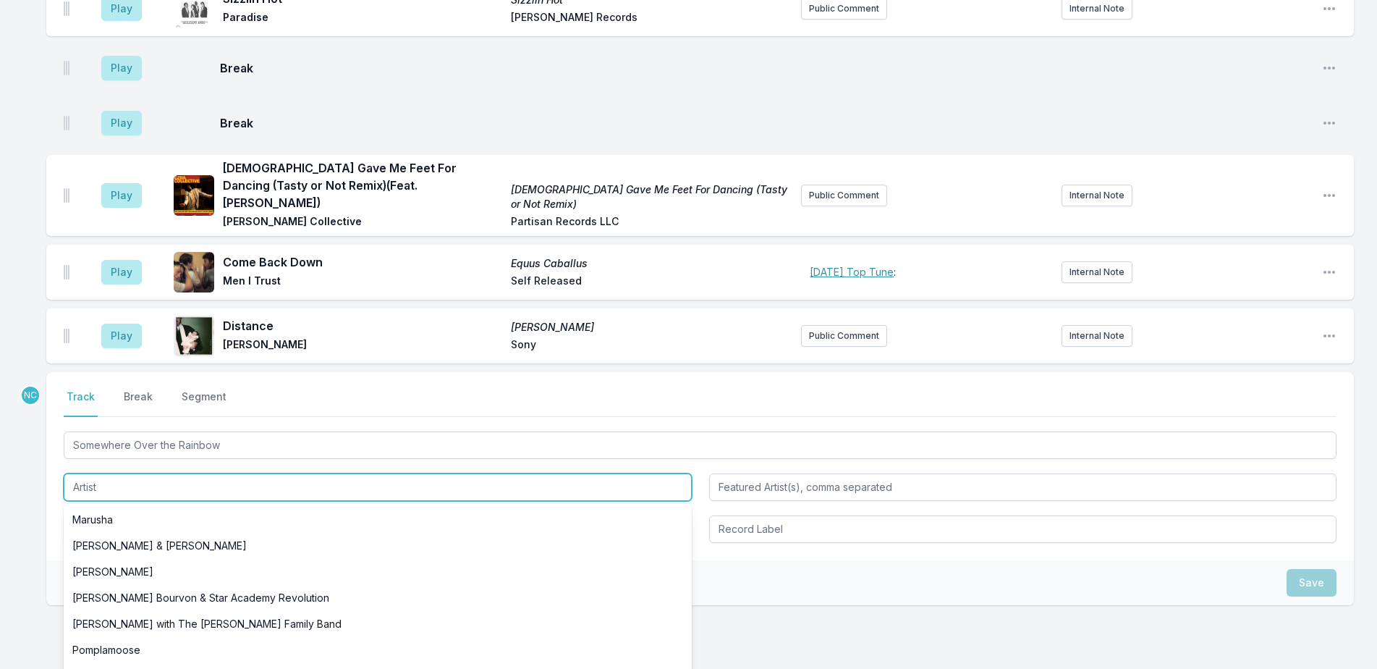
click at [106, 473] on input "Artist" at bounding box center [378, 486] width 628 height 27
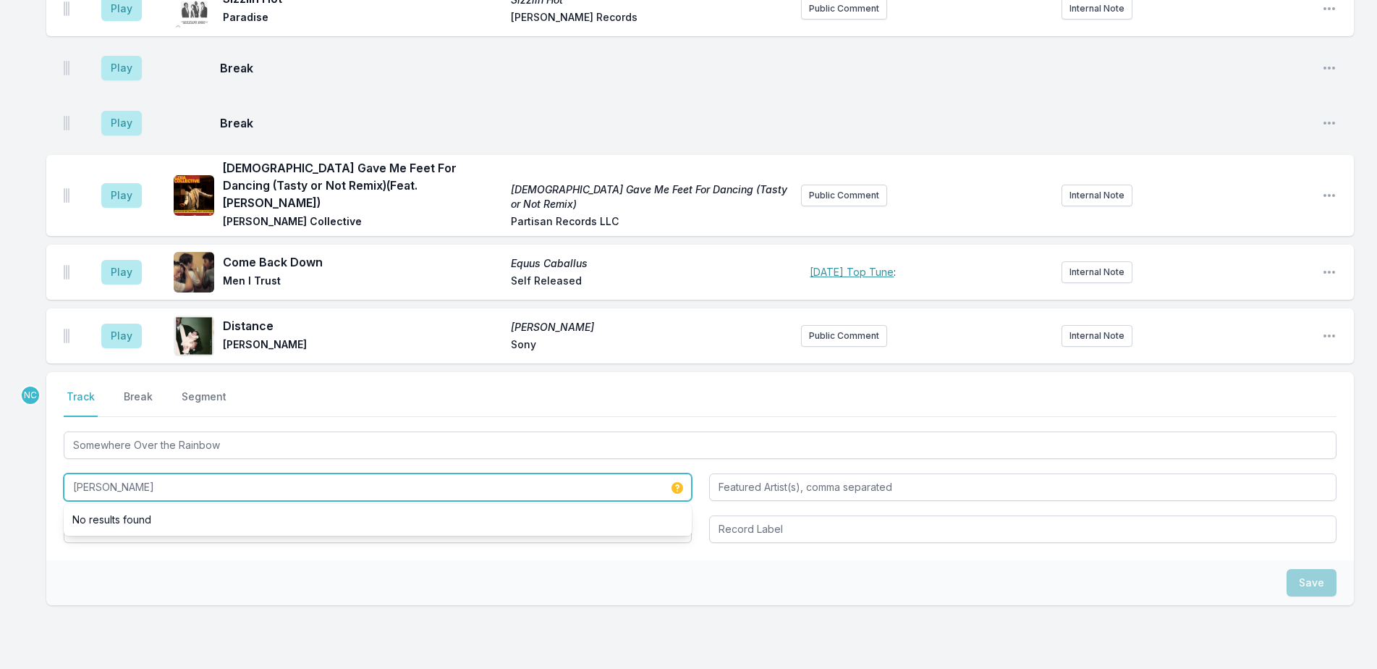
type input "Israel Kamakawiwo'ole"
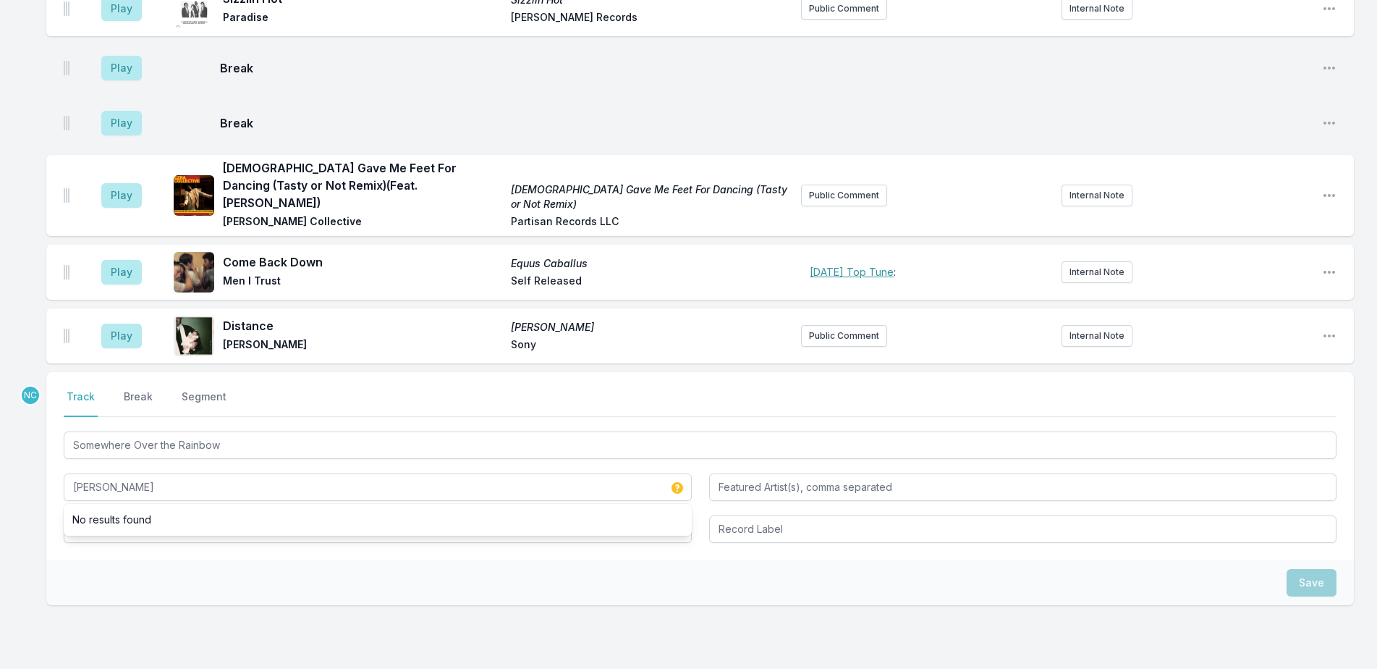
click at [221, 473] on div "Select a tab Track Break Segment Track Break Segment Somewhere Over the Rainbow…" at bounding box center [700, 466] width 1308 height 188
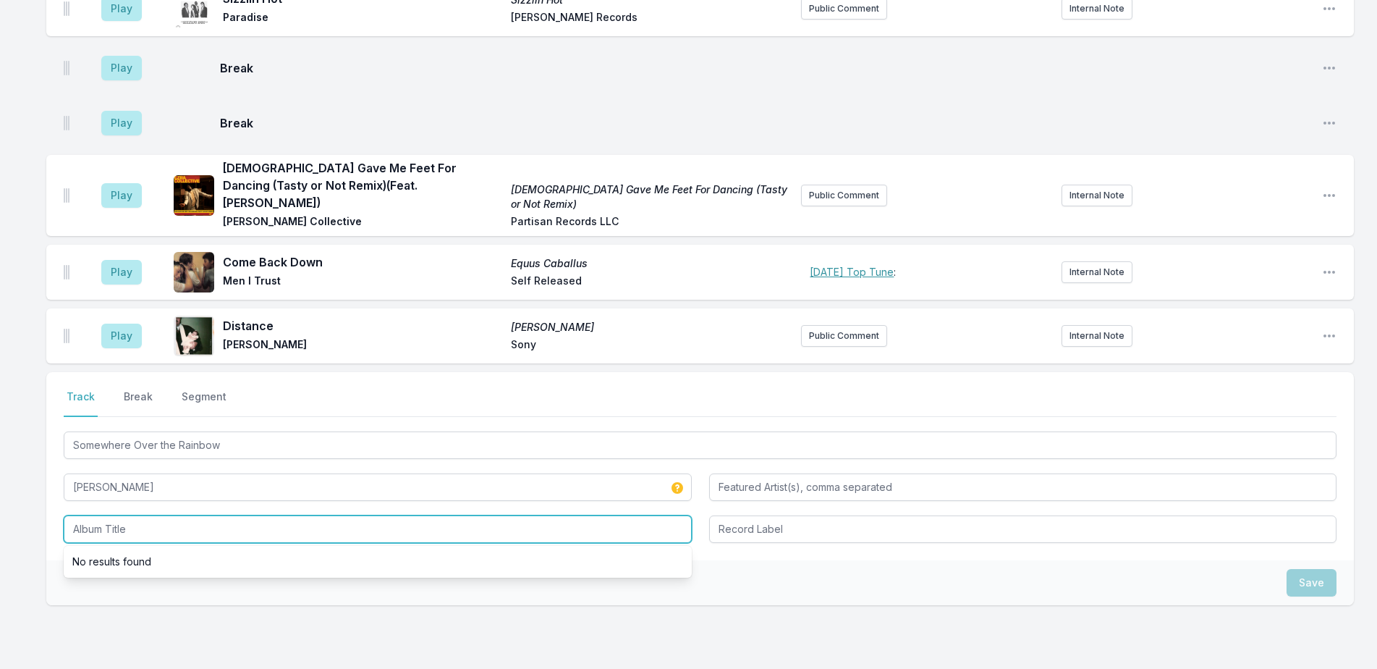
click at [229, 515] on input "Album Title" at bounding box center [378, 528] width 628 height 27
type input "Alone in IZ World"
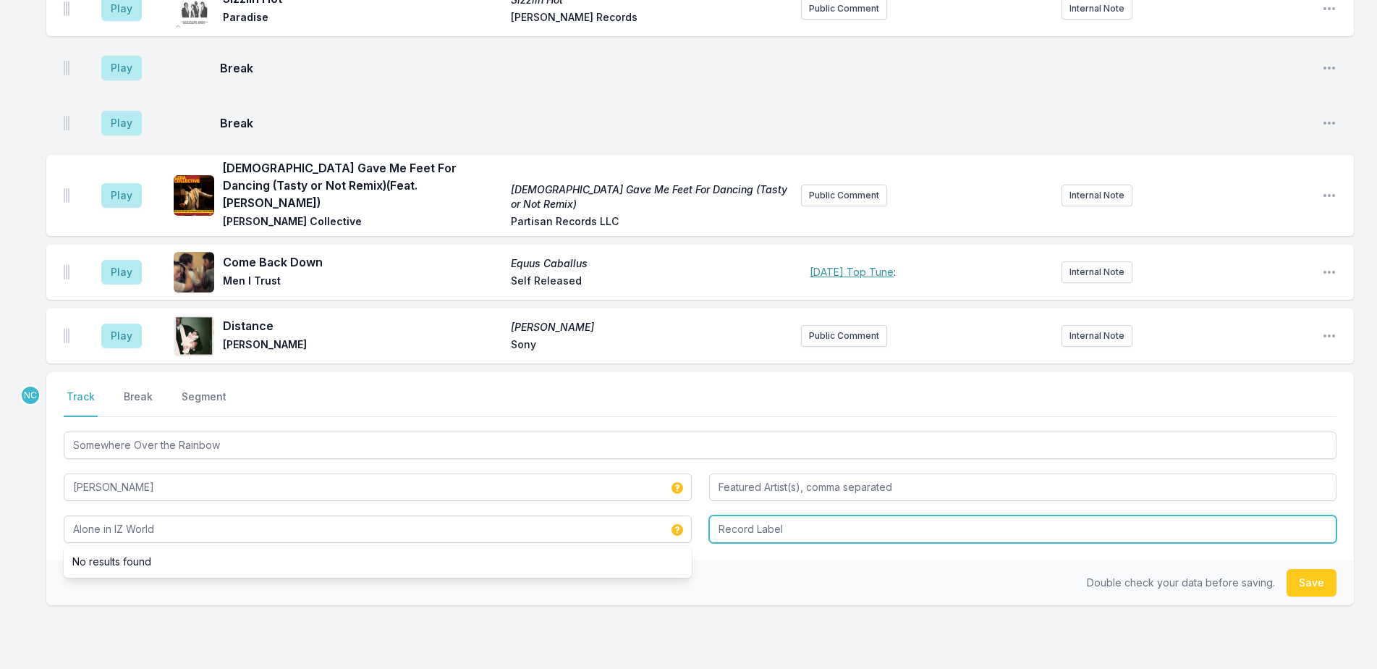
click at [986, 515] on input "Record Label" at bounding box center [1023, 528] width 628 height 27
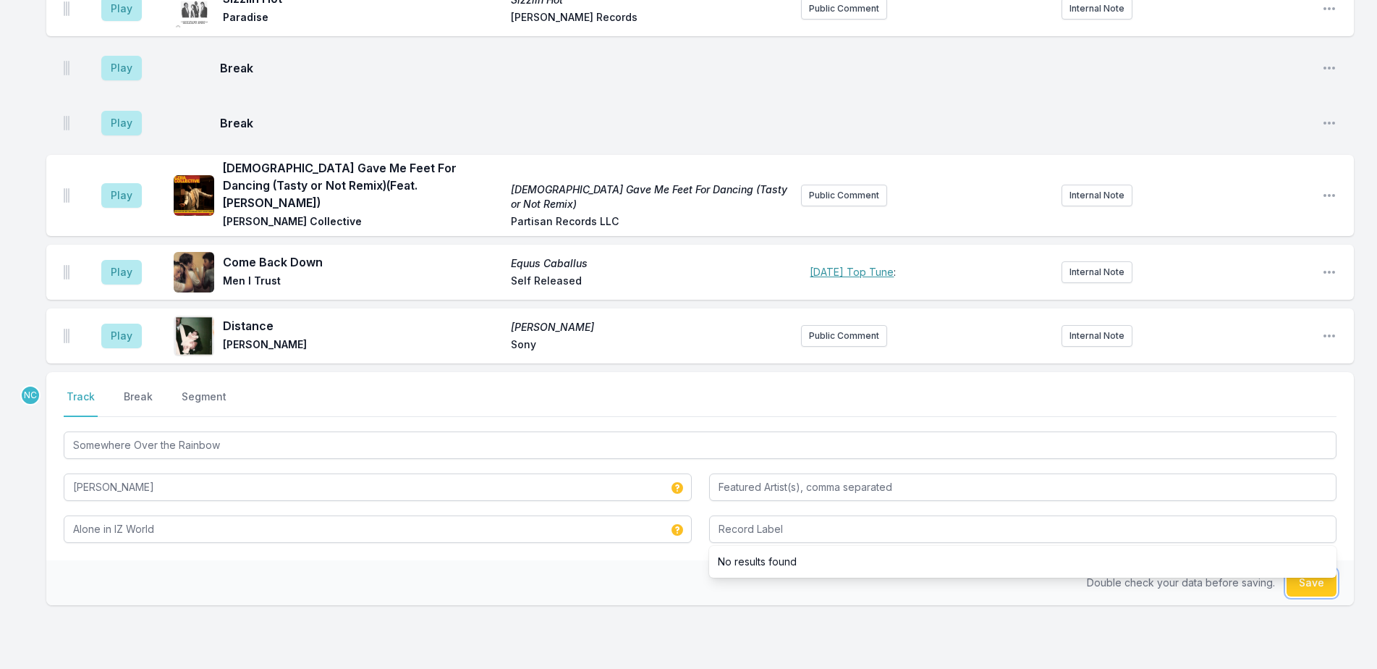
click at [1291, 569] on button "Save" at bounding box center [1312, 582] width 50 height 27
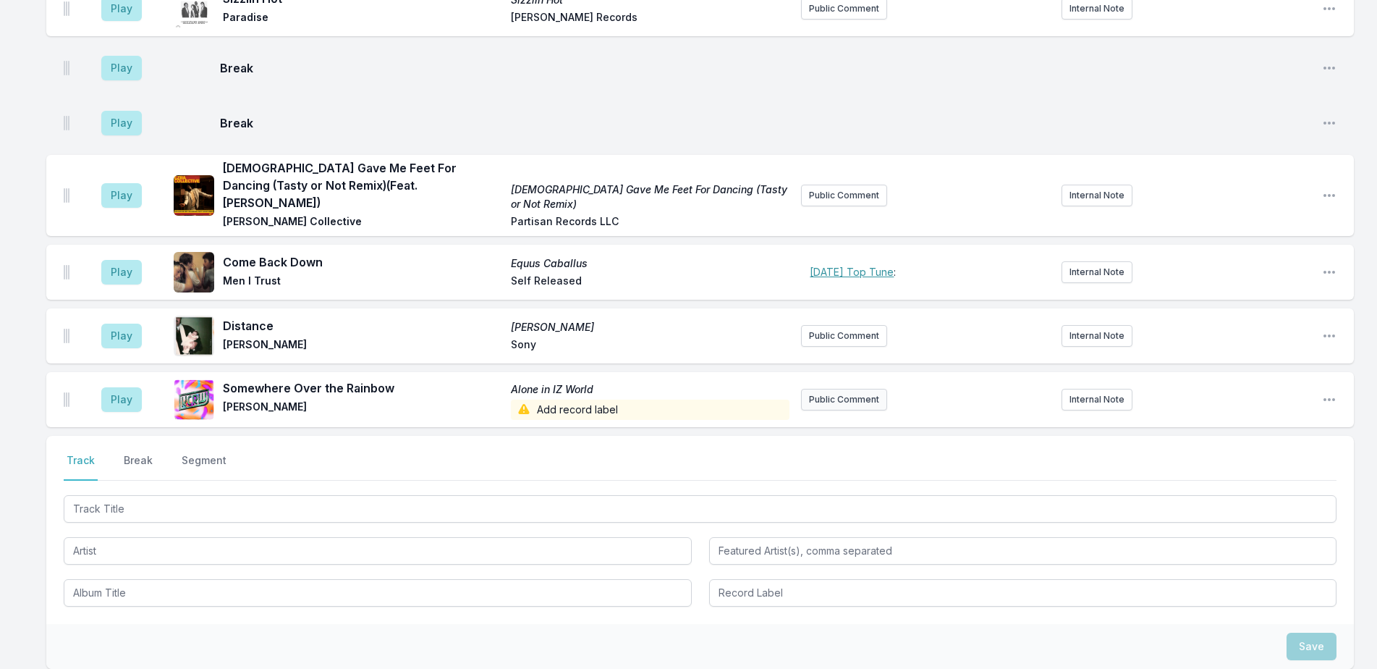
scroll to position [1646, 0]
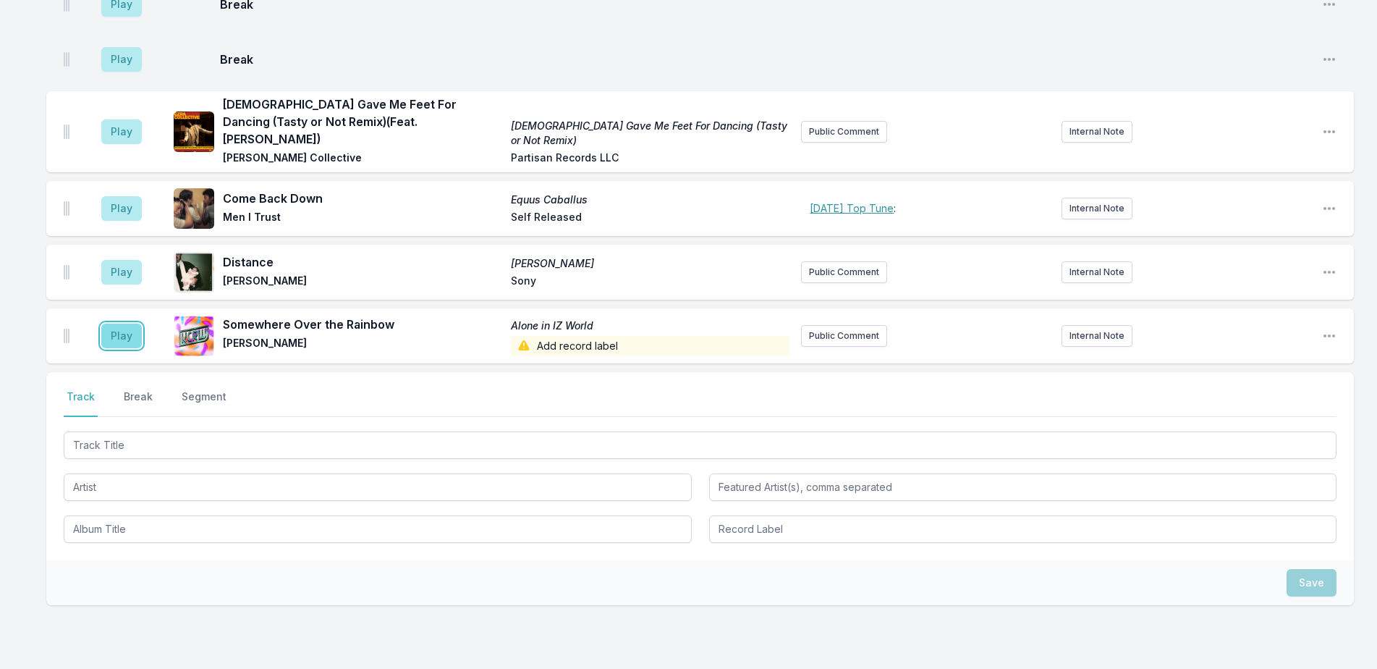
click at [111, 323] on button "Play" at bounding box center [121, 335] width 41 height 25
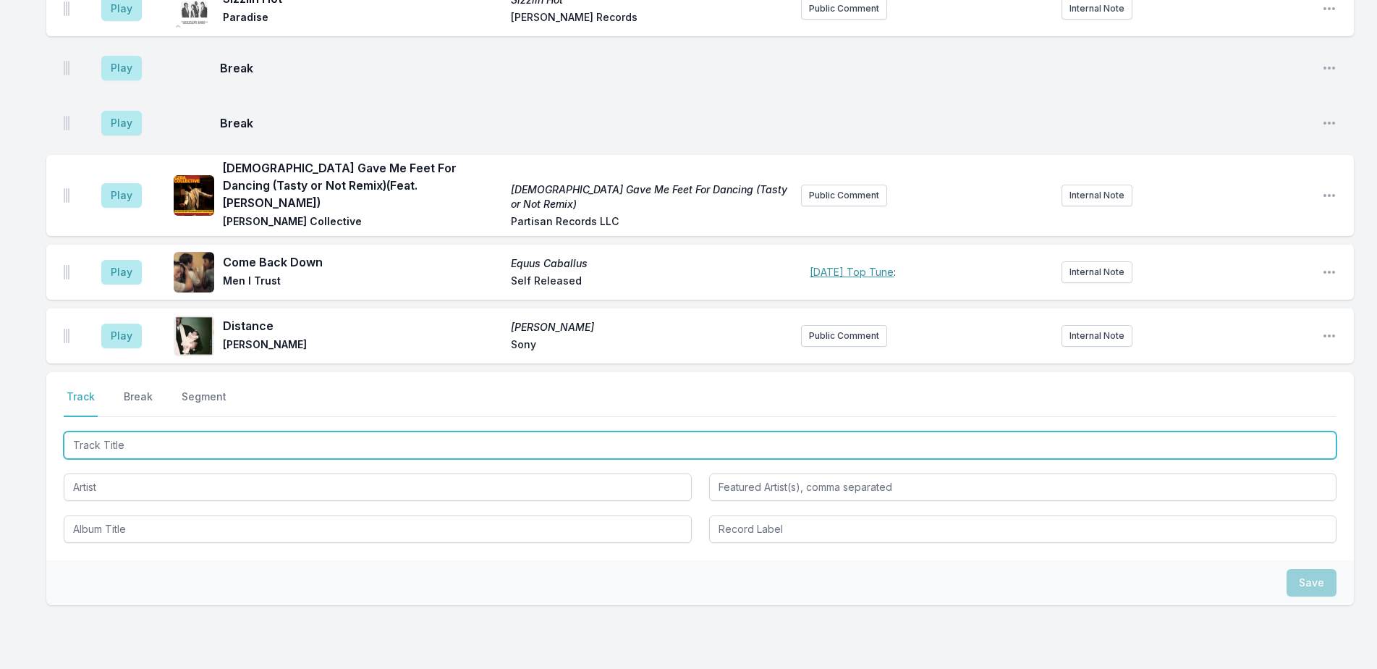
click at [284, 431] on input "Track Title" at bounding box center [700, 444] width 1273 height 27
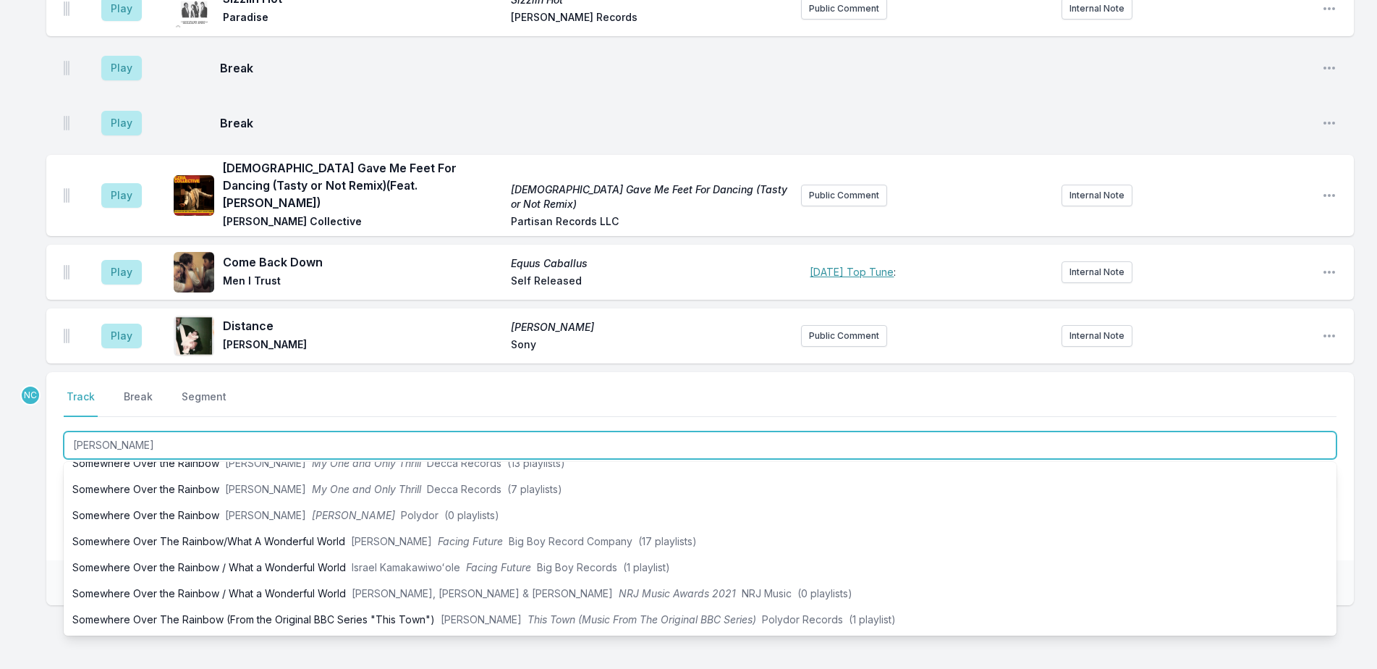
type input "Sweetie"
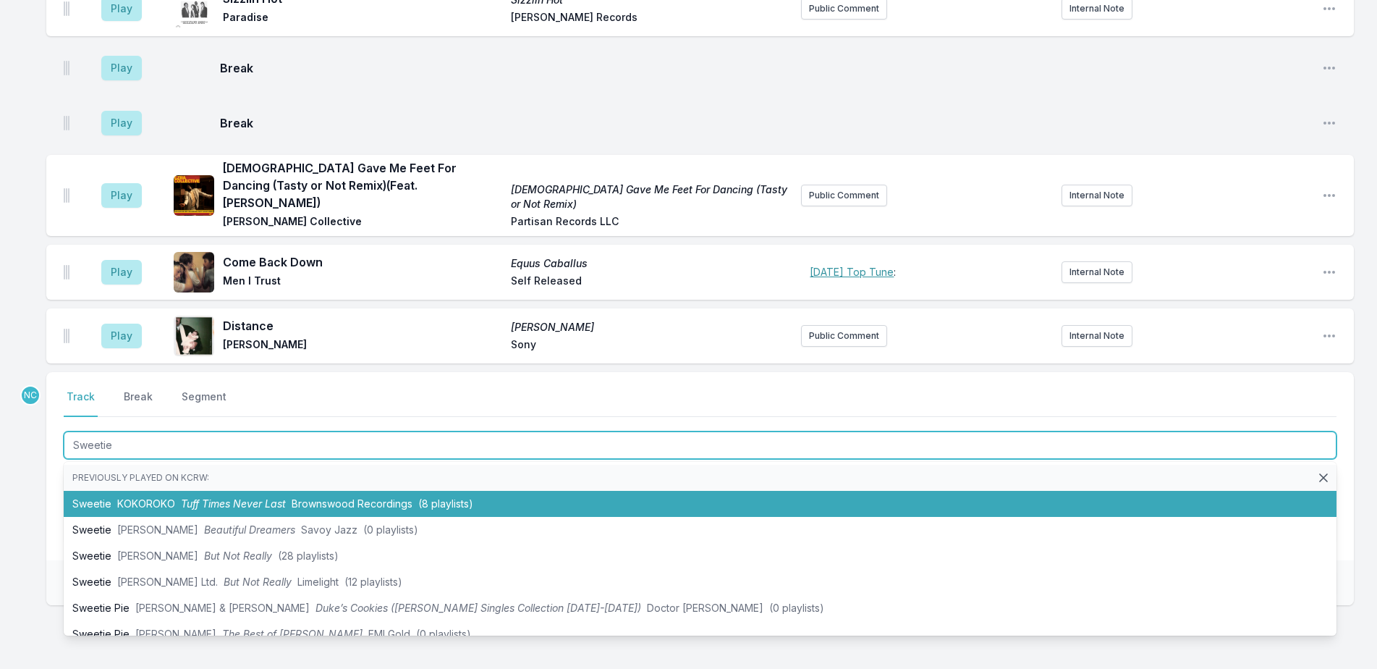
click at [267, 491] on li "Sweetie KOKOROKO Tuff Times Never Last Brownswood Recordings (8 playlists)" at bounding box center [700, 504] width 1273 height 26
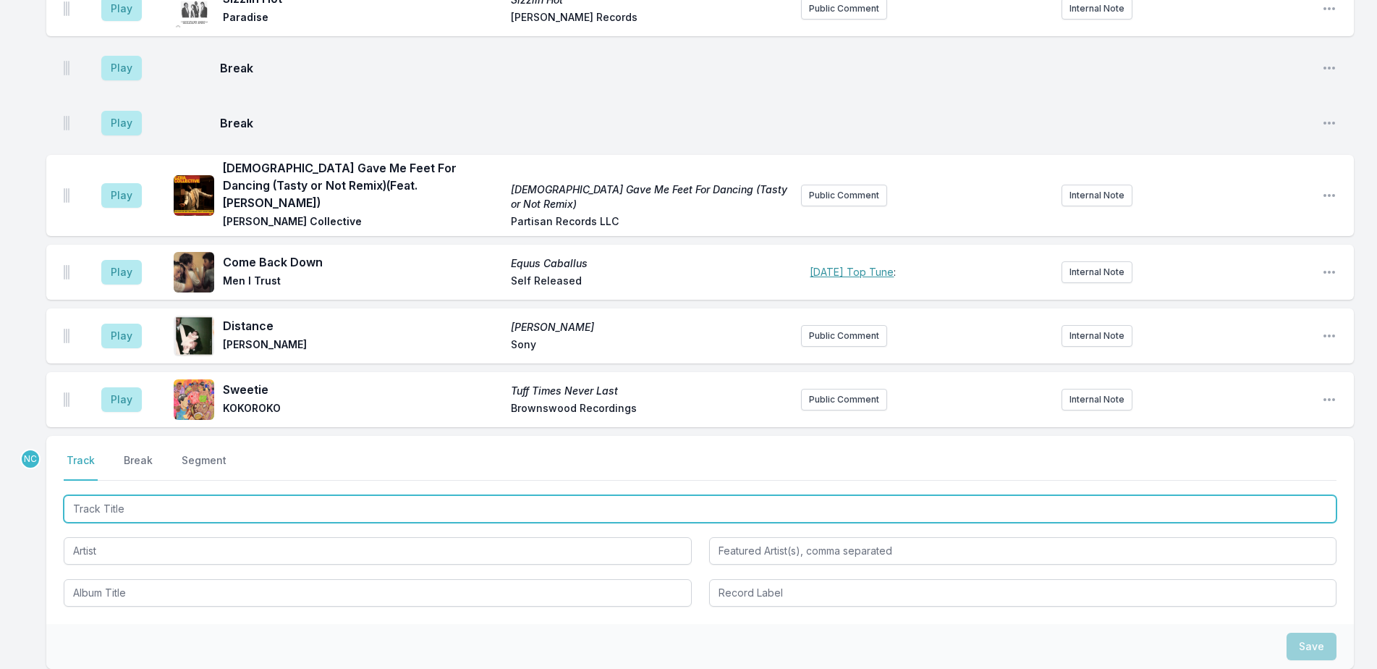
scroll to position [1709, 0]
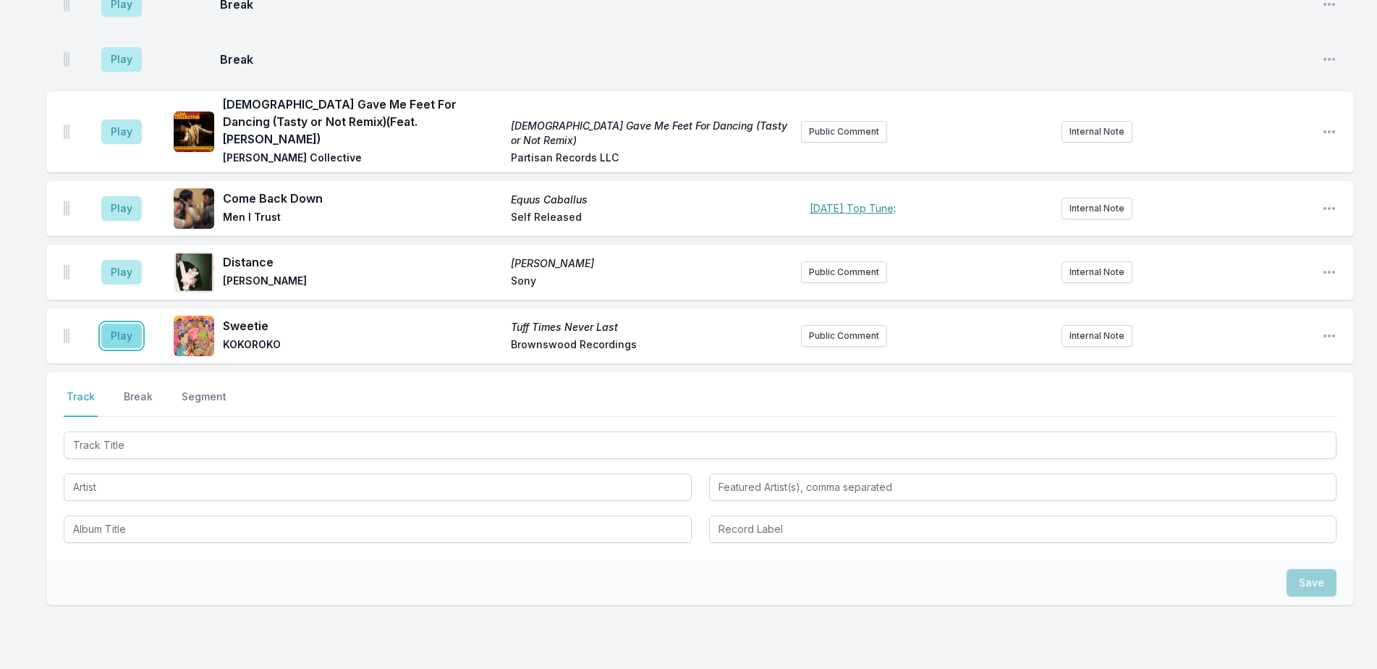
click at [124, 323] on button "Play" at bounding box center [121, 335] width 41 height 25
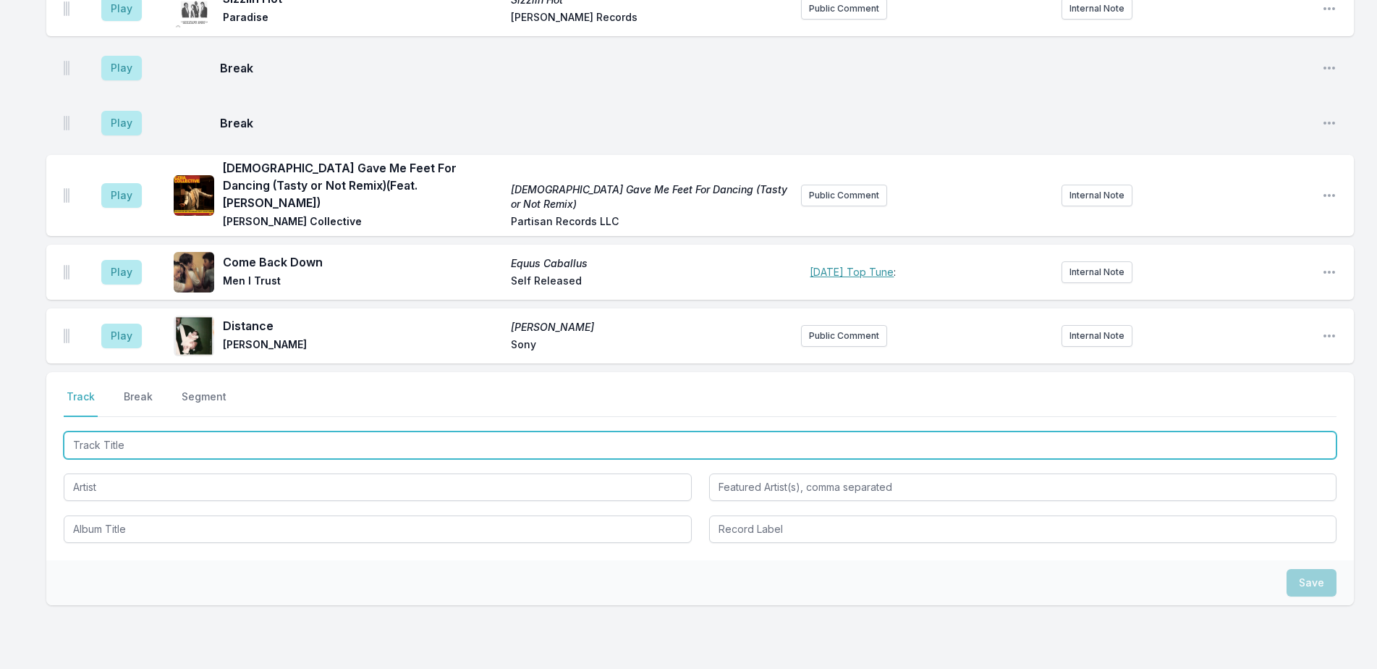
click at [212, 431] on input "Track Title" at bounding box center [700, 444] width 1273 height 27
type input "Earthstar"
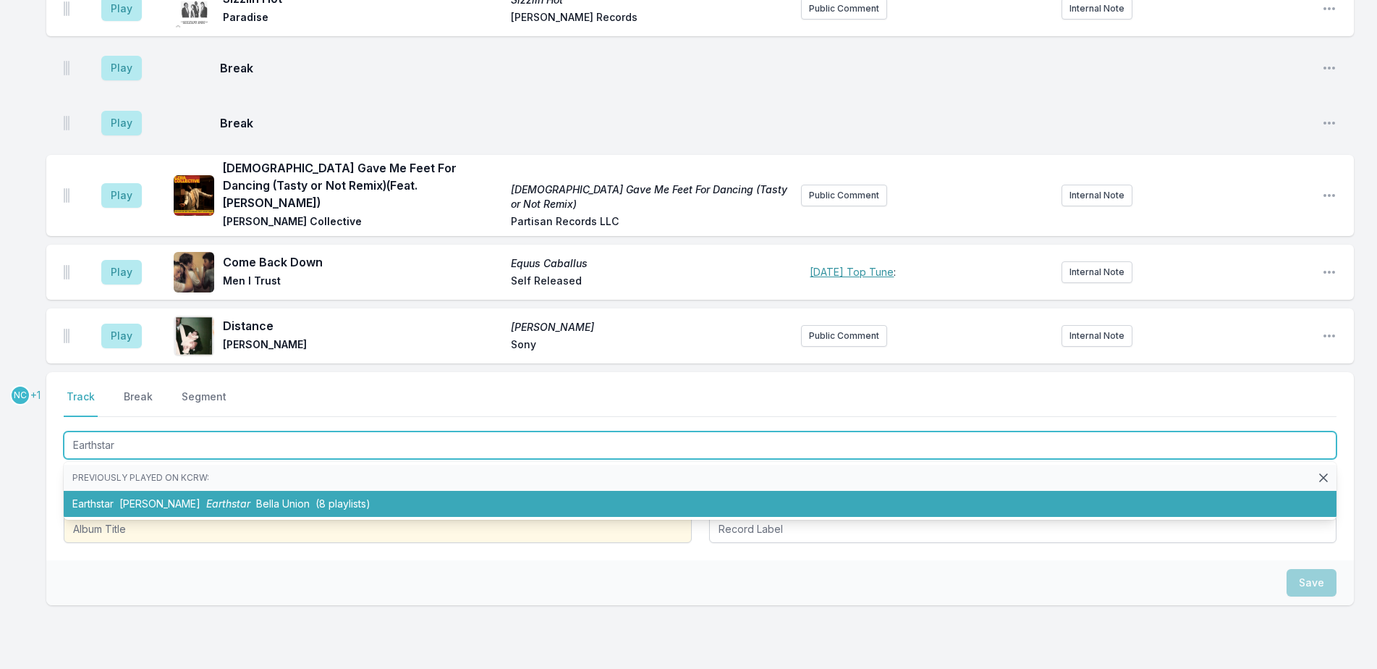
click at [224, 491] on li "Earthstar Hannah Cohen Earthstar Bella Union (8 playlists)" at bounding box center [700, 504] width 1273 height 26
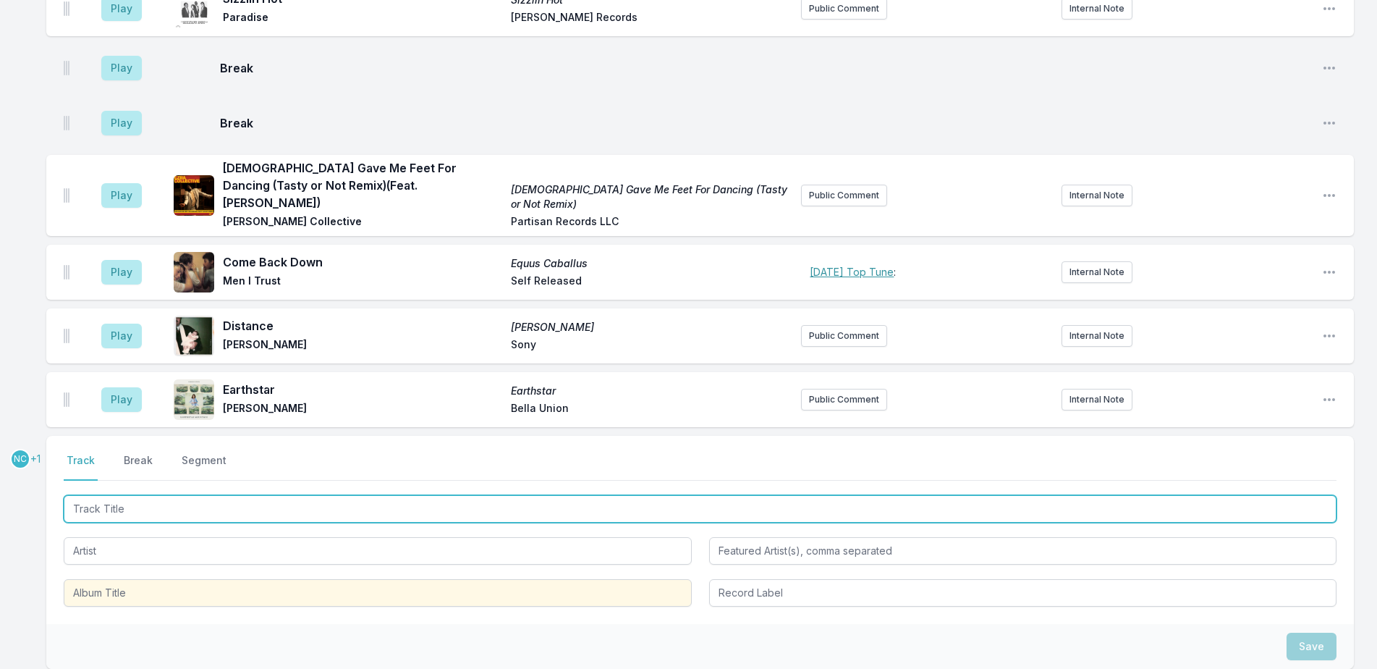
scroll to position [1773, 0]
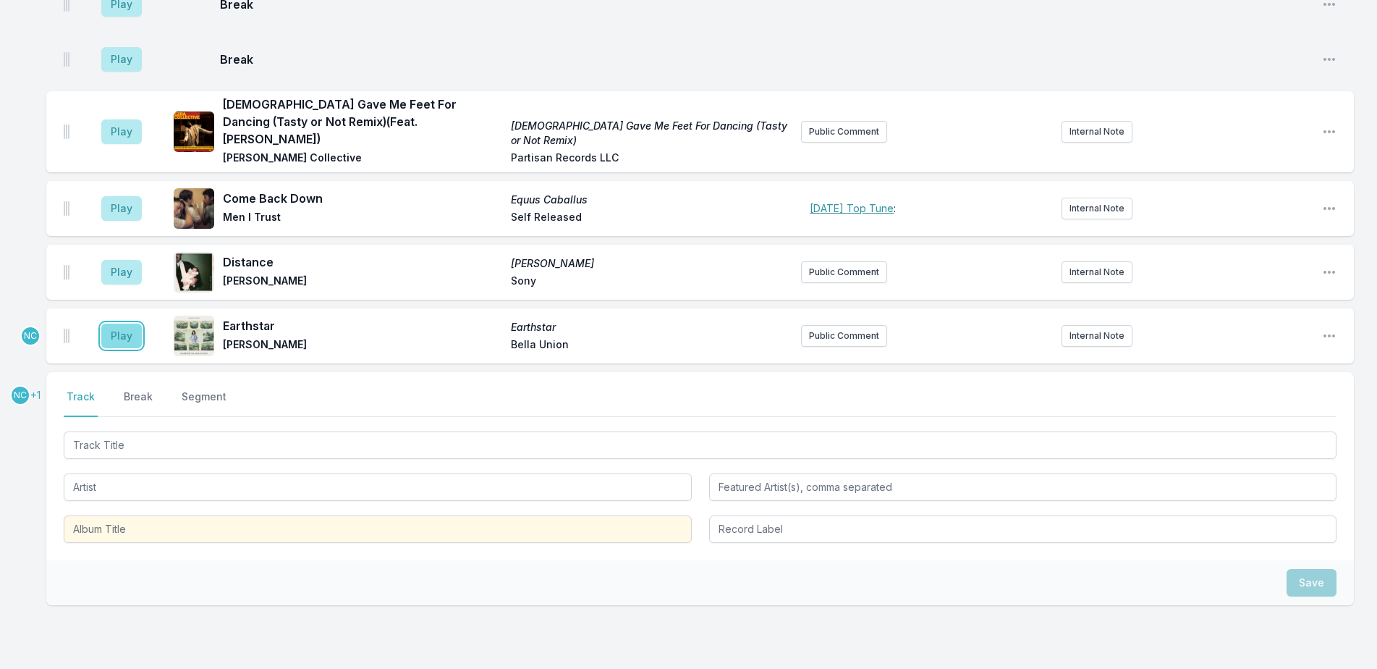
click at [124, 323] on button "Play" at bounding box center [121, 335] width 41 height 25
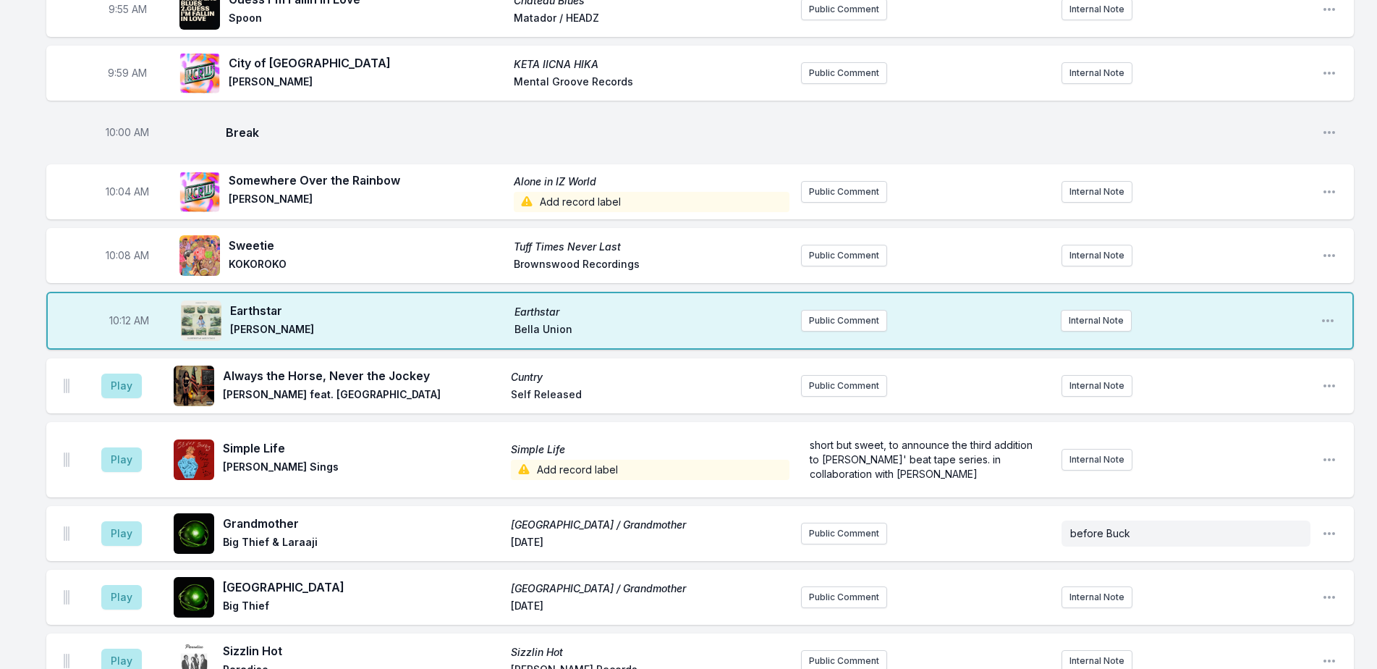
scroll to position [1119, 0]
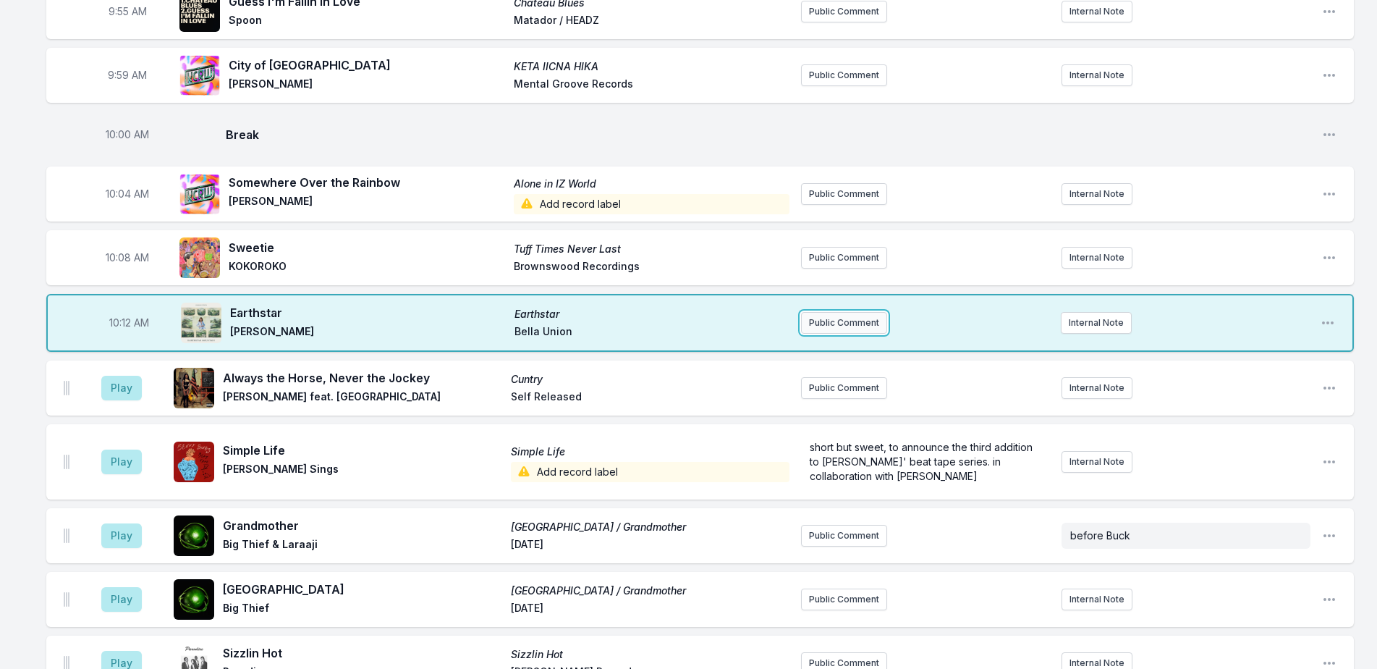
click at [851, 312] on button "Public Comment" at bounding box center [844, 323] width 86 height 22
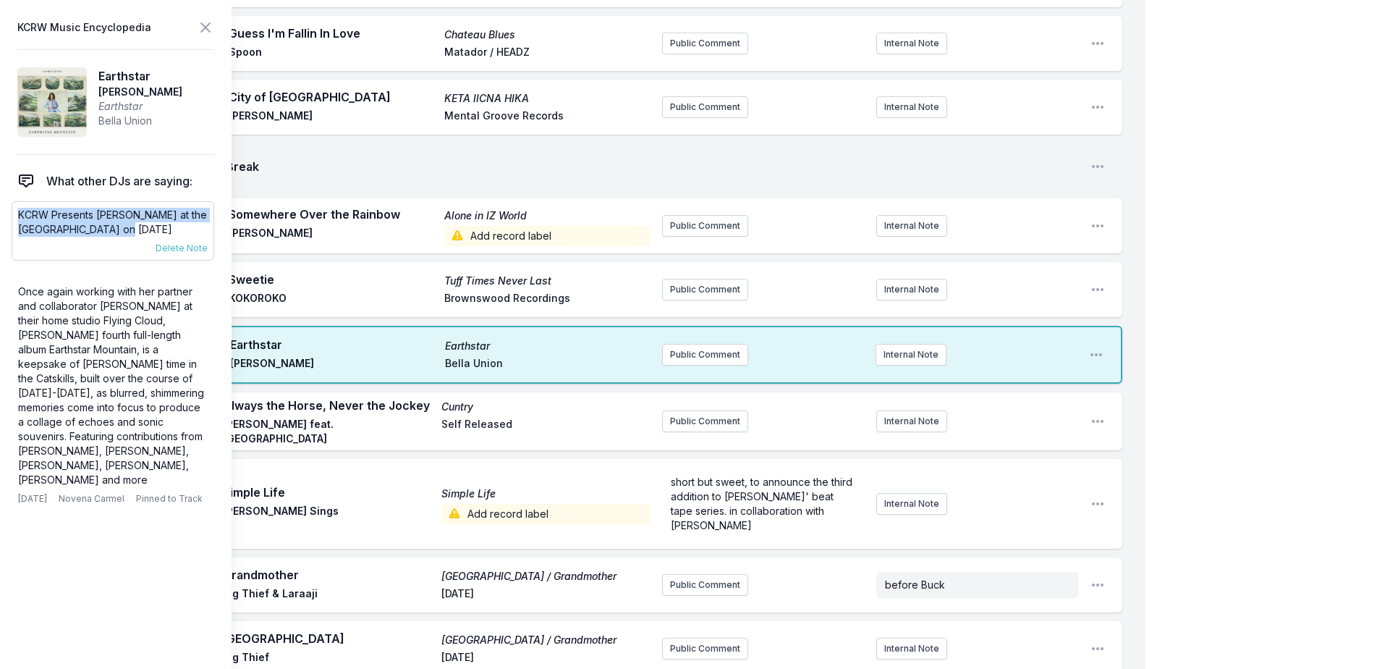
drag, startPoint x: 143, startPoint y: 227, endPoint x: 20, endPoint y: 216, distance: 124.2
click at [20, 216] on p "KCRW Presents Hannah Cohen at the Lodge Room on Oct 1st" at bounding box center [113, 222] width 190 height 29
copy p "KCRW Presents Hannah Cohen at the Lodge Room on Oct 1st"
click at [696, 344] on button "Public Comment" at bounding box center [705, 355] width 86 height 22
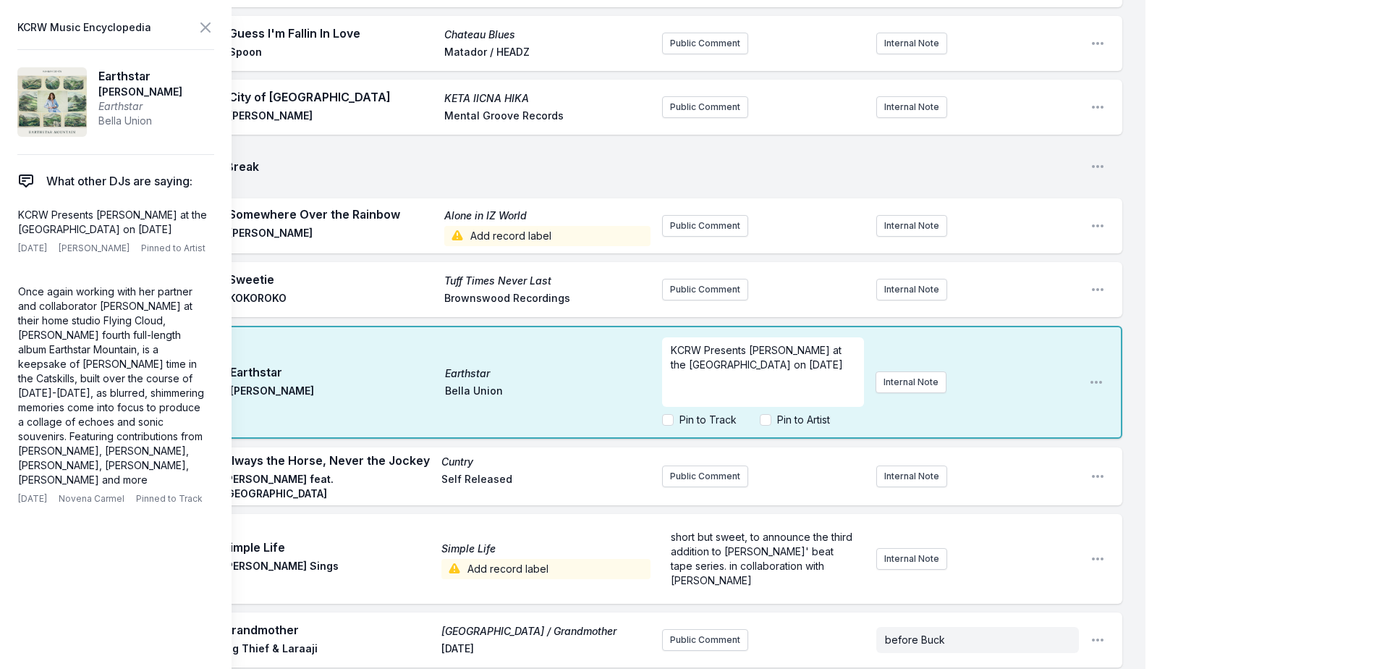
click at [1266, 231] on div "My Playlist KCRW Playlist Directory Reports NN NC User Guide Report Bug Sign ou…" at bounding box center [688, 233] width 1377 height 2705
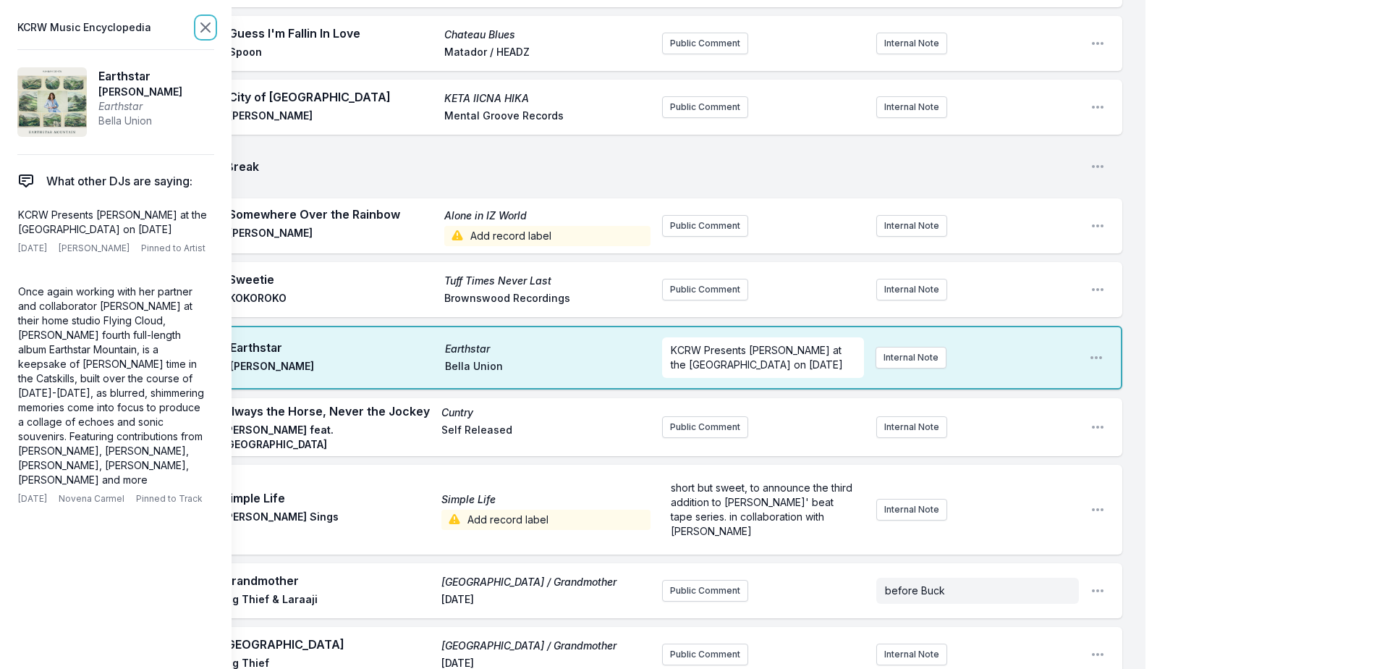
click at [203, 32] on icon at bounding box center [205, 27] width 17 height 17
